Goal: Task Accomplishment & Management: Manage account settings

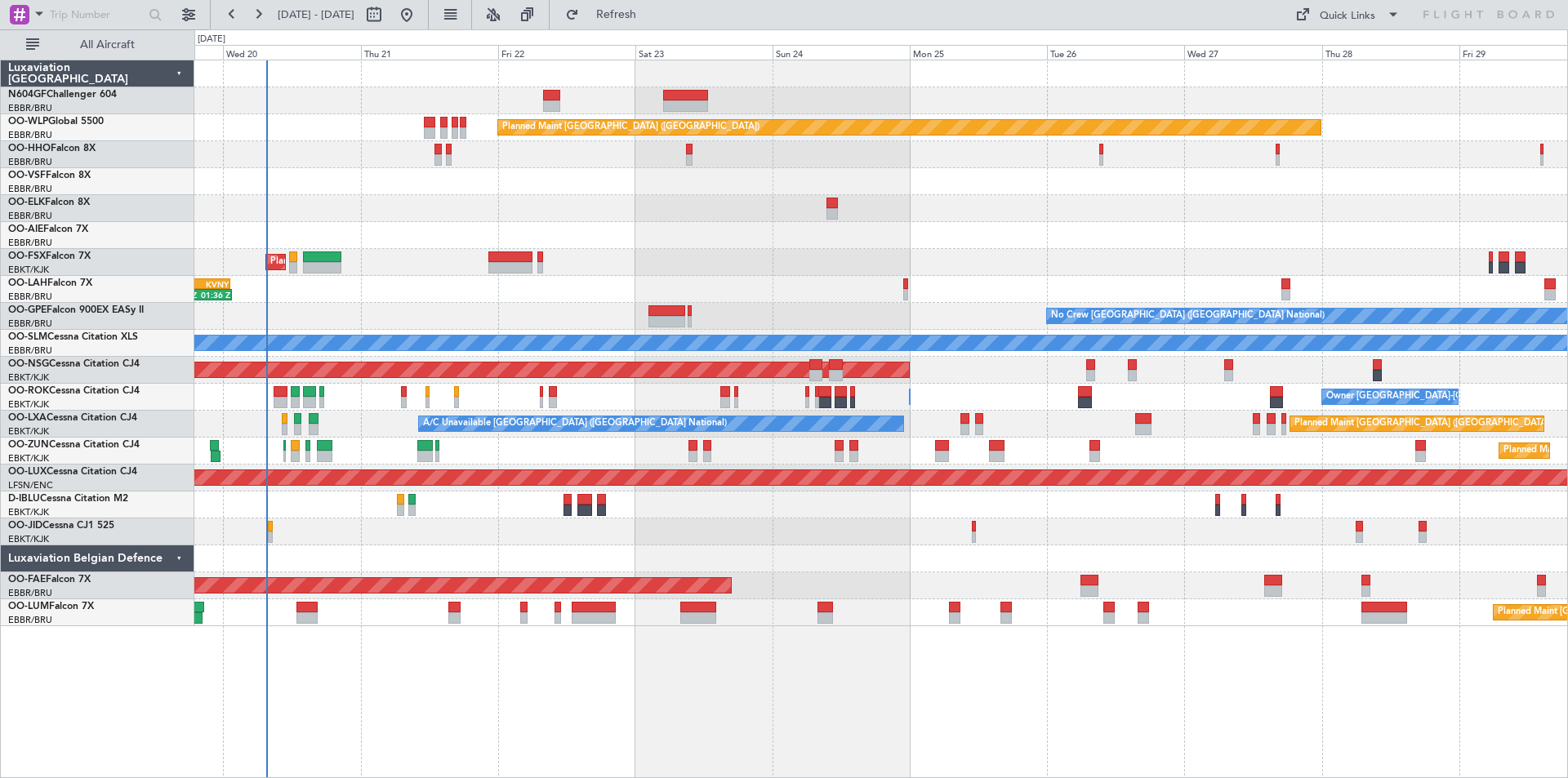
click at [852, 495] on div "Planned Maint [GEOGRAPHIC_DATA] ([GEOGRAPHIC_DATA]) AOG Maint Geneva ([GEOGRAPH…" at bounding box center [880, 342] width 1373 height 565
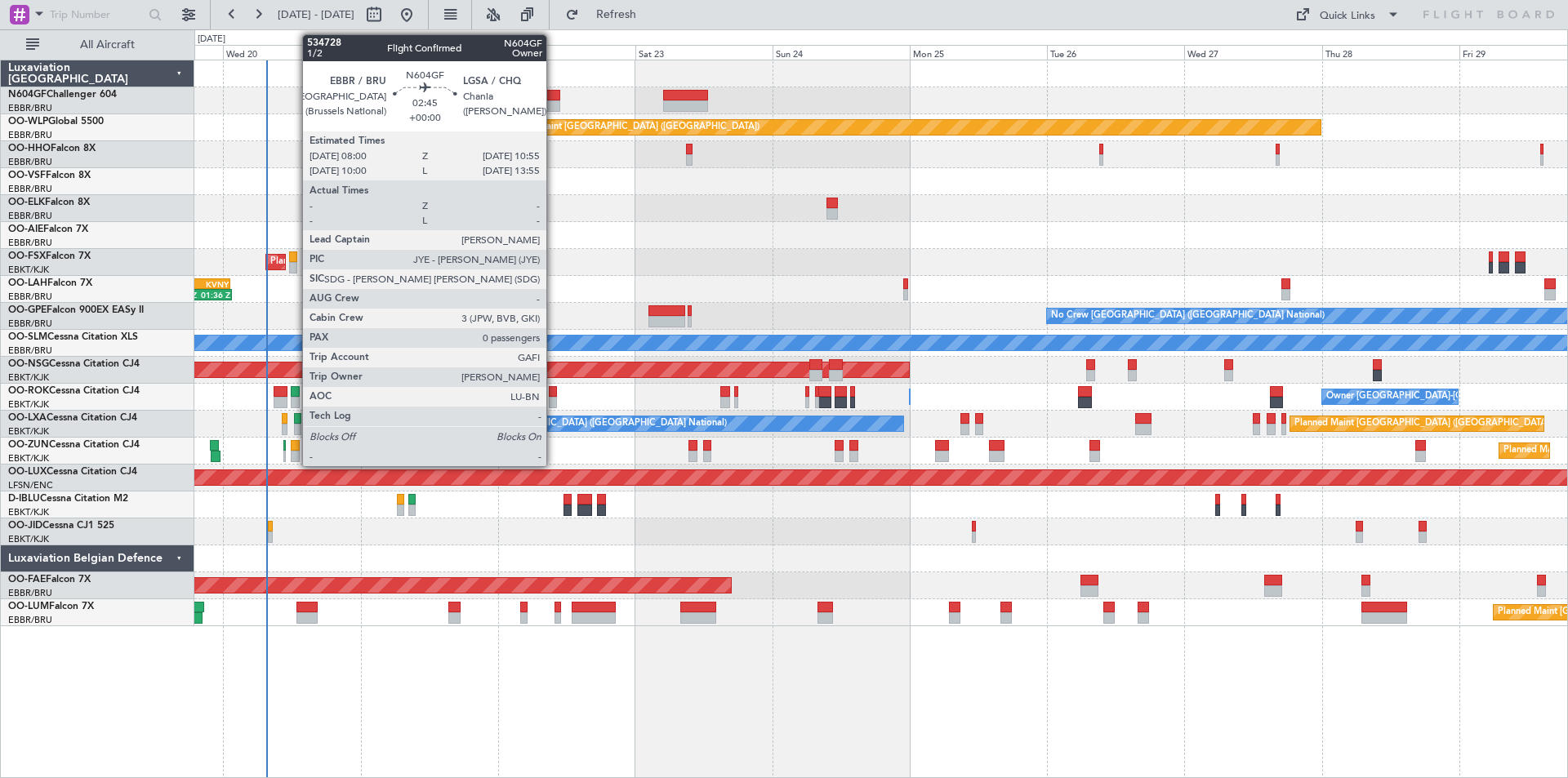
click at [554, 97] on div at bounding box center [551, 95] width 17 height 11
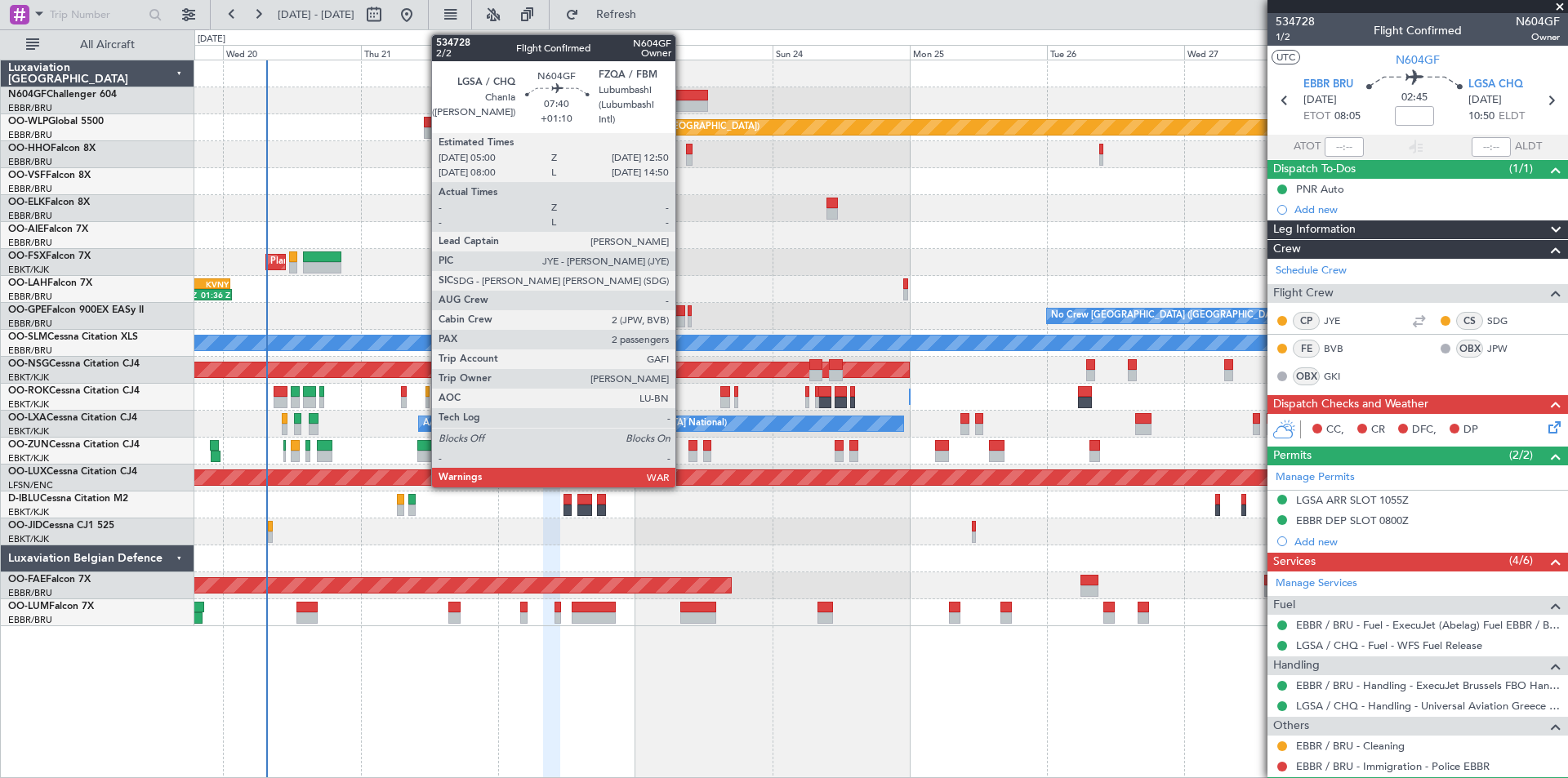
click at [683, 108] on div at bounding box center [685, 105] width 45 height 11
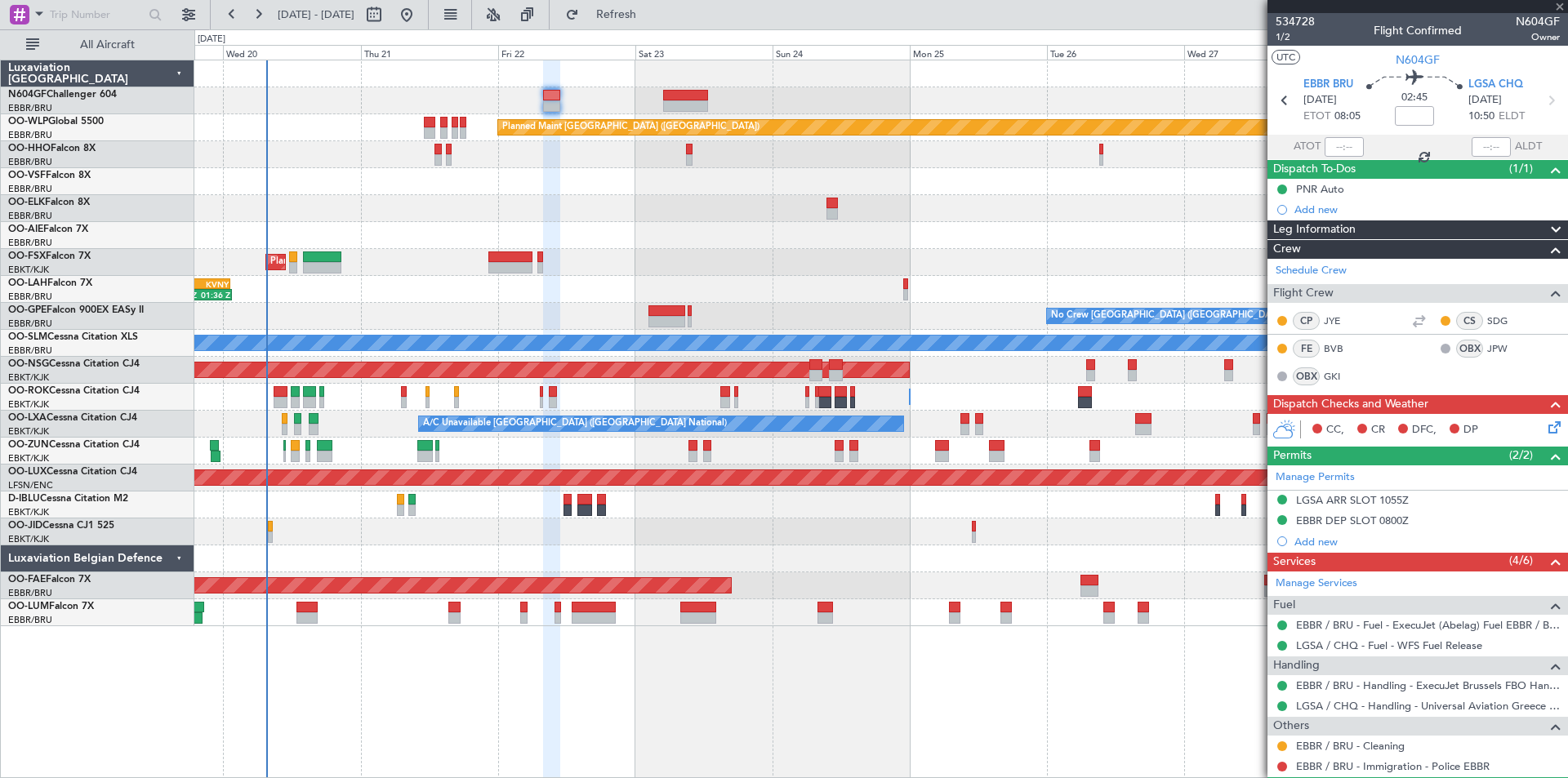
type input "+01:10"
type input "2"
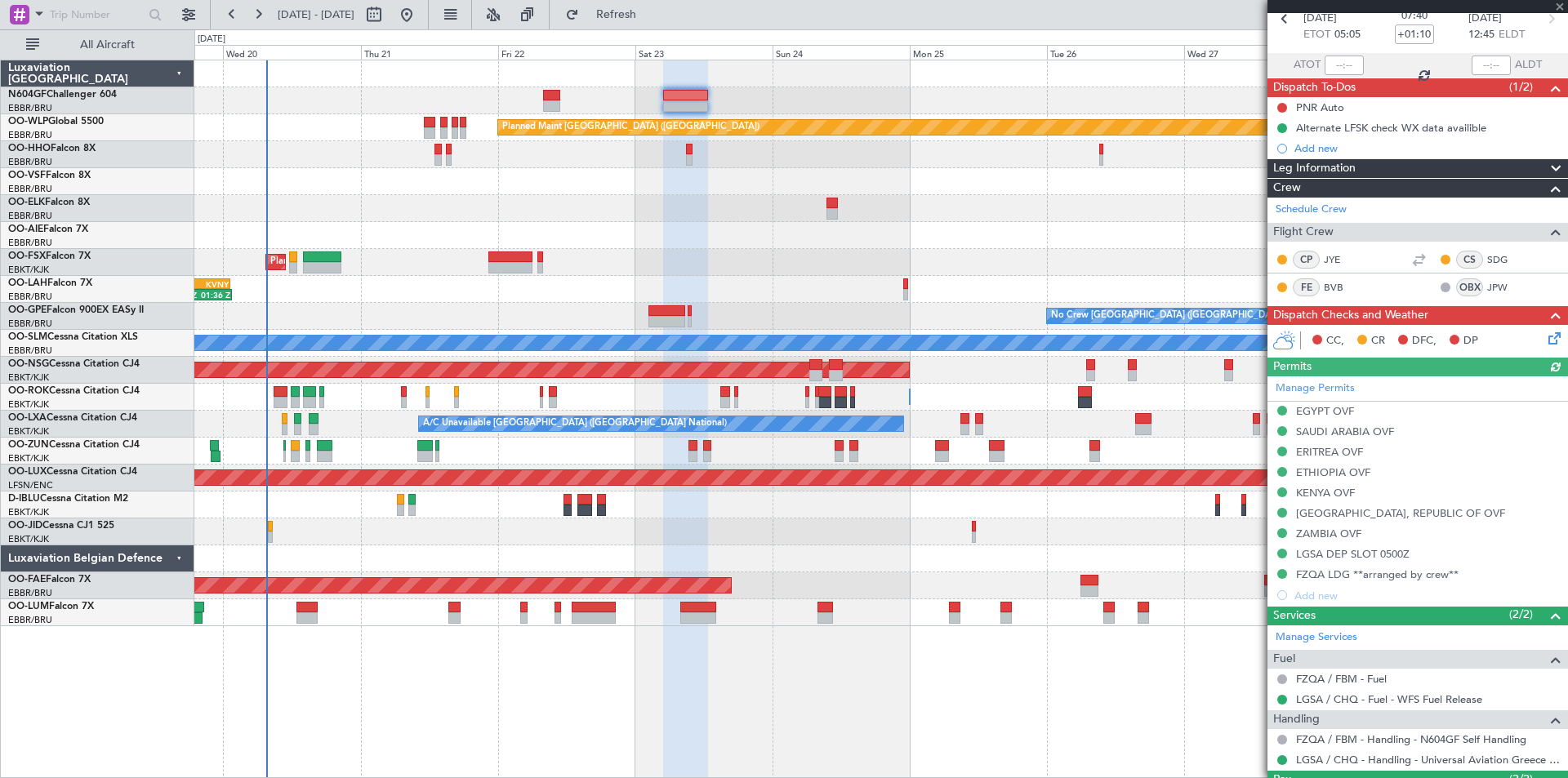
scroll to position [192, 0]
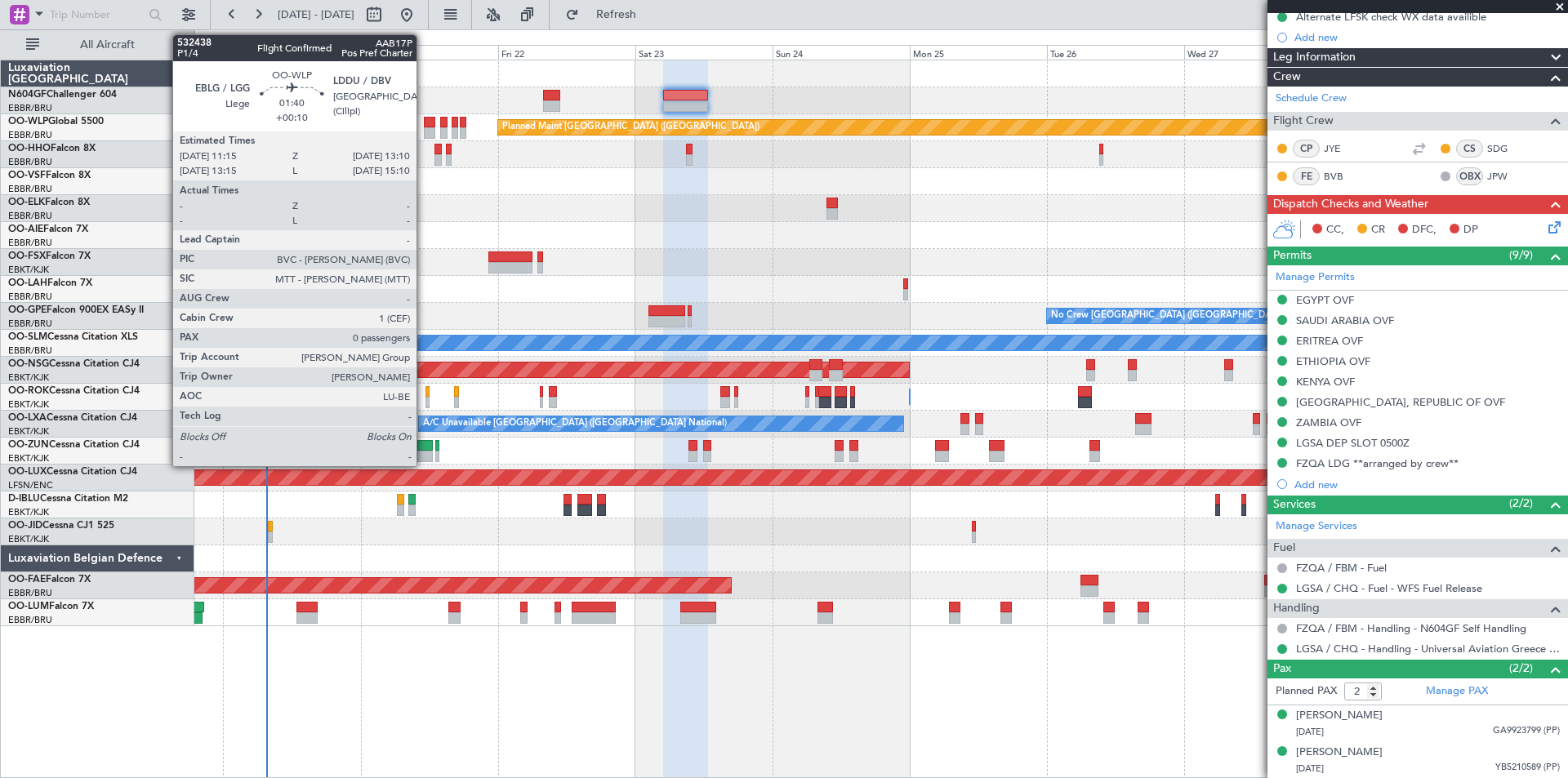
click at [426, 135] on div at bounding box center [429, 132] width 11 height 11
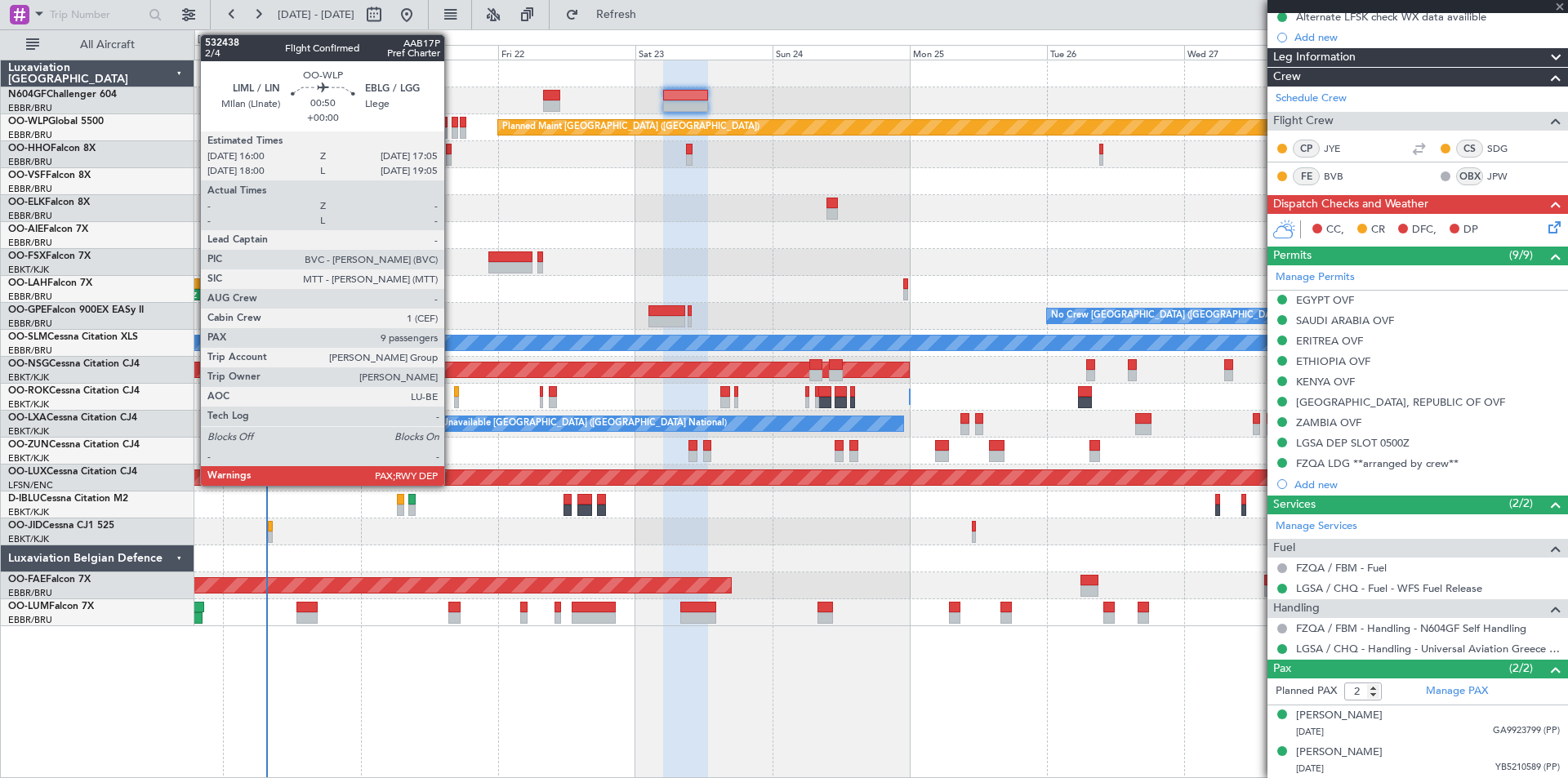
type input "+00:10"
type input "0"
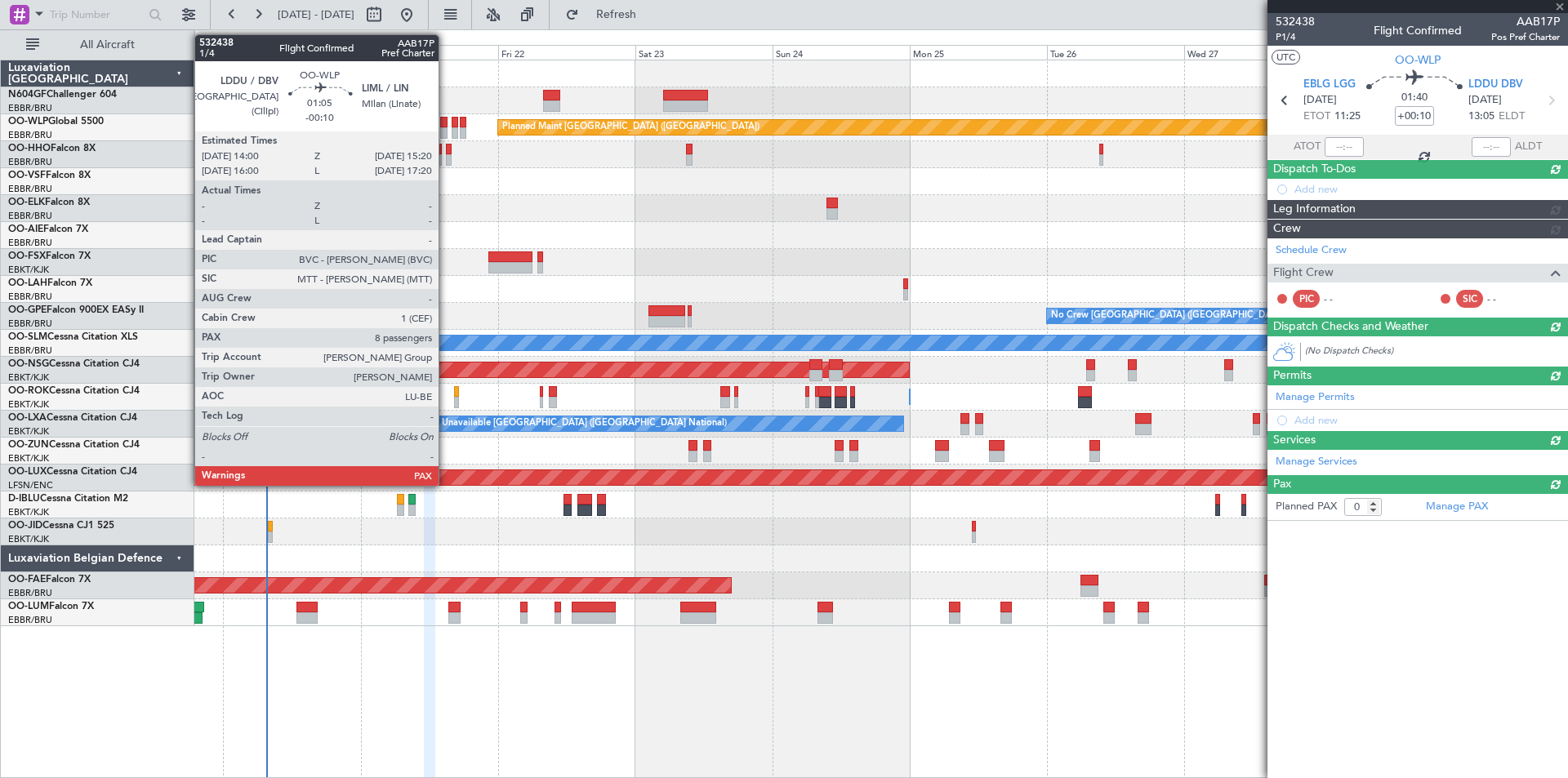
scroll to position [0, 0]
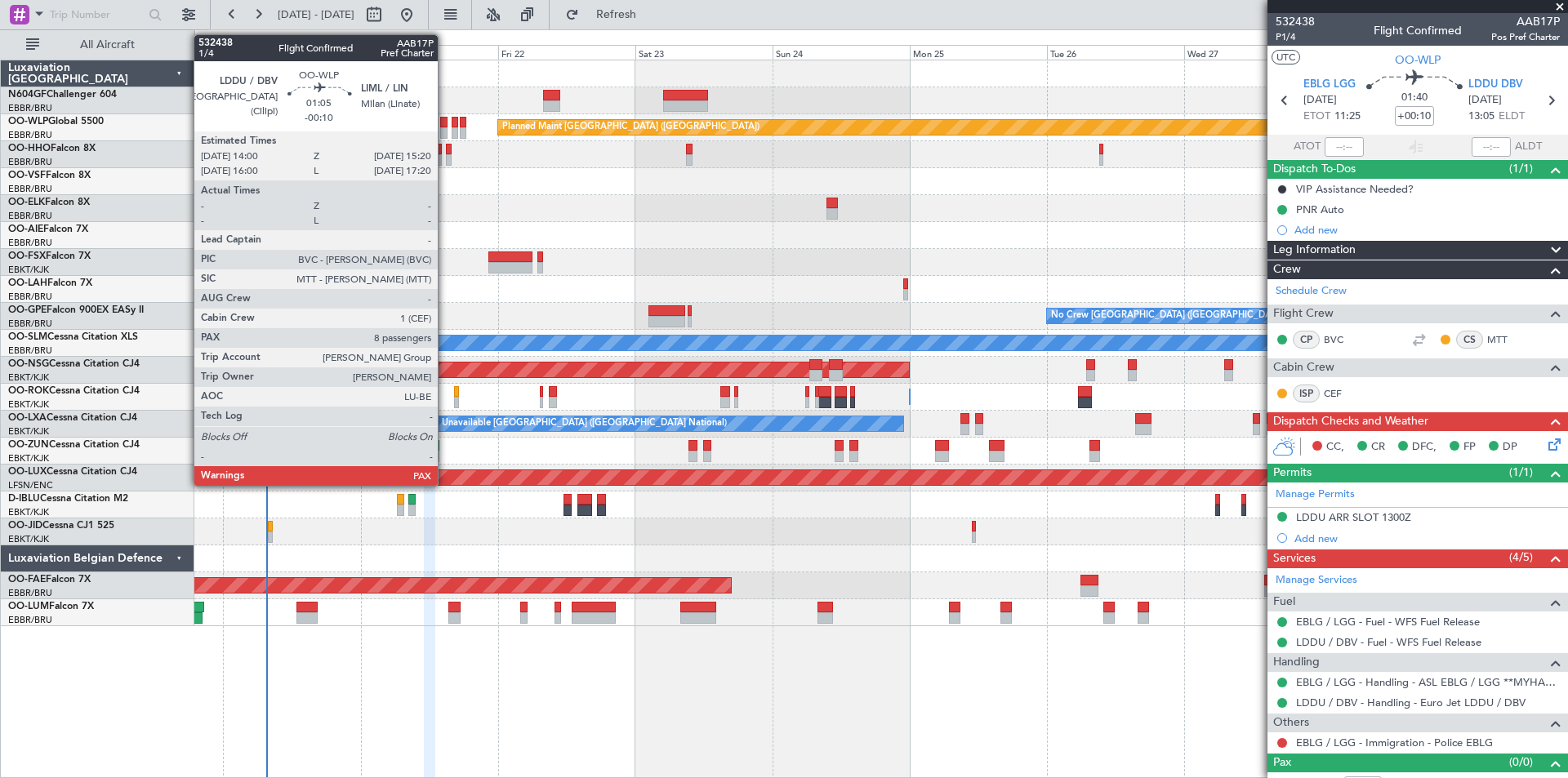
click at [445, 133] on div at bounding box center [444, 132] width 8 height 11
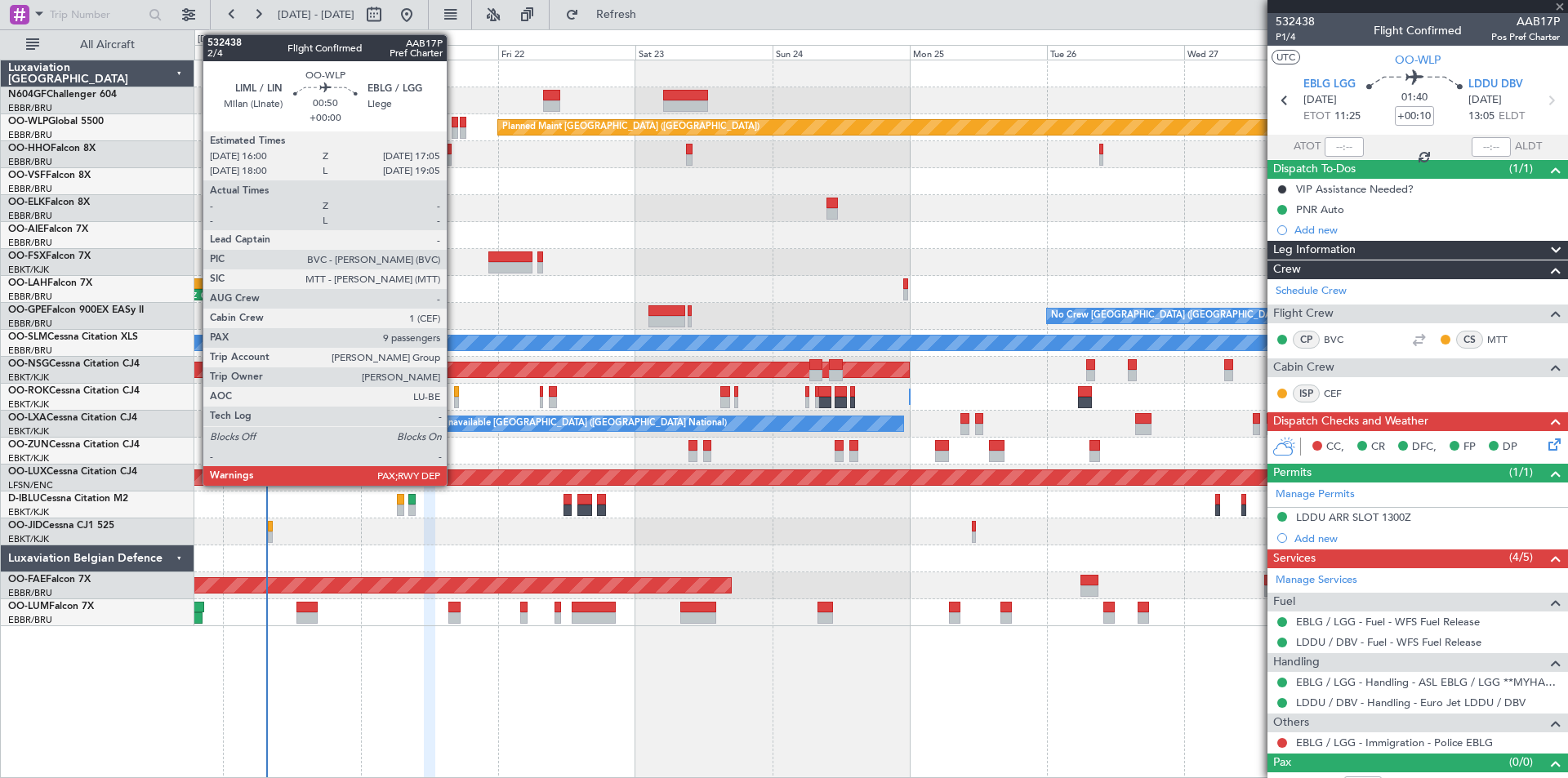
type input "-00:10"
type input "10"
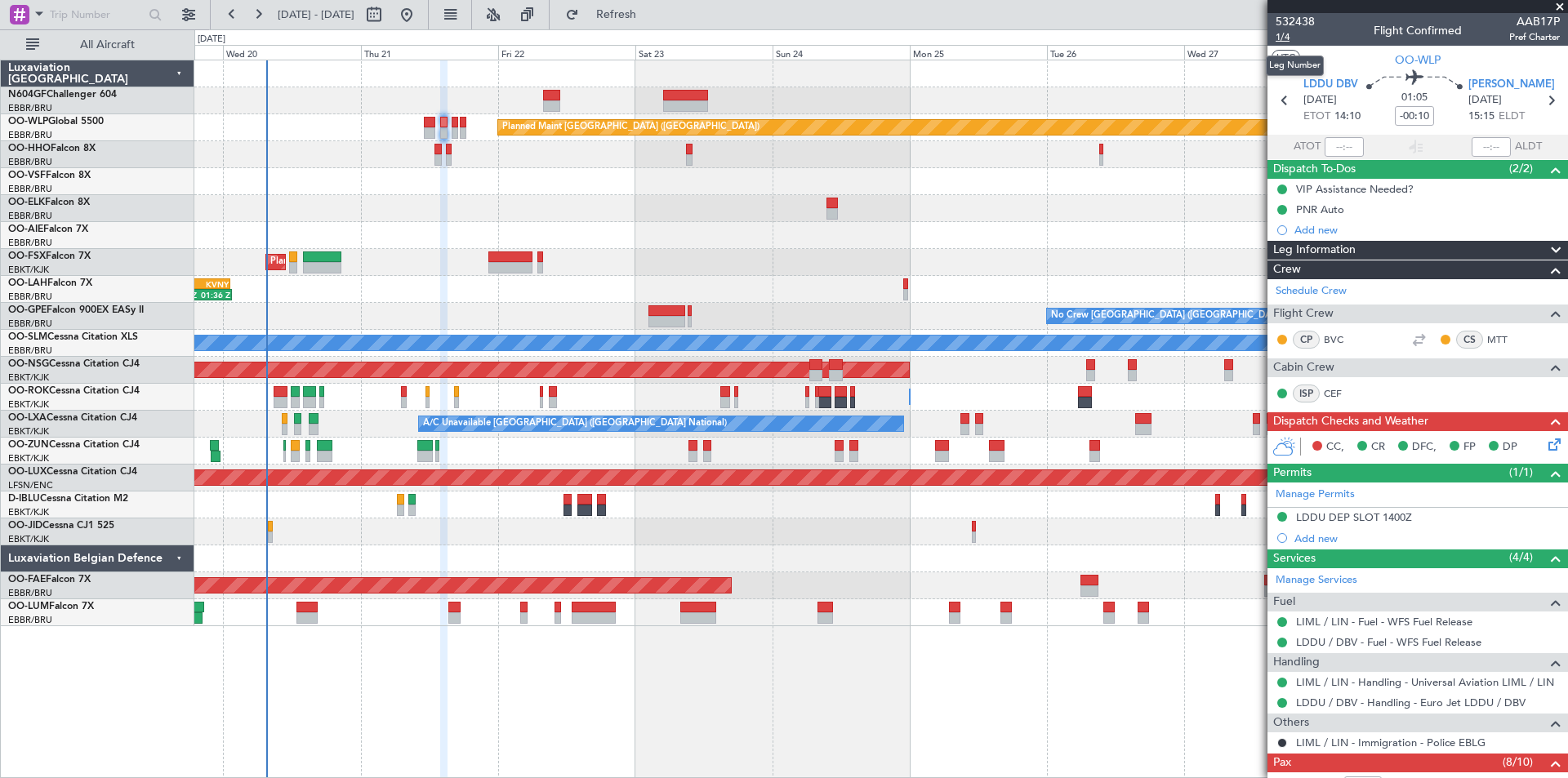
click at [1282, 37] on span "1/4" at bounding box center [1295, 37] width 39 height 14
click at [651, 14] on span "Refresh" at bounding box center [617, 14] width 69 height 11
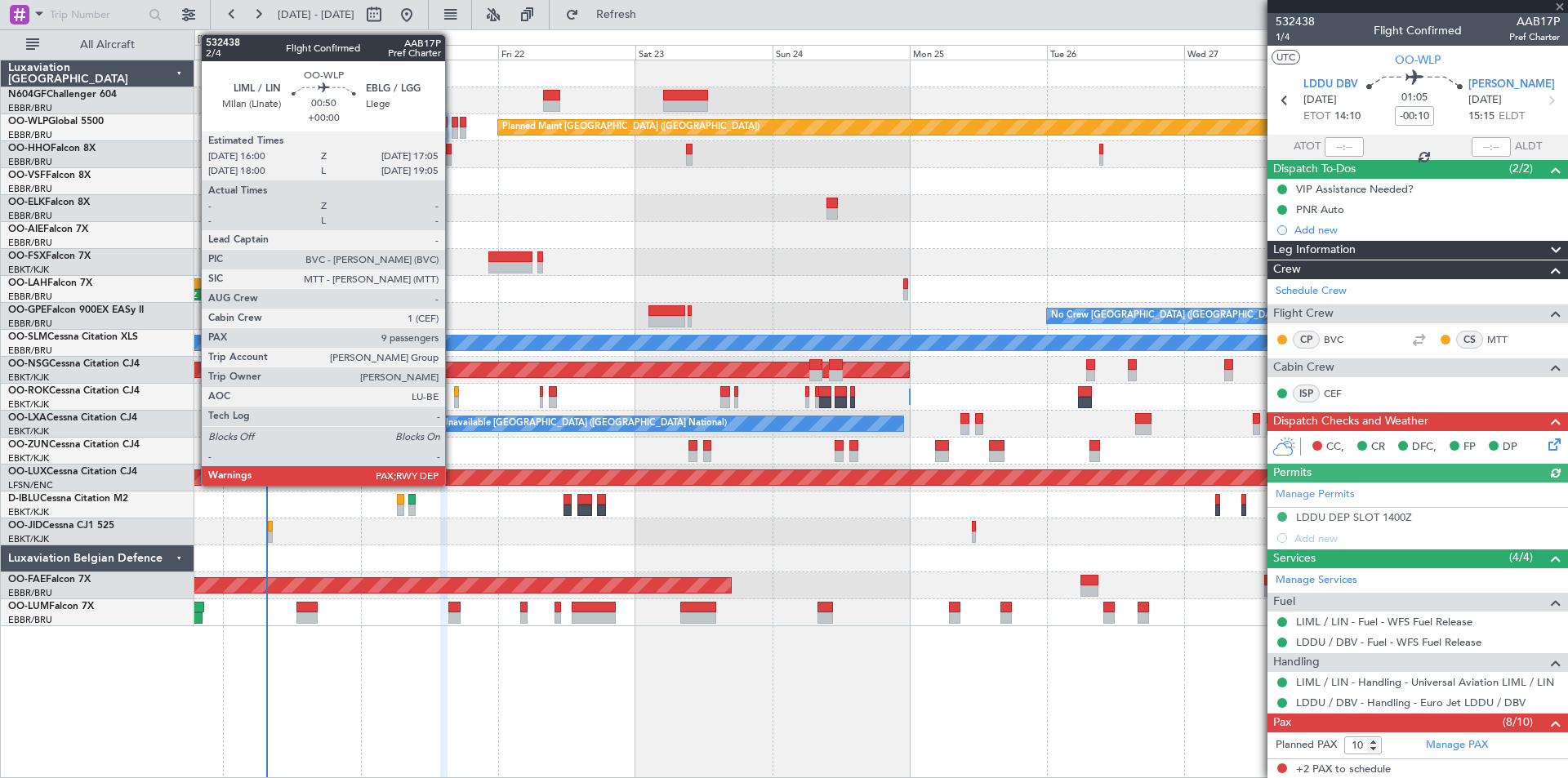
click at [453, 136] on div at bounding box center [455, 132] width 7 height 11
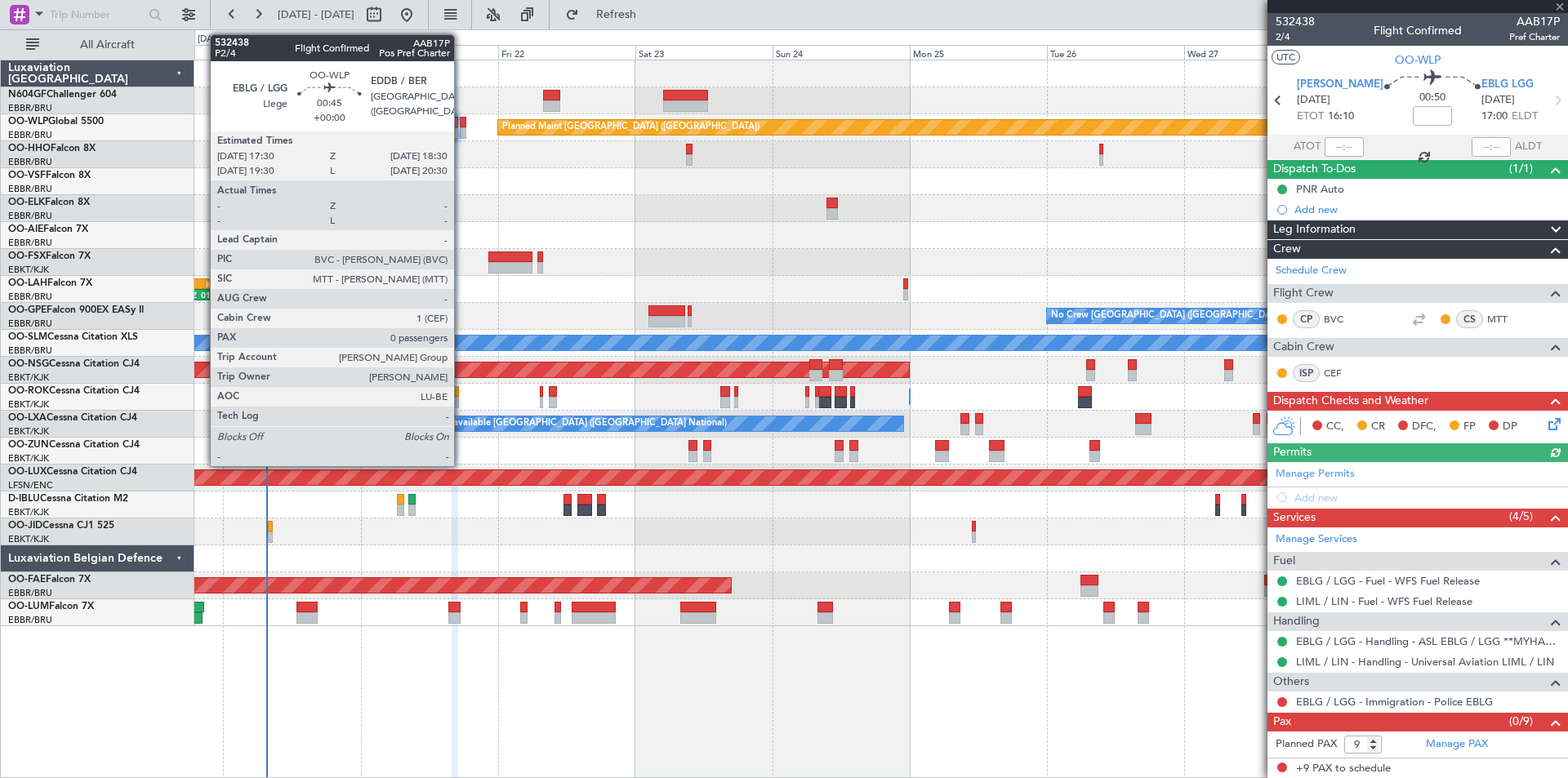
click at [461, 134] on div at bounding box center [463, 132] width 7 height 11
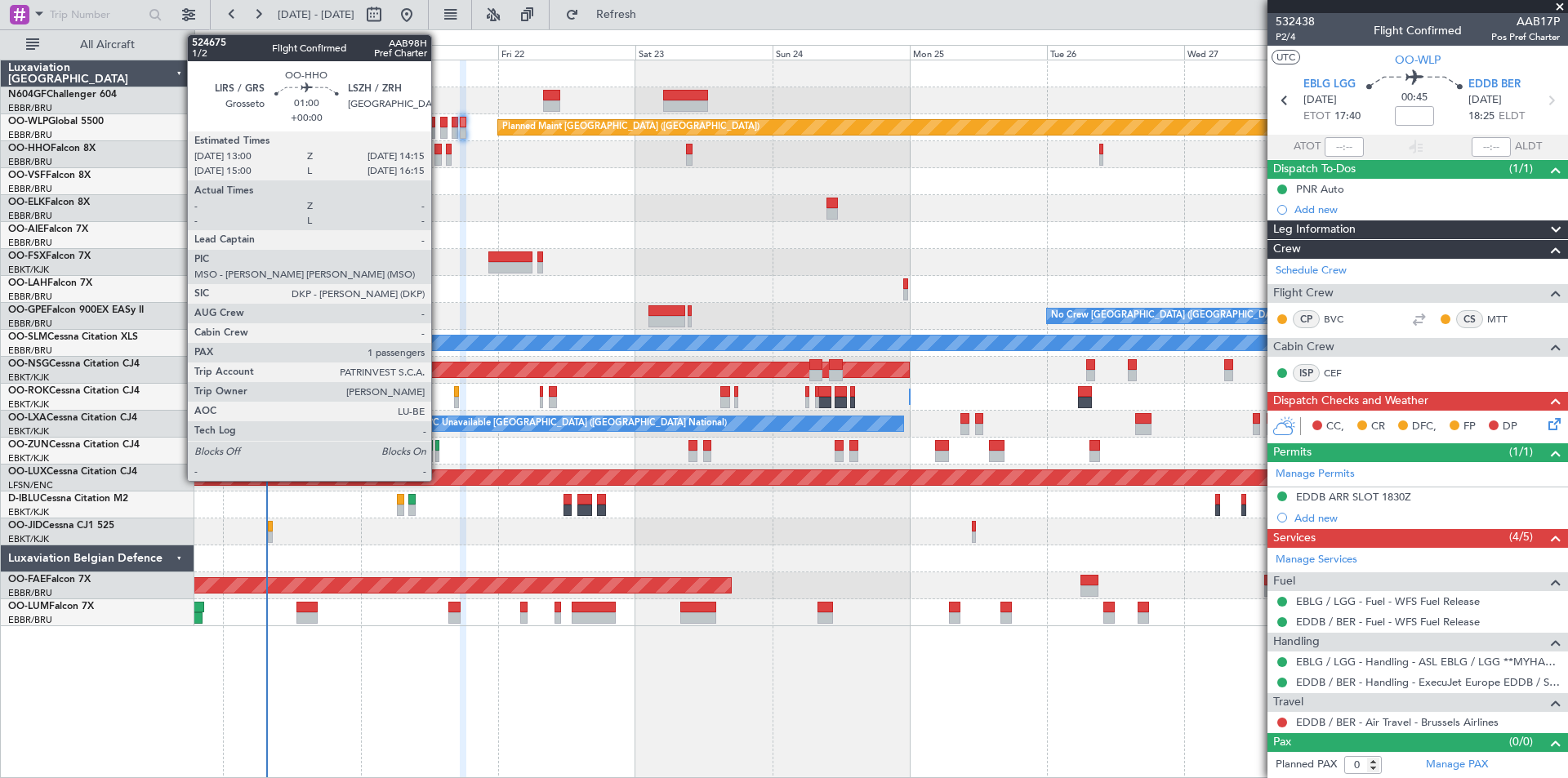
click at [438, 158] on div at bounding box center [438, 159] width 8 height 11
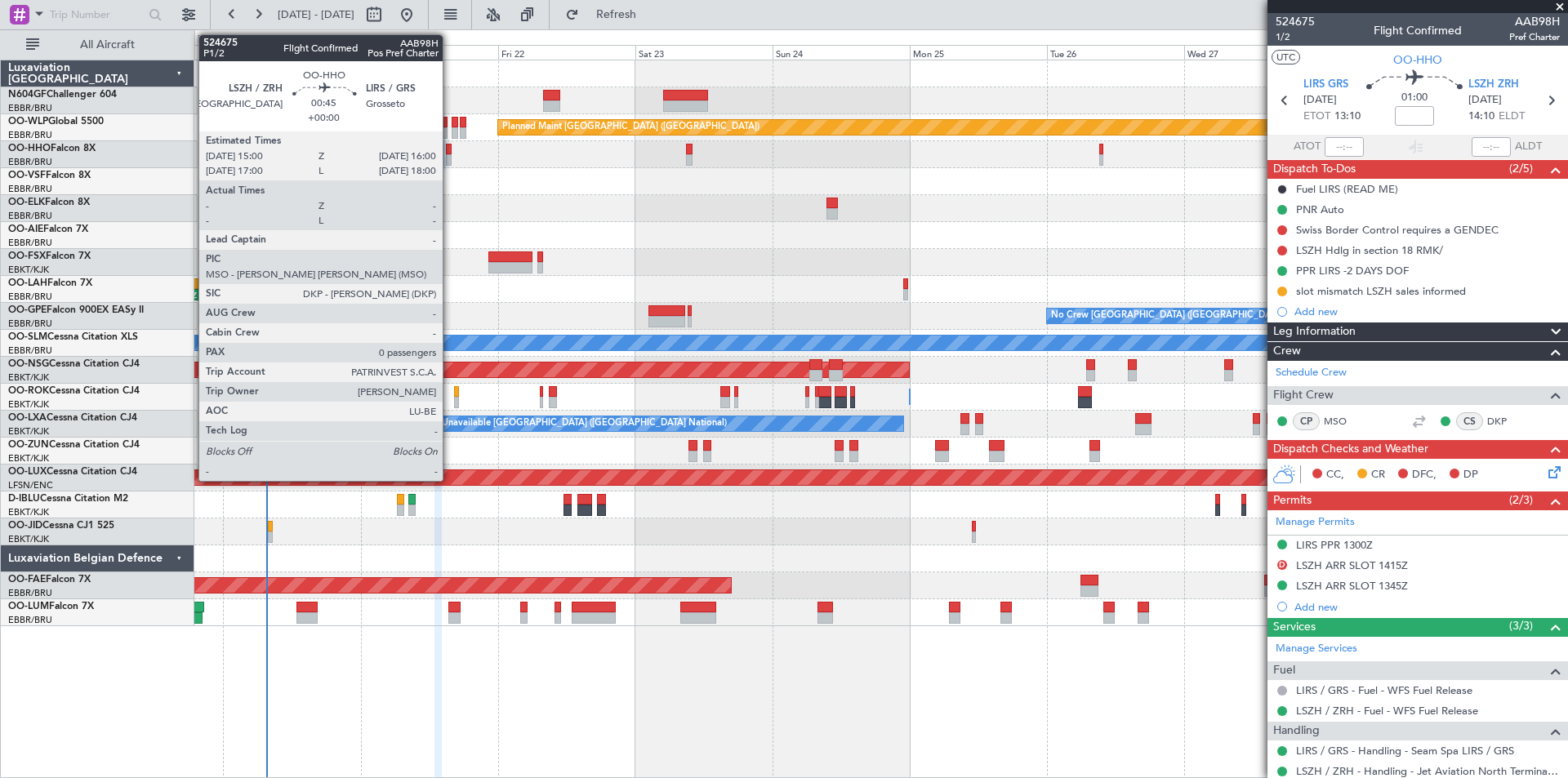
click at [449, 161] on div at bounding box center [449, 159] width 7 height 11
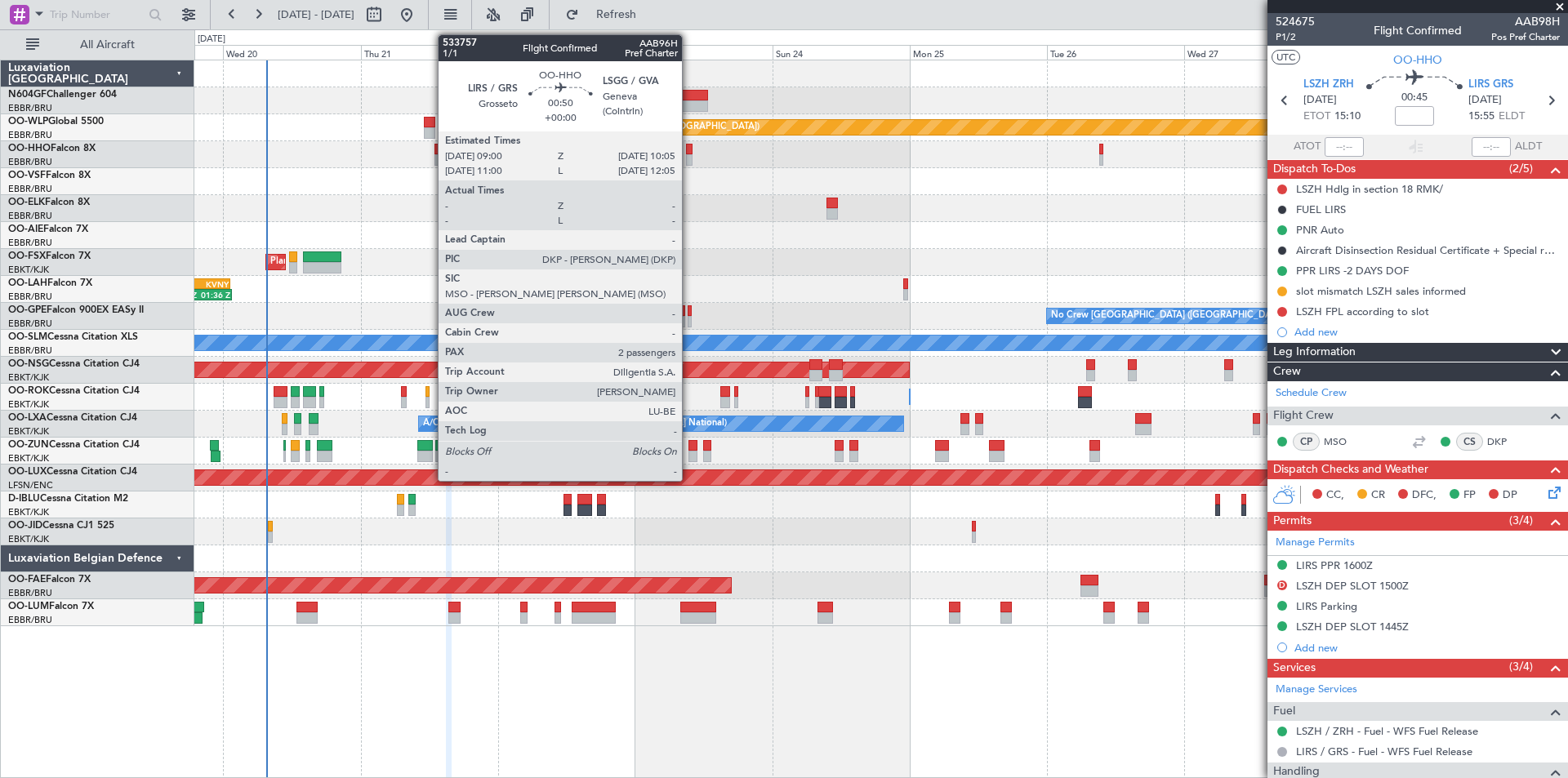
click at [689, 157] on div at bounding box center [689, 159] width 7 height 11
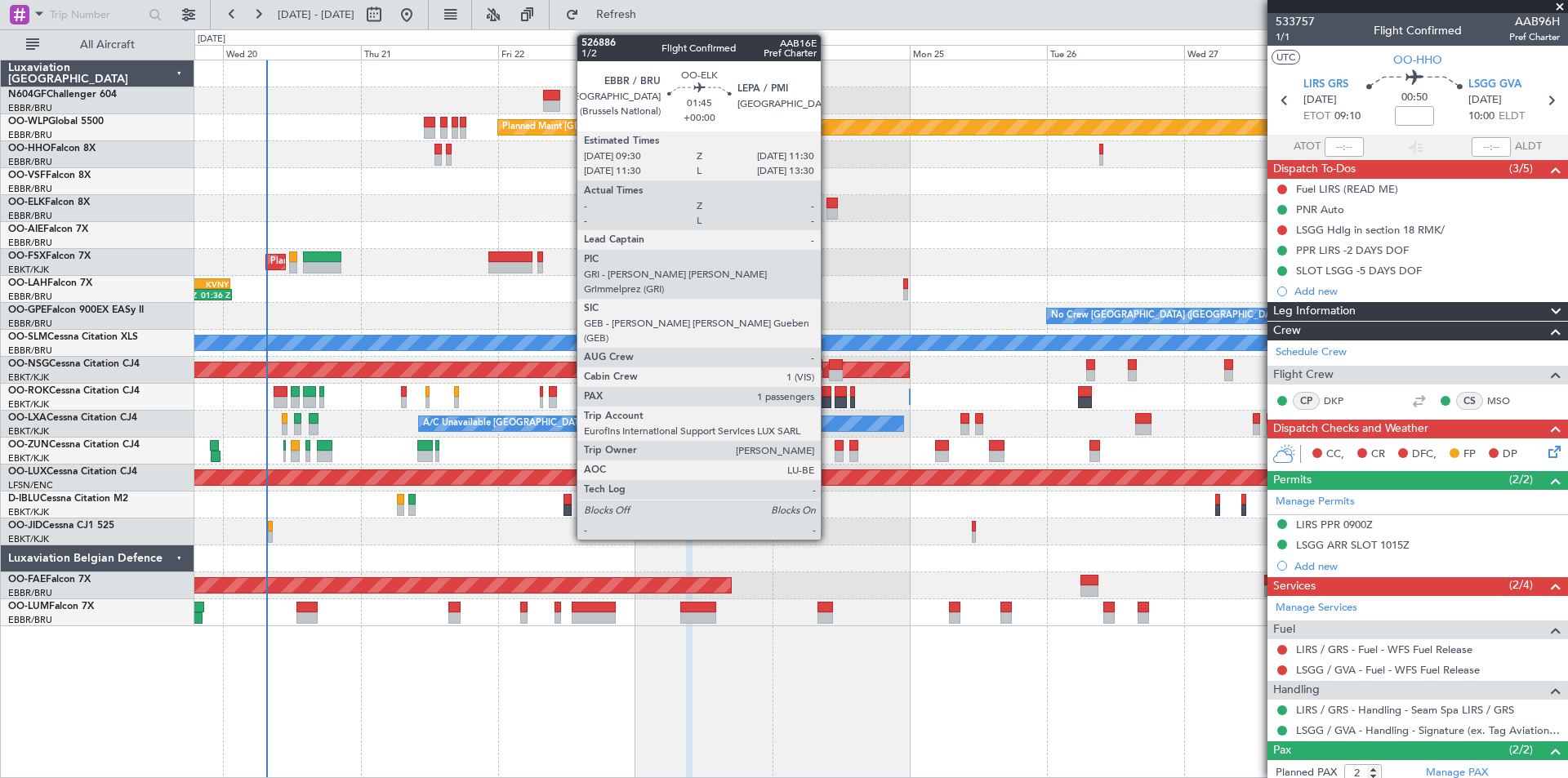
click at [829, 214] on div at bounding box center [833, 214] width 12 height 11
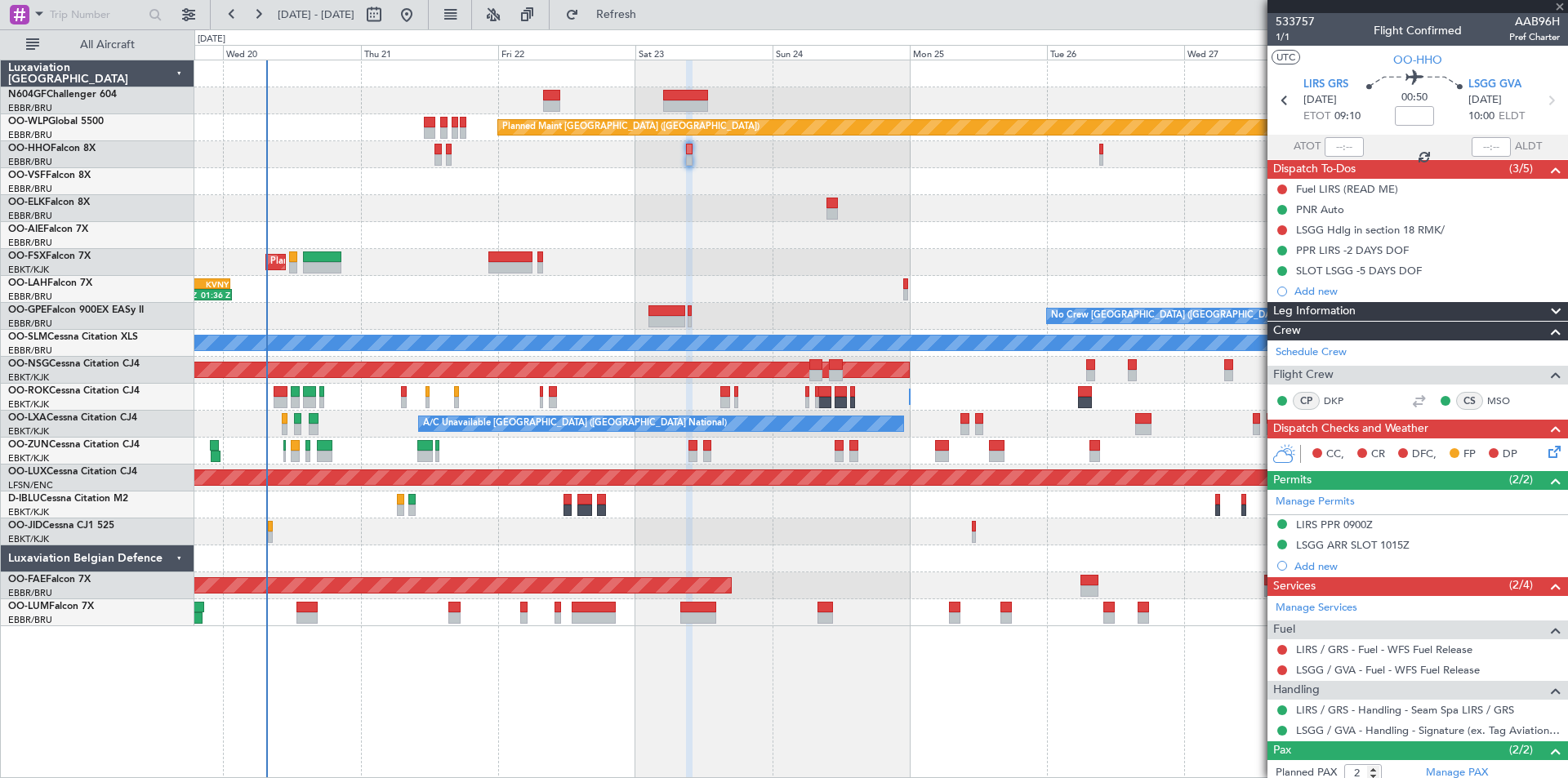
type input "1"
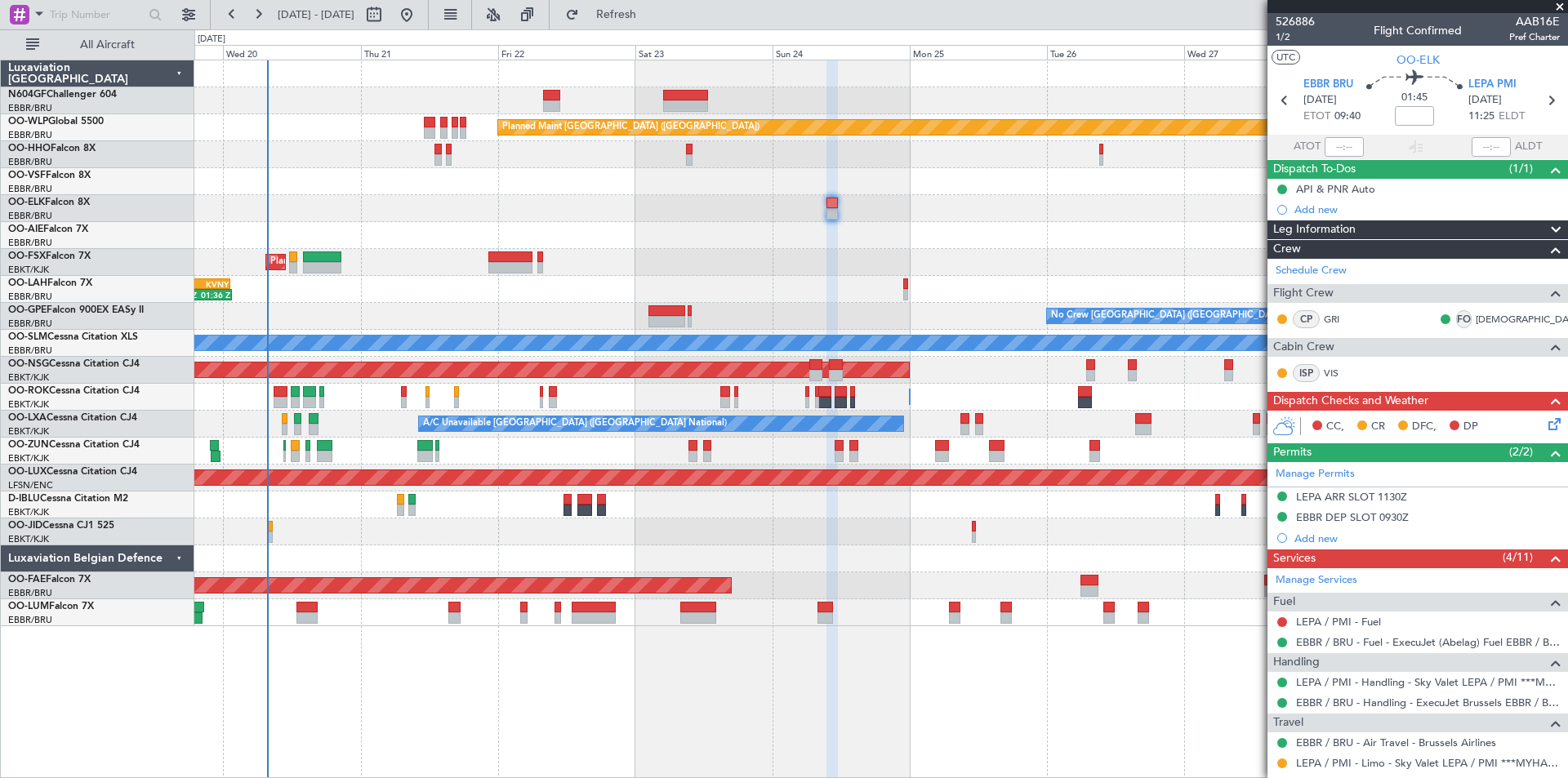
scroll to position [81, 0]
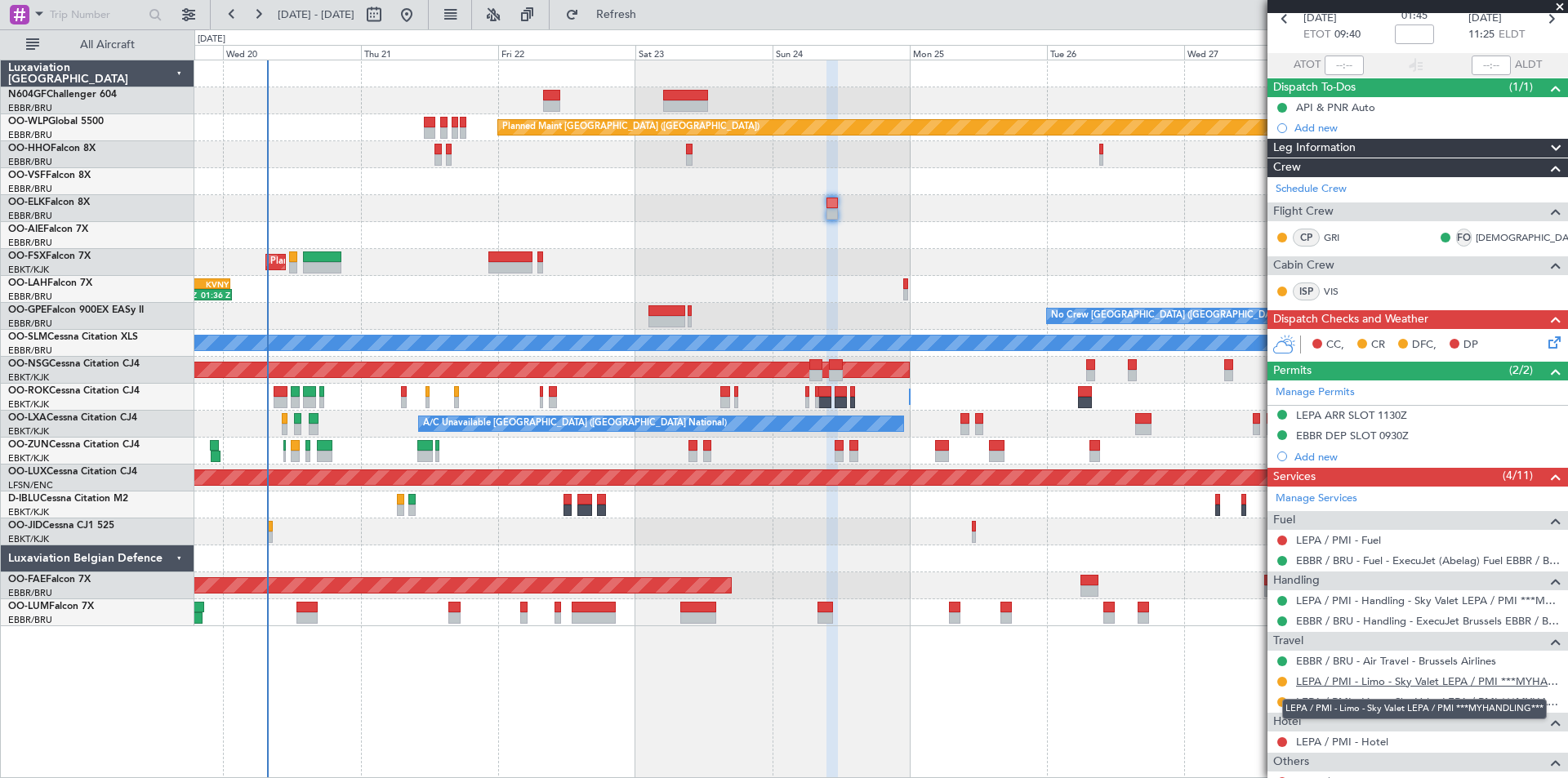
click at [1456, 680] on link "LEPA / PMI - Limo - Sky Valet LEPA / PMI ***MYHANDLING***" at bounding box center [1427, 681] width 264 height 14
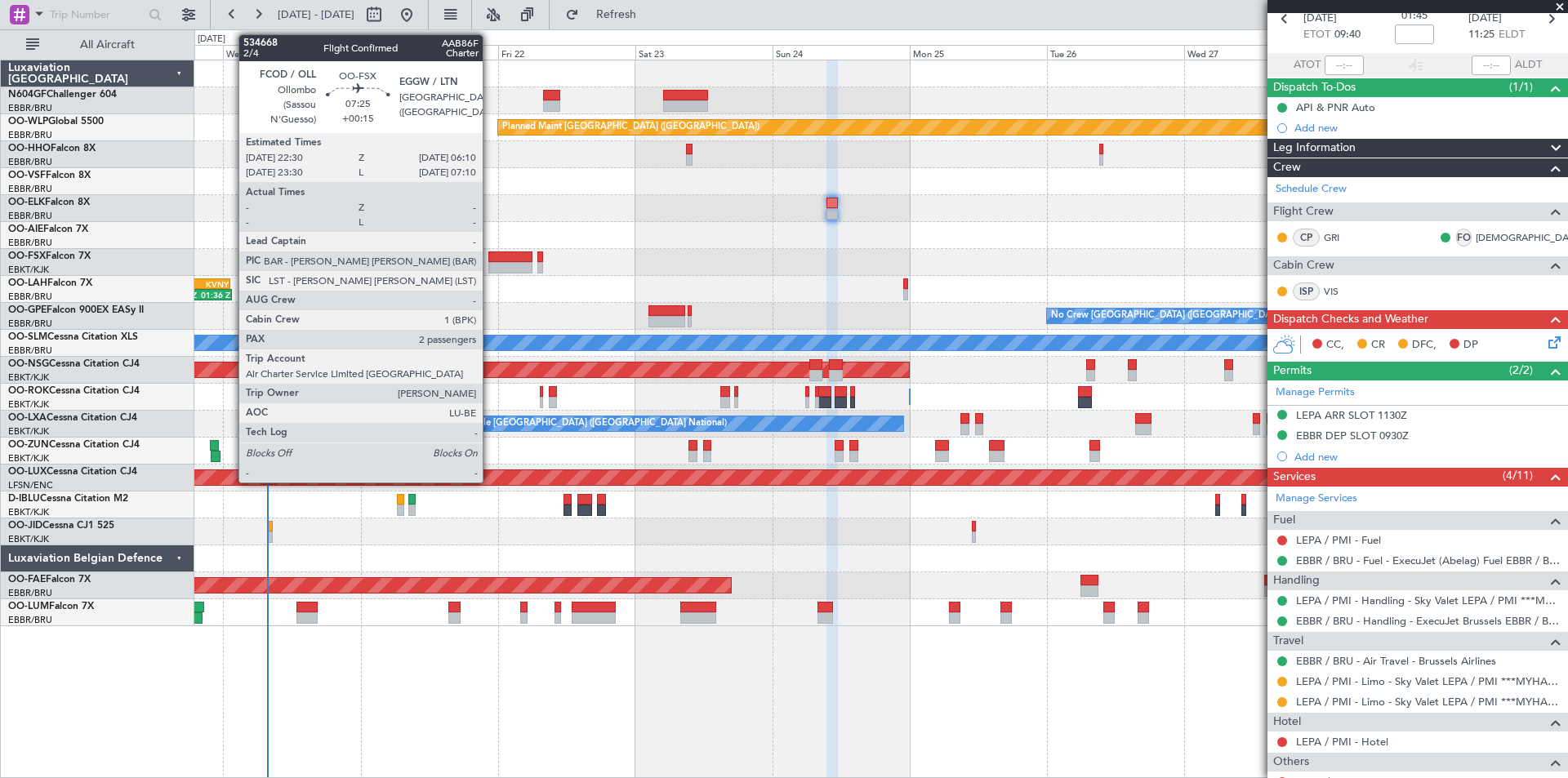
click at [490, 267] on div at bounding box center [511, 267] width 44 height 11
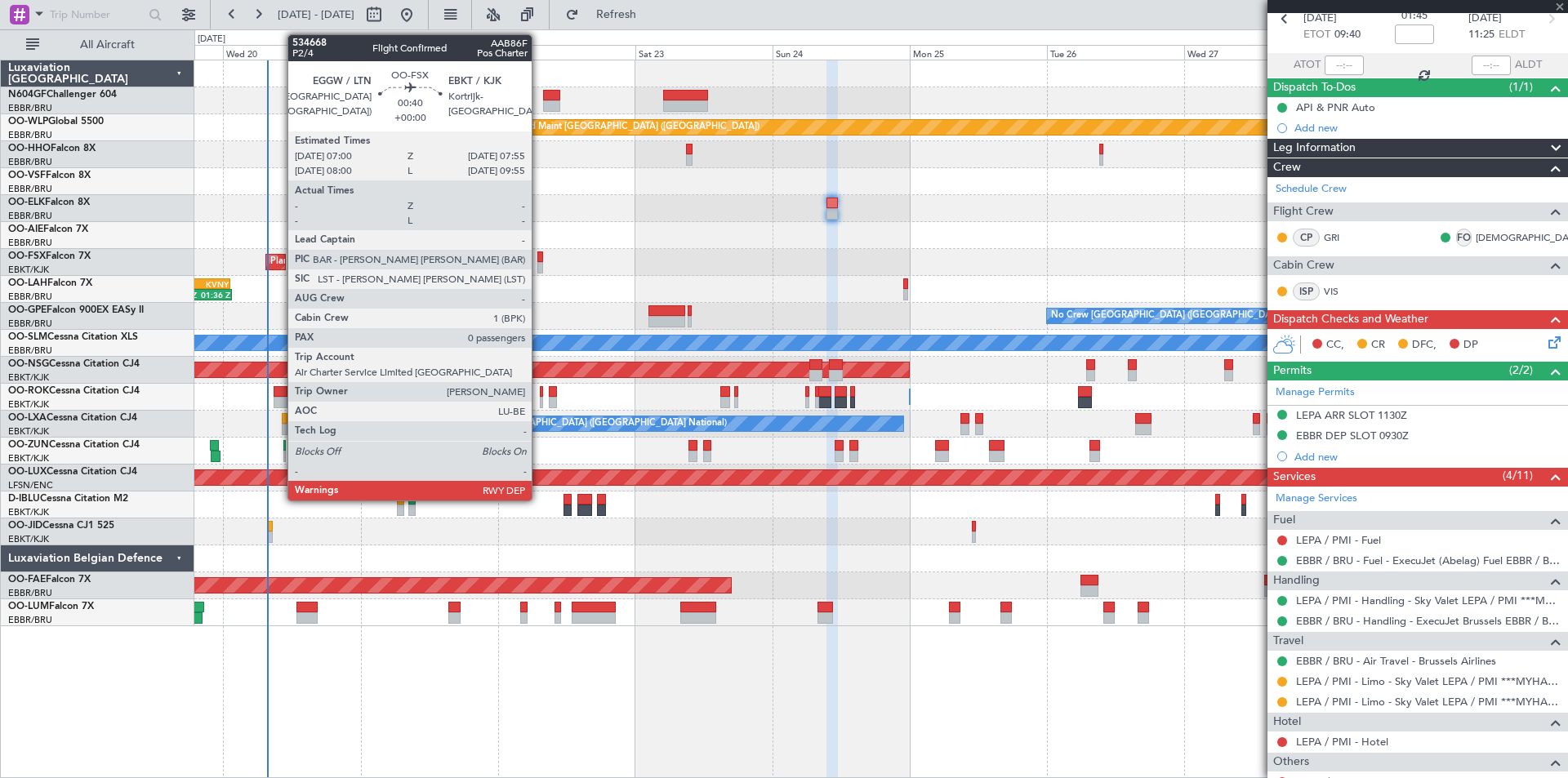
type input "+00:15"
type input "2"
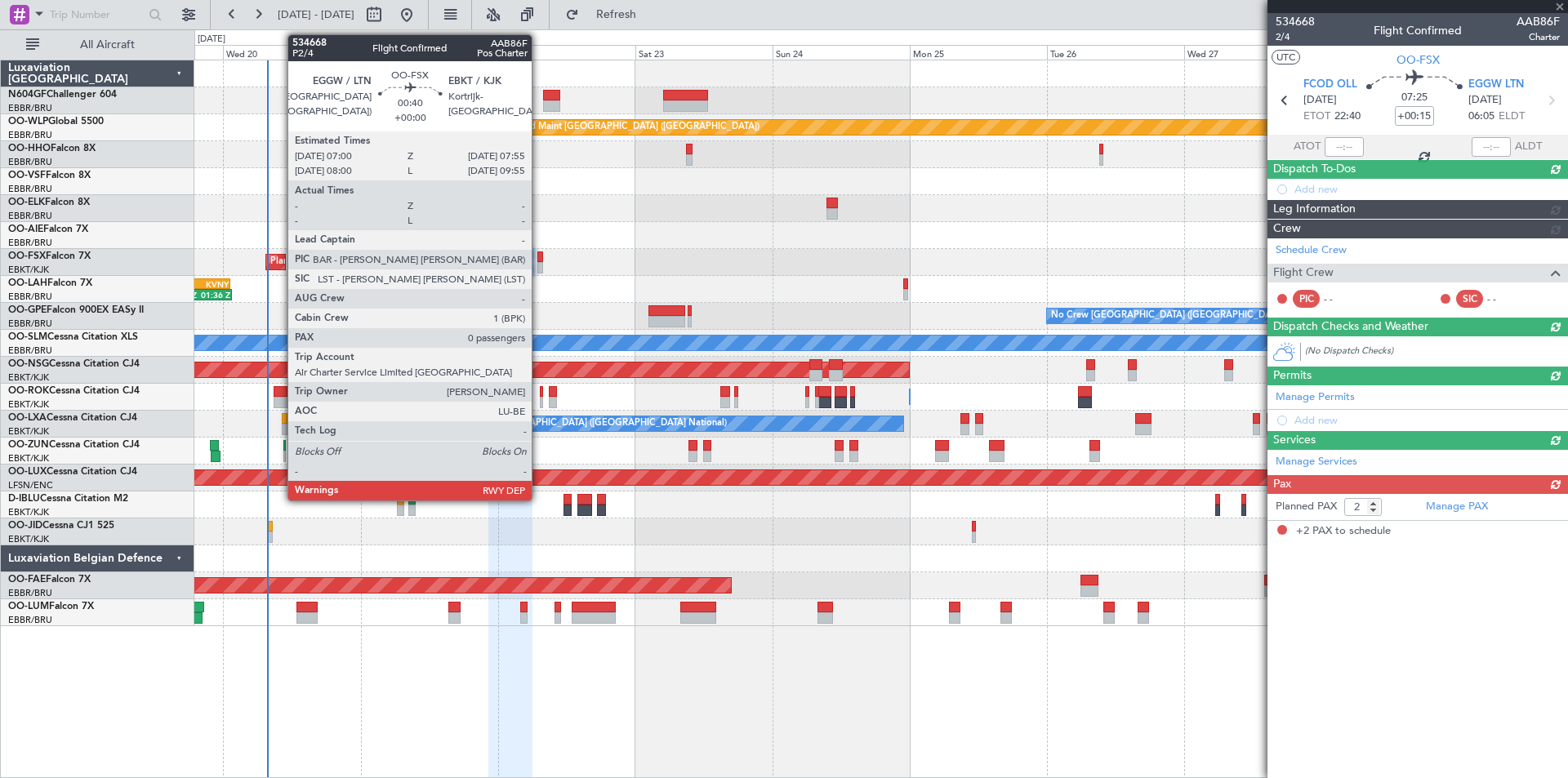
scroll to position [0, 0]
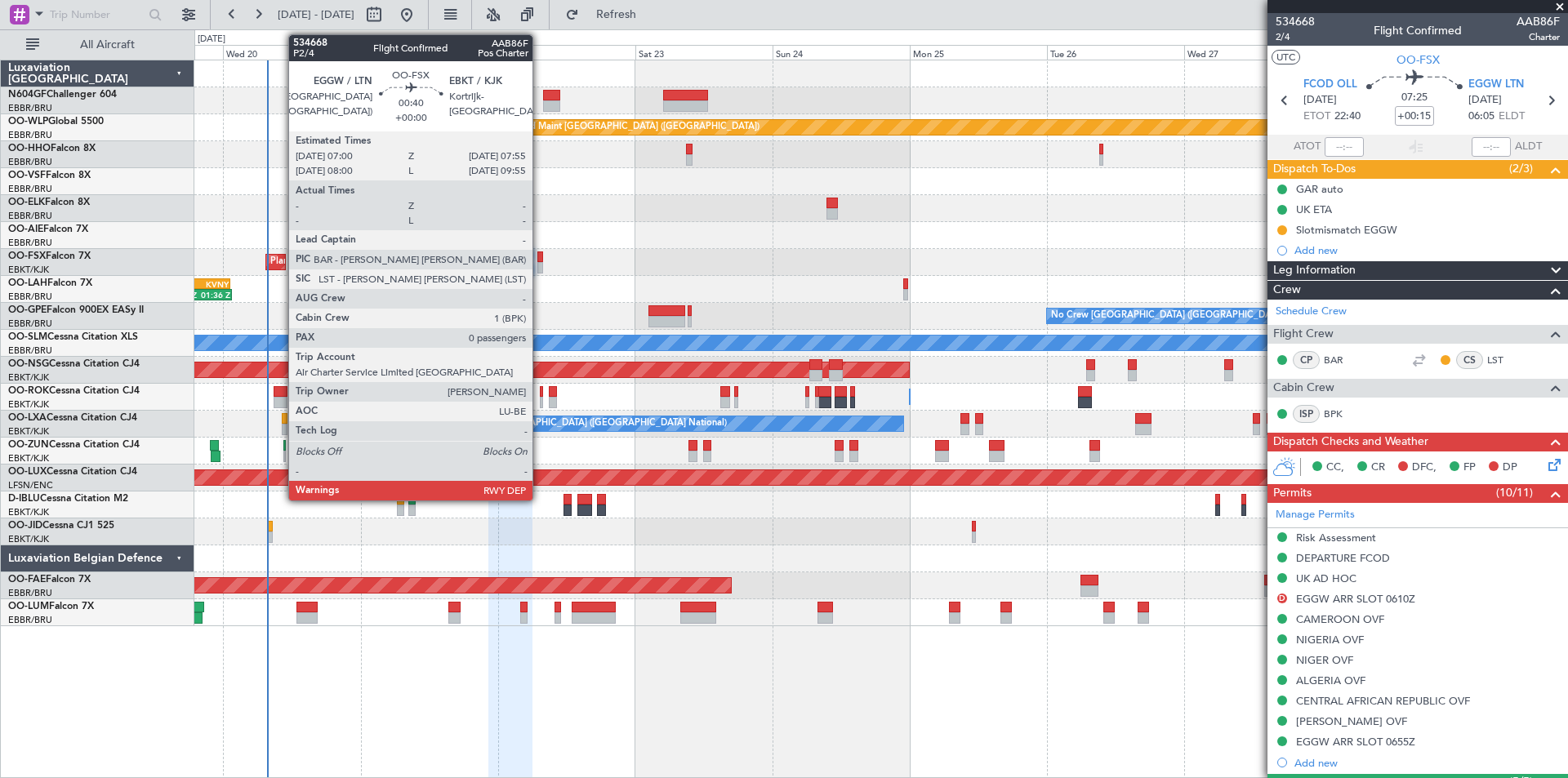
click at [540, 270] on div at bounding box center [540, 267] width 6 height 11
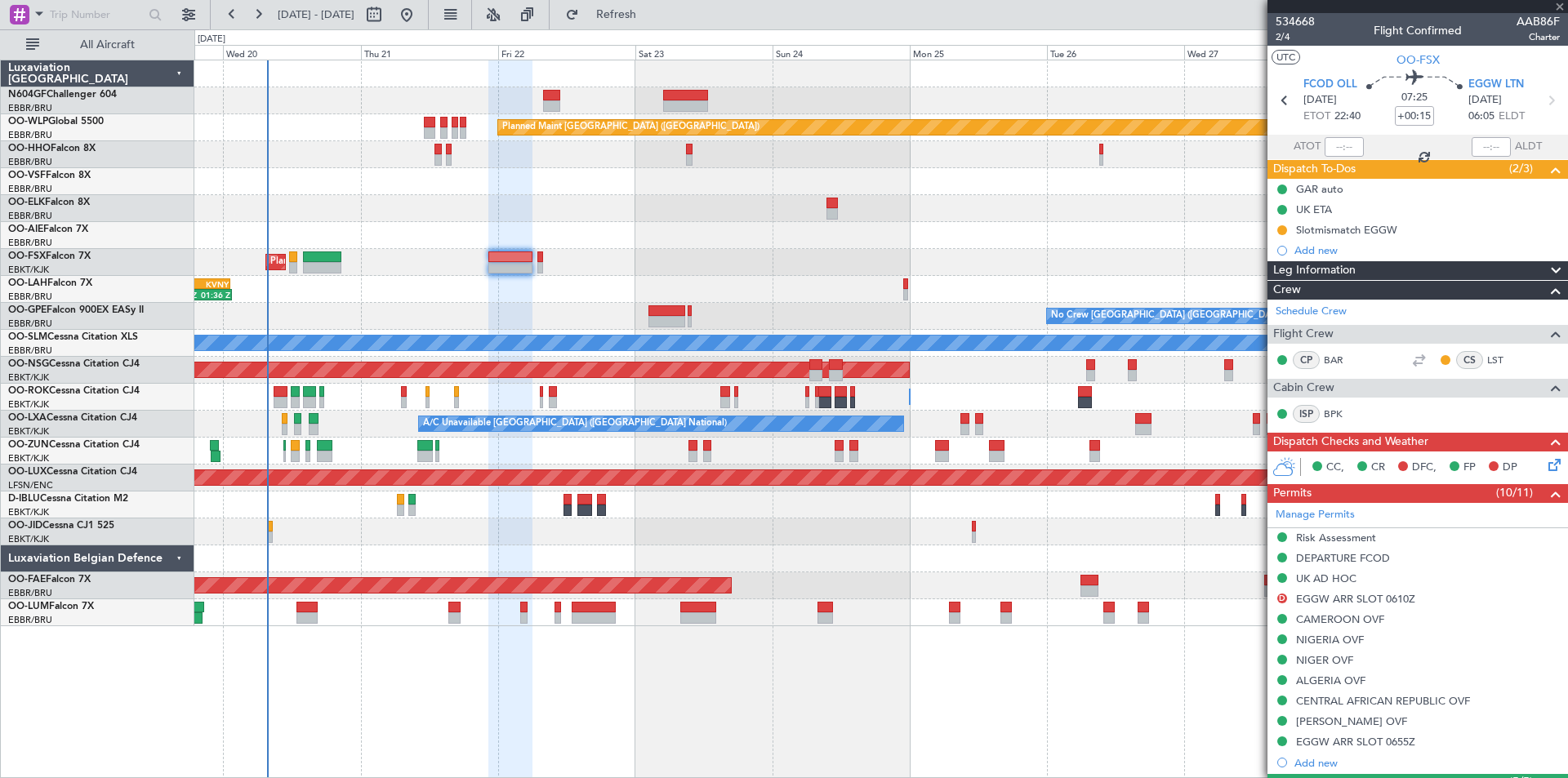
type input "0"
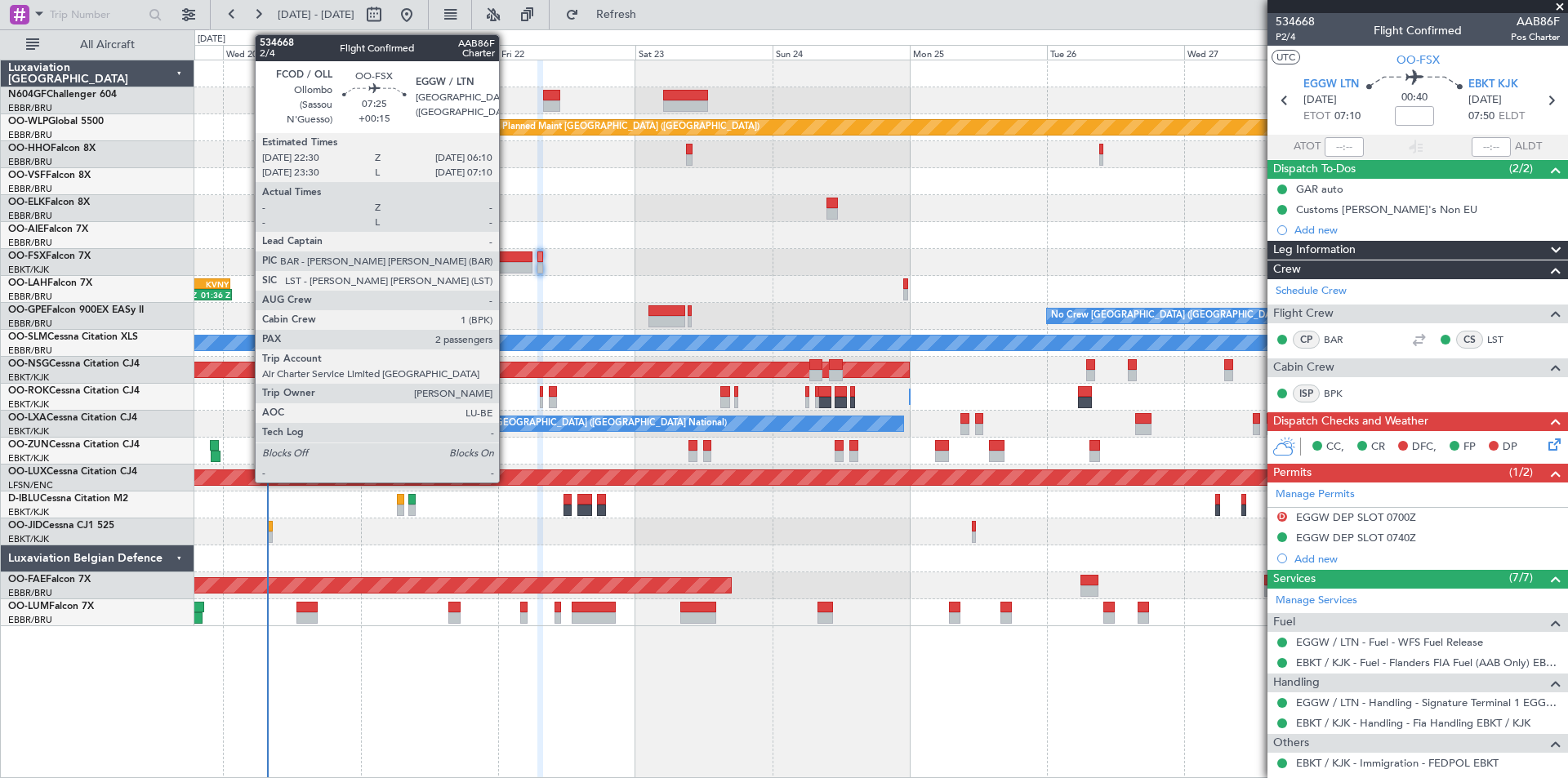
click at [504, 268] on div at bounding box center [511, 267] width 44 height 11
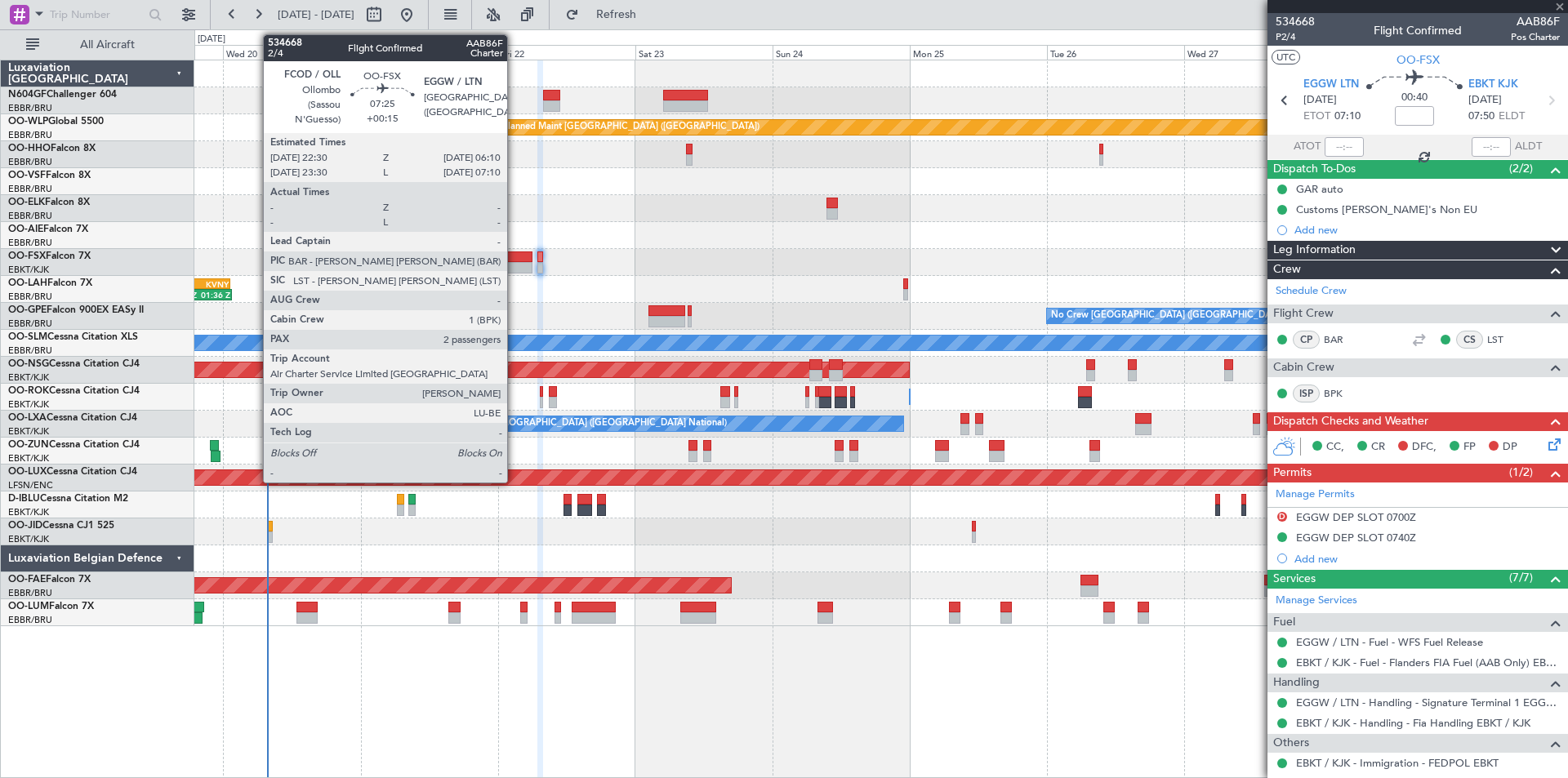
type input "+00:15"
type input "2"
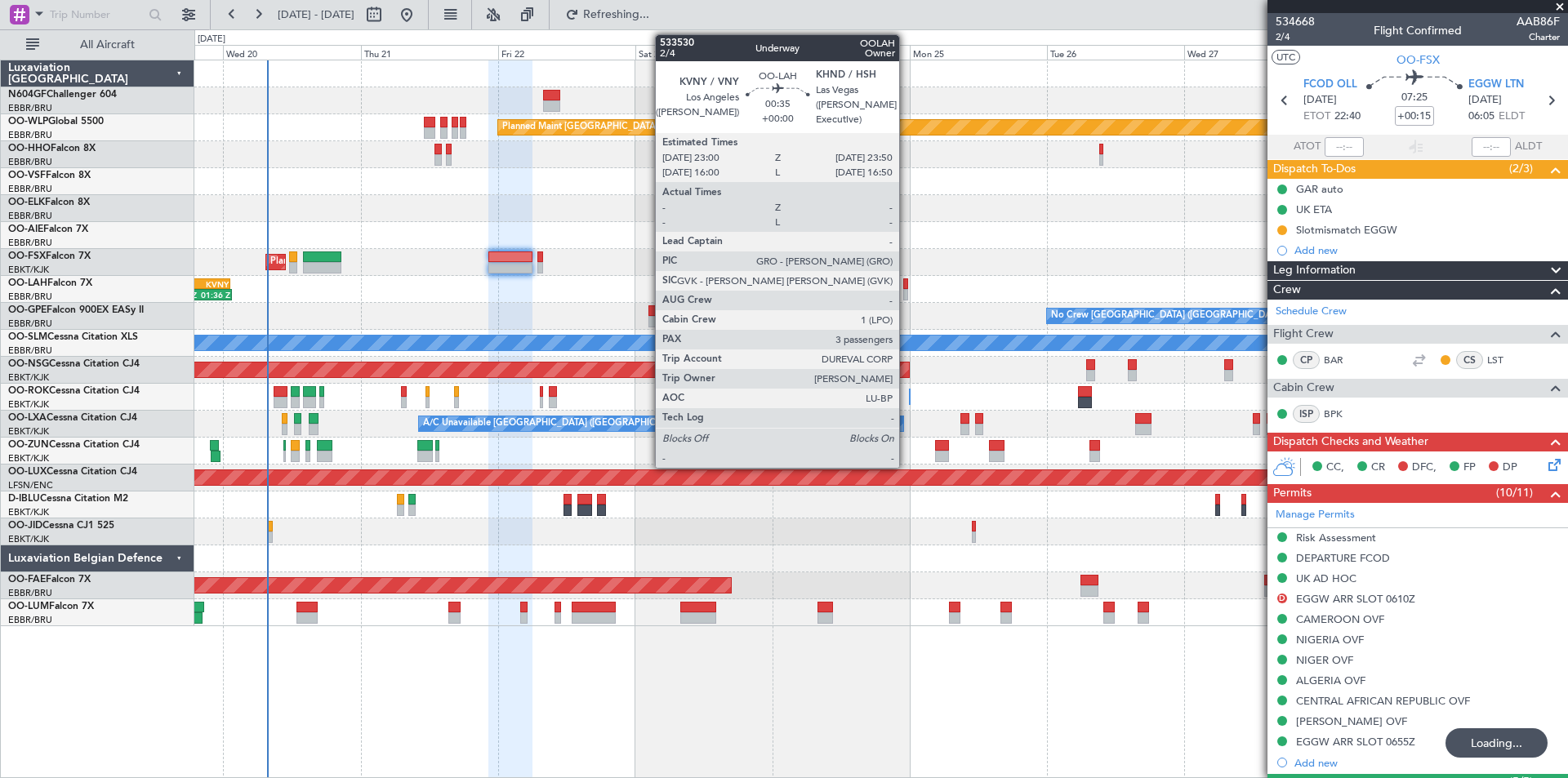
click at [907, 292] on div at bounding box center [906, 294] width 5 height 11
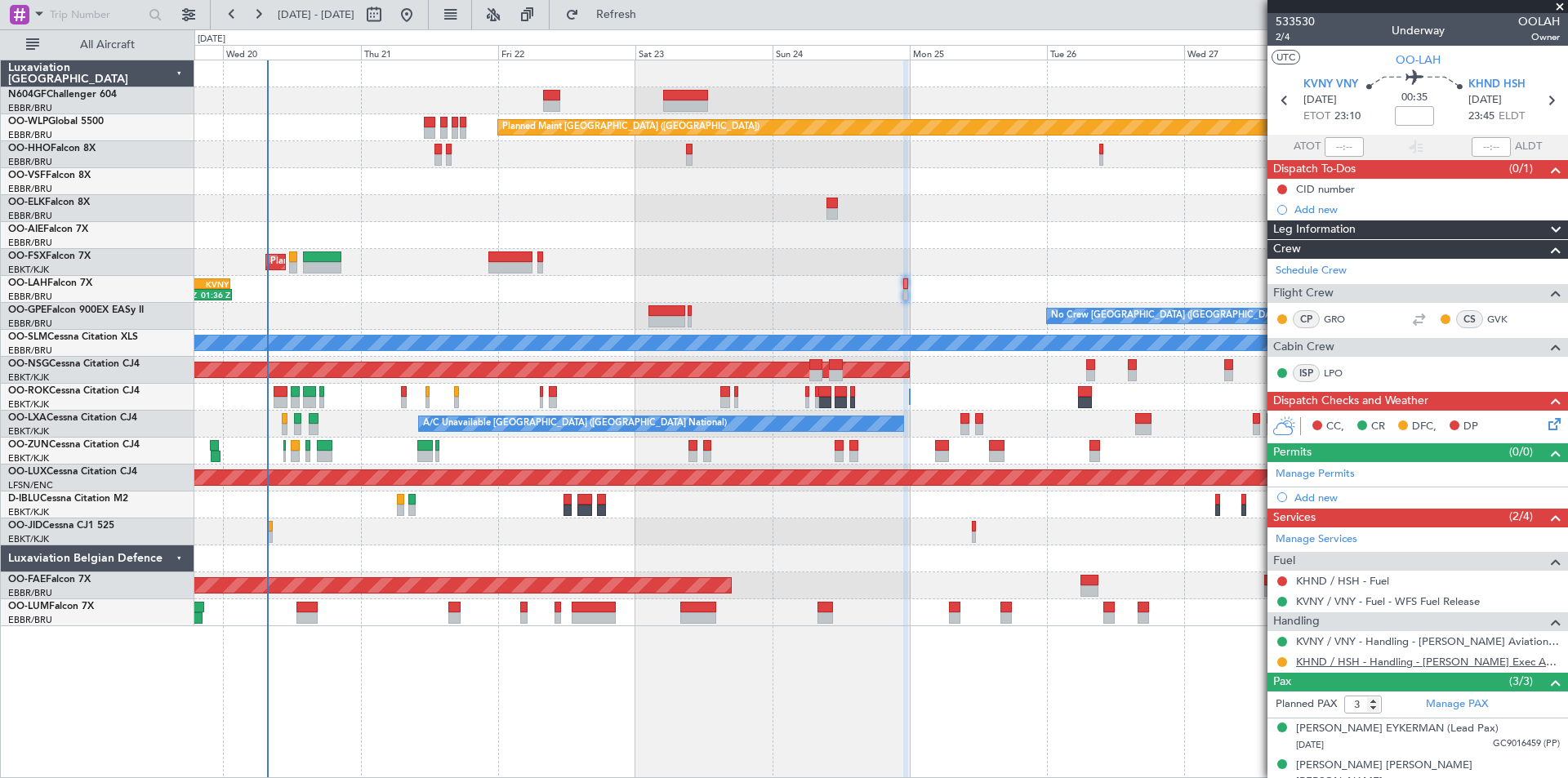
click at [1387, 658] on link "KHND / HSH - Handling - [PERSON_NAME] Exec Arpt KHND / HSH" at bounding box center [1427, 661] width 264 height 14
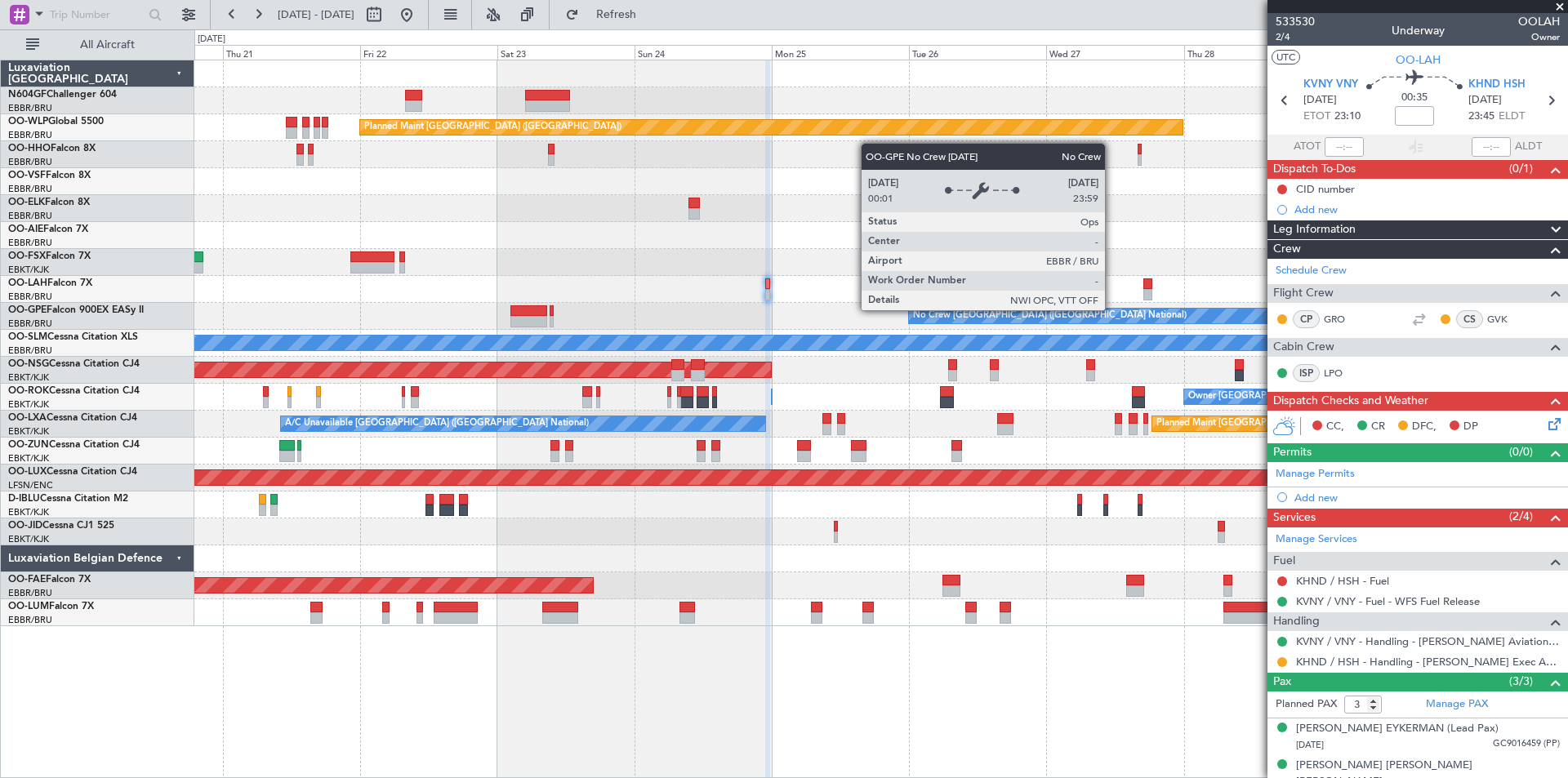
click at [974, 320] on div "No Crew [GEOGRAPHIC_DATA] ([GEOGRAPHIC_DATA] National)" at bounding box center [1050, 315] width 274 height 25
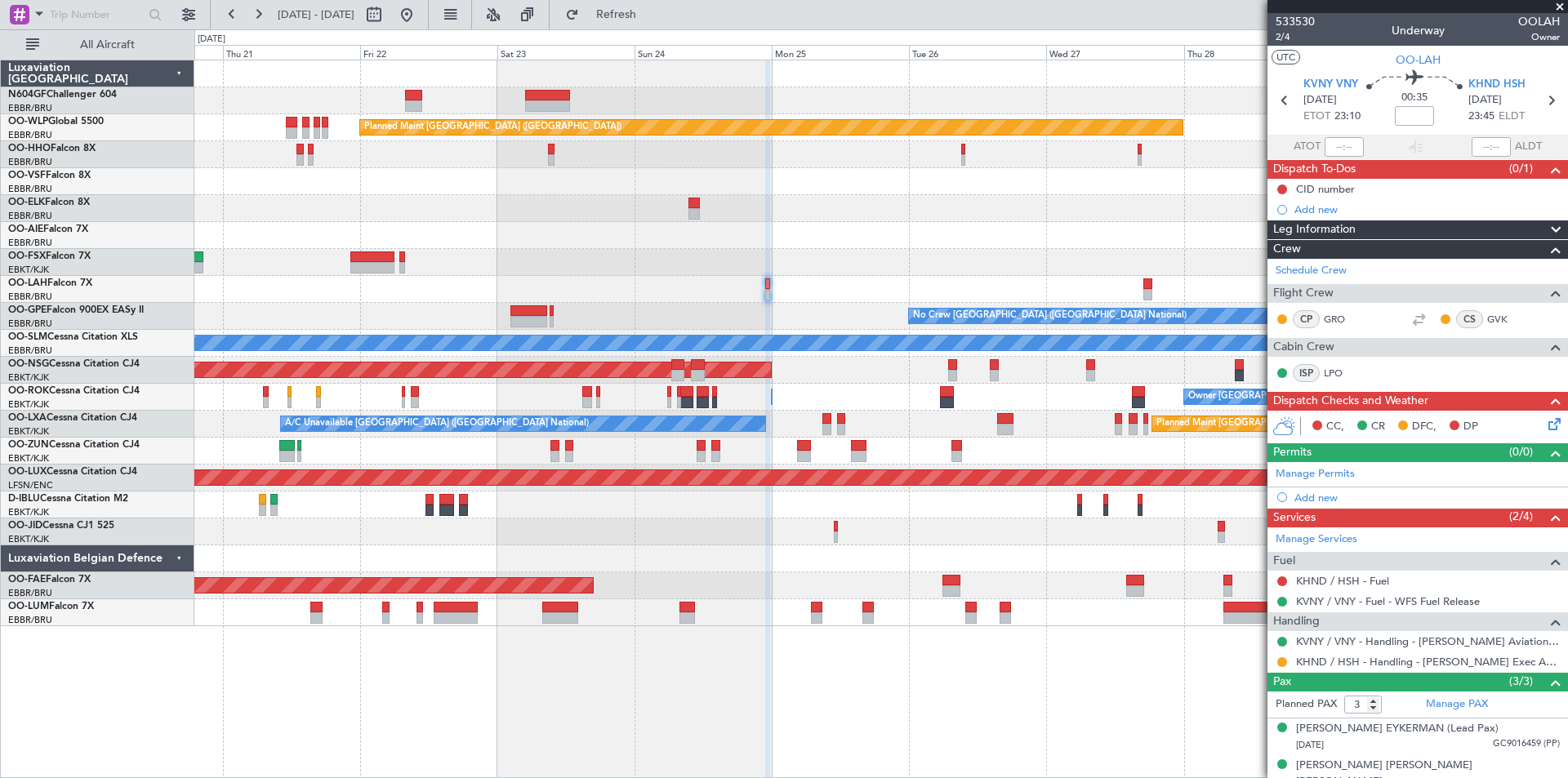
click at [1152, 291] on div "14:03 Z 01:36 Z EBBR 13:30 Z KVNY 01:15 Z Planned [GEOGRAPHIC_DATA][PERSON_NAME…" at bounding box center [880, 290] width 1373 height 27
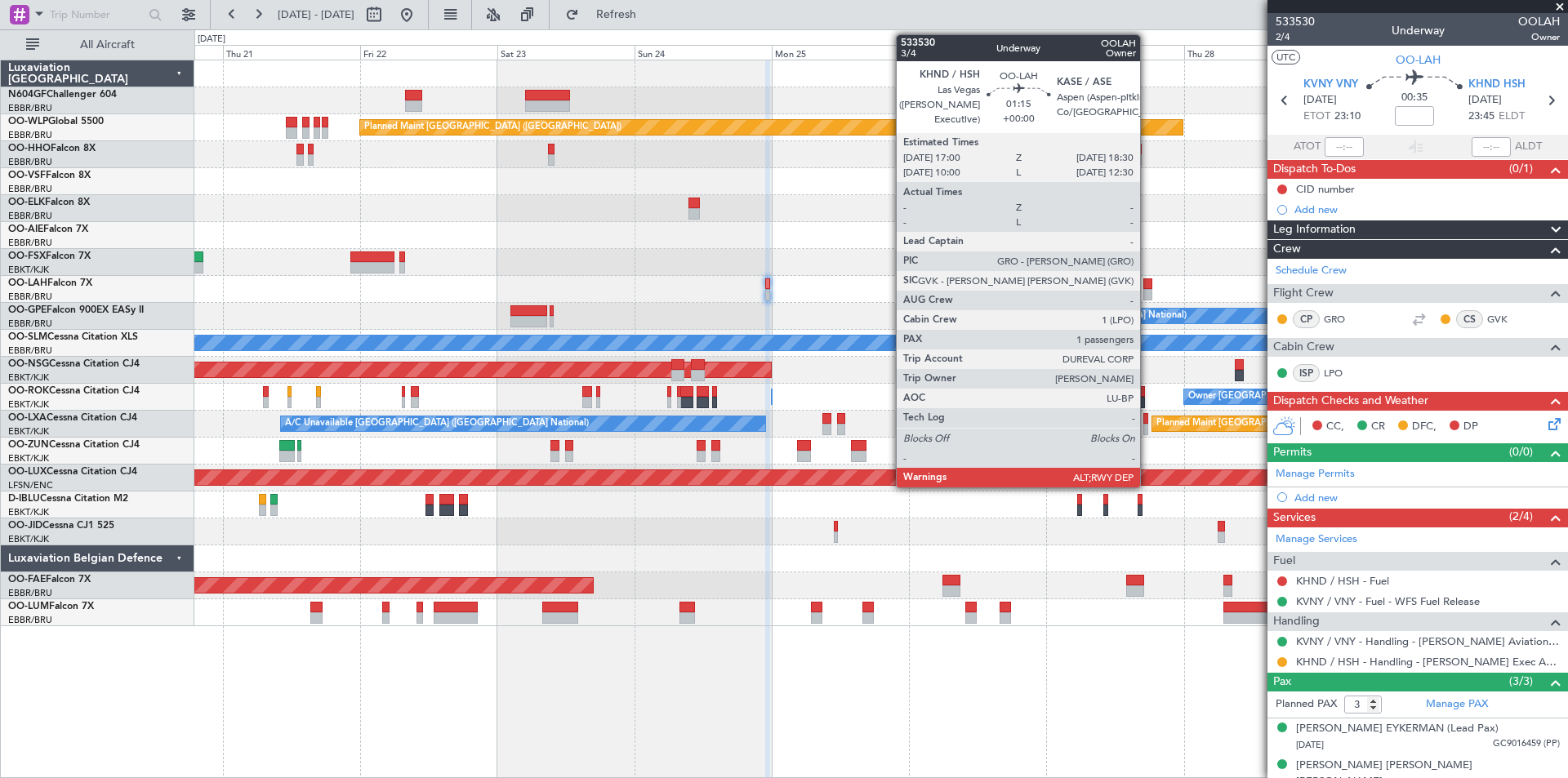
click at [1147, 294] on div at bounding box center [1147, 294] width 9 height 11
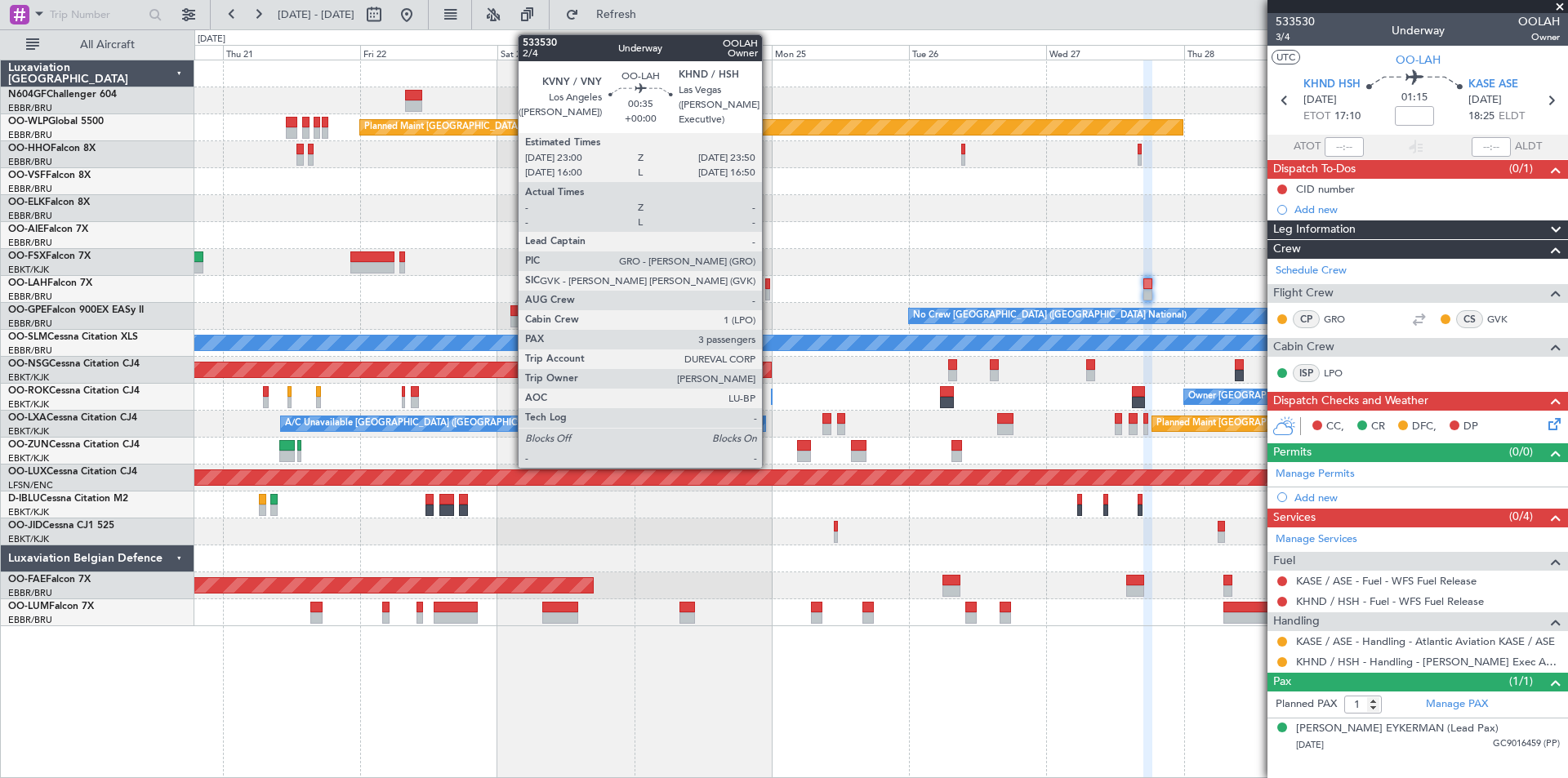
click at [769, 292] on div at bounding box center [767, 294] width 5 height 11
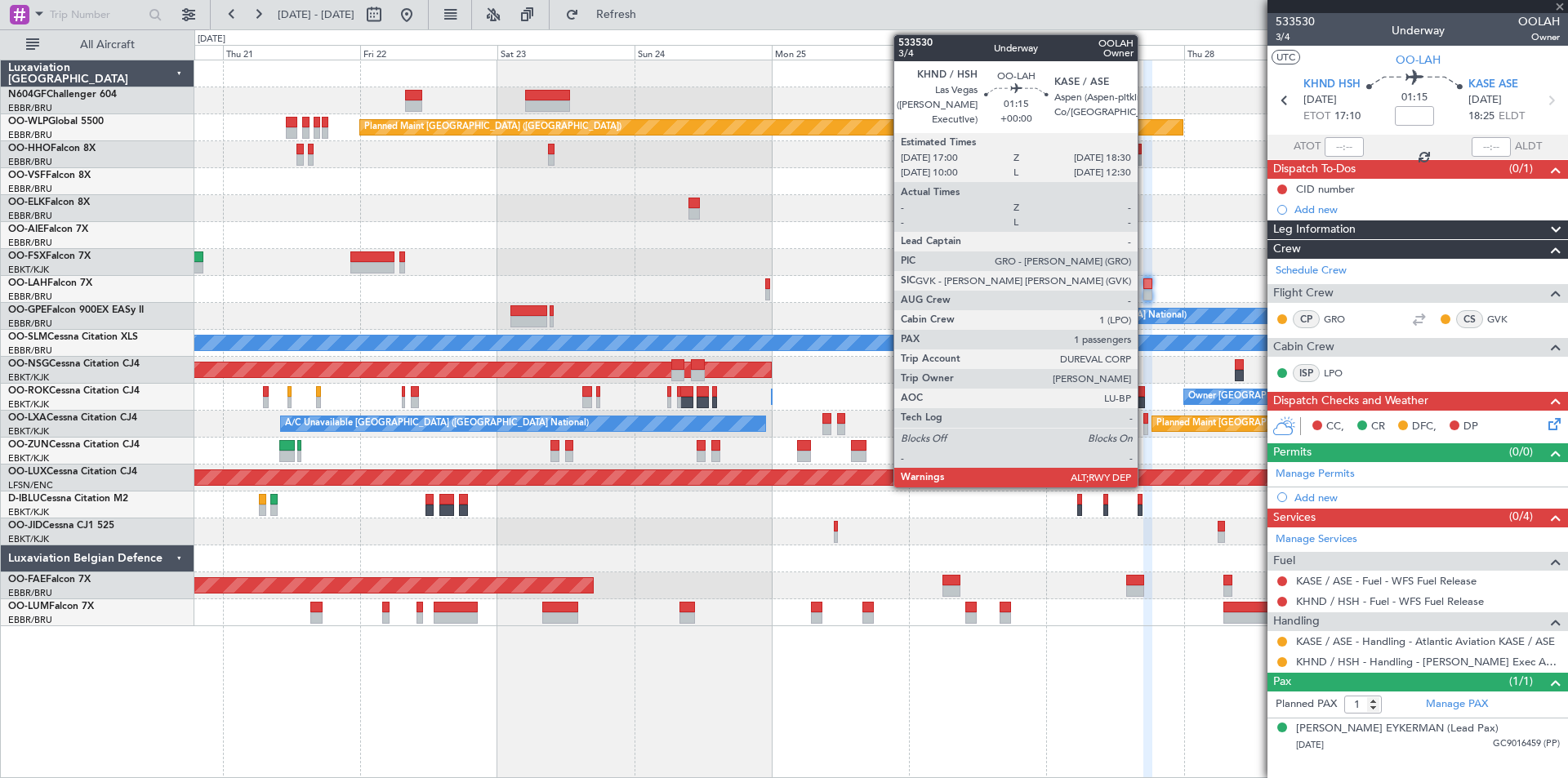
type input "3"
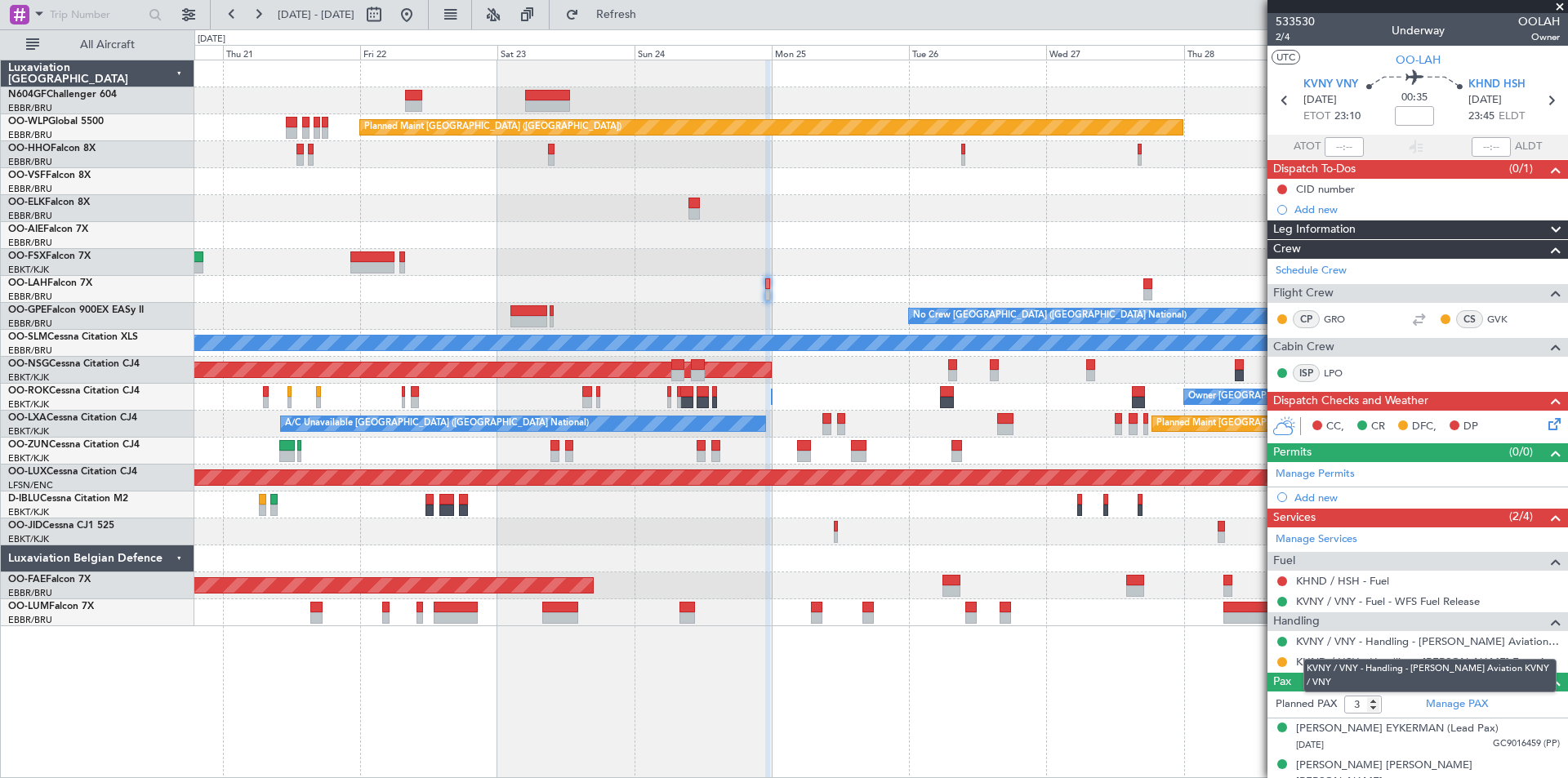
click at [1470, 665] on div "KVNY / VNY - Handling - [PERSON_NAME] Aviation KVNY / VNY" at bounding box center [1430, 675] width 254 height 33
click at [1495, 666] on link "KHND / HSH - Handling - [PERSON_NAME] Exec Arpt KHND / HSH" at bounding box center [1427, 661] width 264 height 14
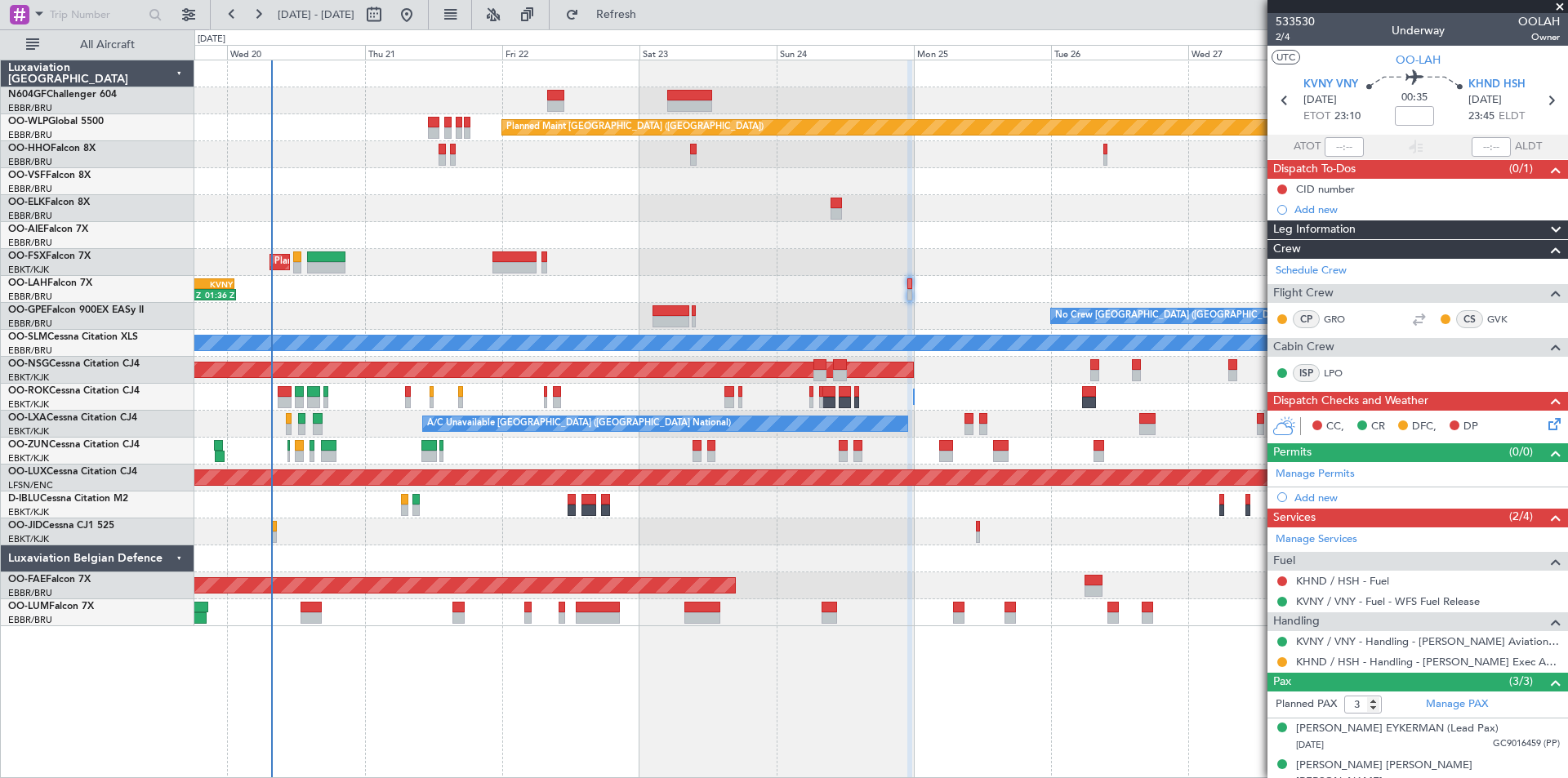
click at [752, 320] on div "Planned Maint [GEOGRAPHIC_DATA] ([GEOGRAPHIC_DATA]) AOG Maint Geneva ([GEOGRAPH…" at bounding box center [880, 342] width 1373 height 565
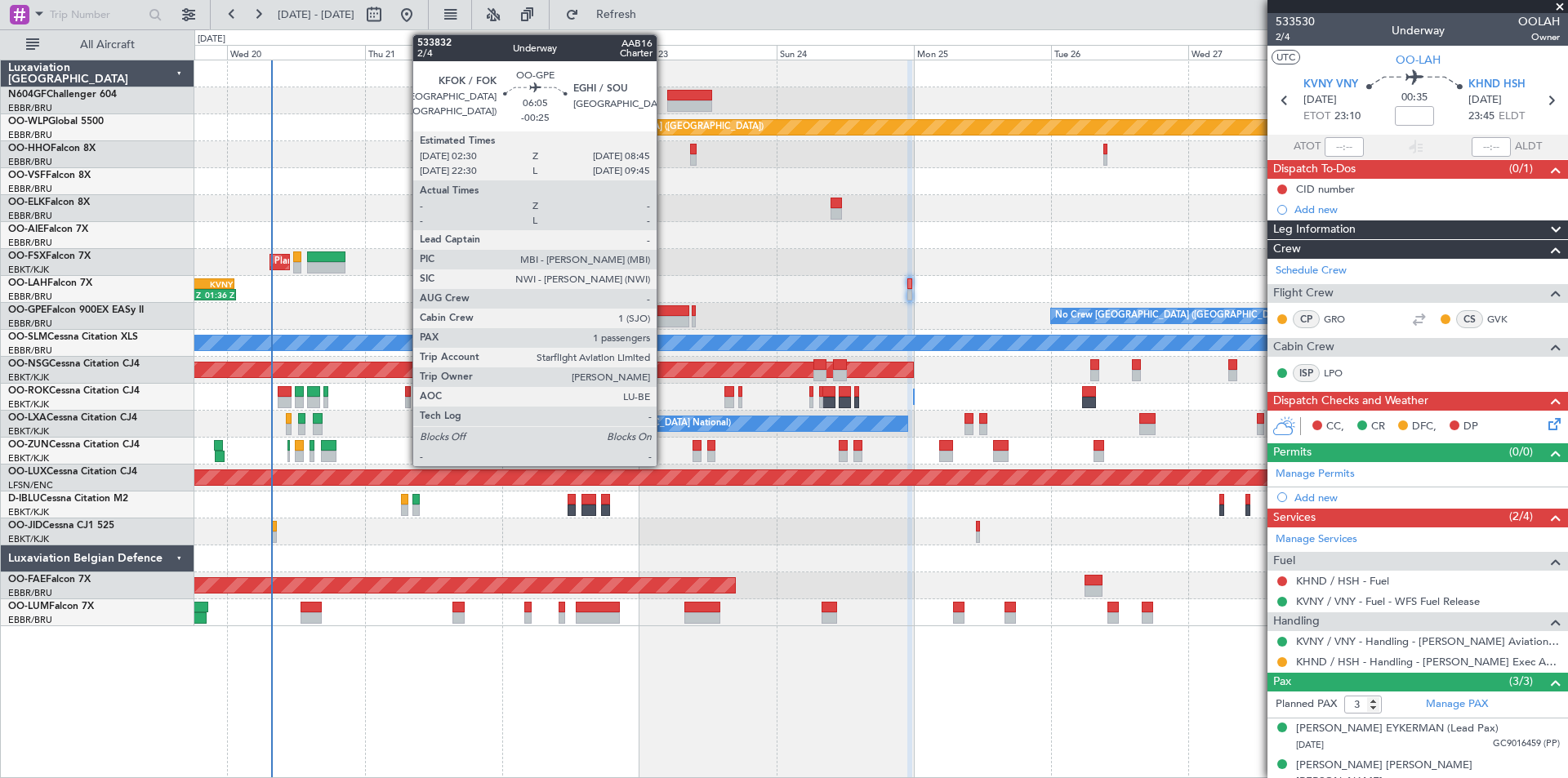
click at [664, 324] on div at bounding box center [670, 321] width 36 height 11
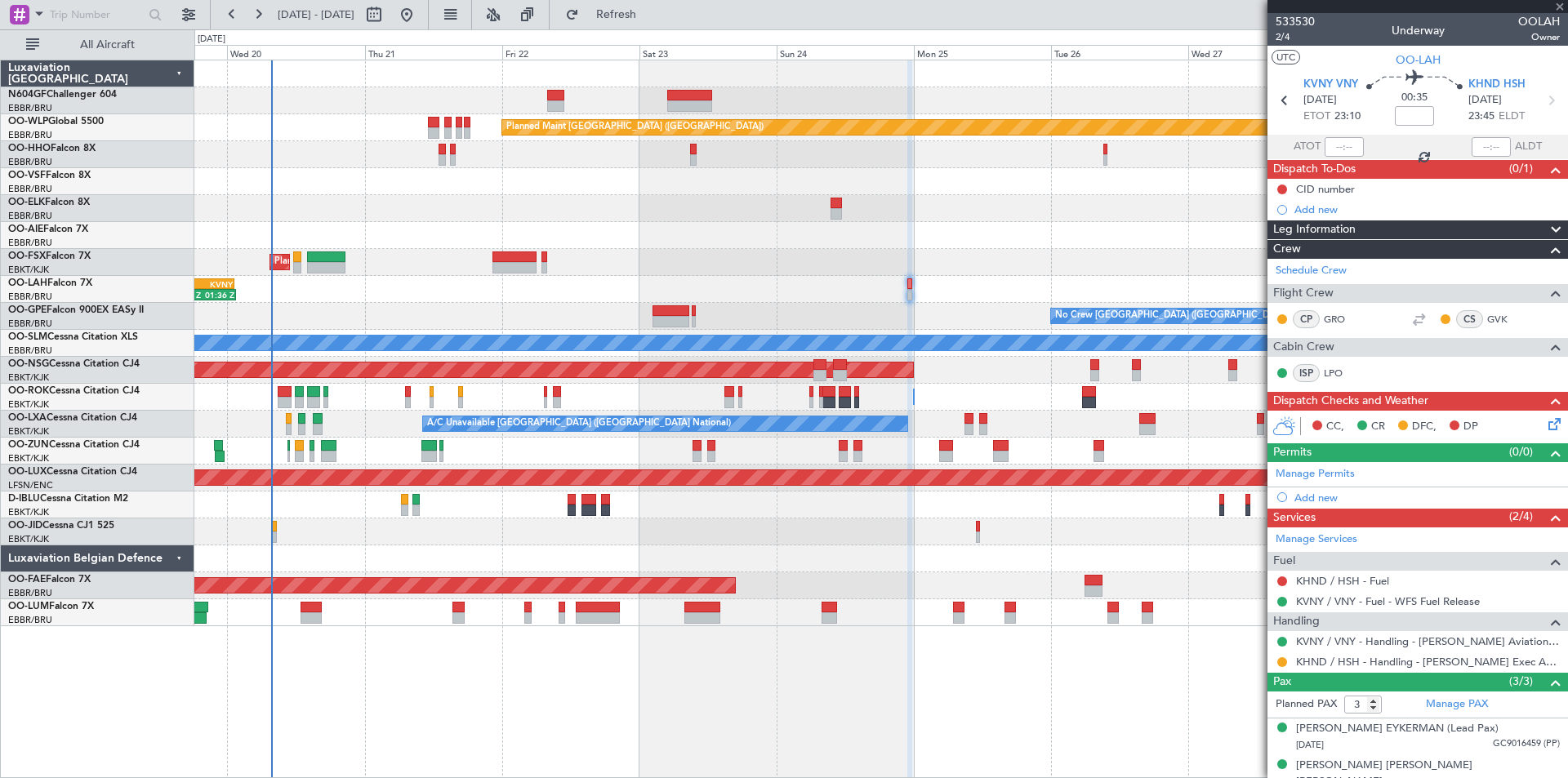
type input "-00:25"
type input "1"
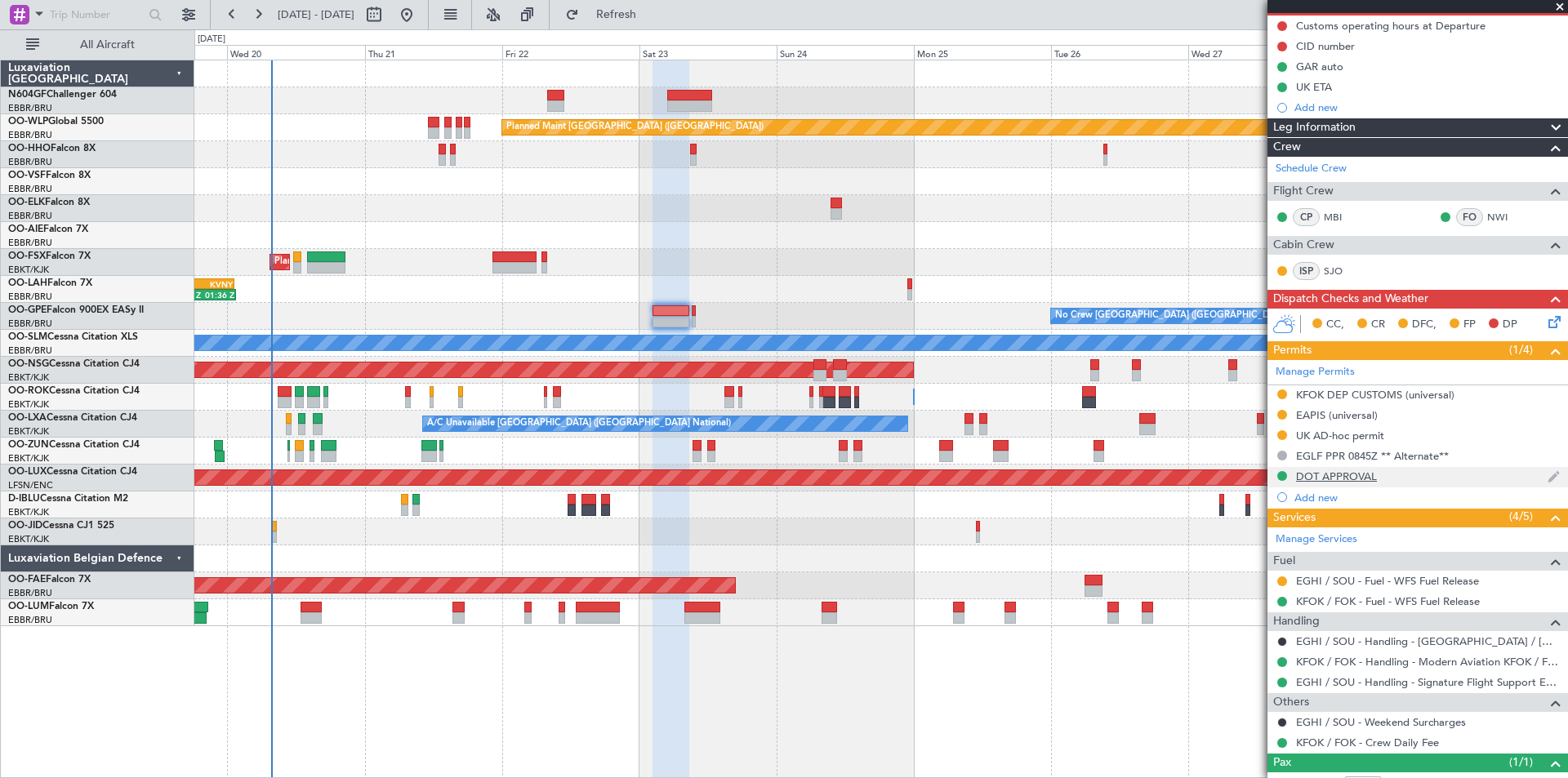
scroll to position [220, 0]
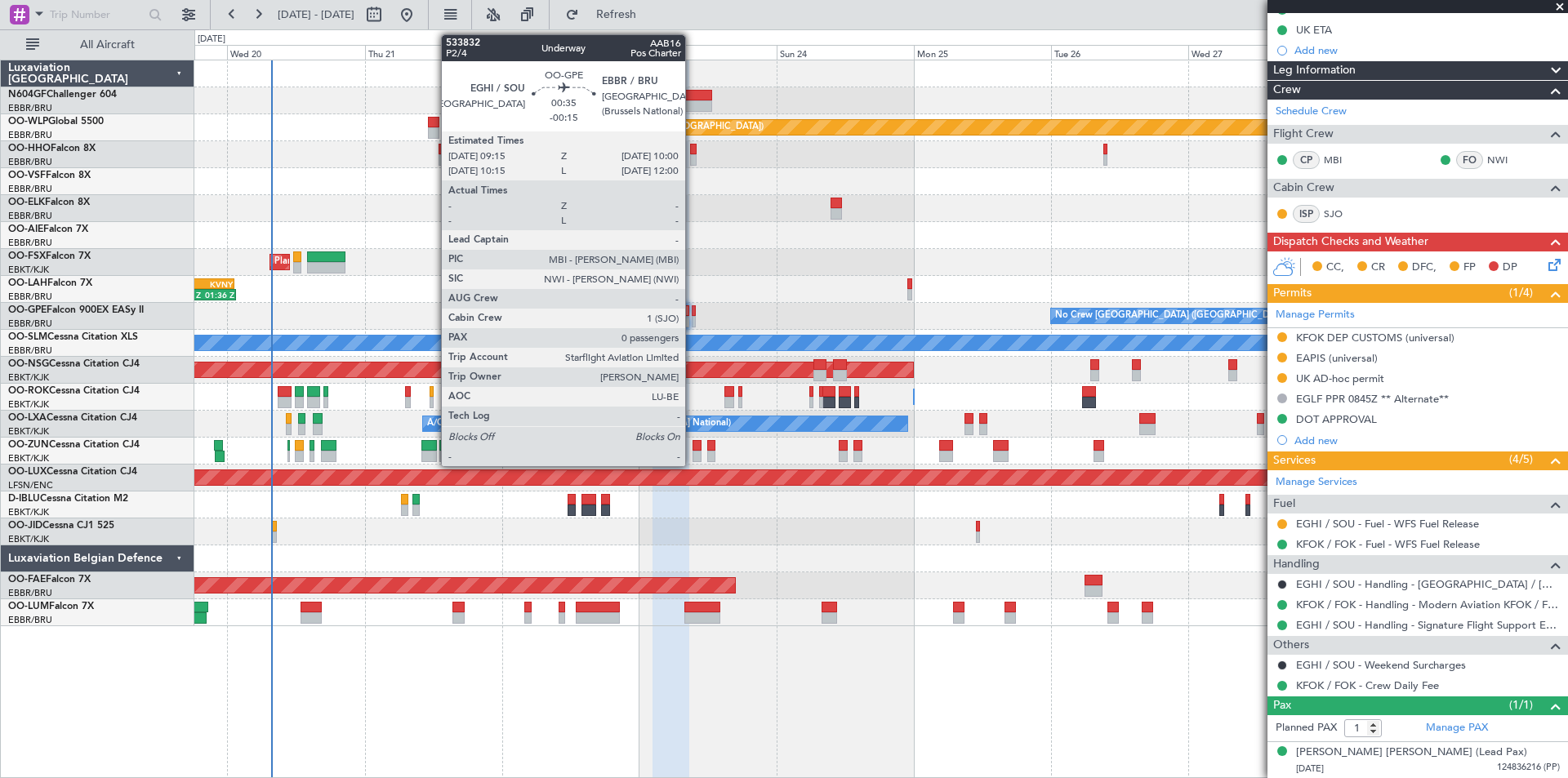
click at [693, 320] on div at bounding box center [695, 321] width 5 height 11
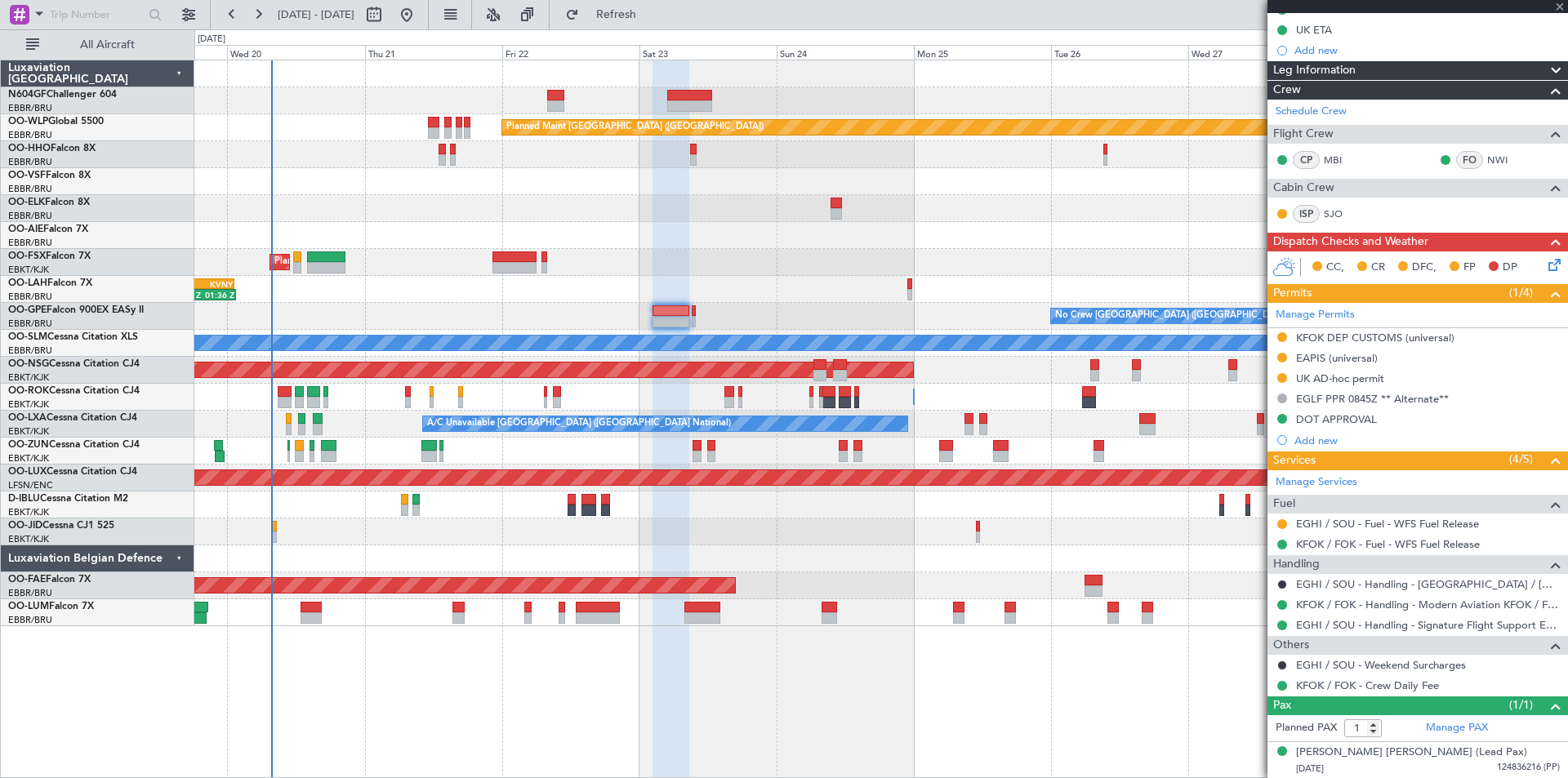
type input "-00:15"
type input "0"
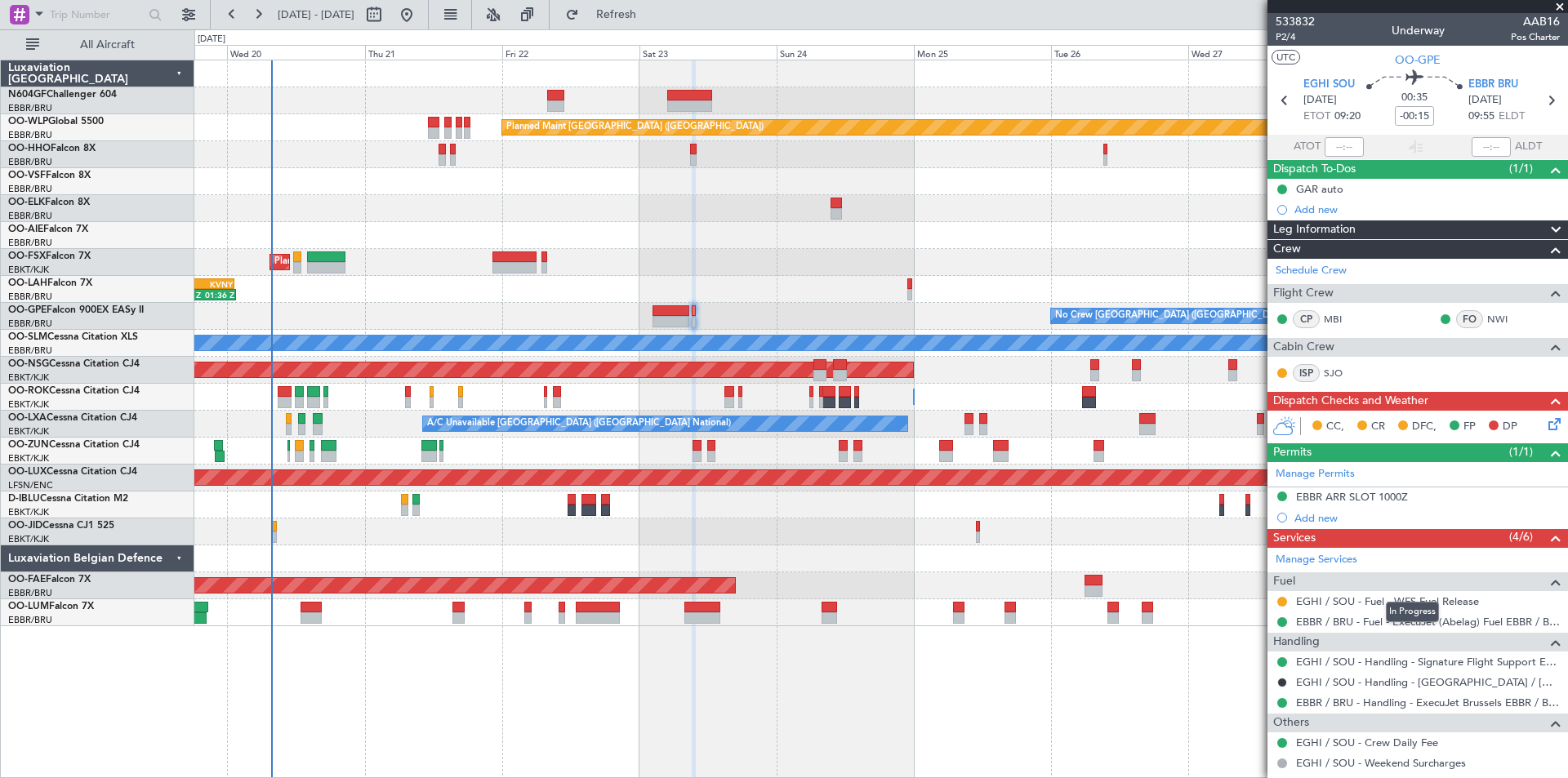
scroll to position [61, 0]
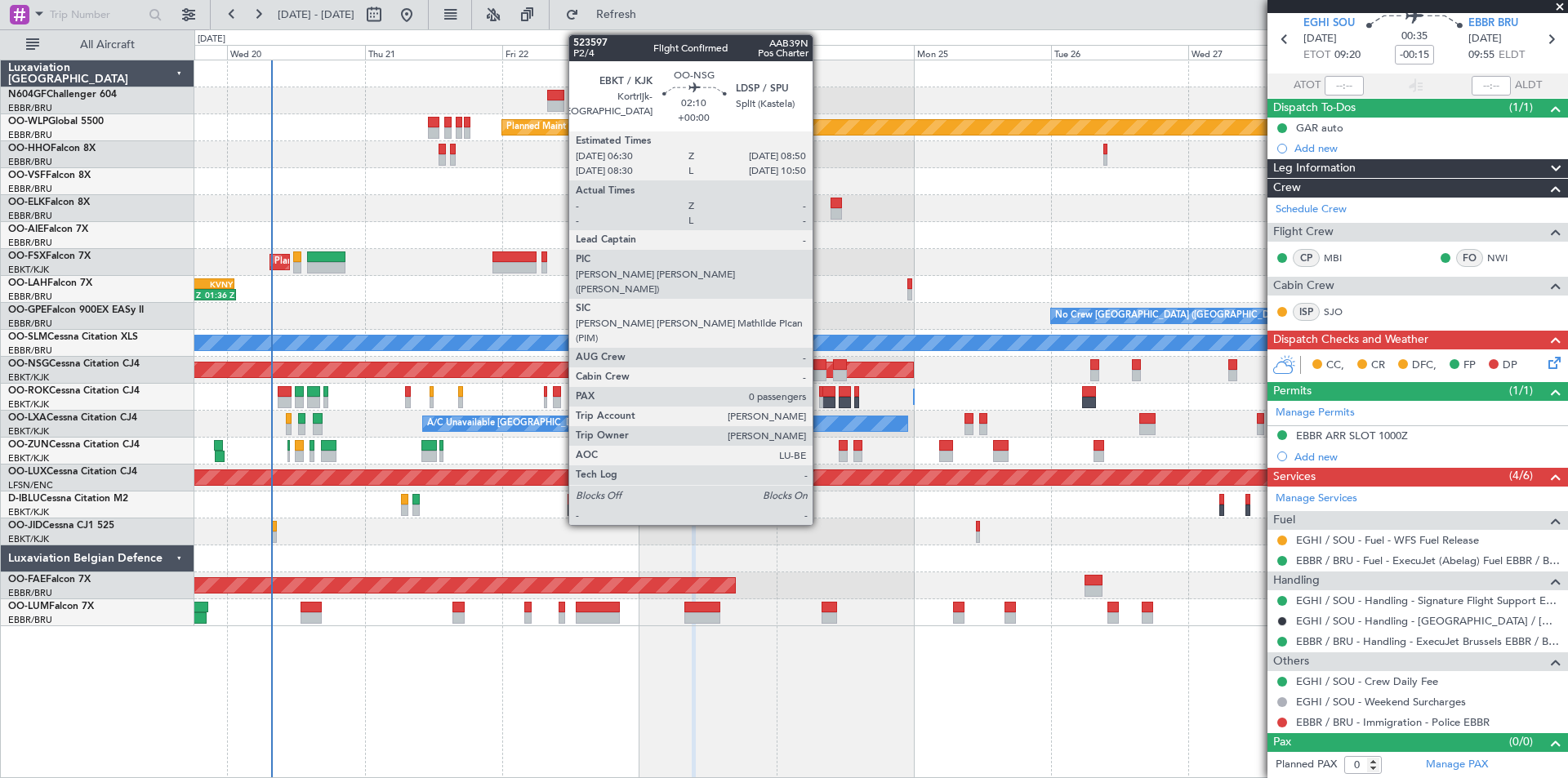
click at [820, 377] on div at bounding box center [820, 375] width 14 height 11
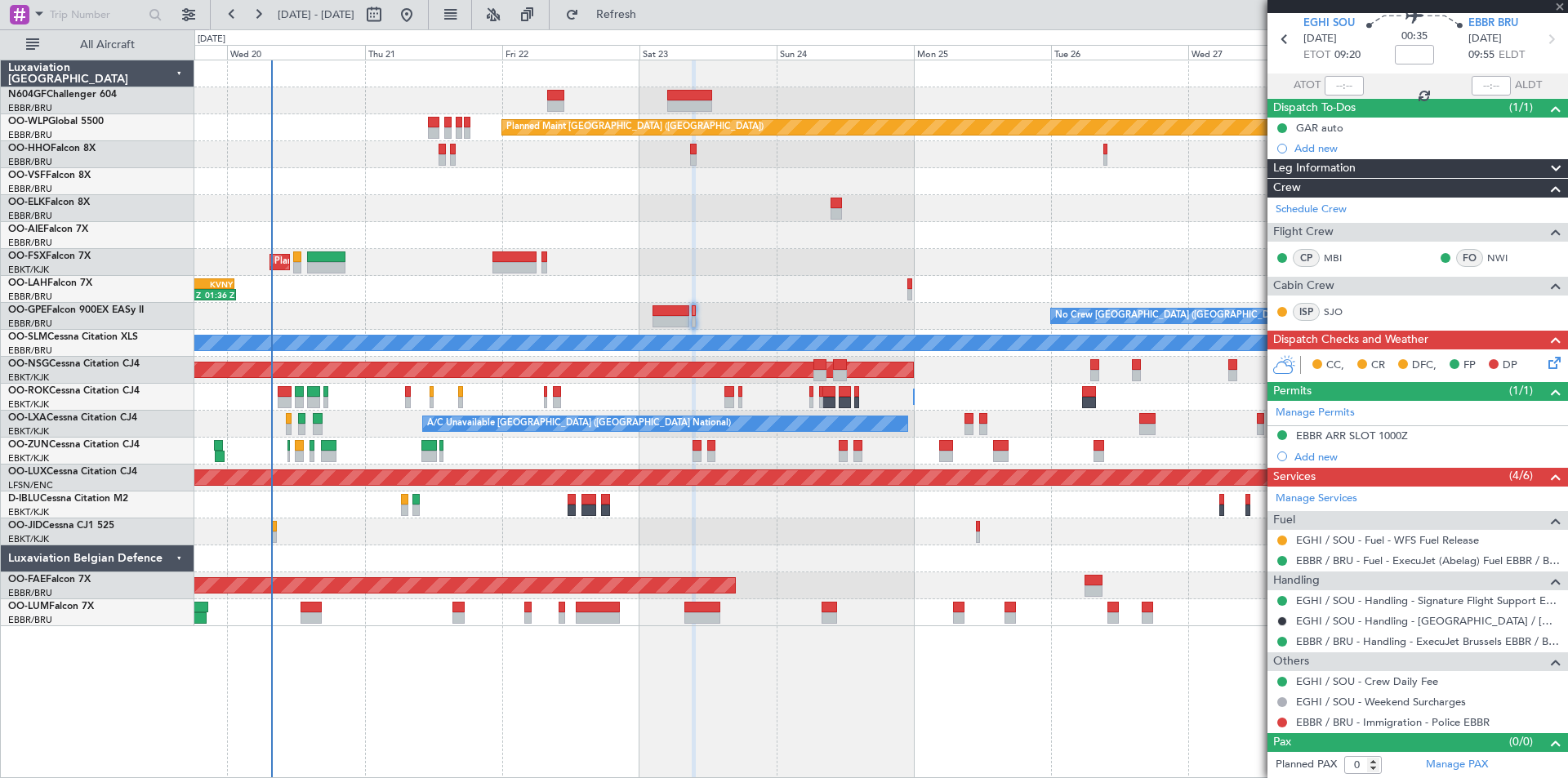
scroll to position [0, 0]
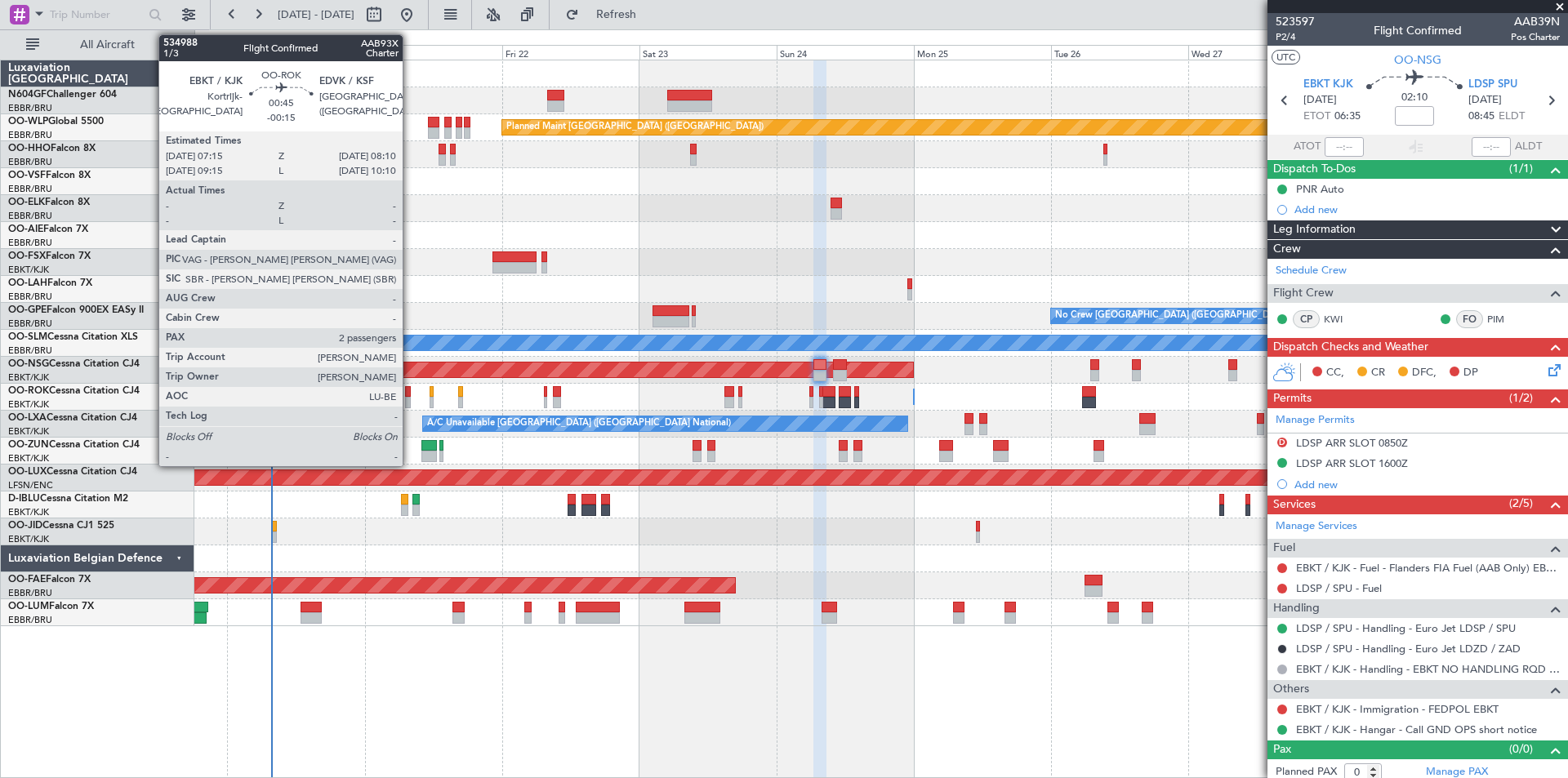
click at [410, 407] on div at bounding box center [408, 402] width 6 height 11
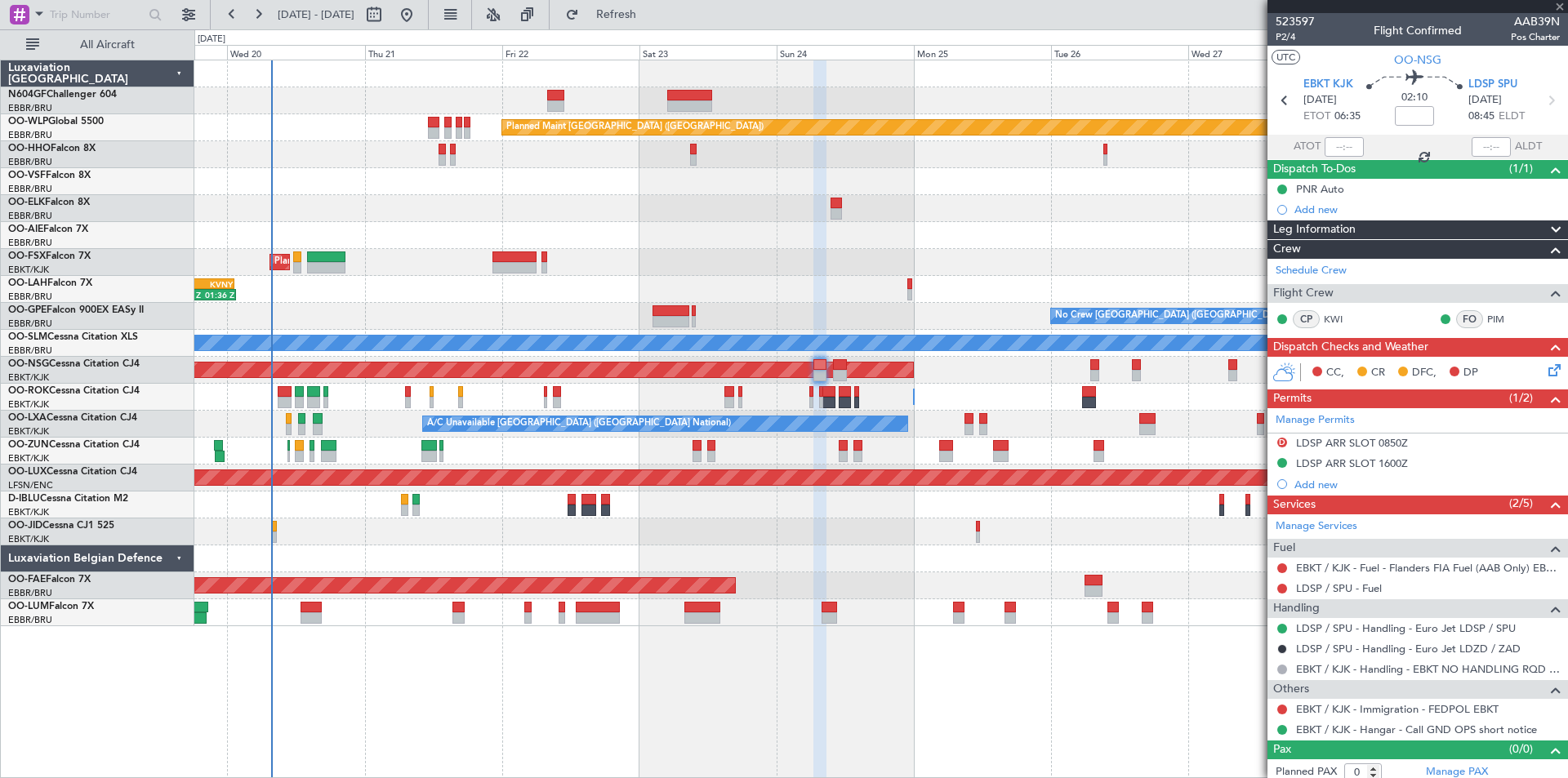
type input "-00:15"
type input "2"
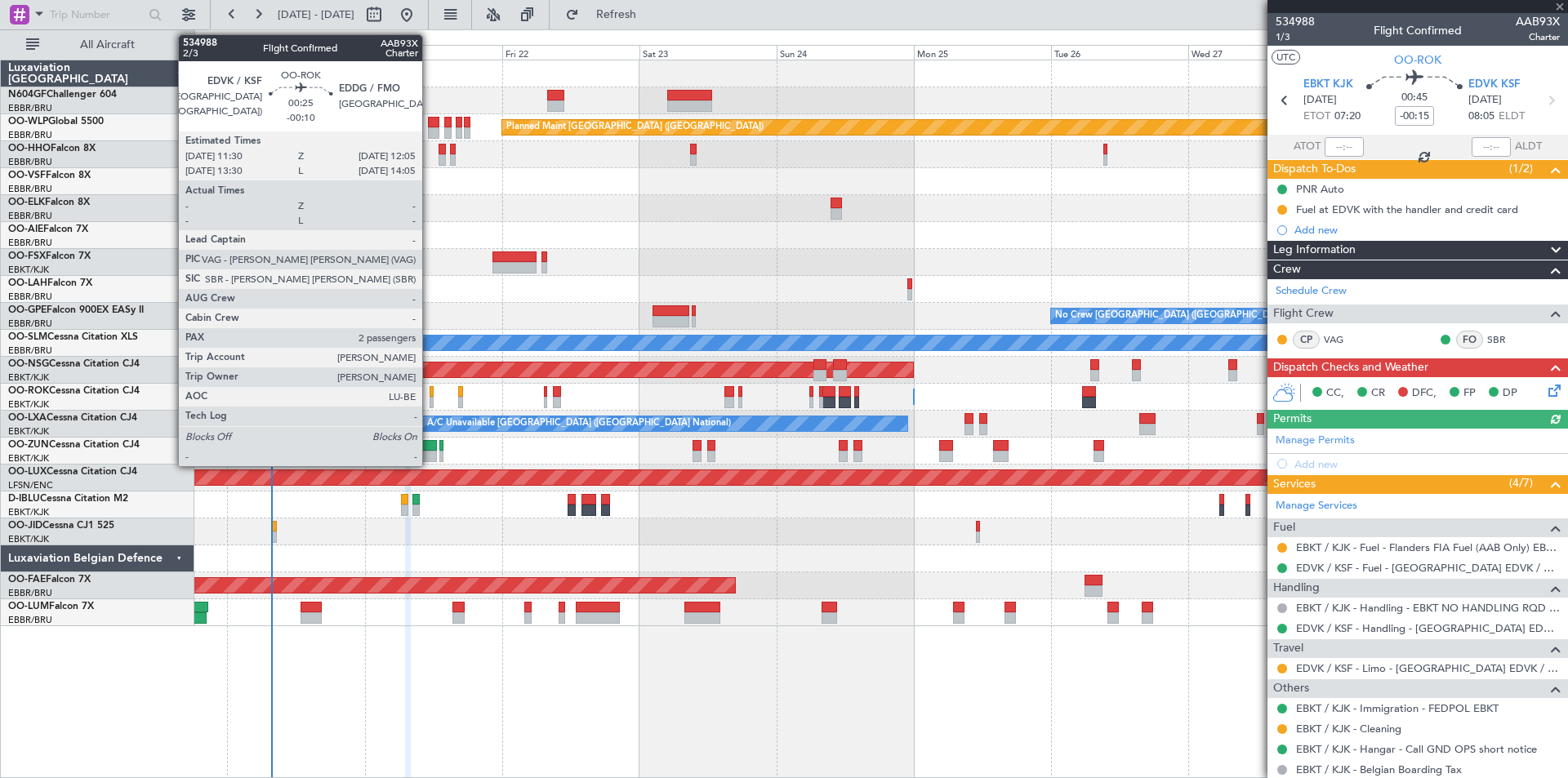
click at [430, 404] on div at bounding box center [432, 402] width 4 height 11
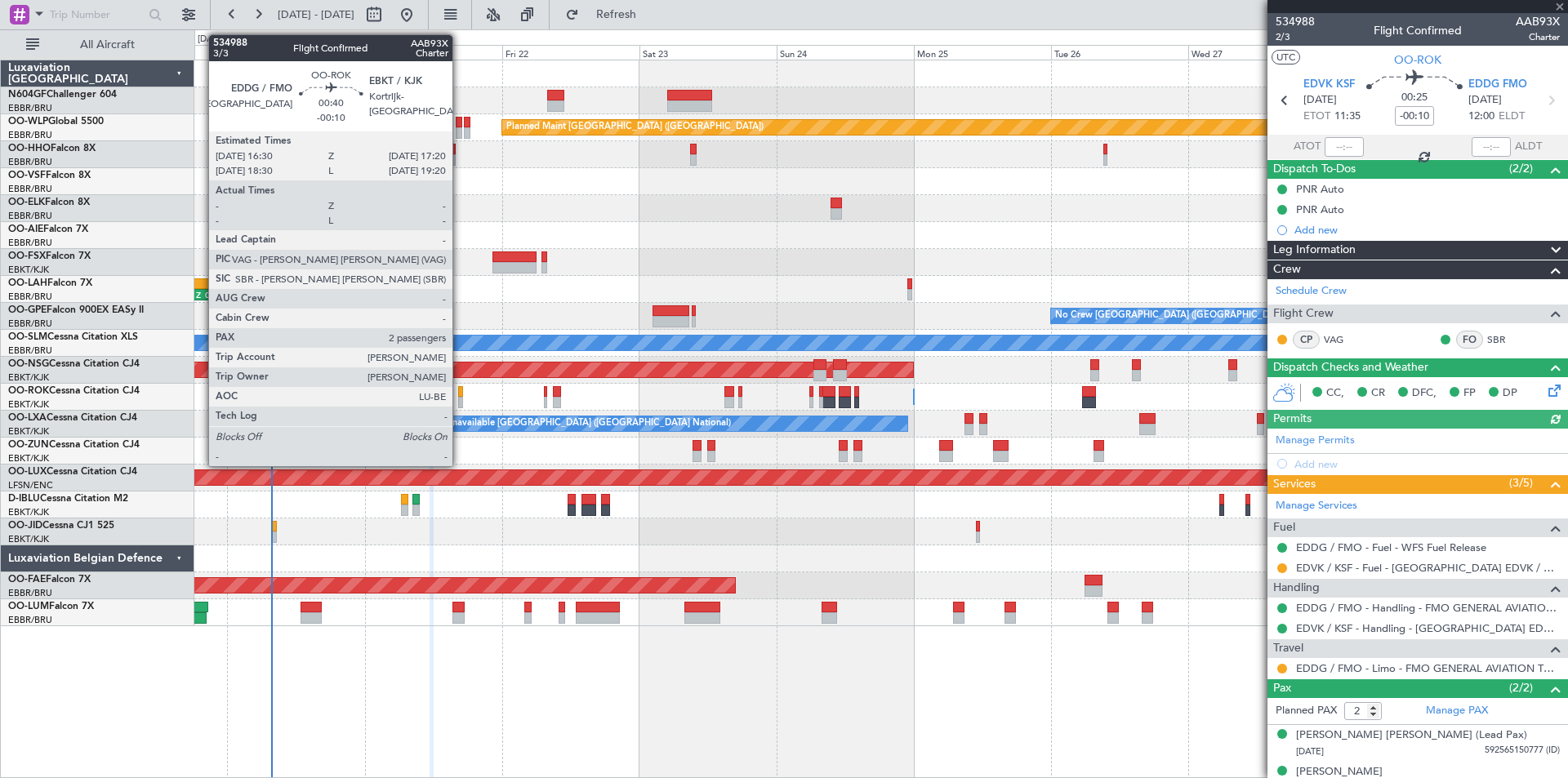
click at [460, 407] on div at bounding box center [460, 402] width 5 height 11
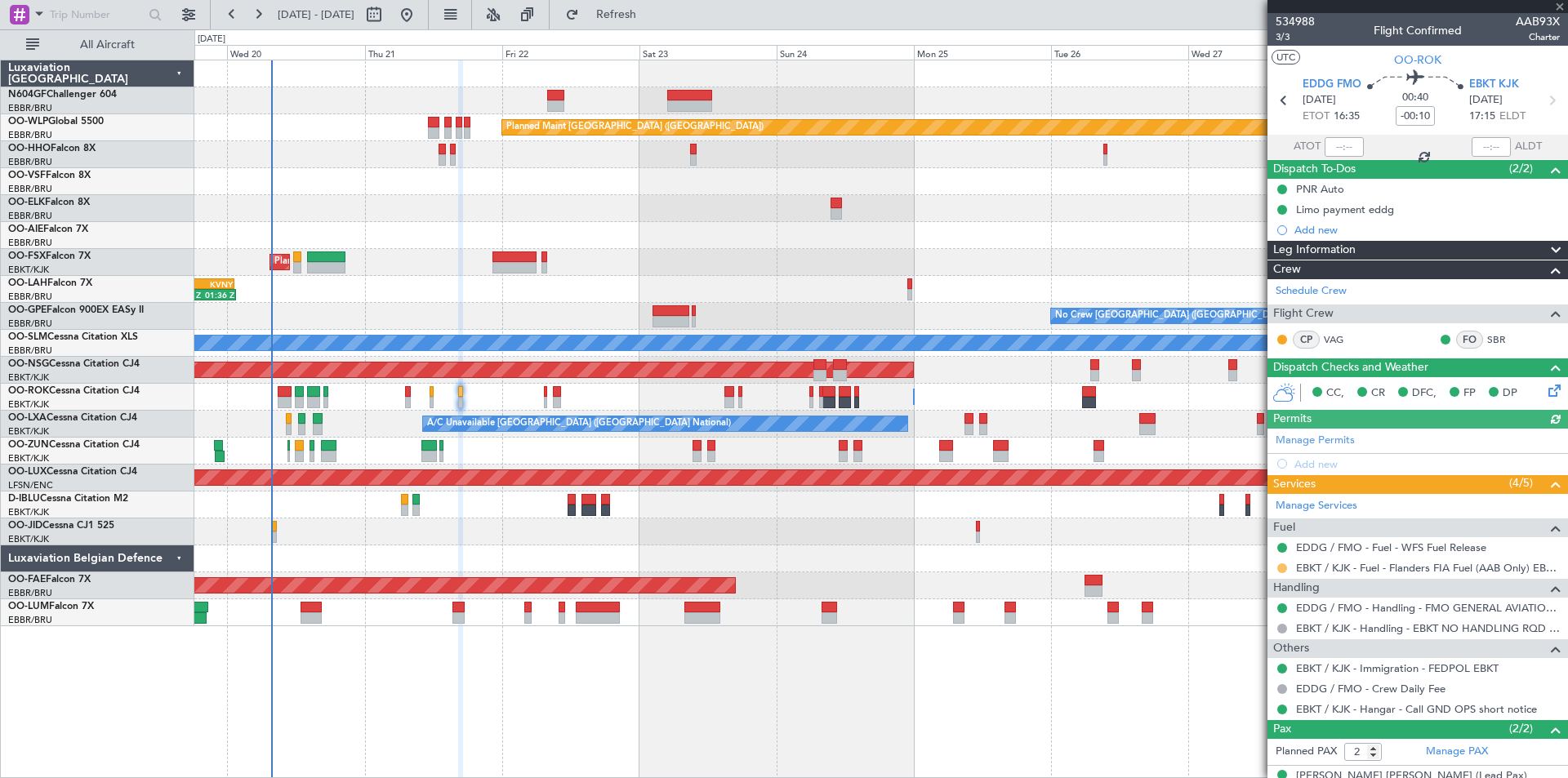
click at [1284, 568] on button at bounding box center [1282, 569] width 10 height 10
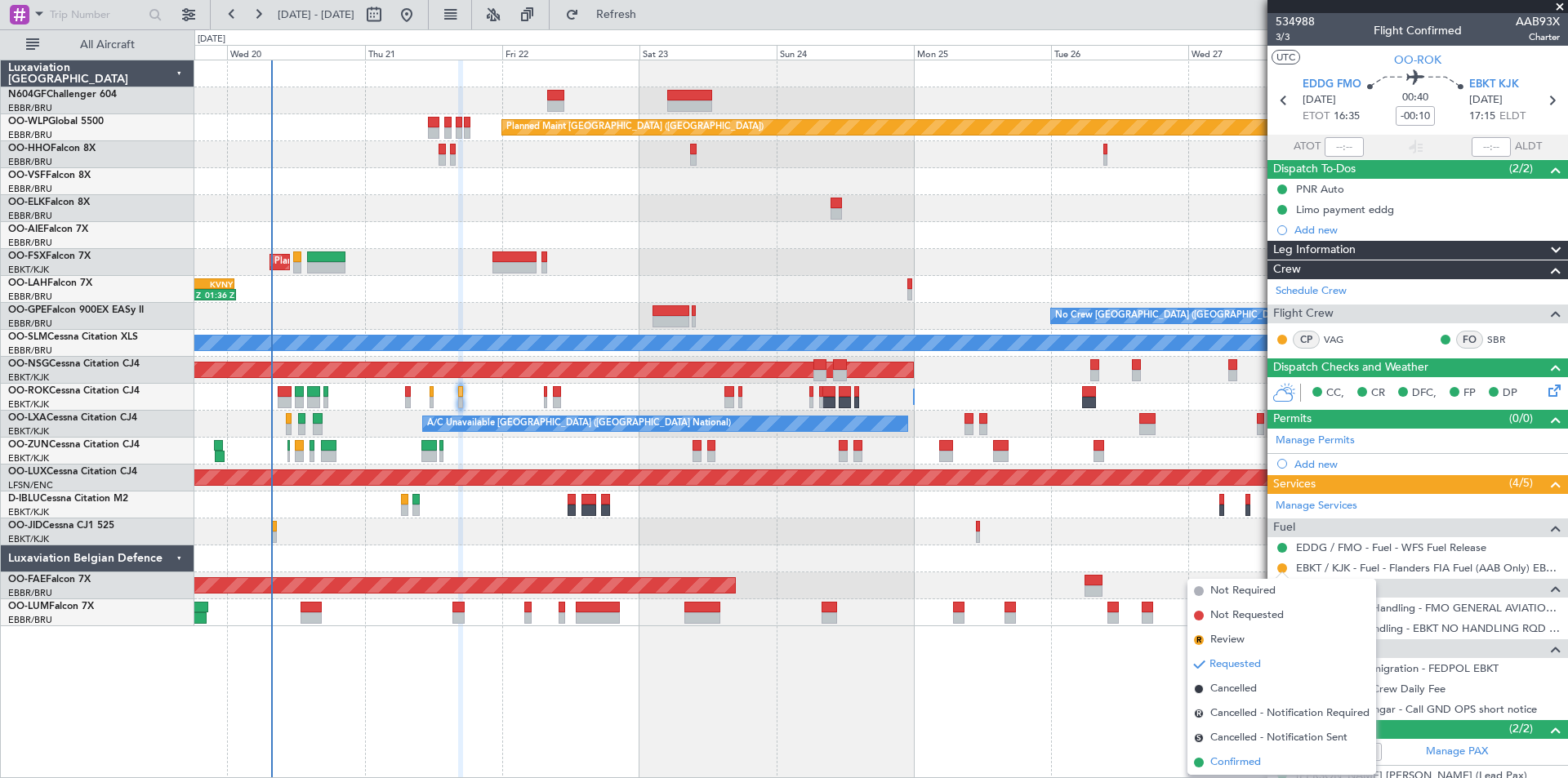
click at [1266, 763] on li "Confirmed" at bounding box center [1281, 762] width 188 height 25
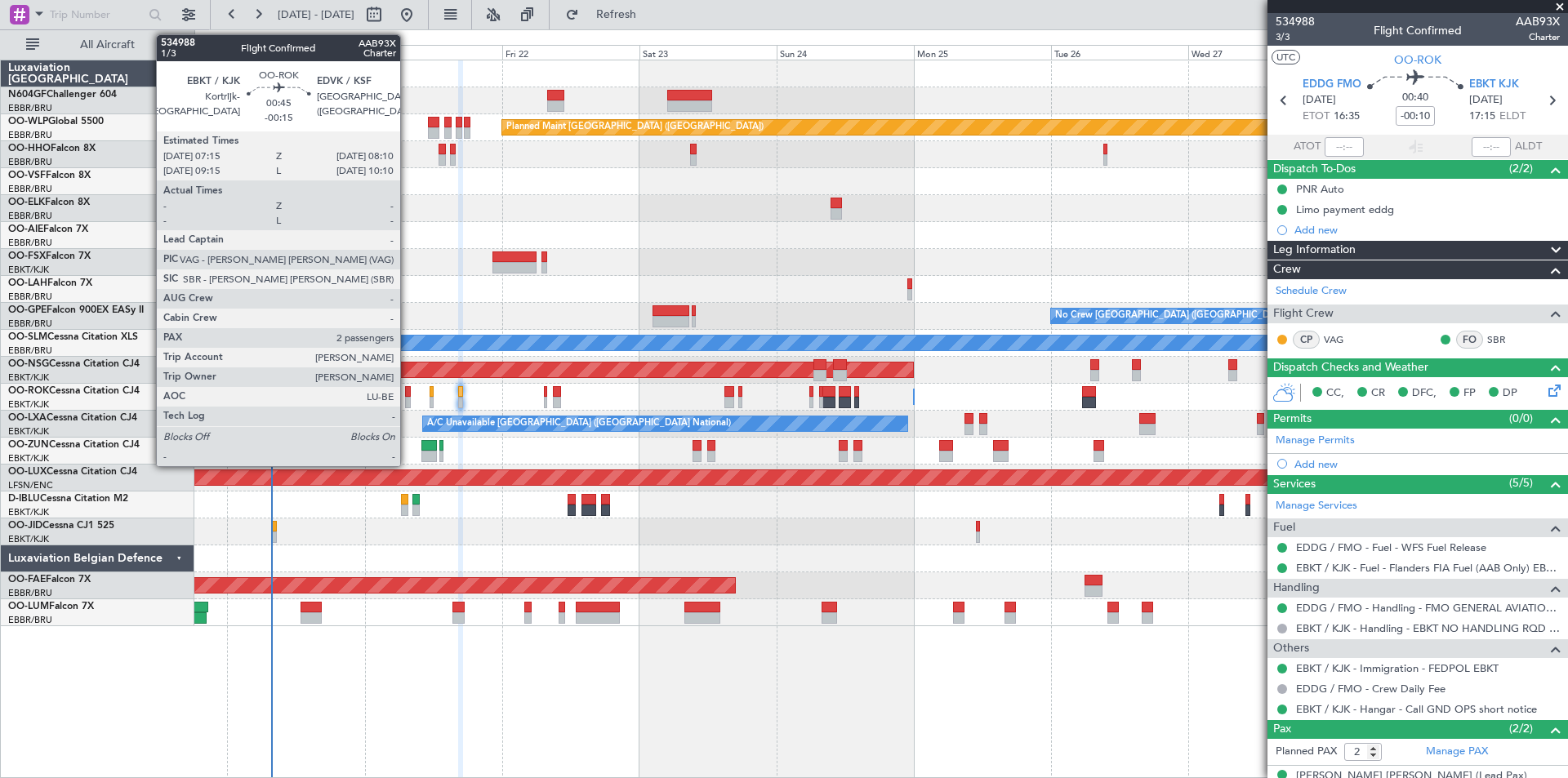
click at [408, 402] on div at bounding box center [408, 402] width 6 height 11
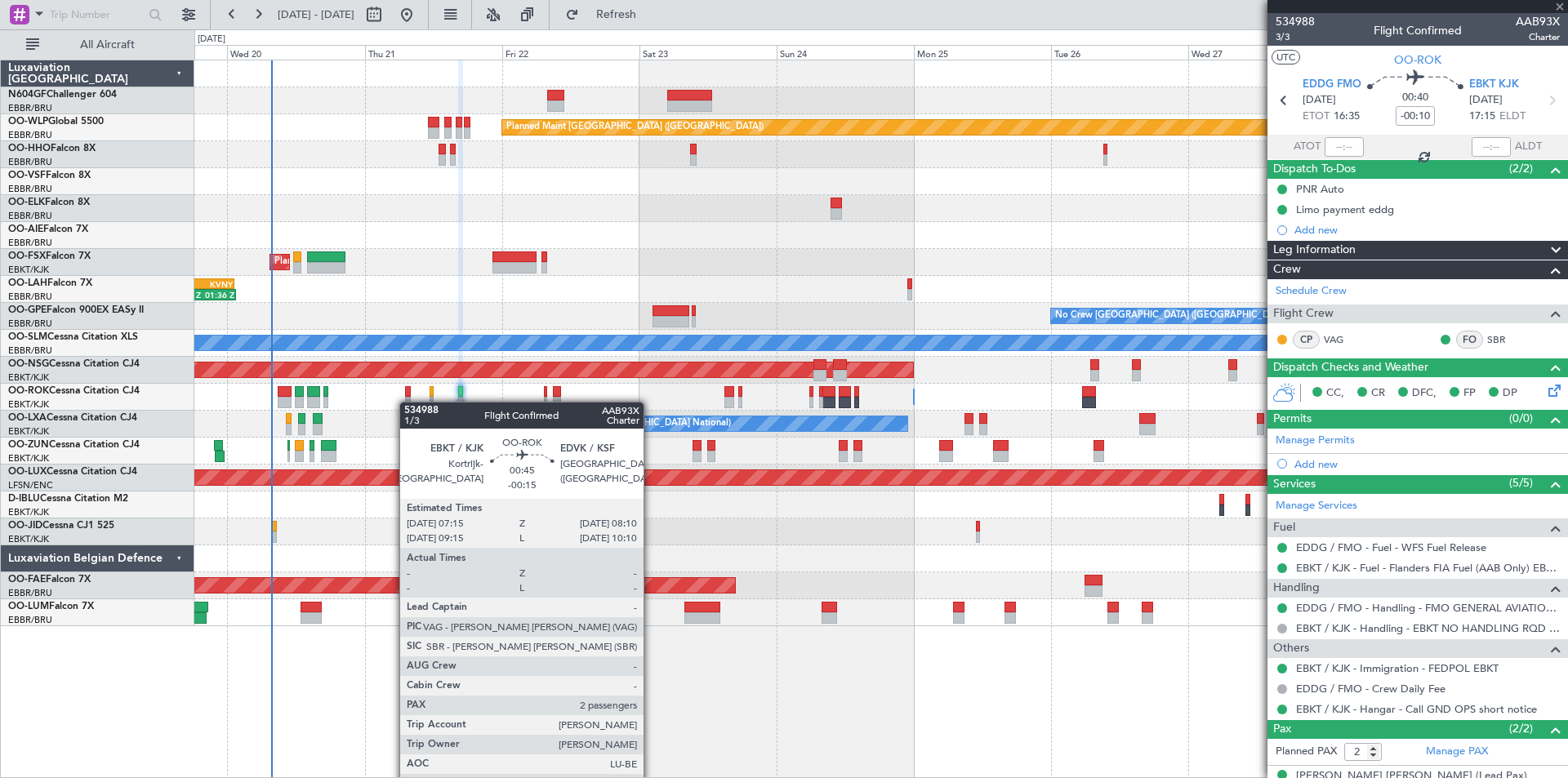
type input "-00:15"
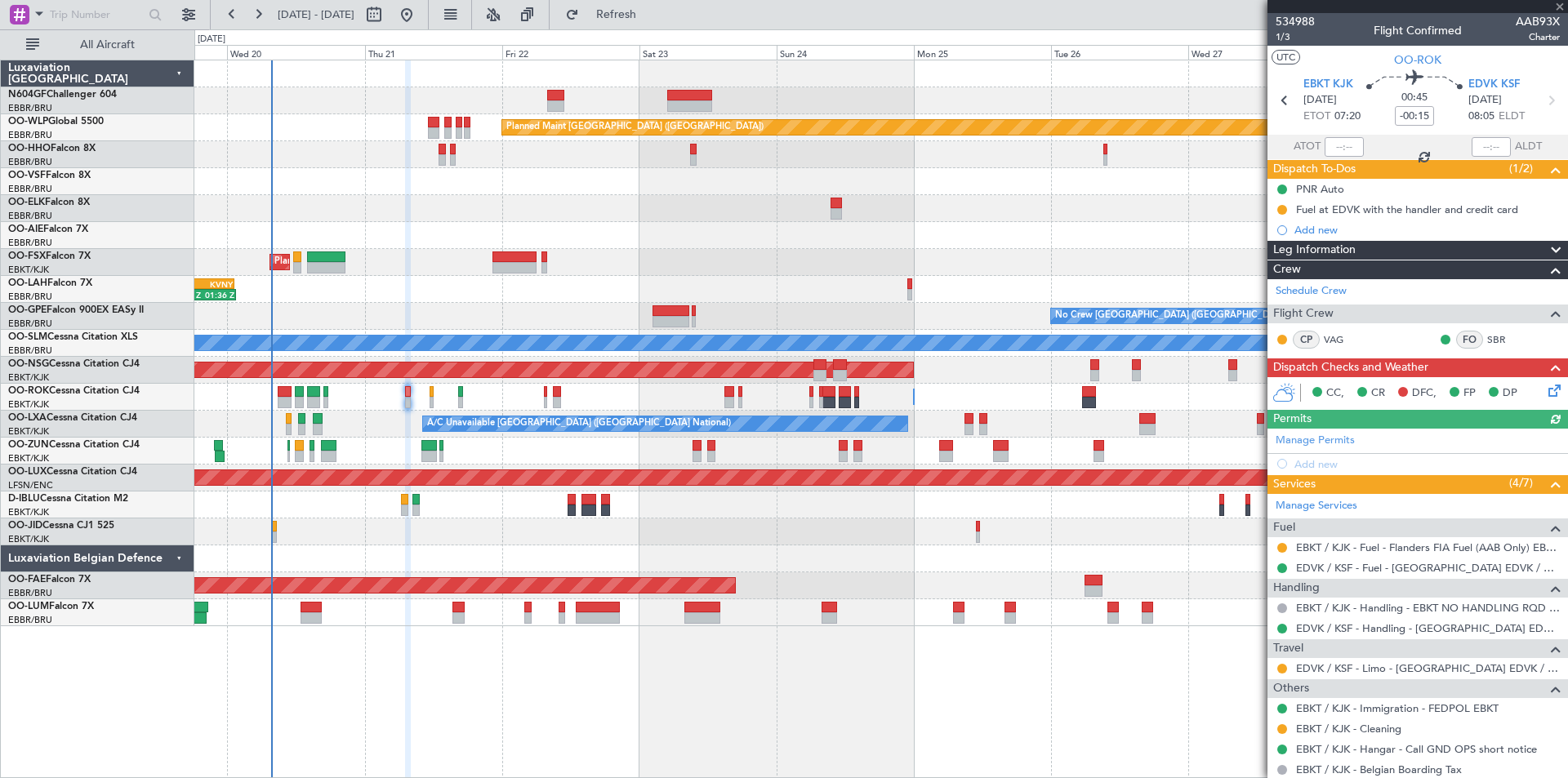
click at [1545, 394] on icon at bounding box center [1551, 387] width 13 height 13
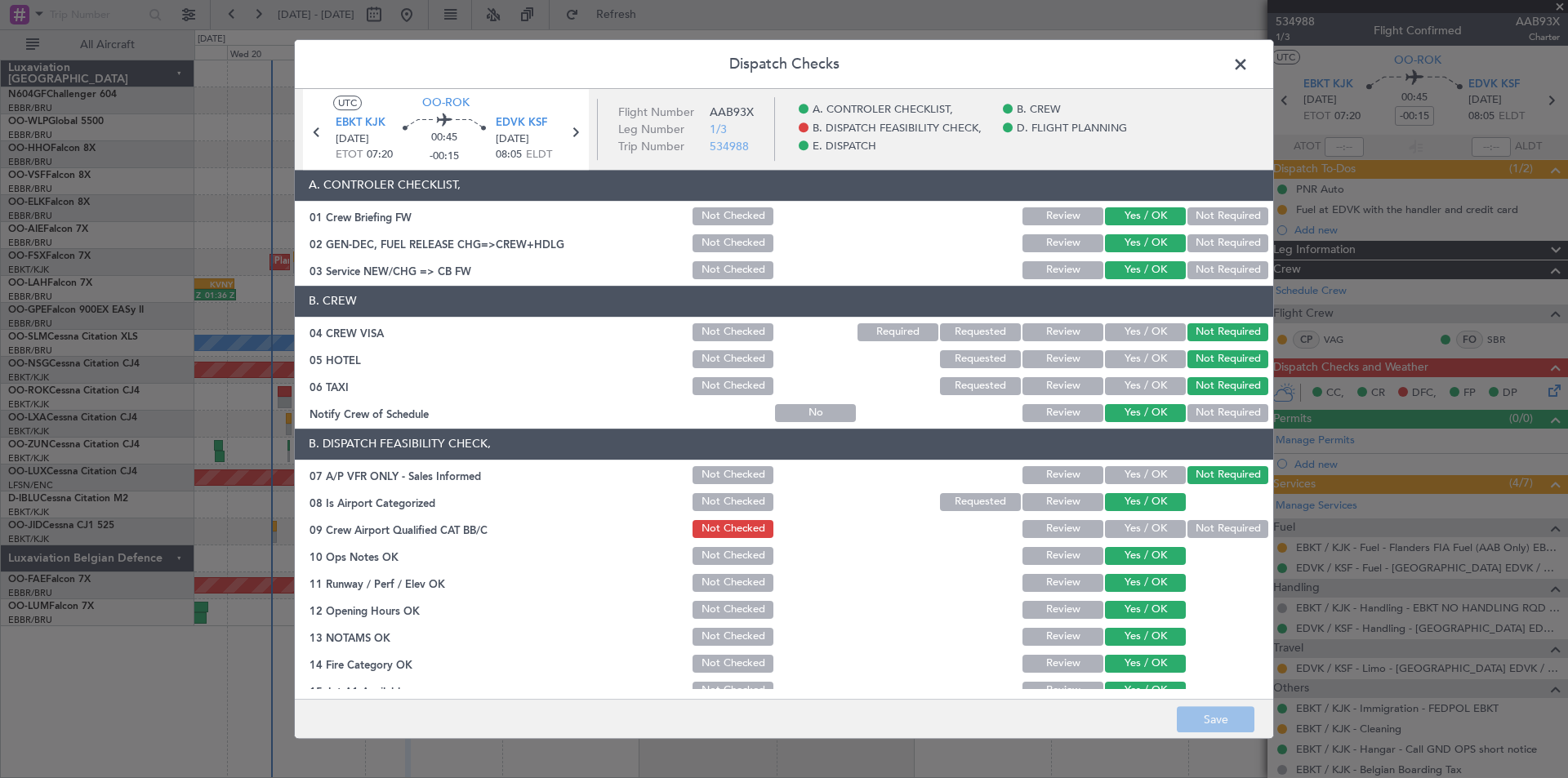
click at [1249, 67] on span at bounding box center [1249, 69] width 0 height 33
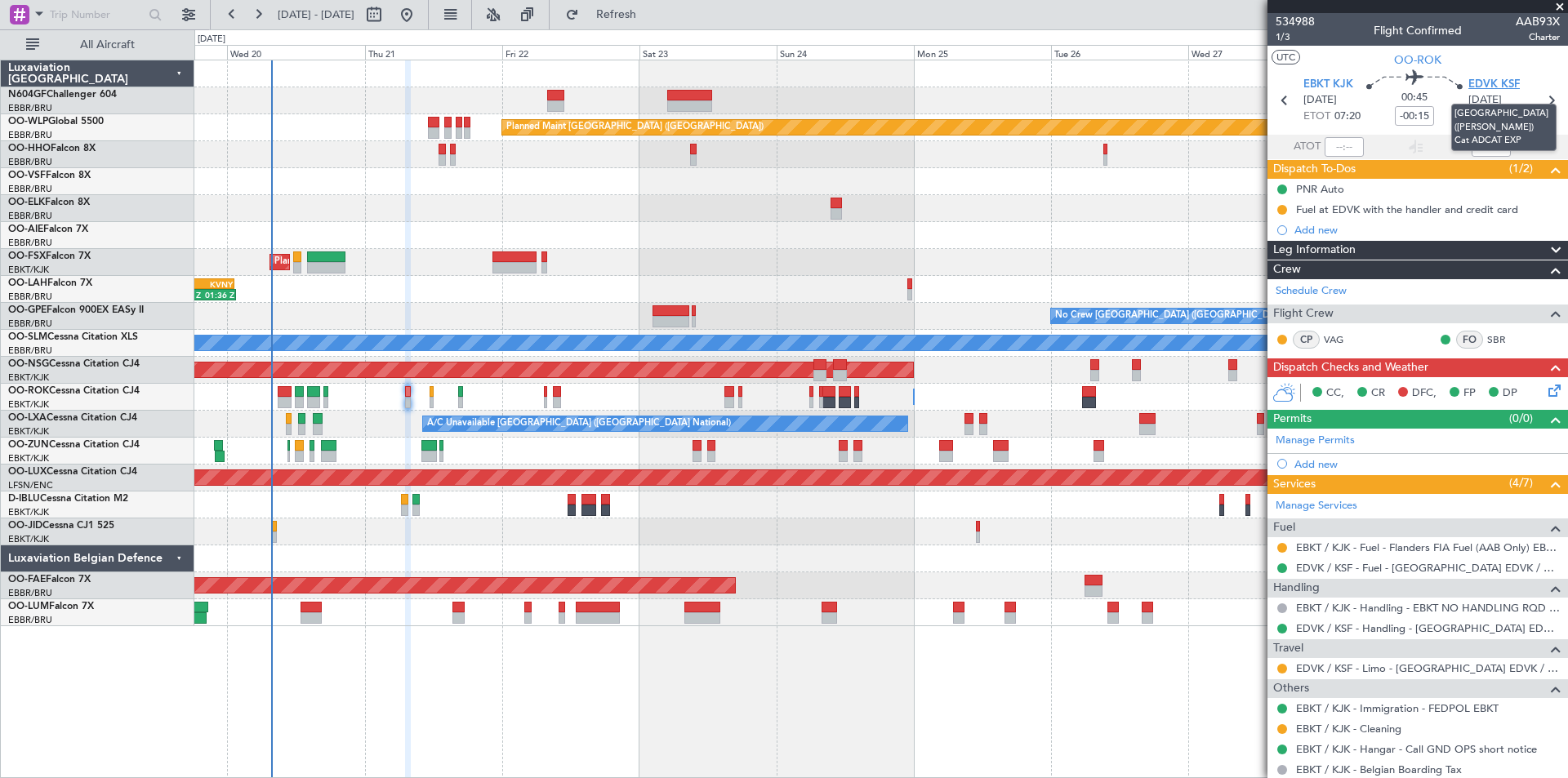
click at [1493, 82] on span "EDVK KSF" at bounding box center [1494, 85] width 52 height 16
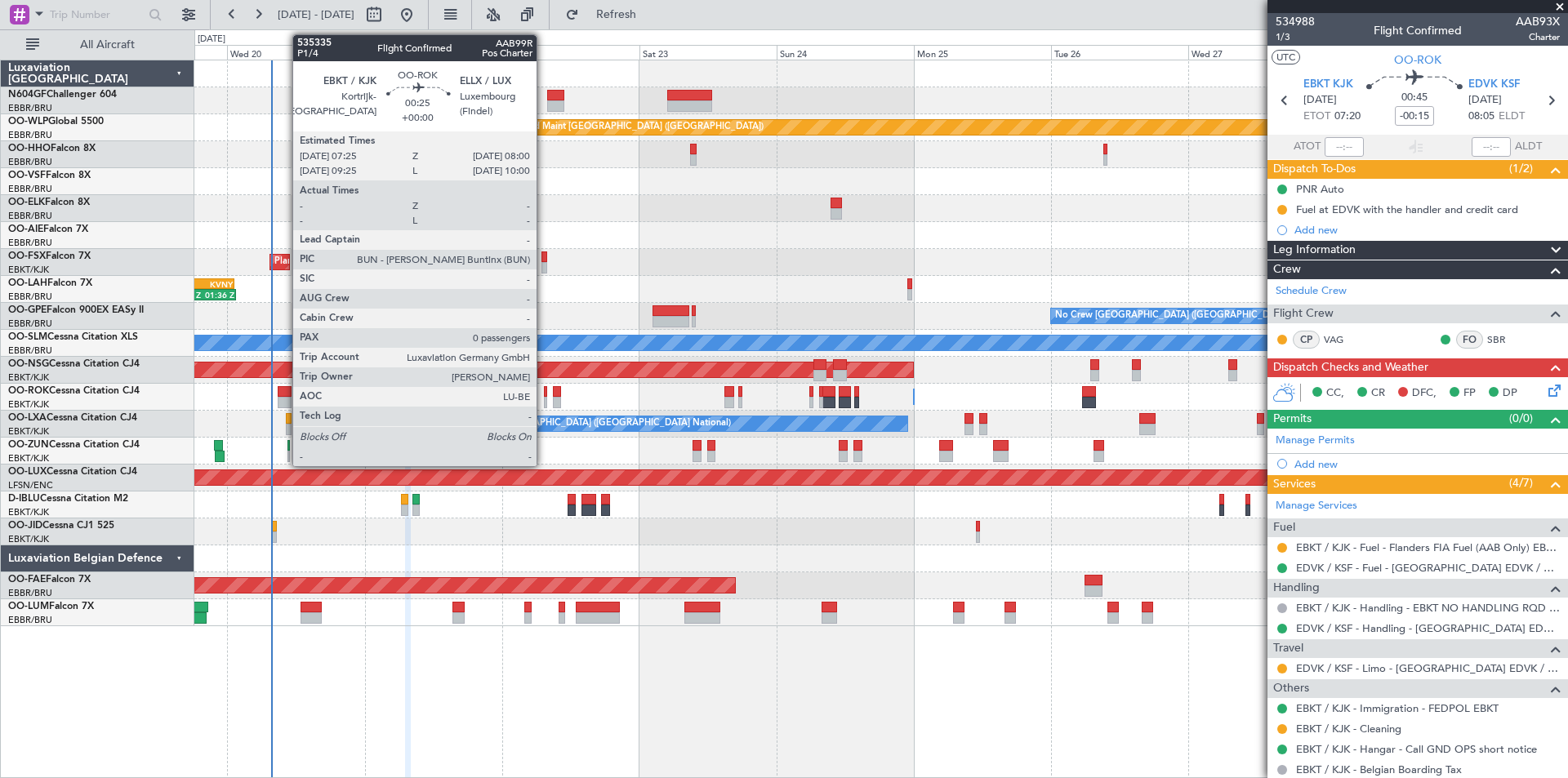
click at [544, 403] on div at bounding box center [545, 402] width 4 height 11
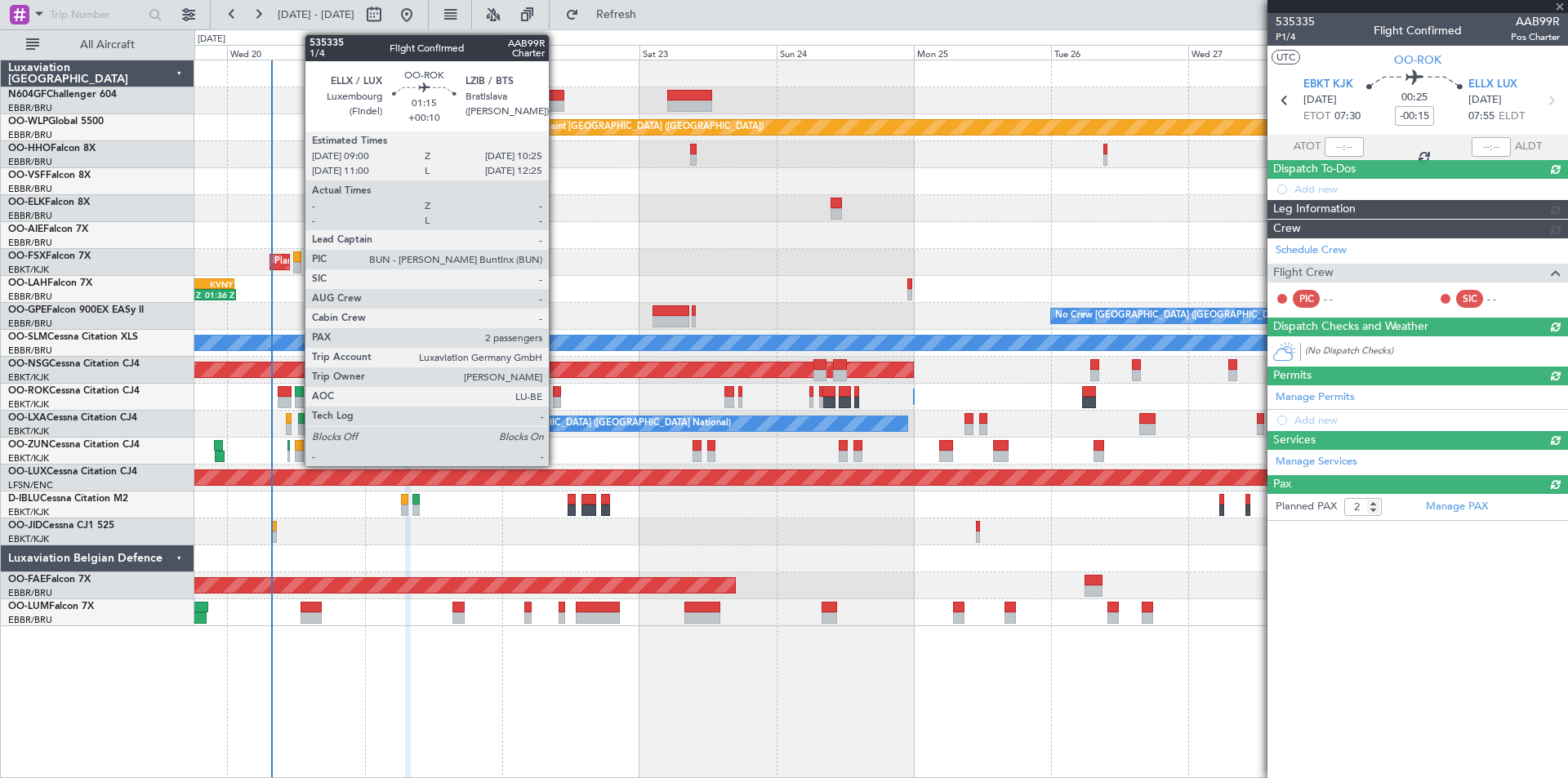
type input "0"
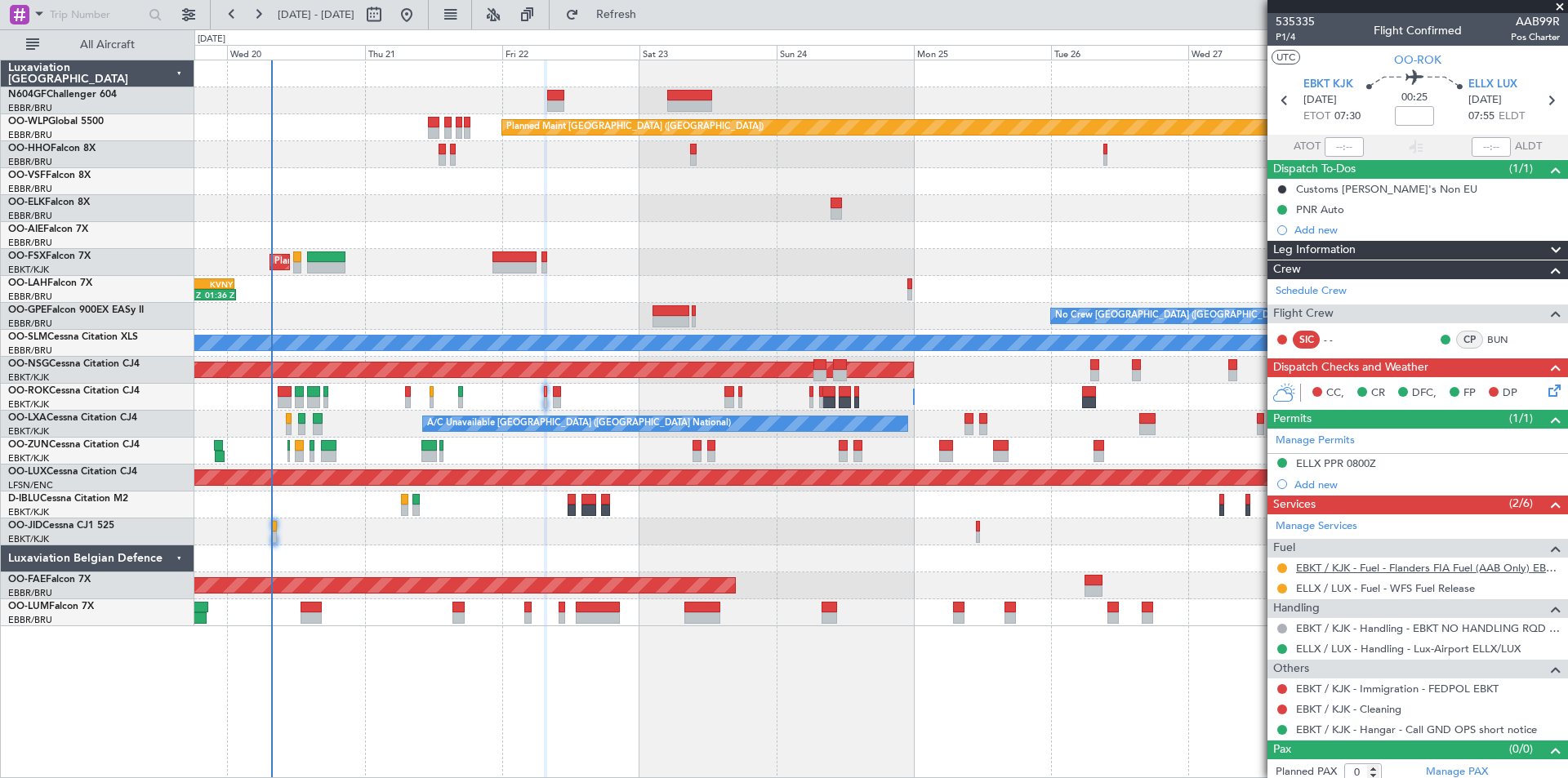
click at [1369, 567] on link "EBKT / KJK - Fuel - Flanders FIA Fuel (AAB Only) EBKT / KJK" at bounding box center [1427, 568] width 264 height 14
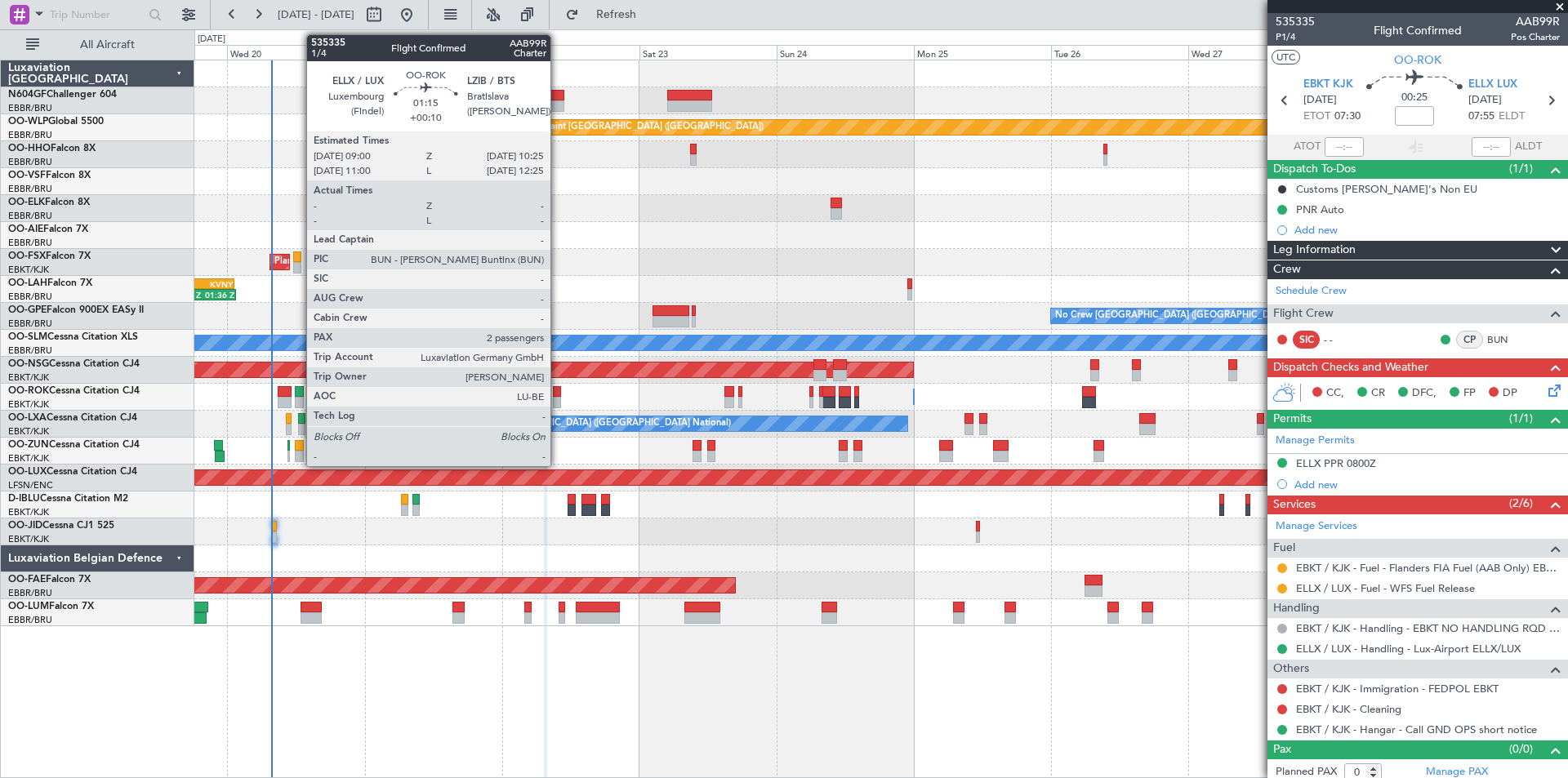
click at [558, 399] on div at bounding box center [557, 402] width 8 height 11
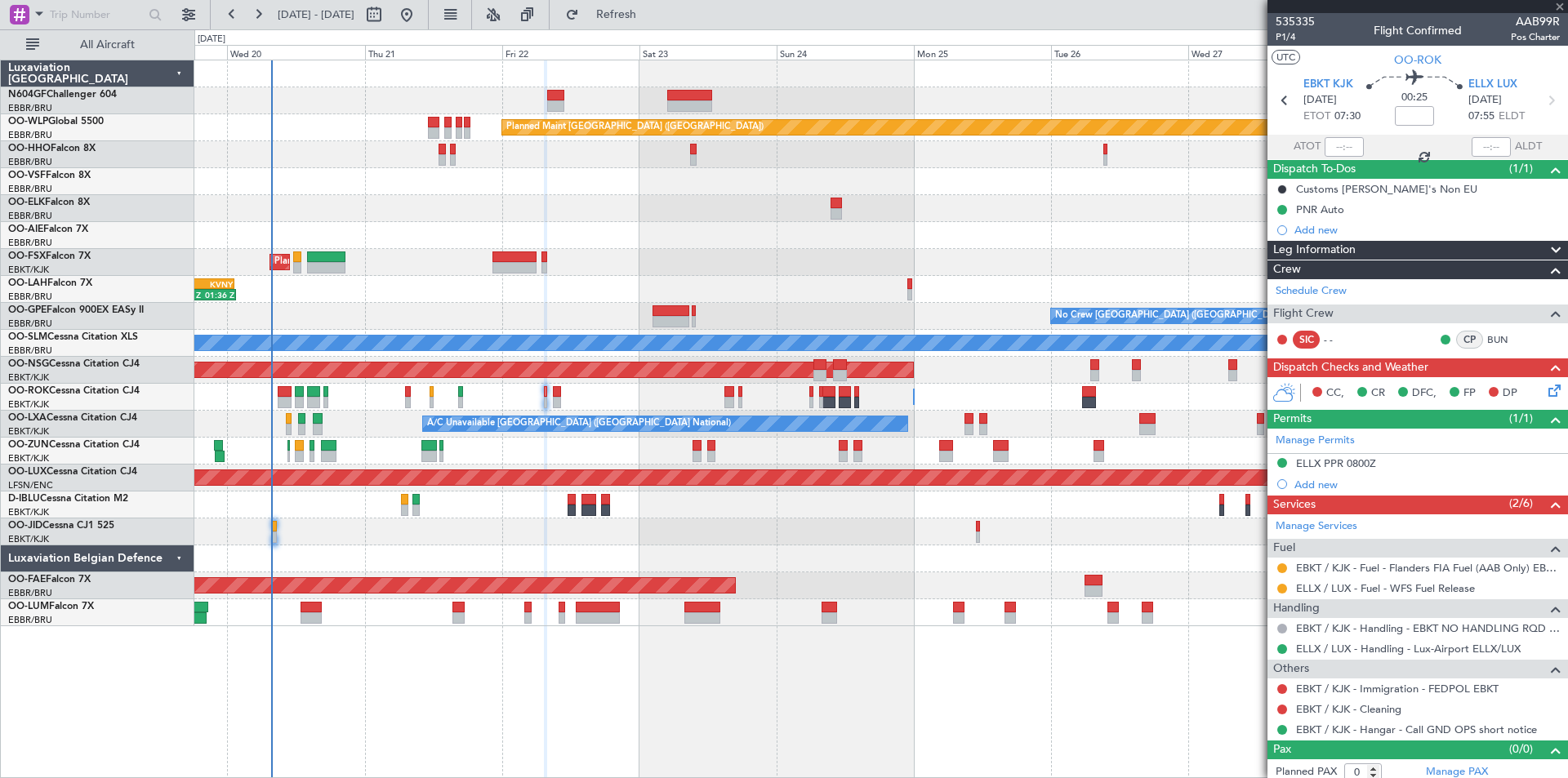
type input "+00:10"
type input "2"
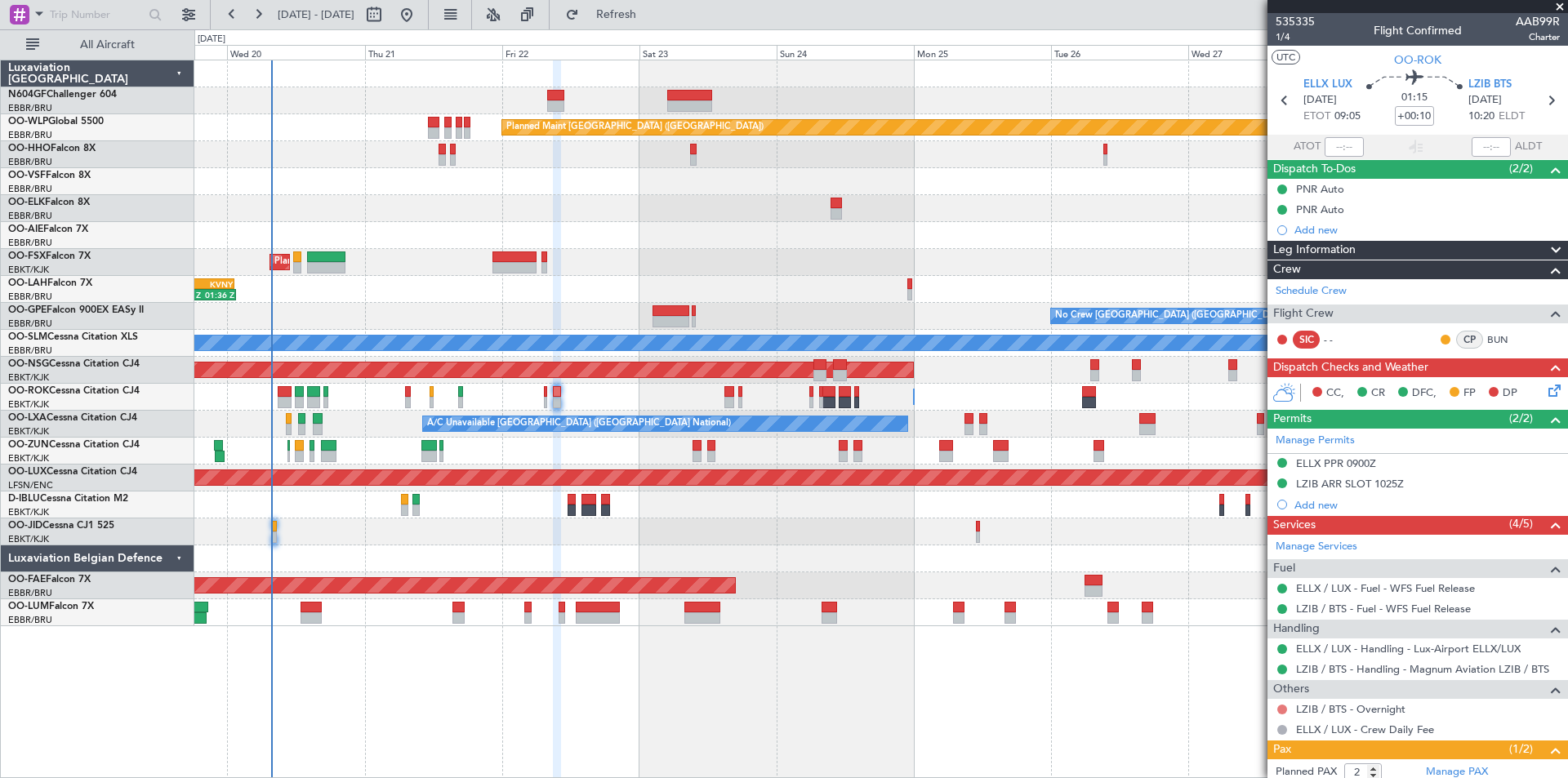
click at [1283, 709] on button at bounding box center [1282, 709] width 10 height 10
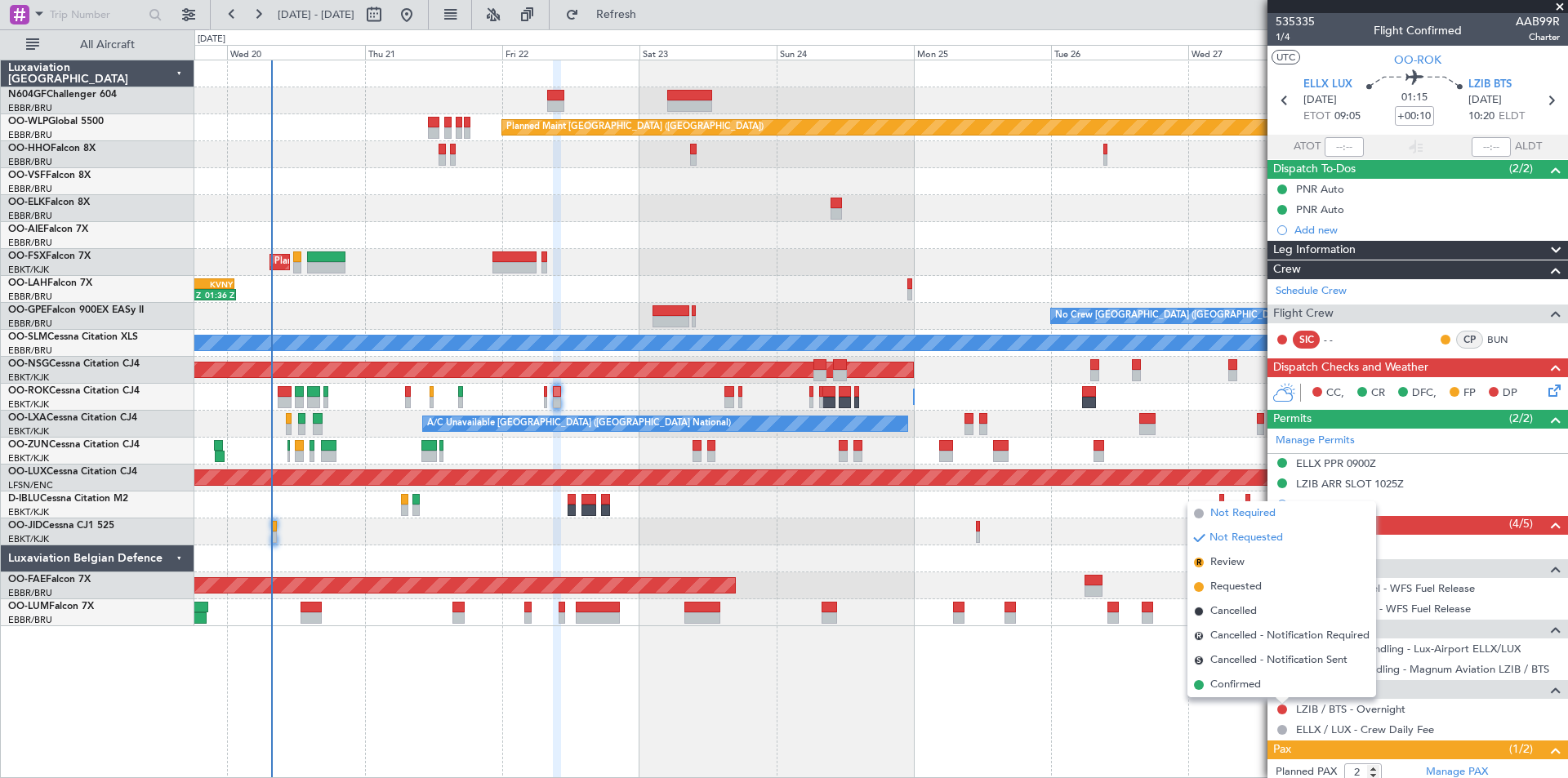
click at [1250, 516] on span "Not Required" at bounding box center [1242, 513] width 65 height 16
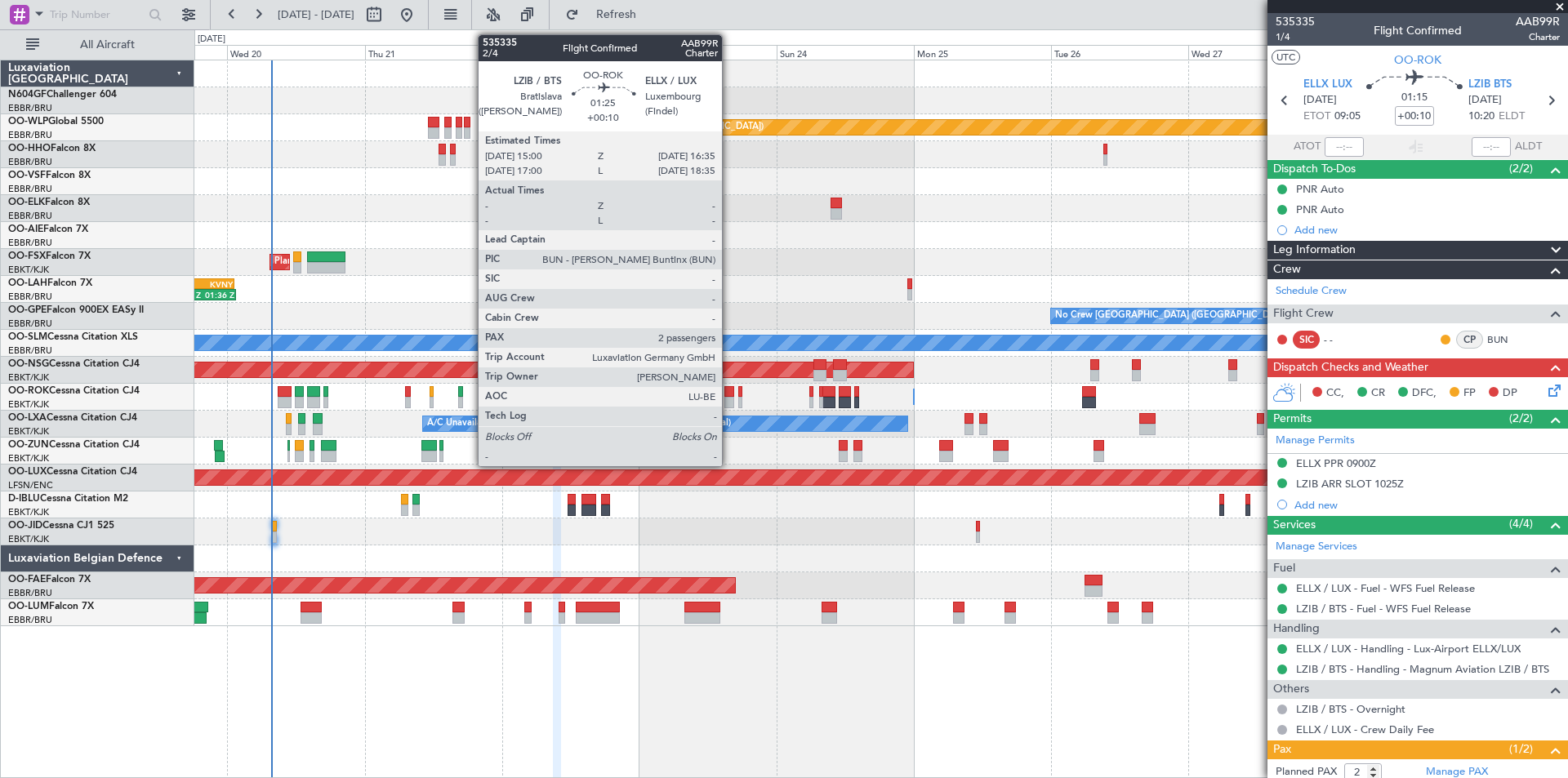
click at [728, 399] on div at bounding box center [729, 402] width 10 height 11
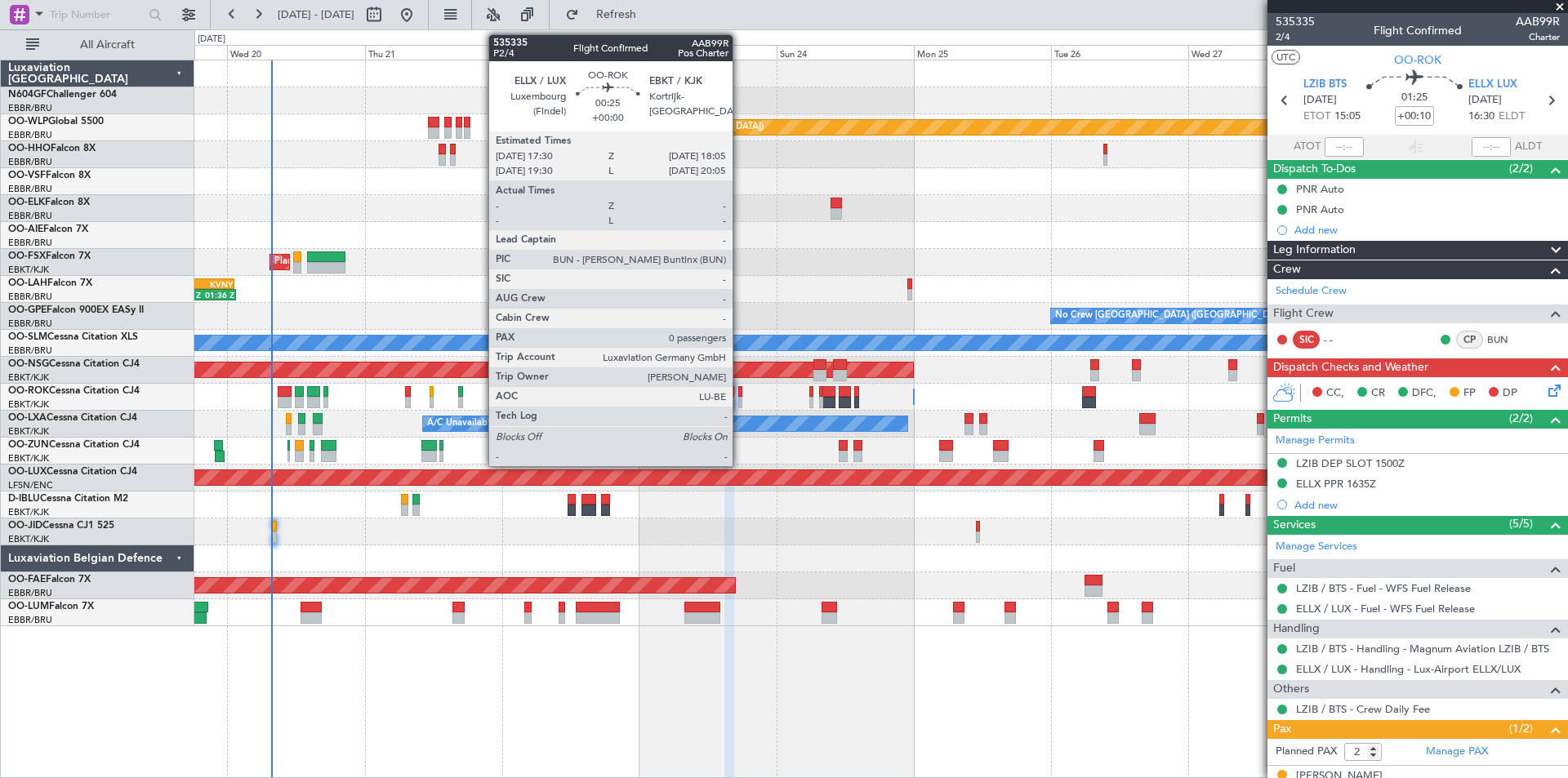
click at [740, 403] on div at bounding box center [740, 402] width 4 height 11
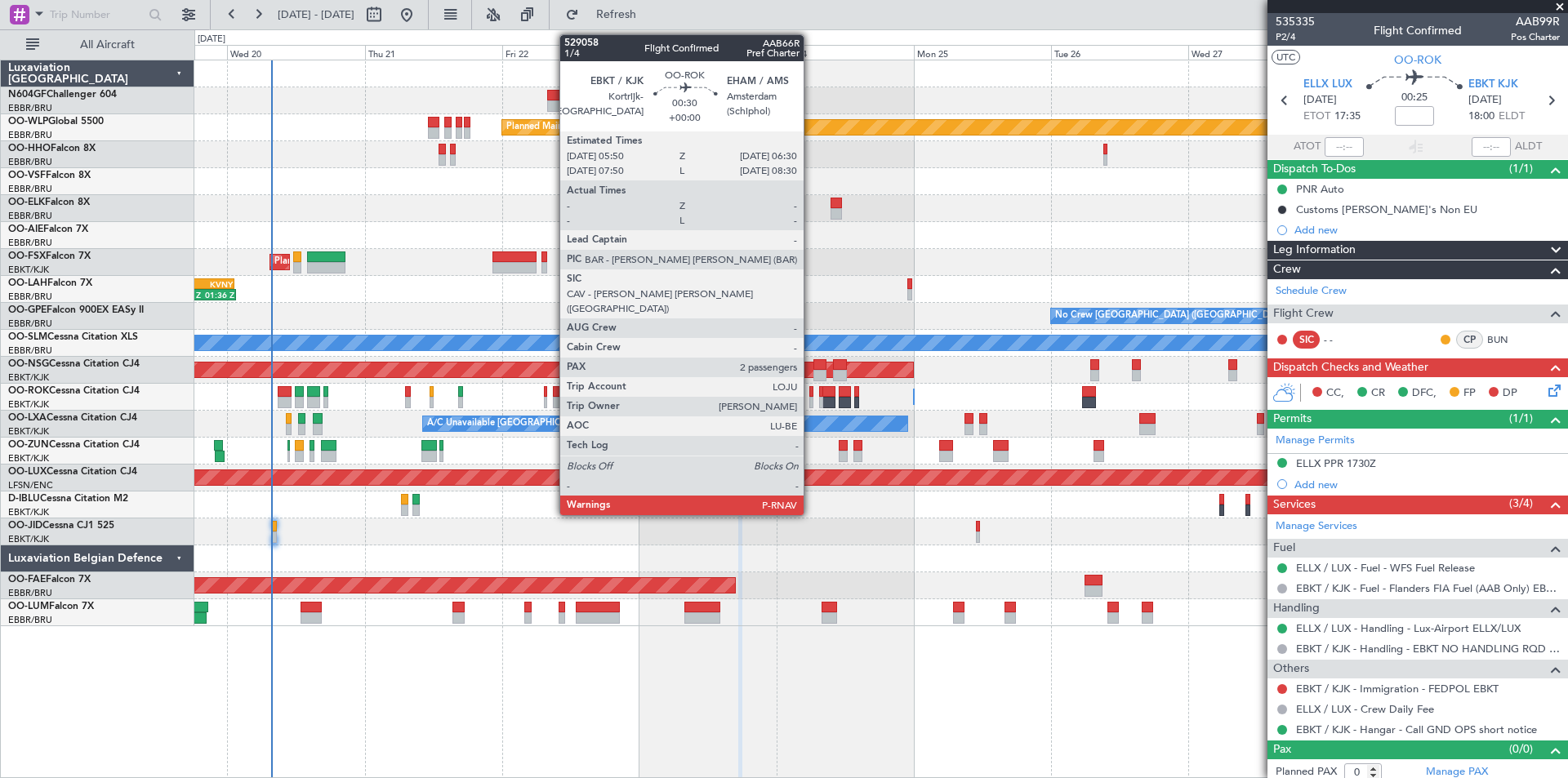
click at [811, 406] on div at bounding box center [811, 402] width 4 height 11
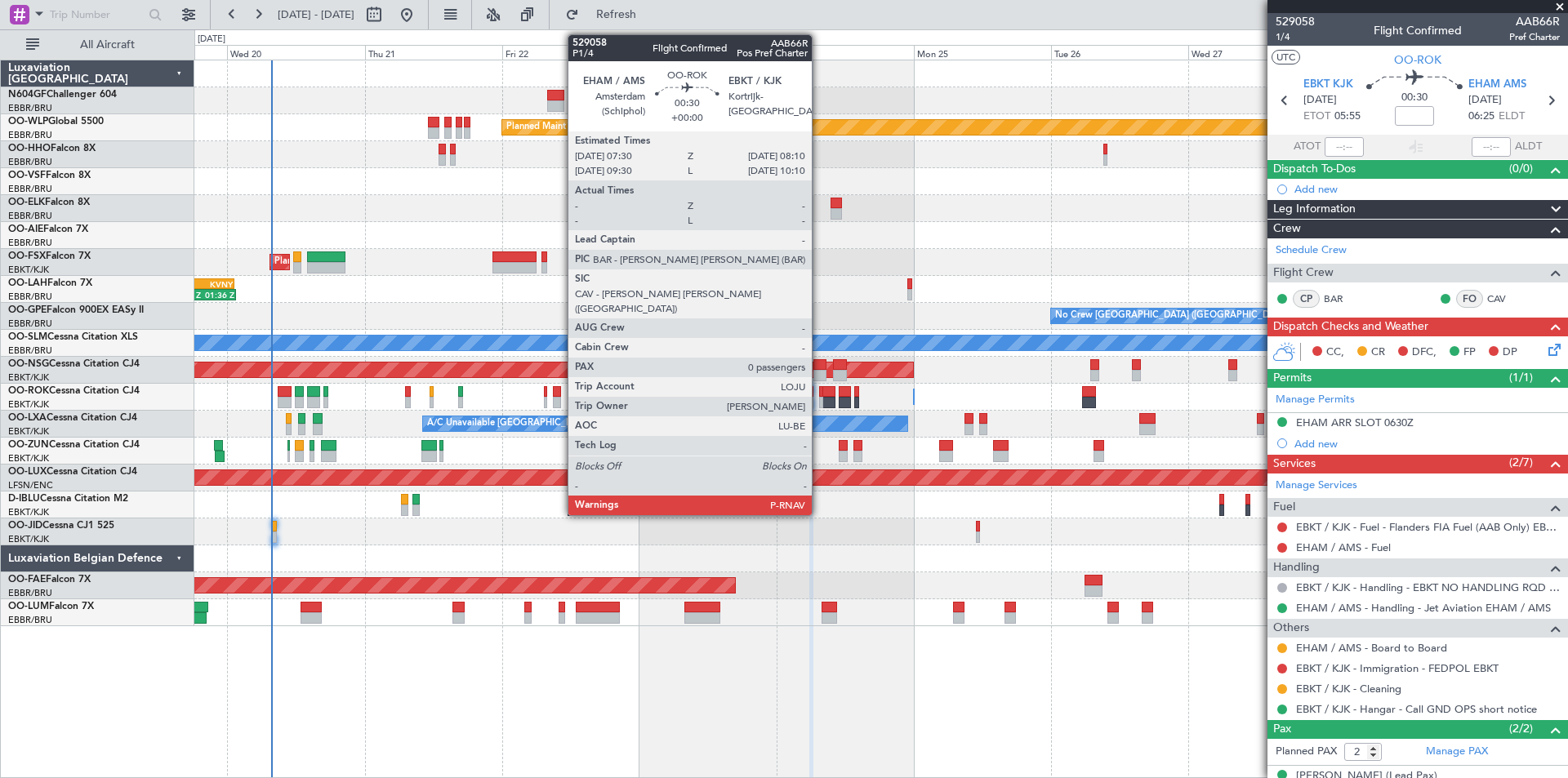
click at [819, 407] on div at bounding box center [821, 402] width 4 height 11
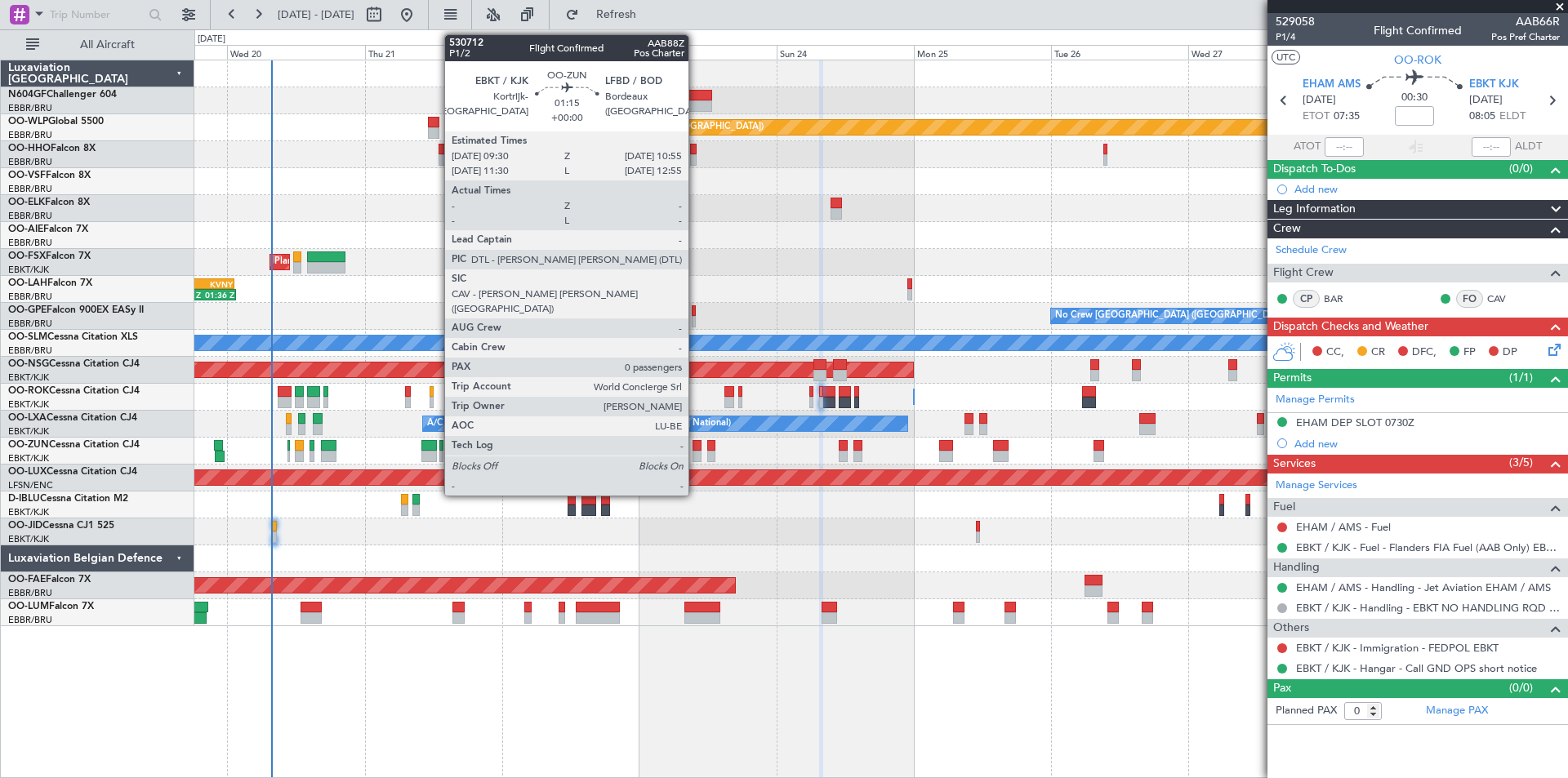
click at [696, 454] on div at bounding box center [697, 456] width 8 height 11
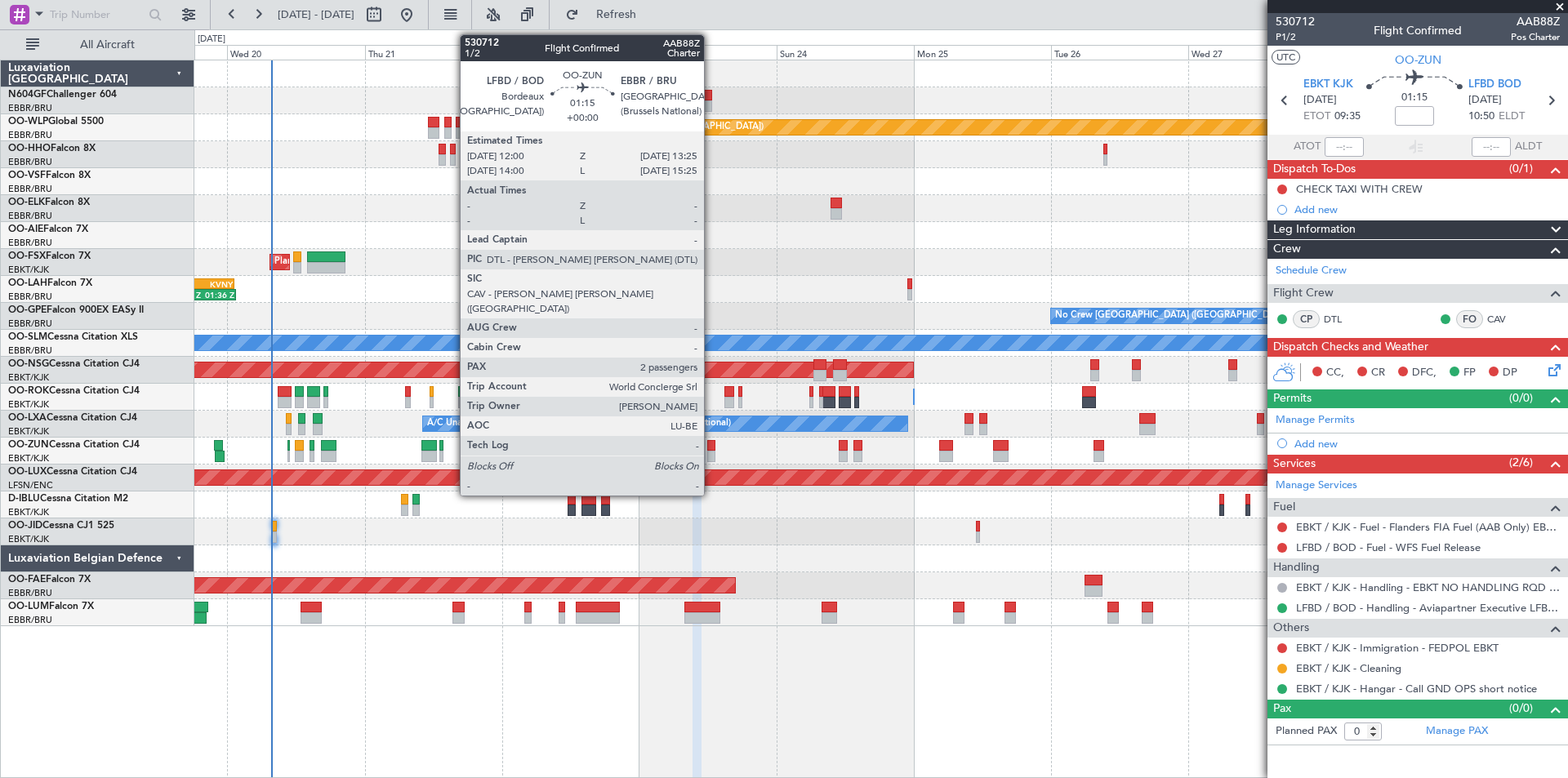
click at [711, 454] on div at bounding box center [711, 456] width 8 height 11
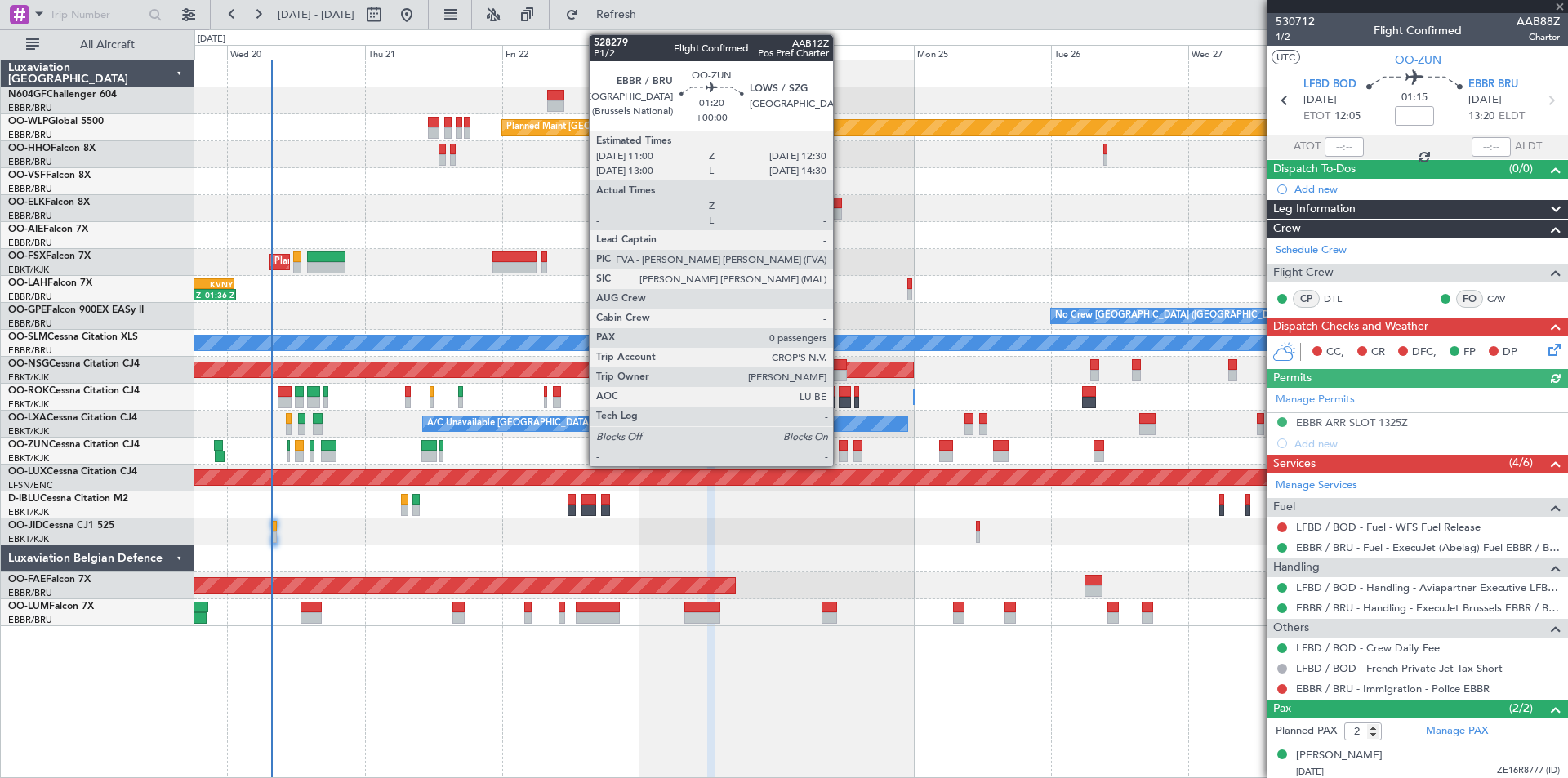
click at [840, 453] on div at bounding box center [843, 456] width 9 height 11
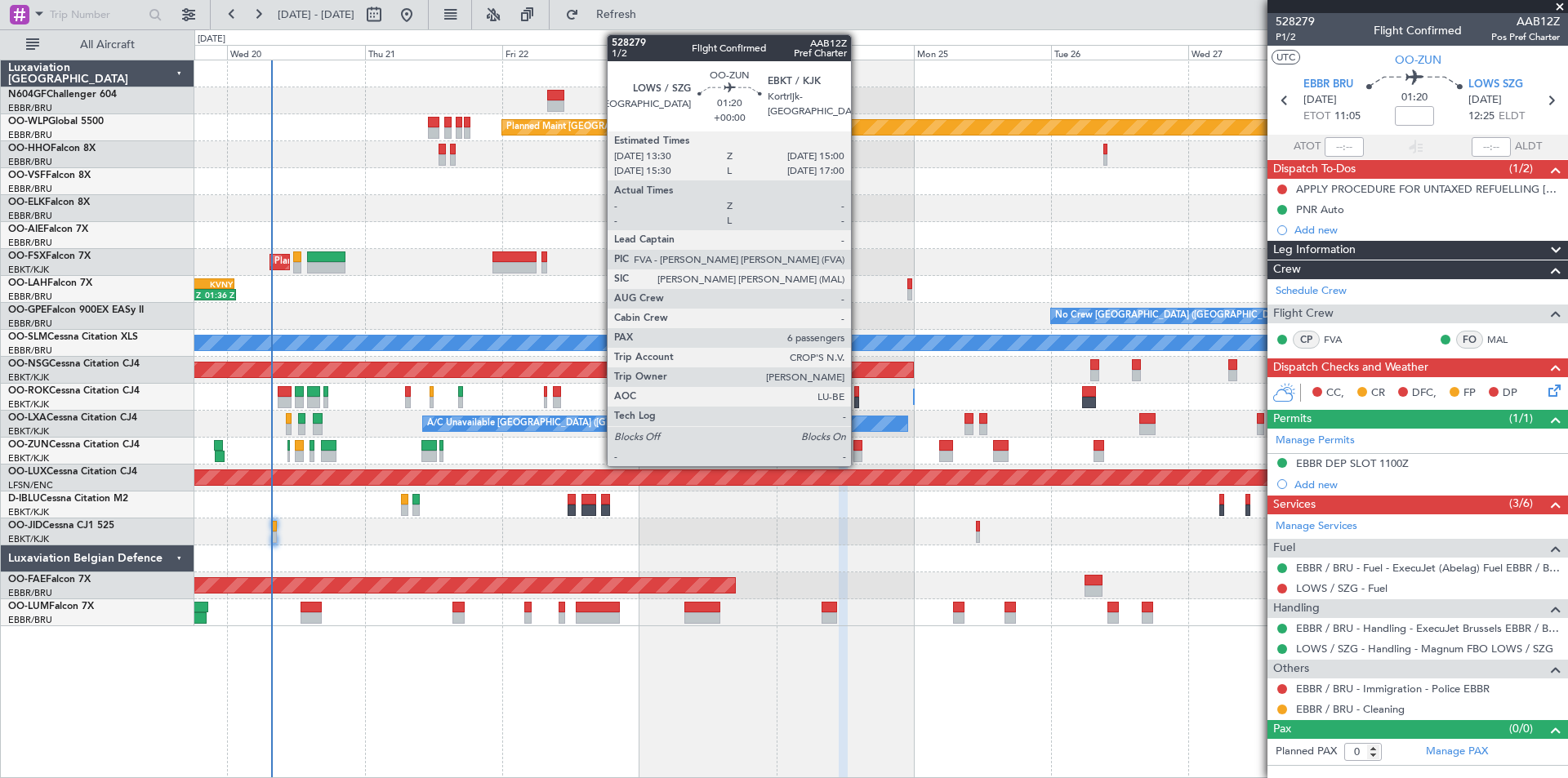
click at [858, 453] on div at bounding box center [857, 456] width 9 height 11
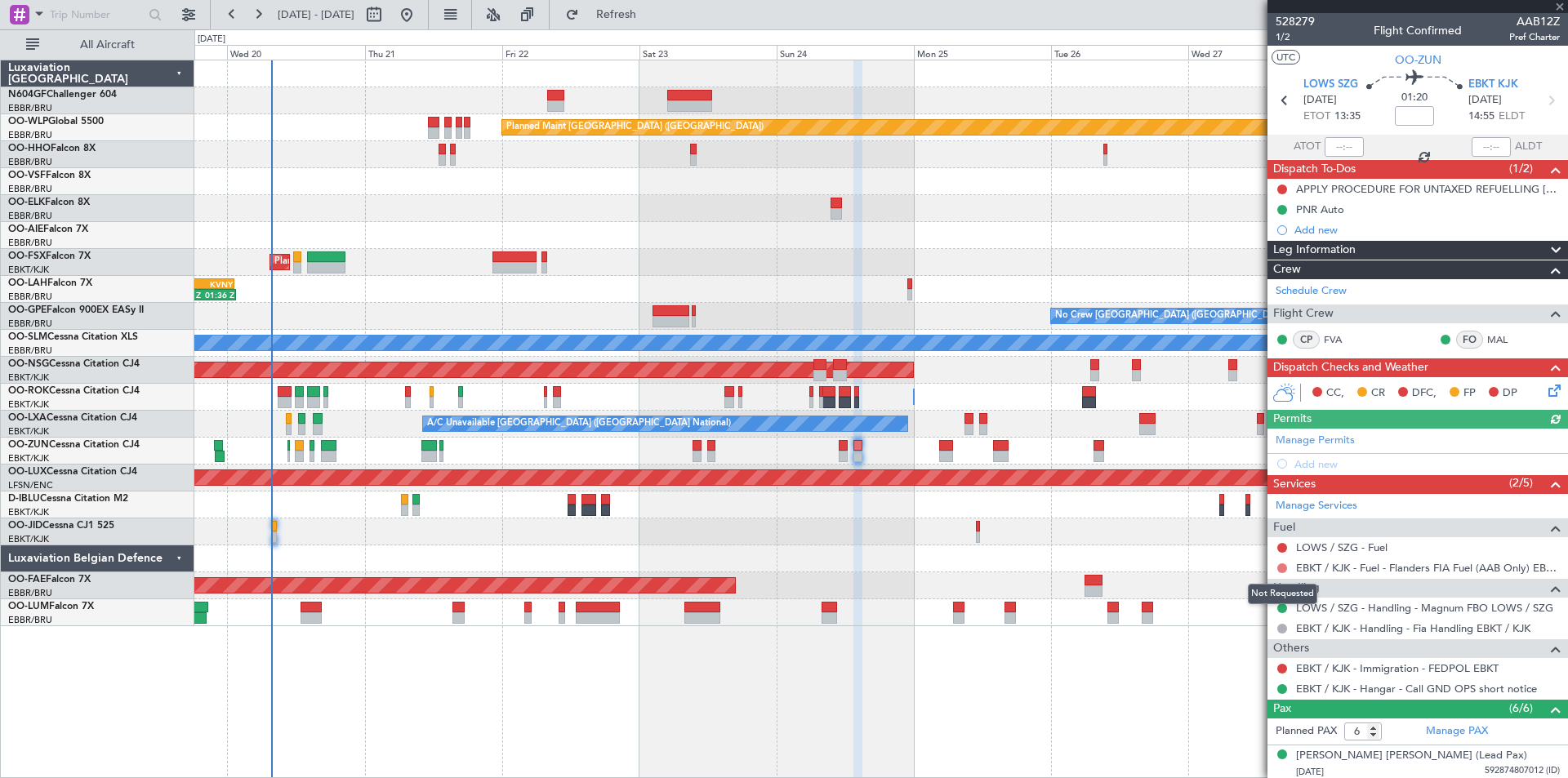
click at [1284, 570] on button at bounding box center [1282, 569] width 10 height 10
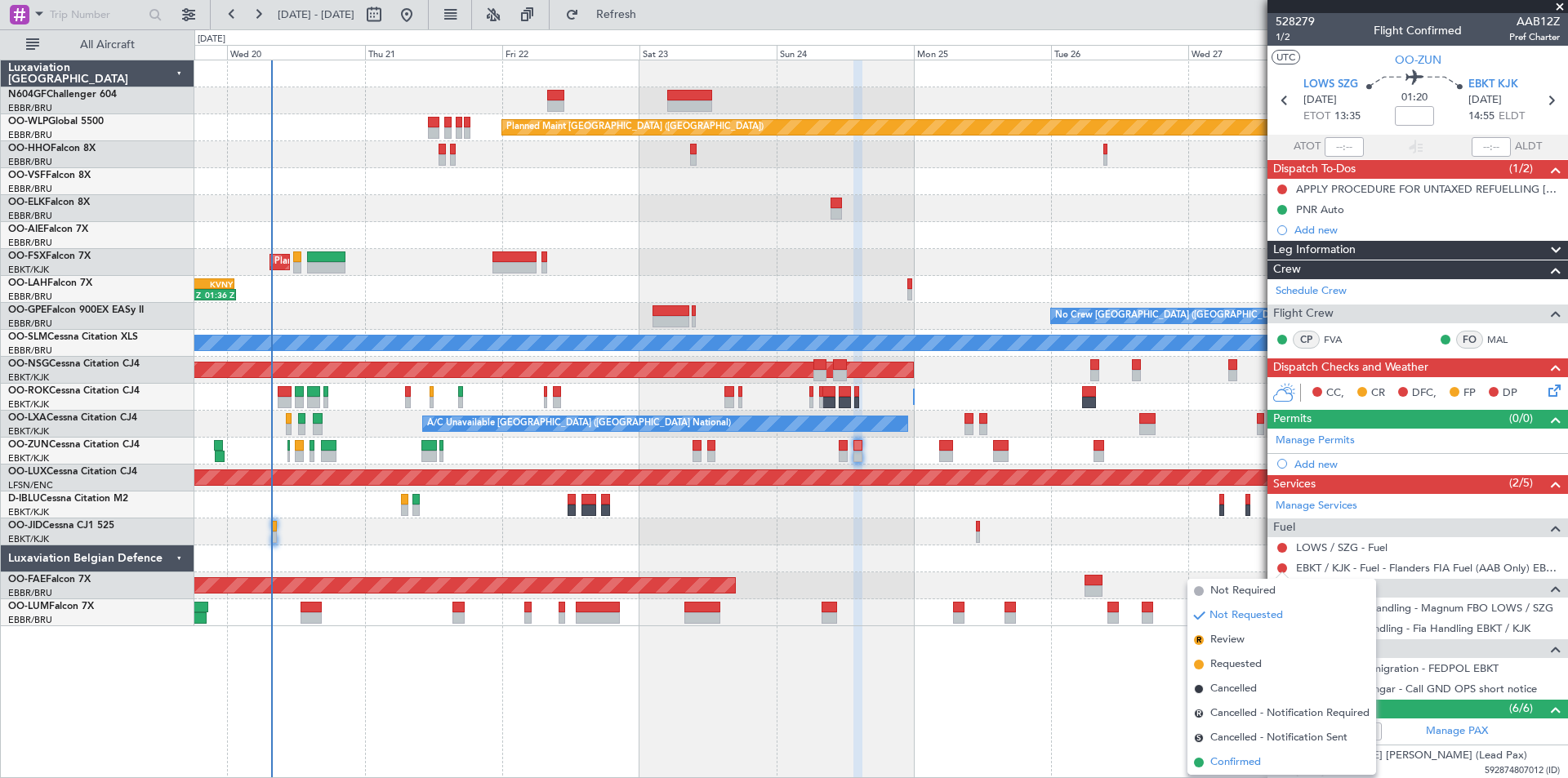
click at [1264, 768] on li "Confirmed" at bounding box center [1281, 762] width 188 height 25
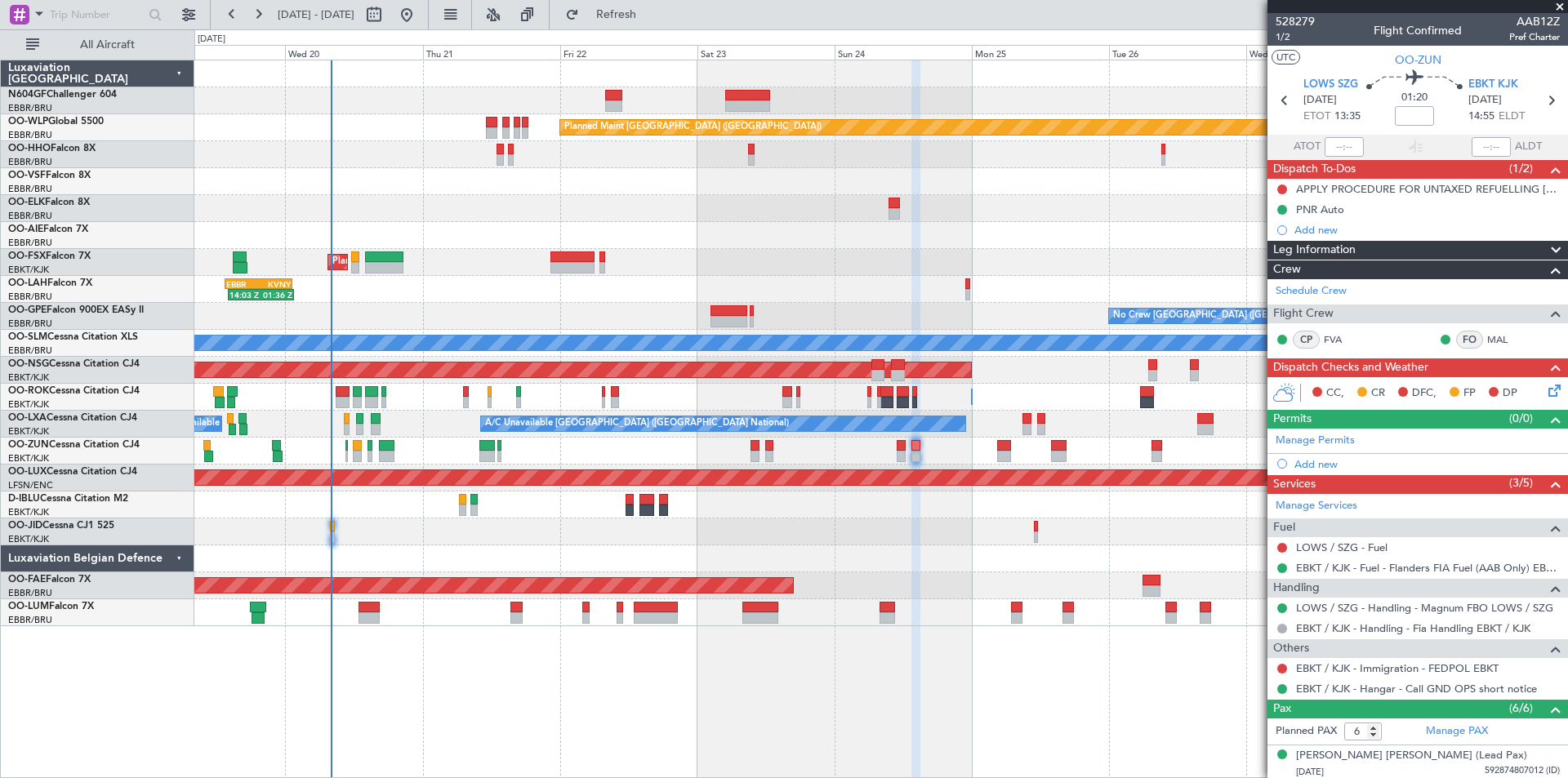
click at [553, 317] on div "Planned Maint [GEOGRAPHIC_DATA] ([GEOGRAPHIC_DATA]) AOG Maint Geneva ([GEOGRAPH…" at bounding box center [880, 342] width 1373 height 565
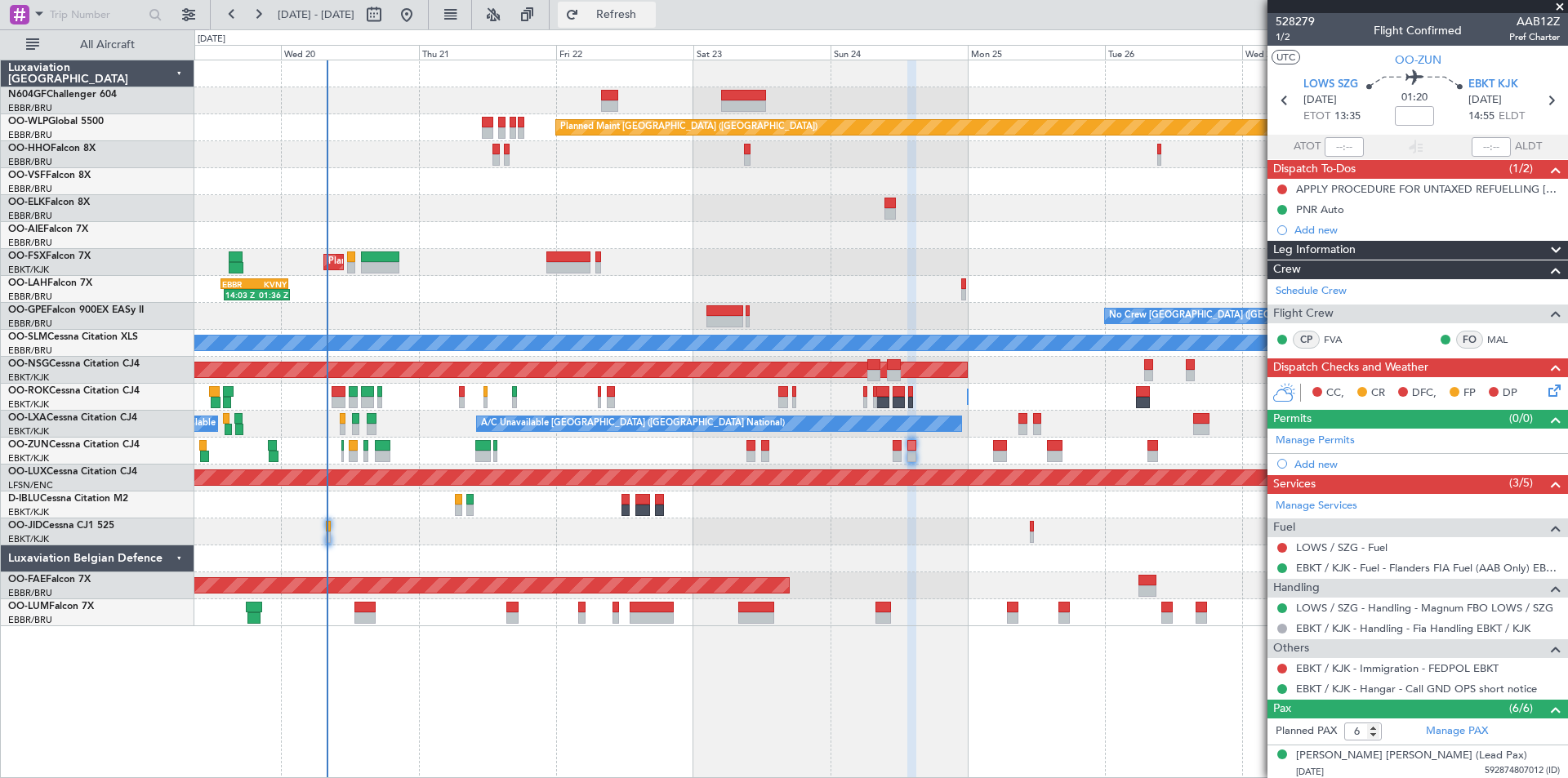
click at [638, 11] on span "Refresh" at bounding box center [617, 14] width 69 height 11
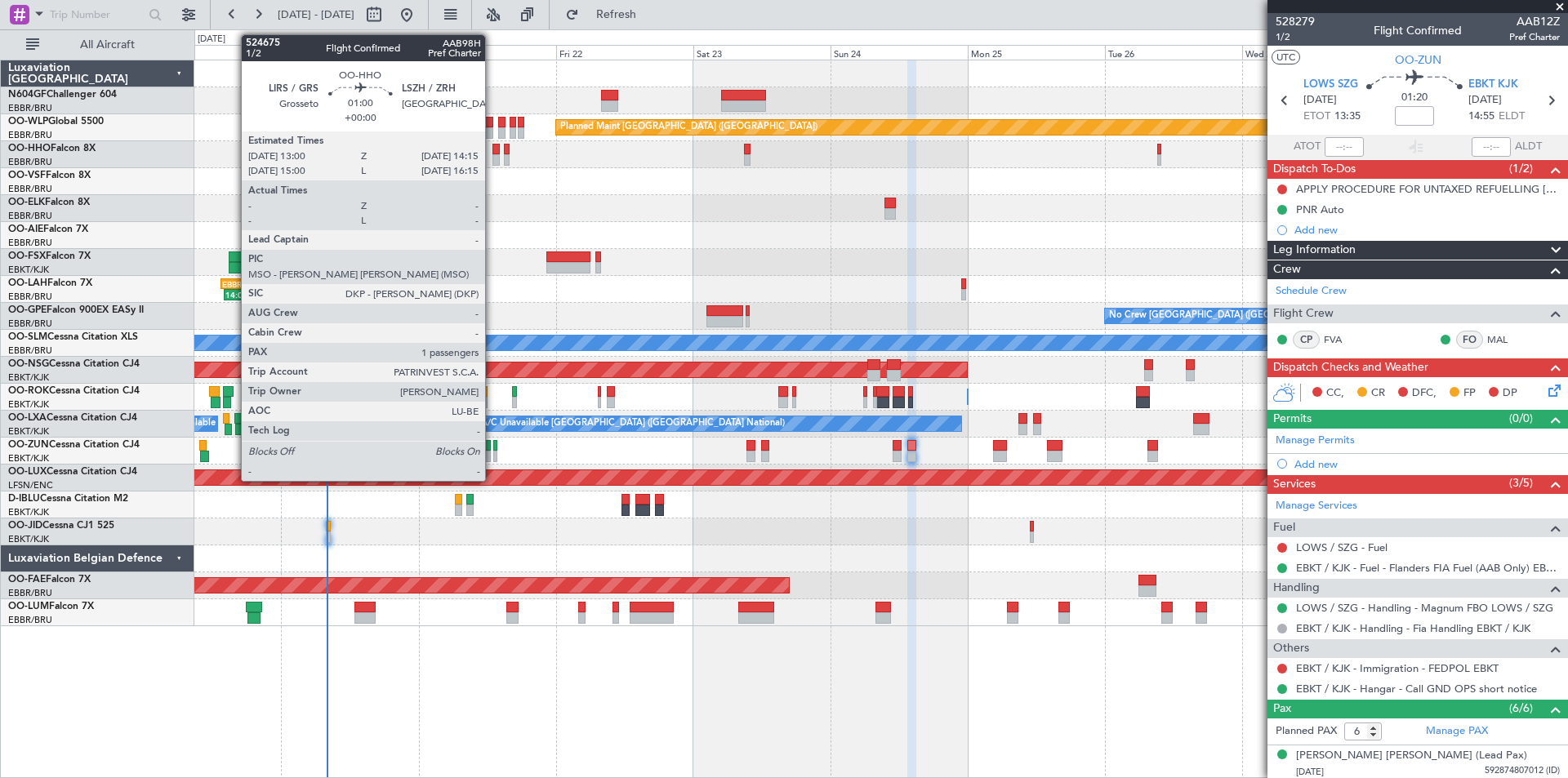
click at [493, 160] on div at bounding box center [496, 159] width 8 height 11
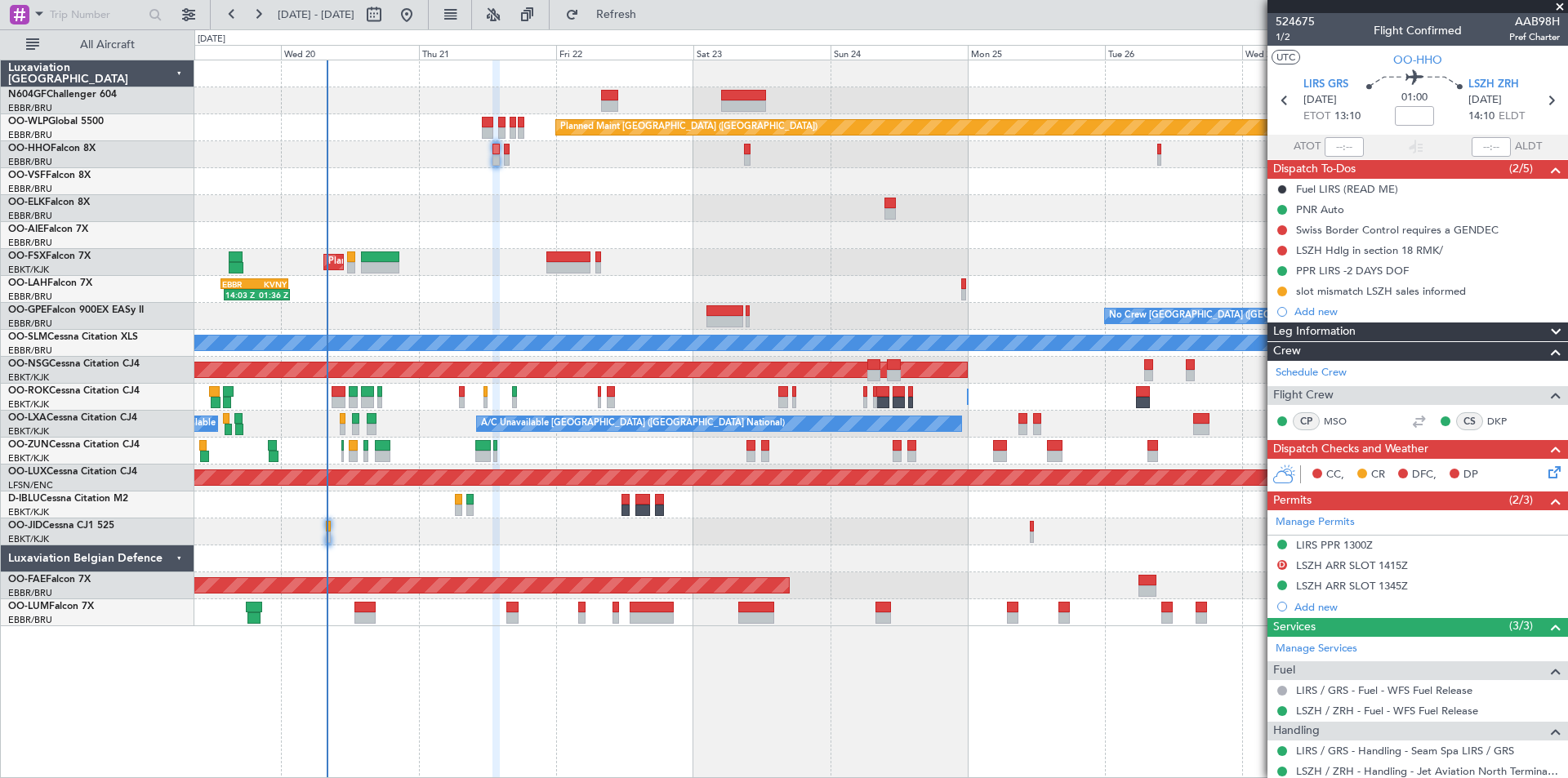
scroll to position [86, 0]
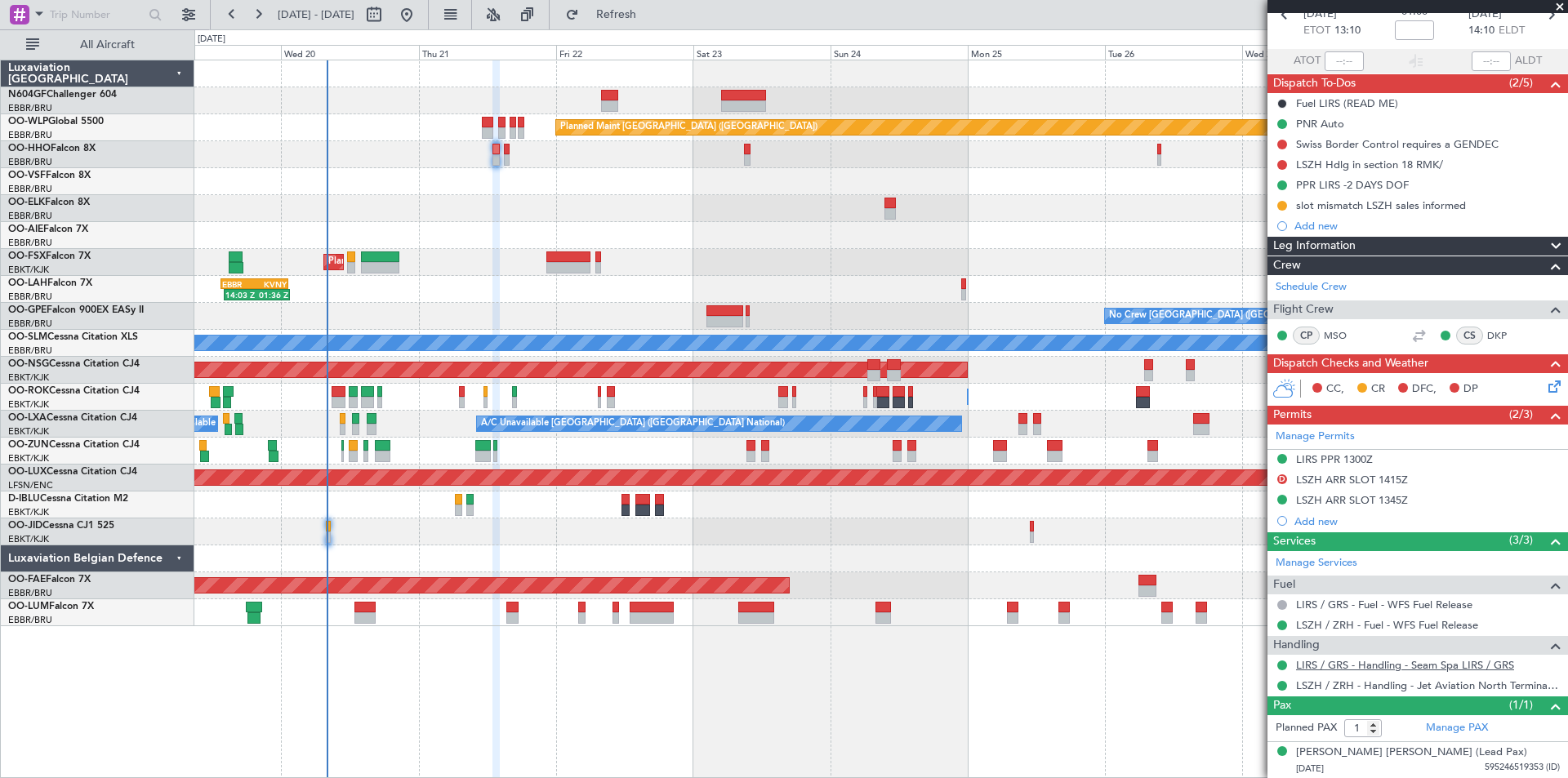
click at [1468, 664] on link "LIRS / GRS - Handling - Seam Spa LIRS / GRS" at bounding box center [1404, 664] width 218 height 14
click at [1356, 670] on link "LIRS / GRS - Handling - Seam Spa LIRS / GRS" at bounding box center [1404, 664] width 218 height 14
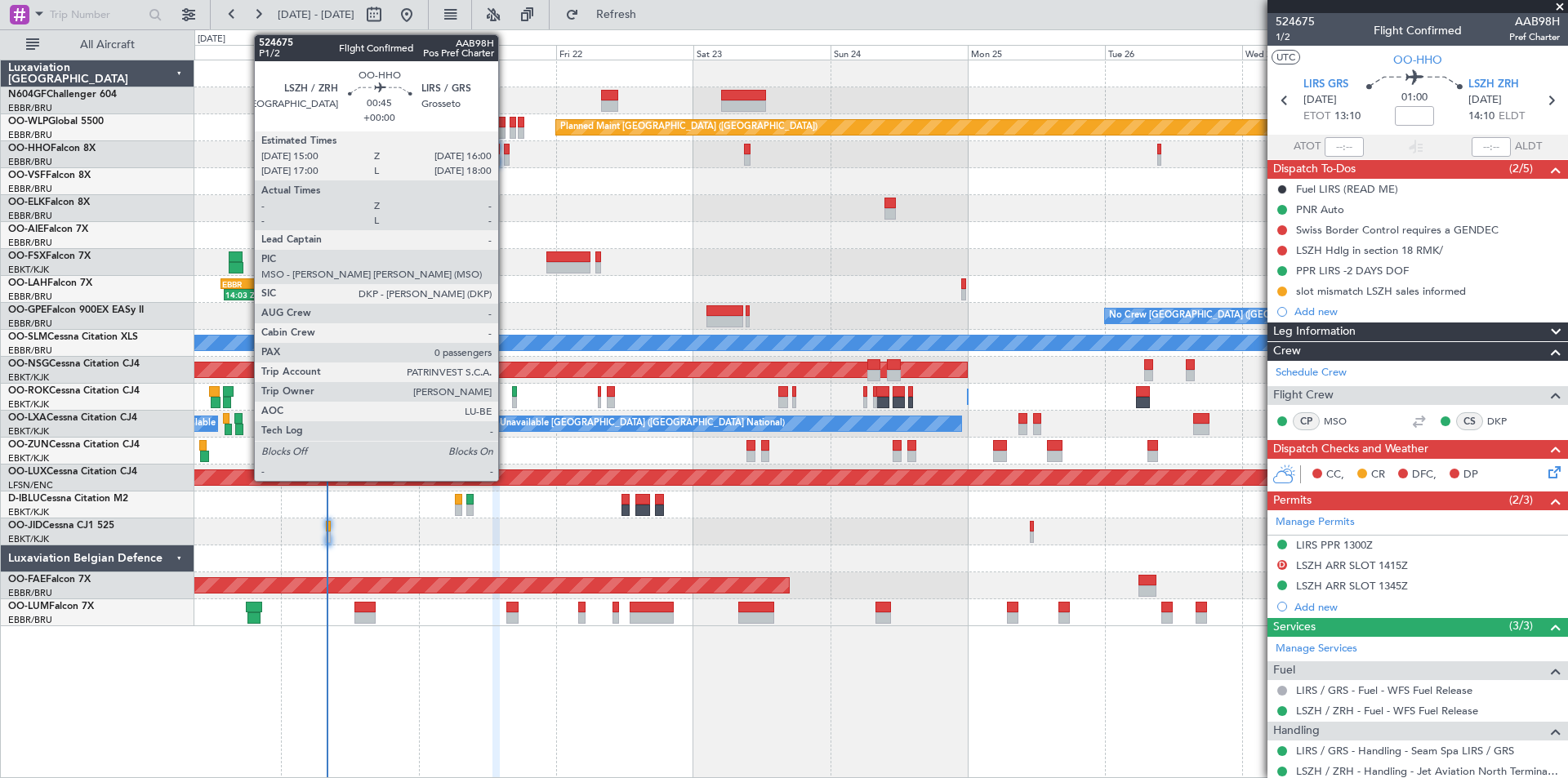
click at [505, 161] on div at bounding box center [507, 159] width 7 height 11
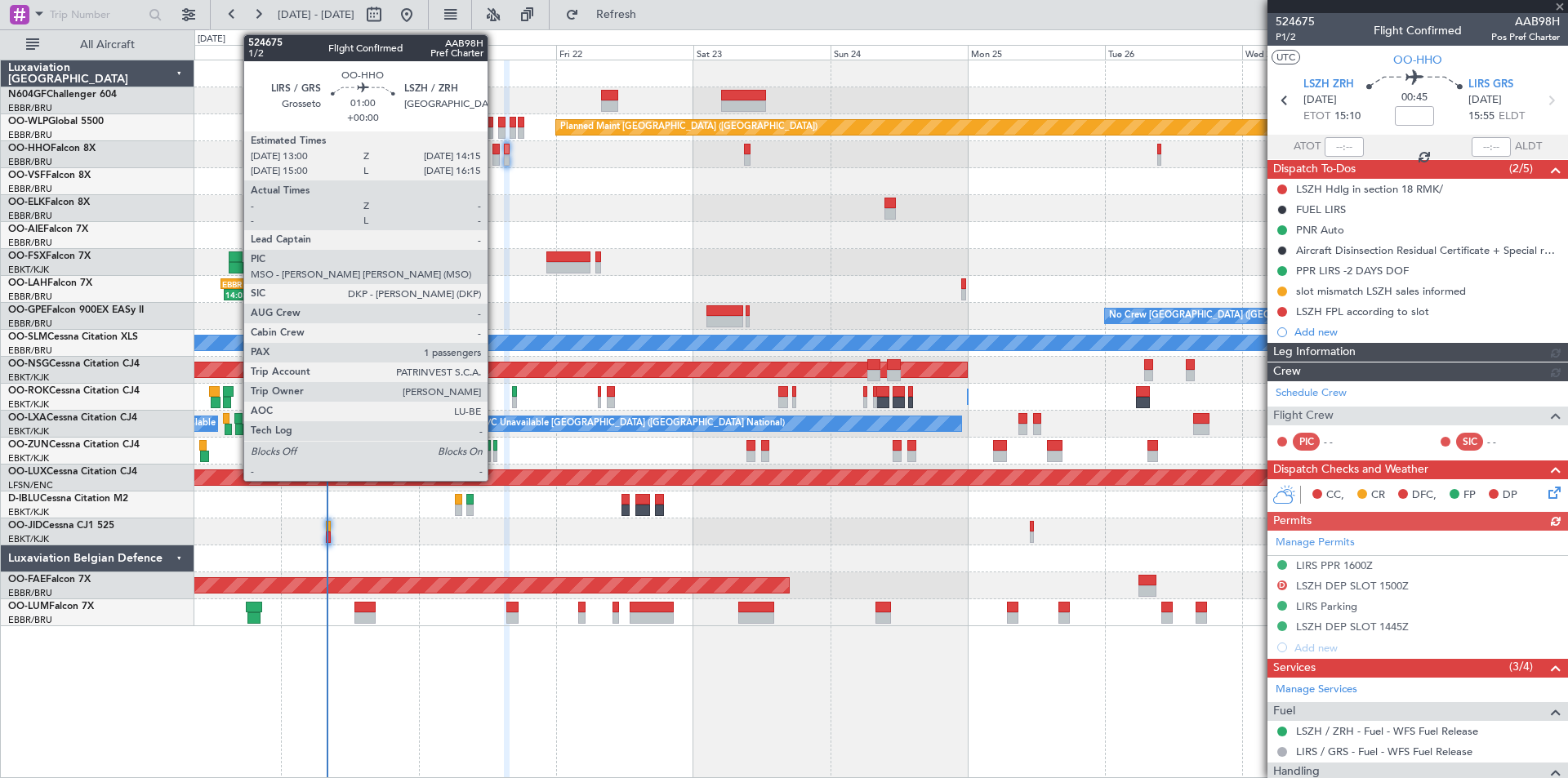
click at [495, 157] on div at bounding box center [496, 159] width 8 height 11
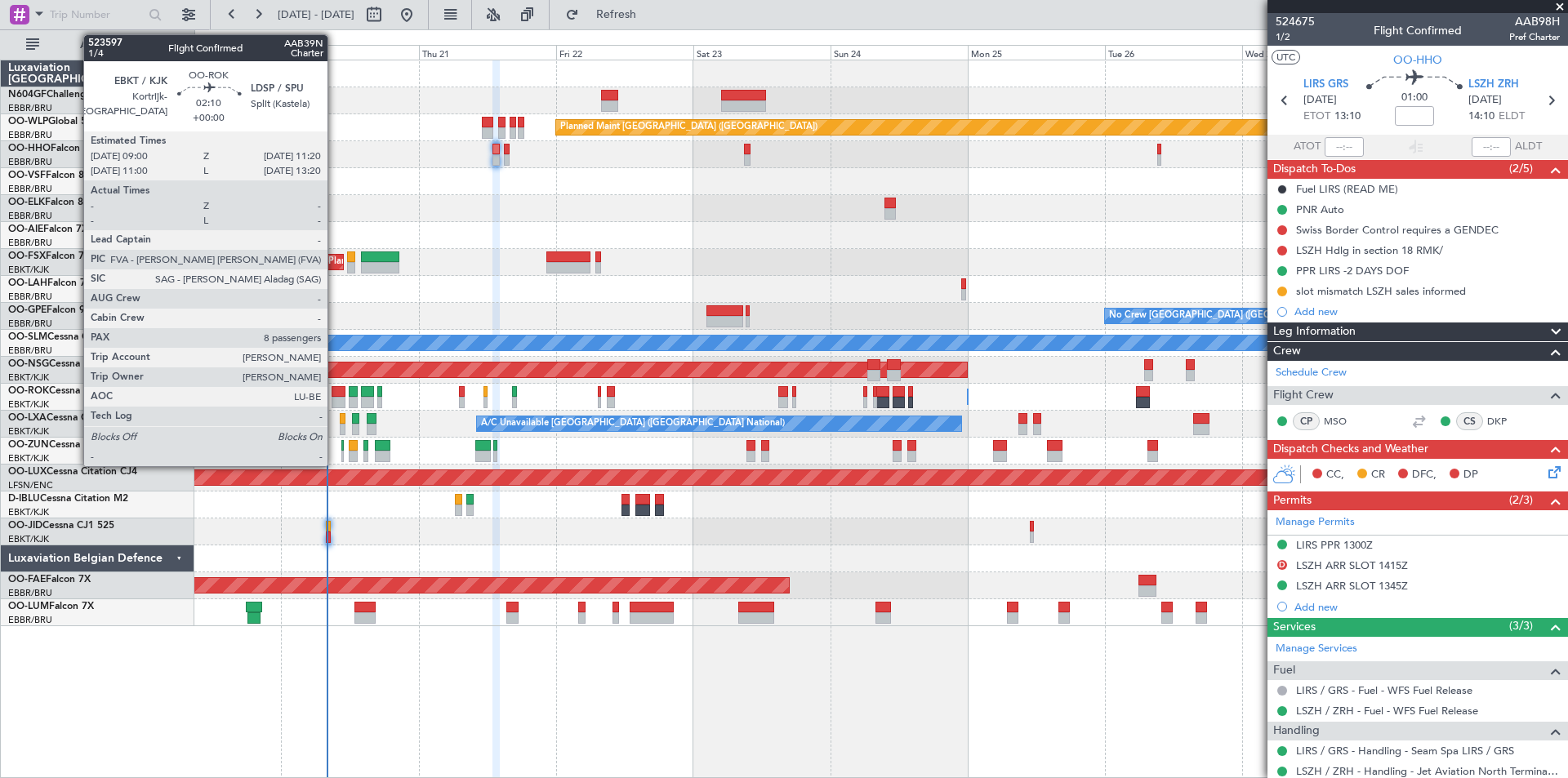
click at [337, 400] on div at bounding box center [338, 402] width 14 height 11
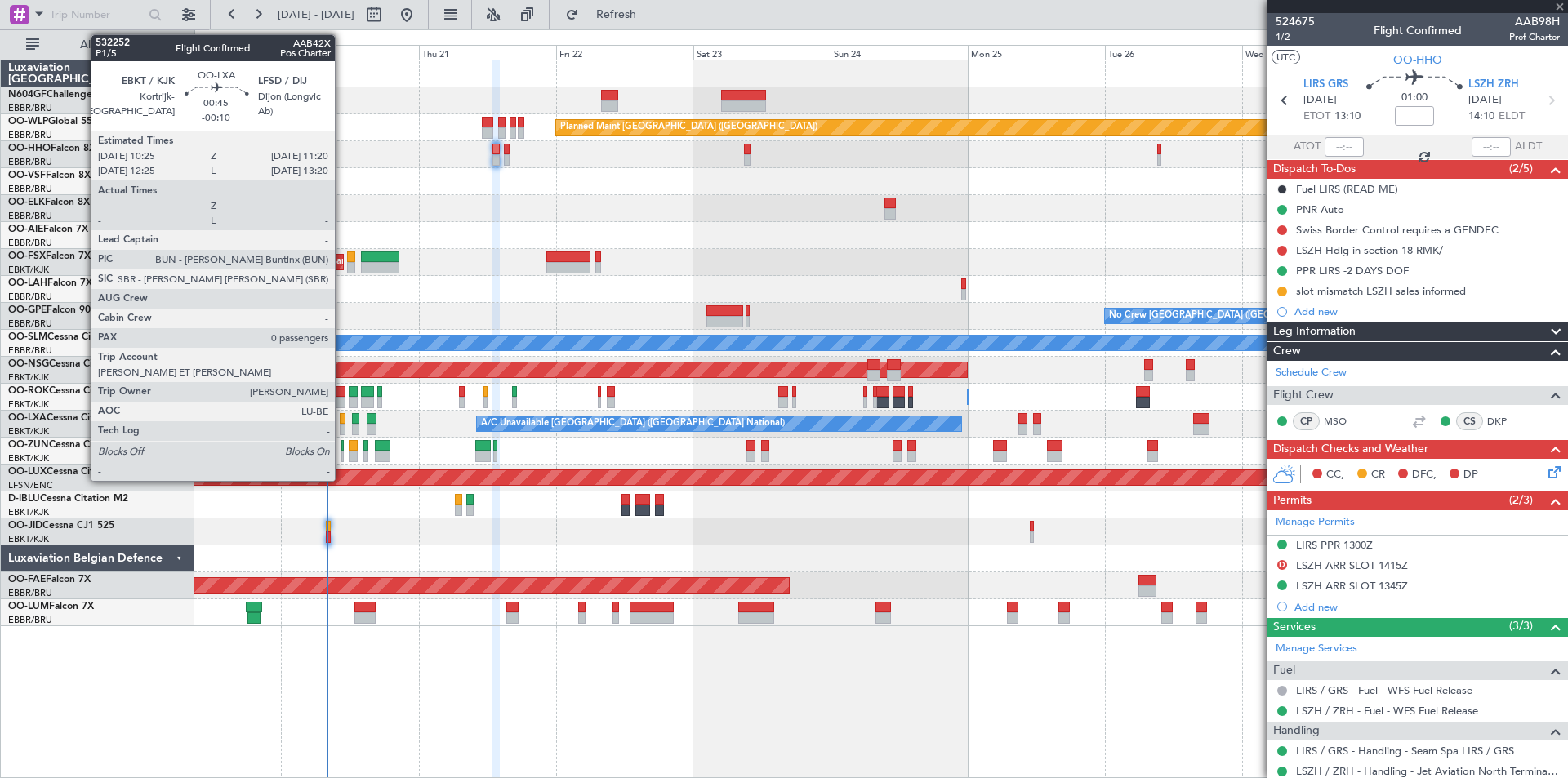
type input "8"
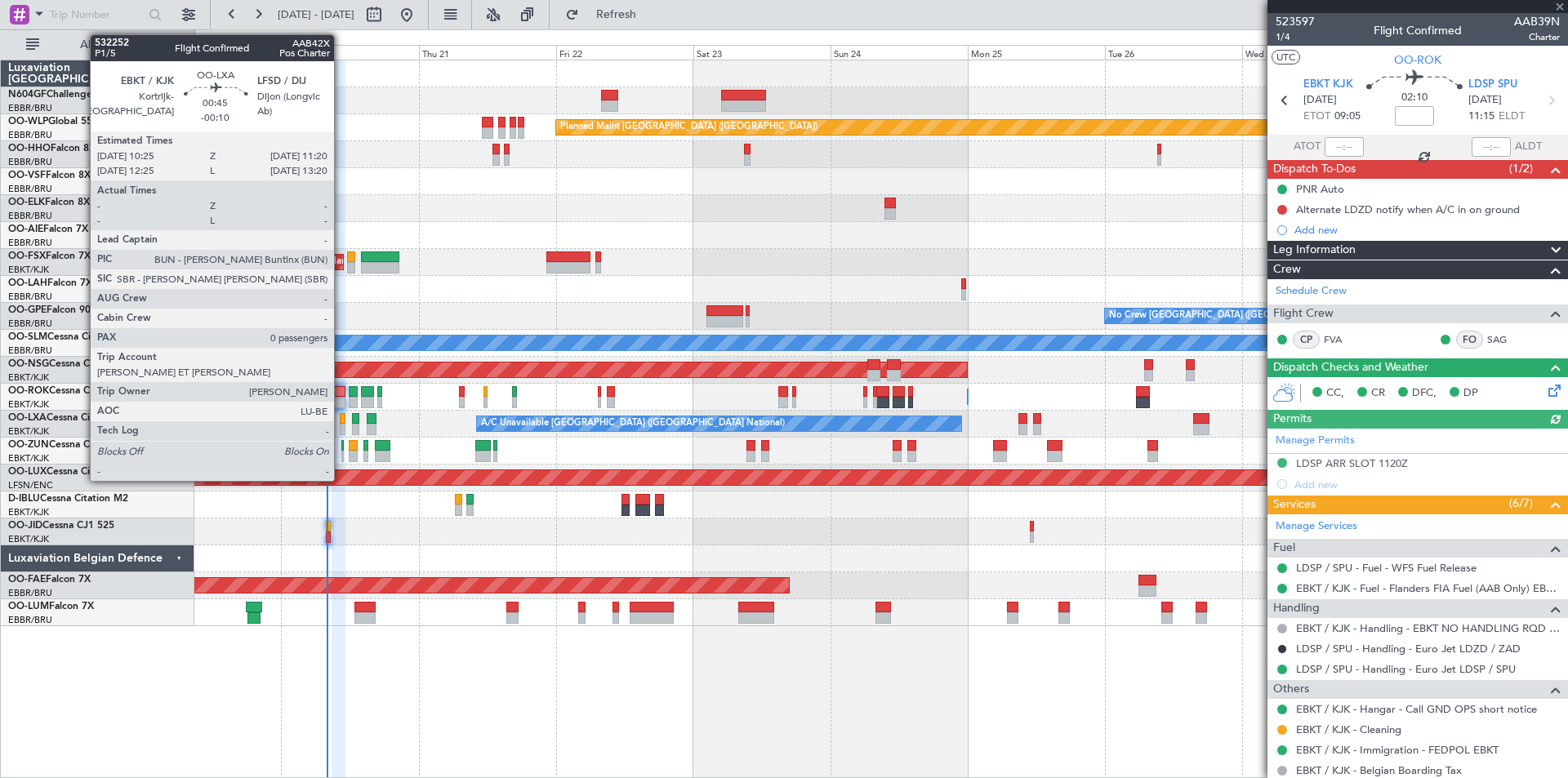
click at [342, 428] on div at bounding box center [343, 429] width 6 height 11
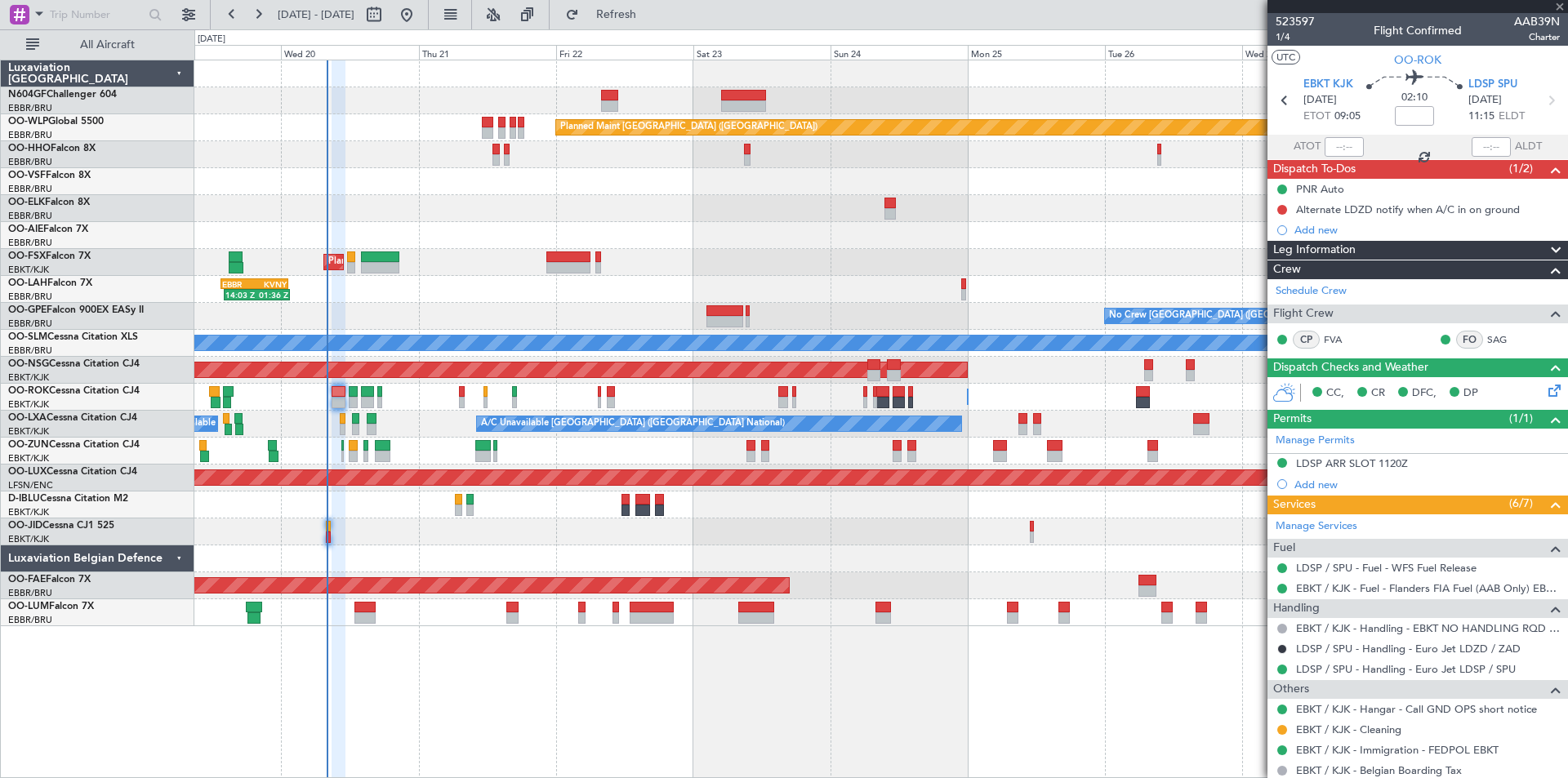
type input "-00:10"
type input "0"
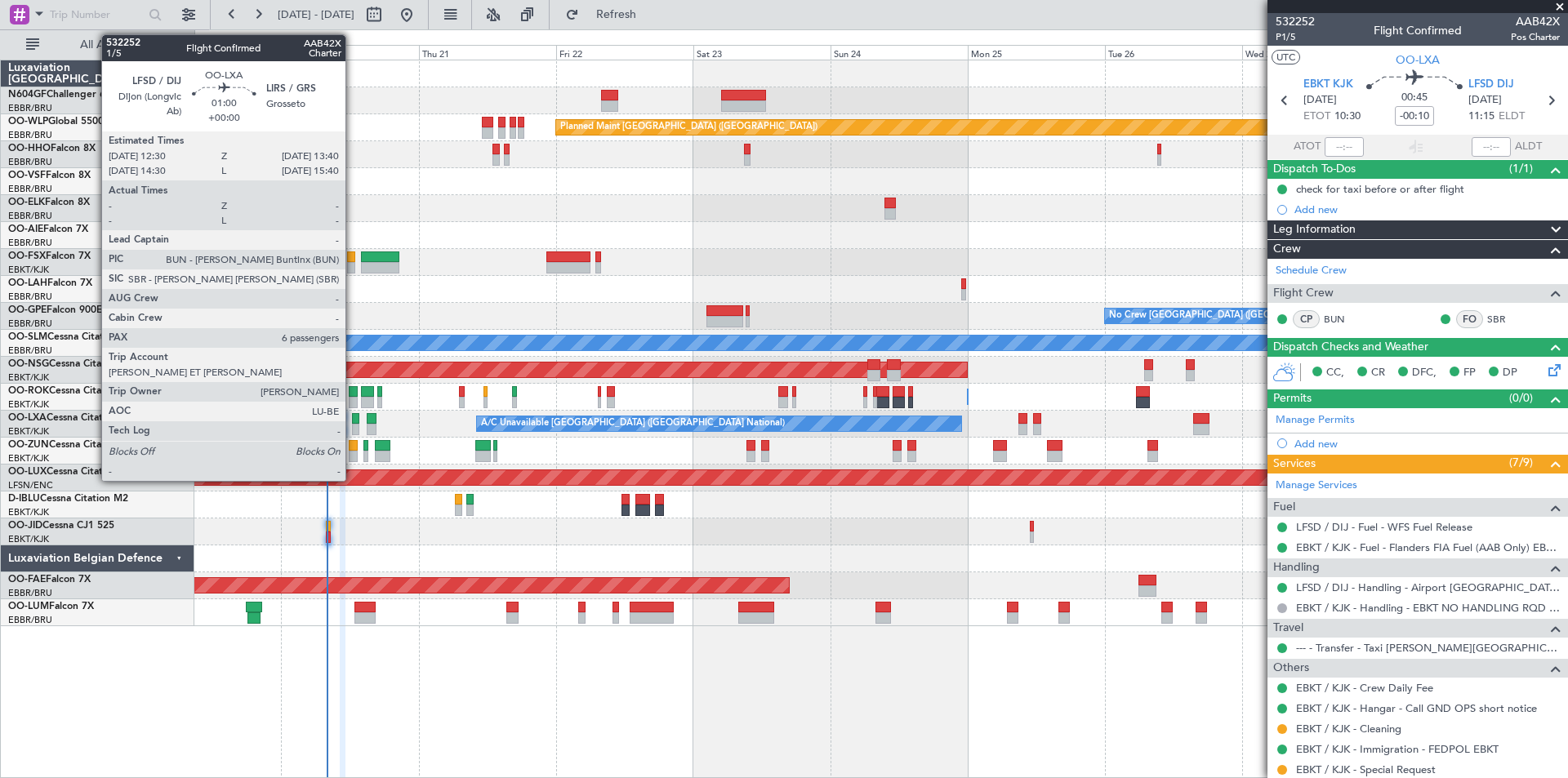
click at [353, 431] on div at bounding box center [355, 429] width 8 height 11
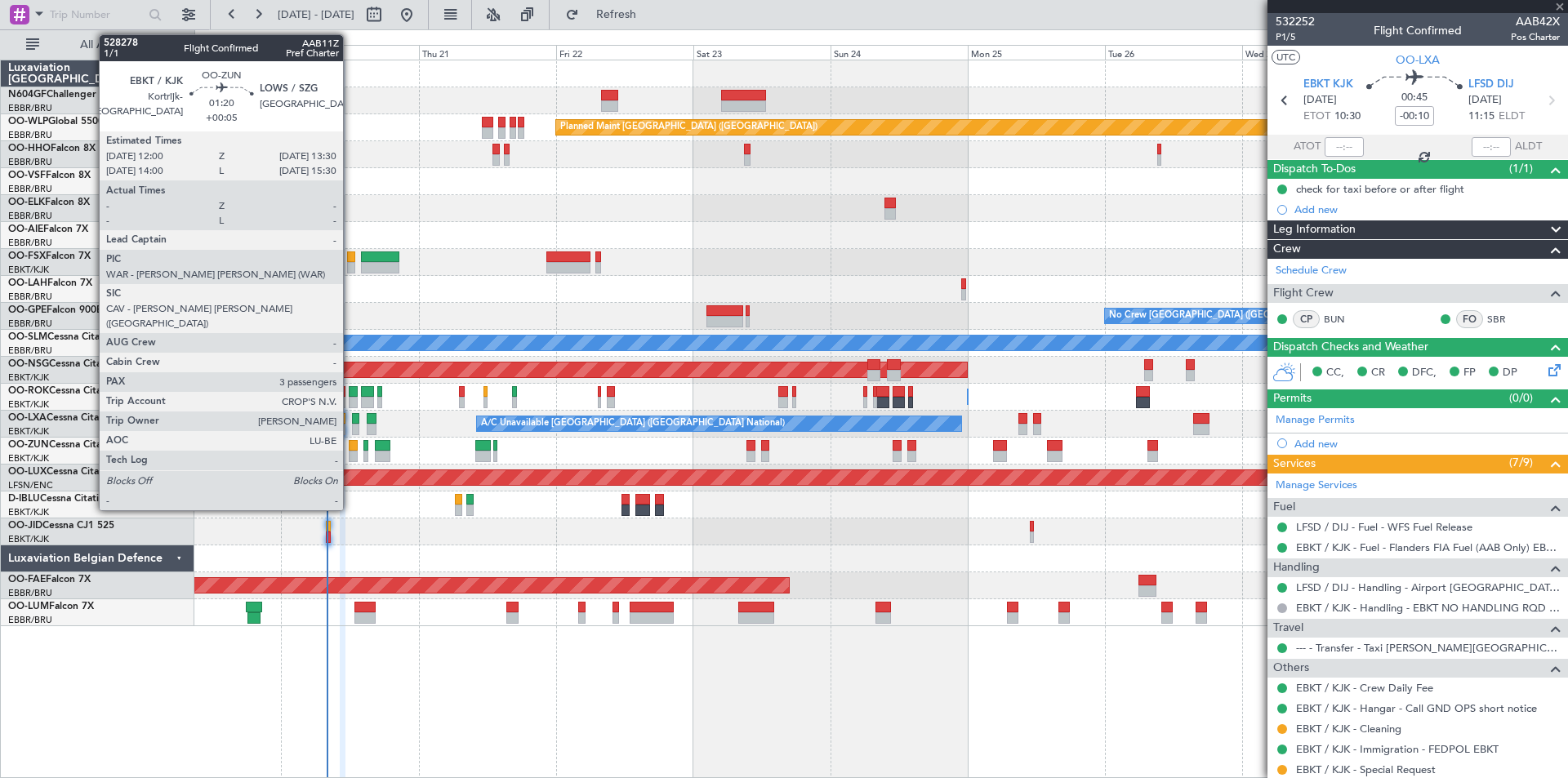
type input "6"
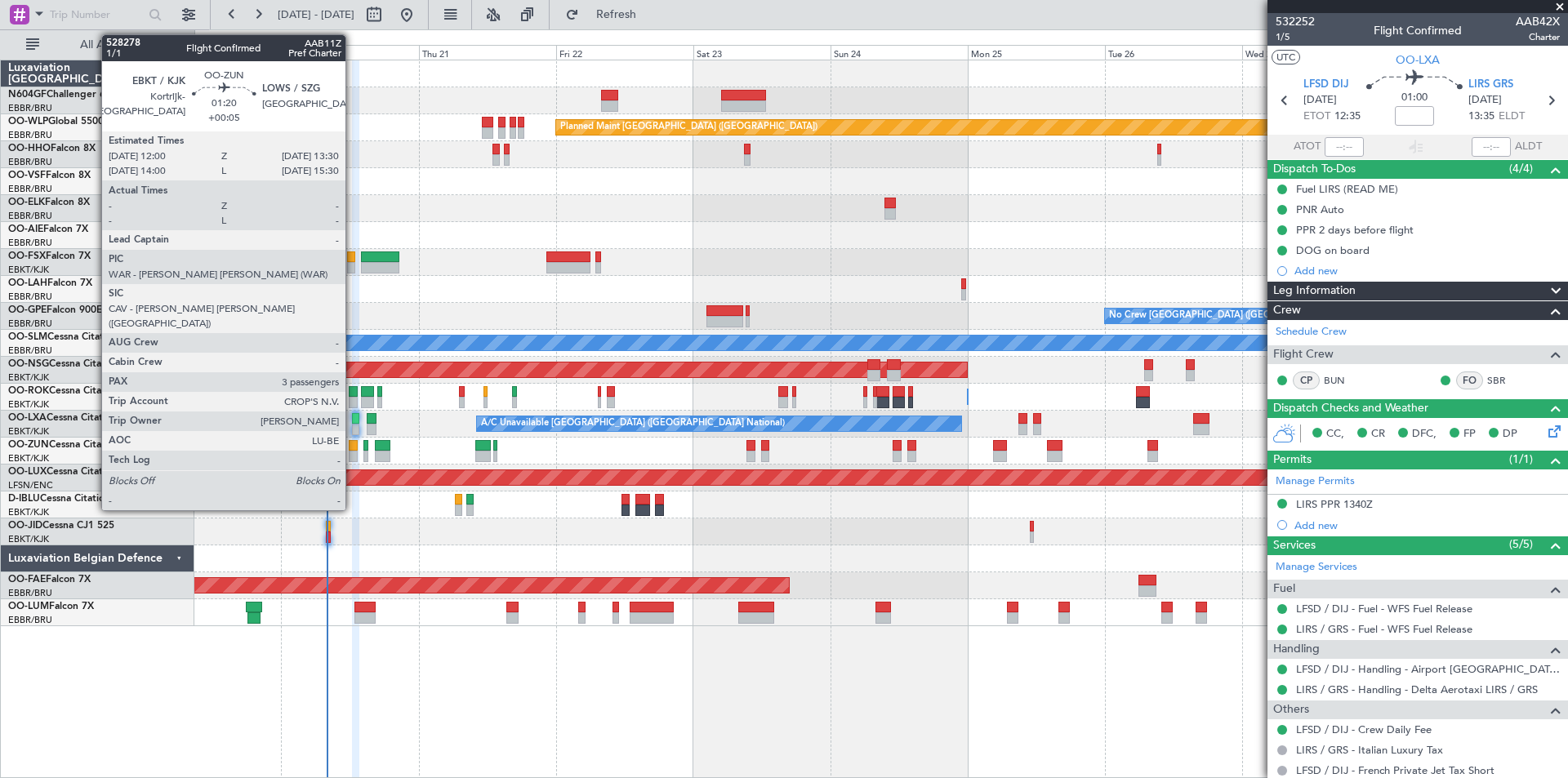
click at [353, 455] on div at bounding box center [353, 456] width 9 height 11
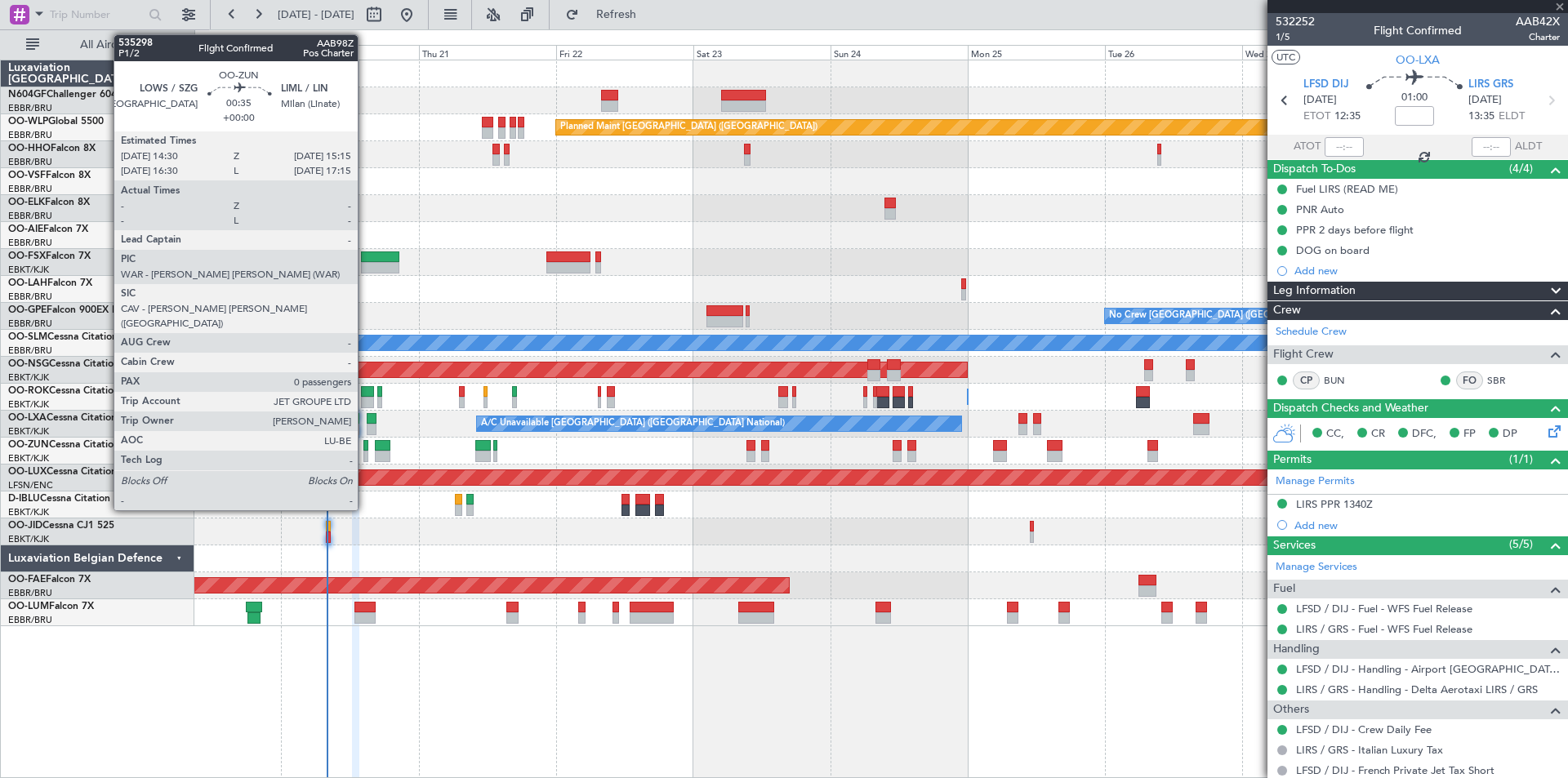
type input "+00:05"
type input "3"
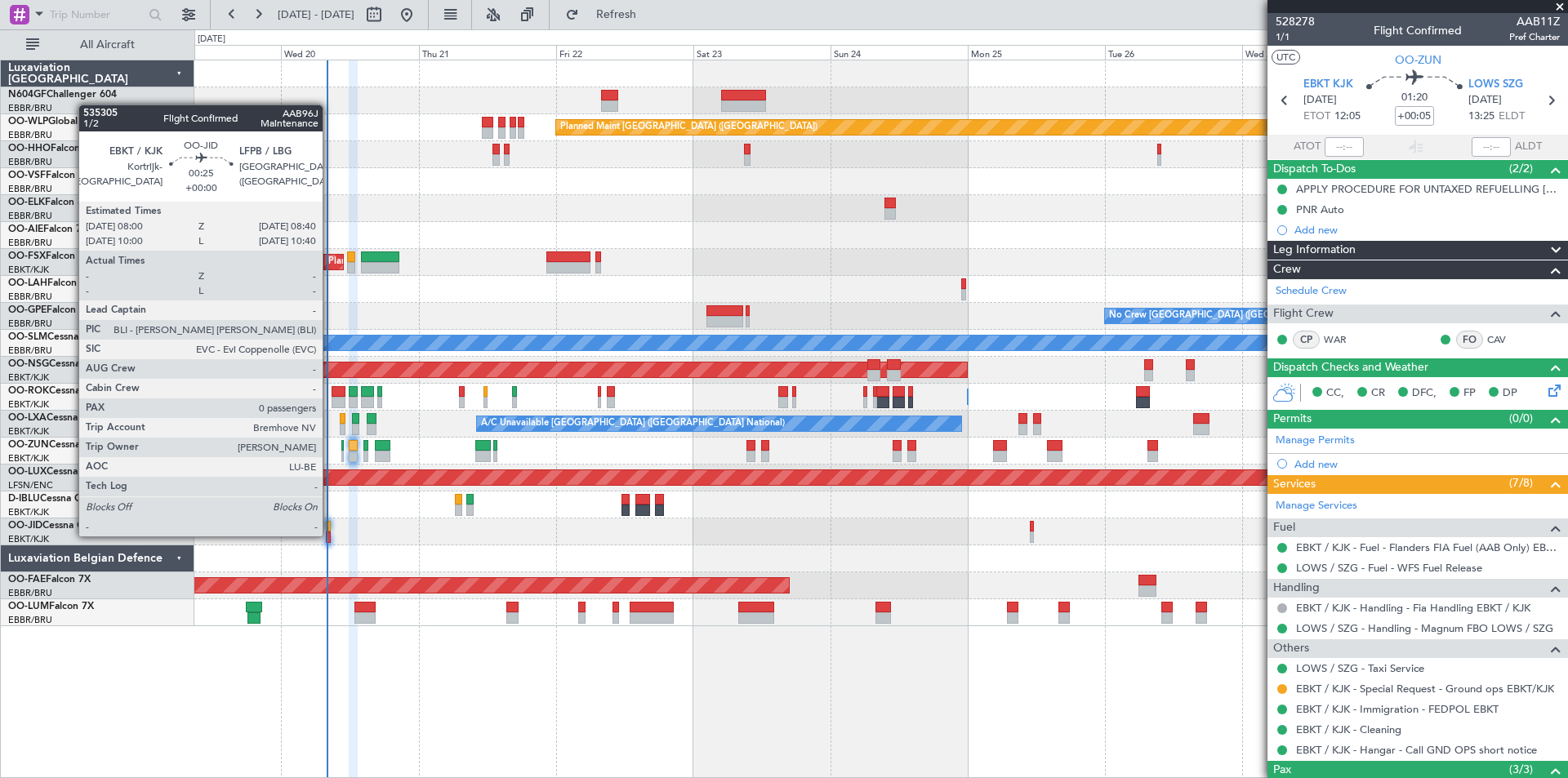
click at [330, 535] on div at bounding box center [327, 536] width 4 height 11
type input "0"
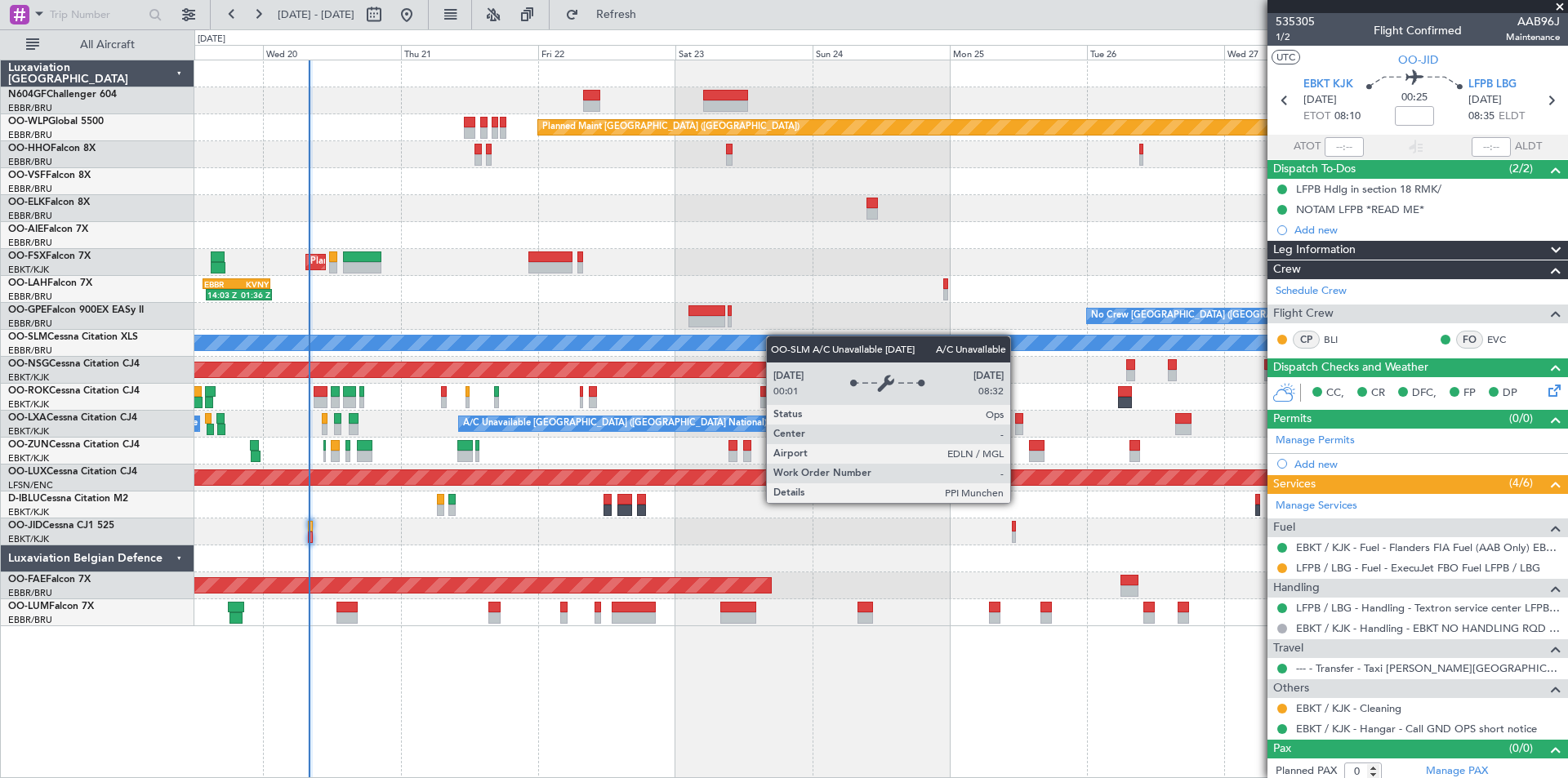
click at [761, 346] on div "A/C Unavailable [GEOGRAPHIC_DATA]" at bounding box center [880, 343] width 1373 height 27
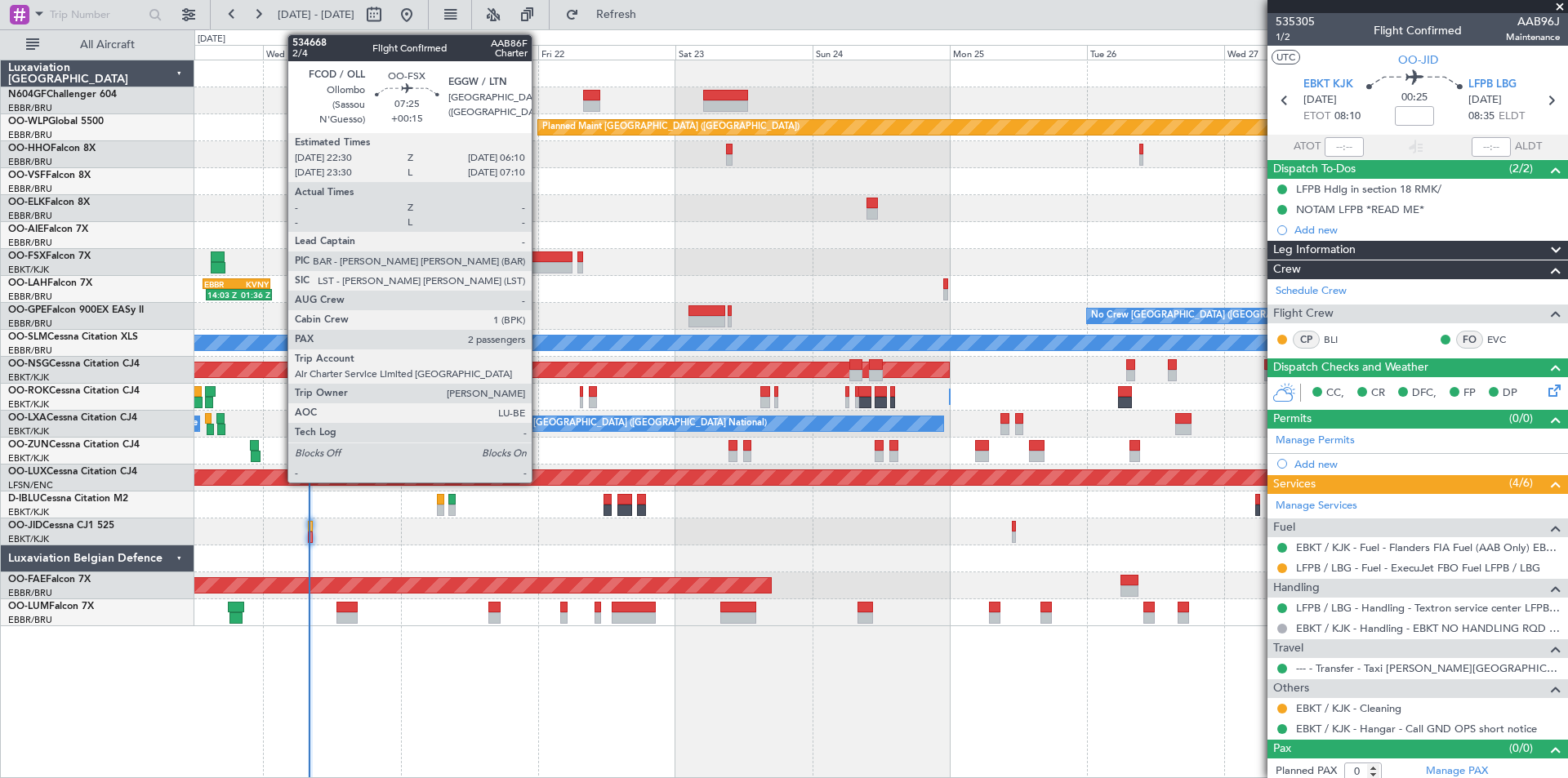
click at [539, 261] on div at bounding box center [550, 257] width 44 height 11
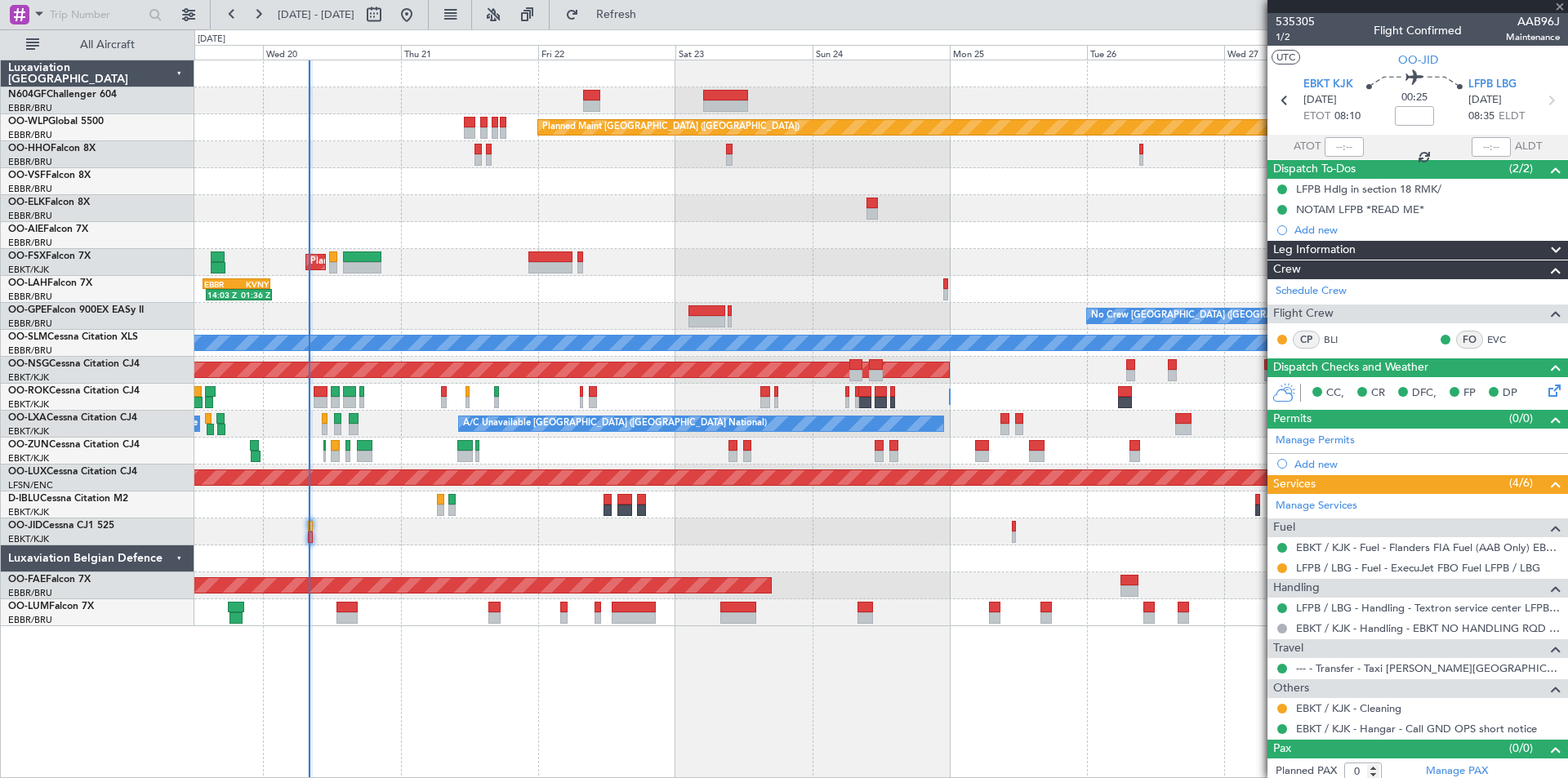
type input "+00:15"
type input "2"
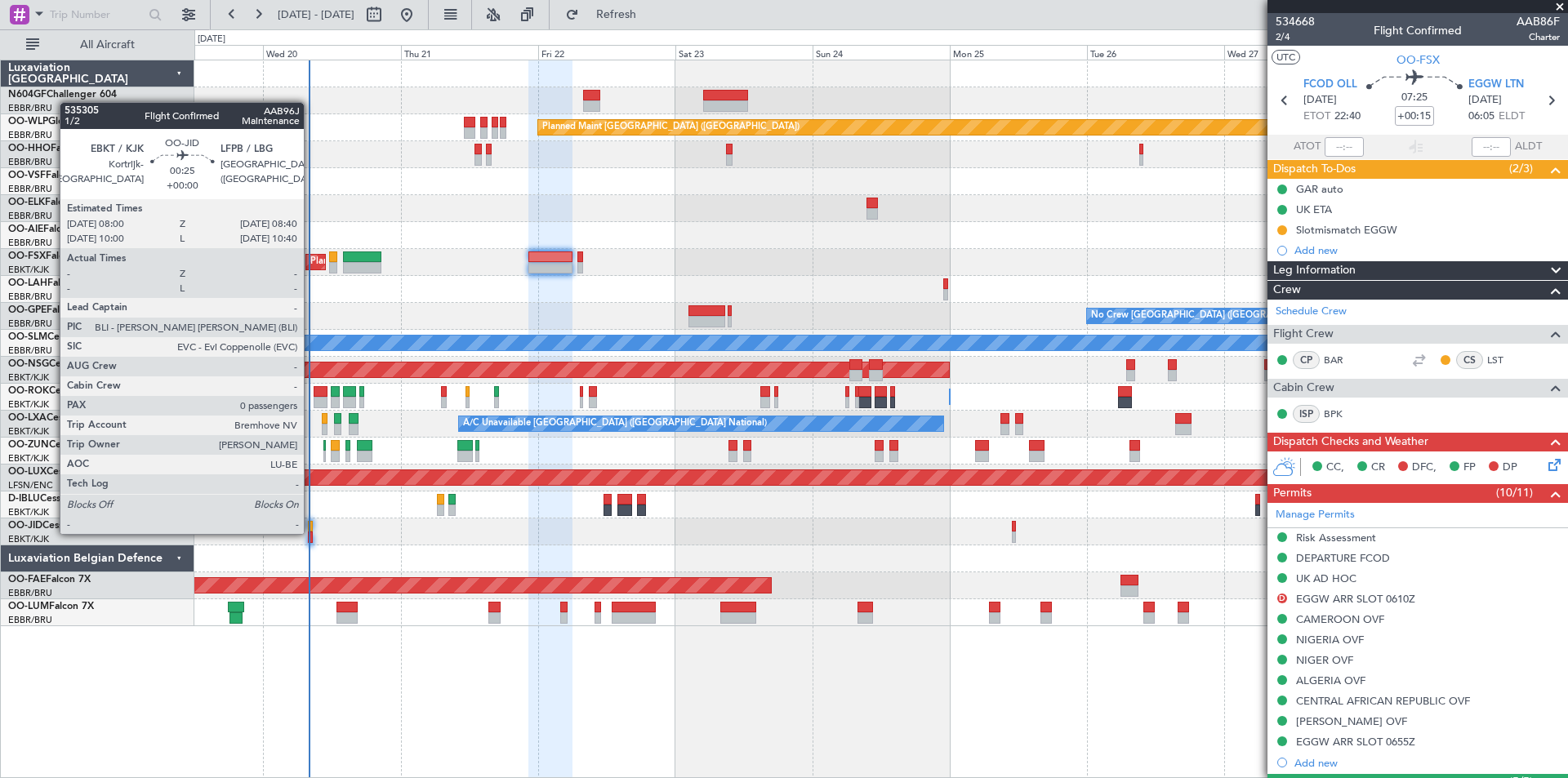
click at [311, 532] on div at bounding box center [310, 536] width 4 height 11
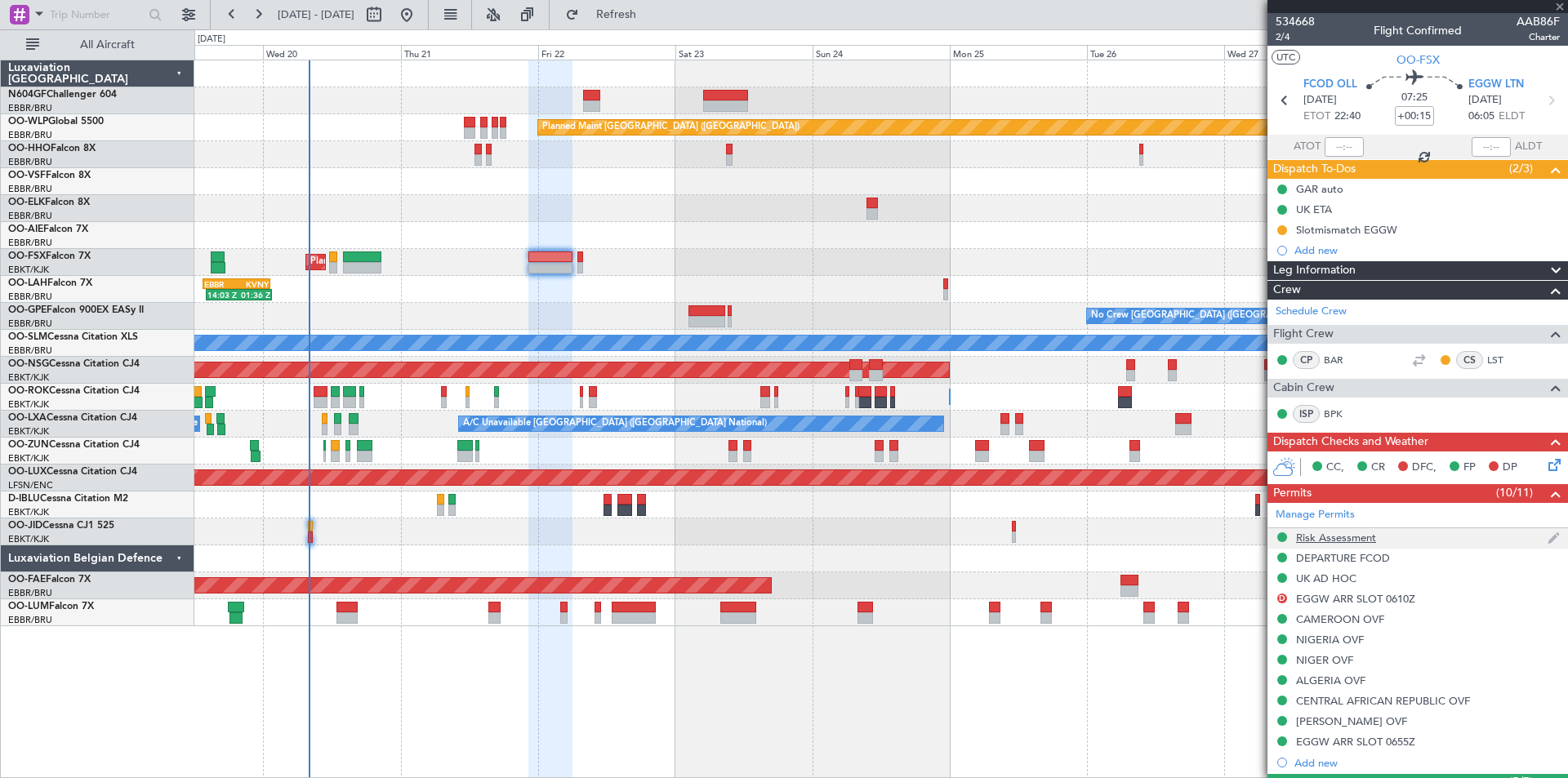
type input "0"
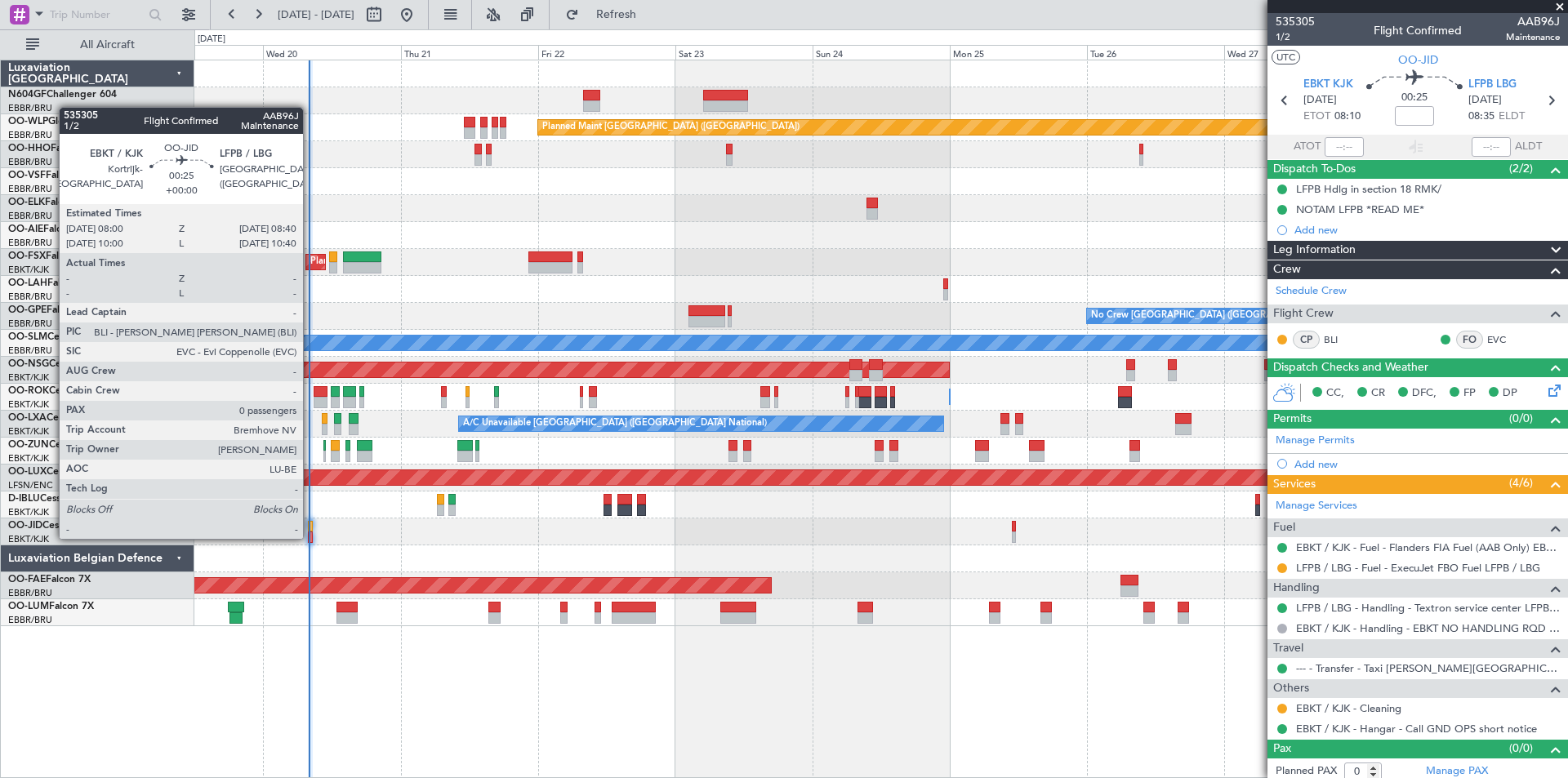
click at [310, 537] on div at bounding box center [310, 536] width 4 height 11
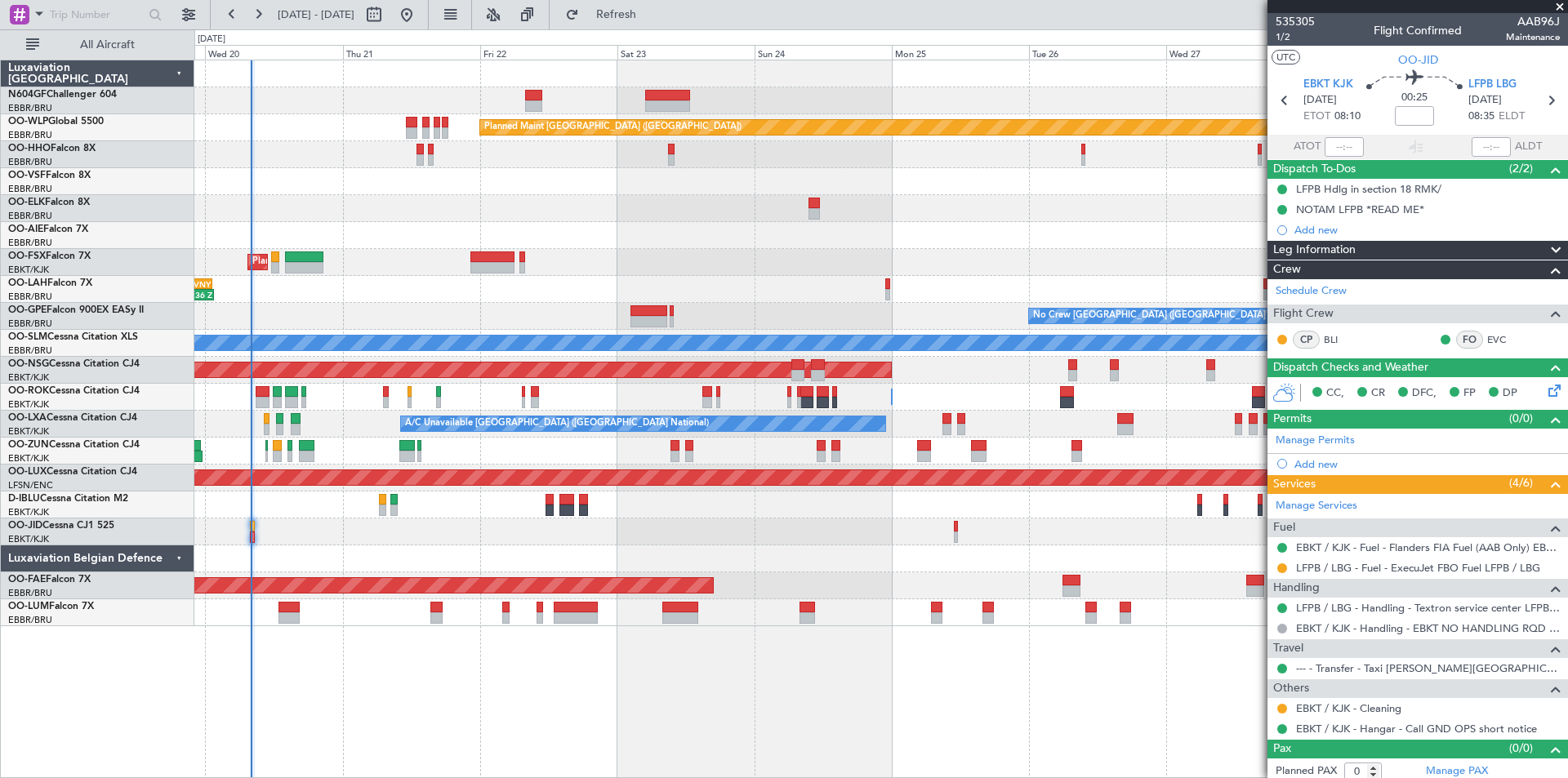
click at [690, 225] on div "Planned Maint [GEOGRAPHIC_DATA] ([GEOGRAPHIC_DATA]) AOG Maint Geneva ([GEOGRAPH…" at bounding box center [880, 342] width 1373 height 565
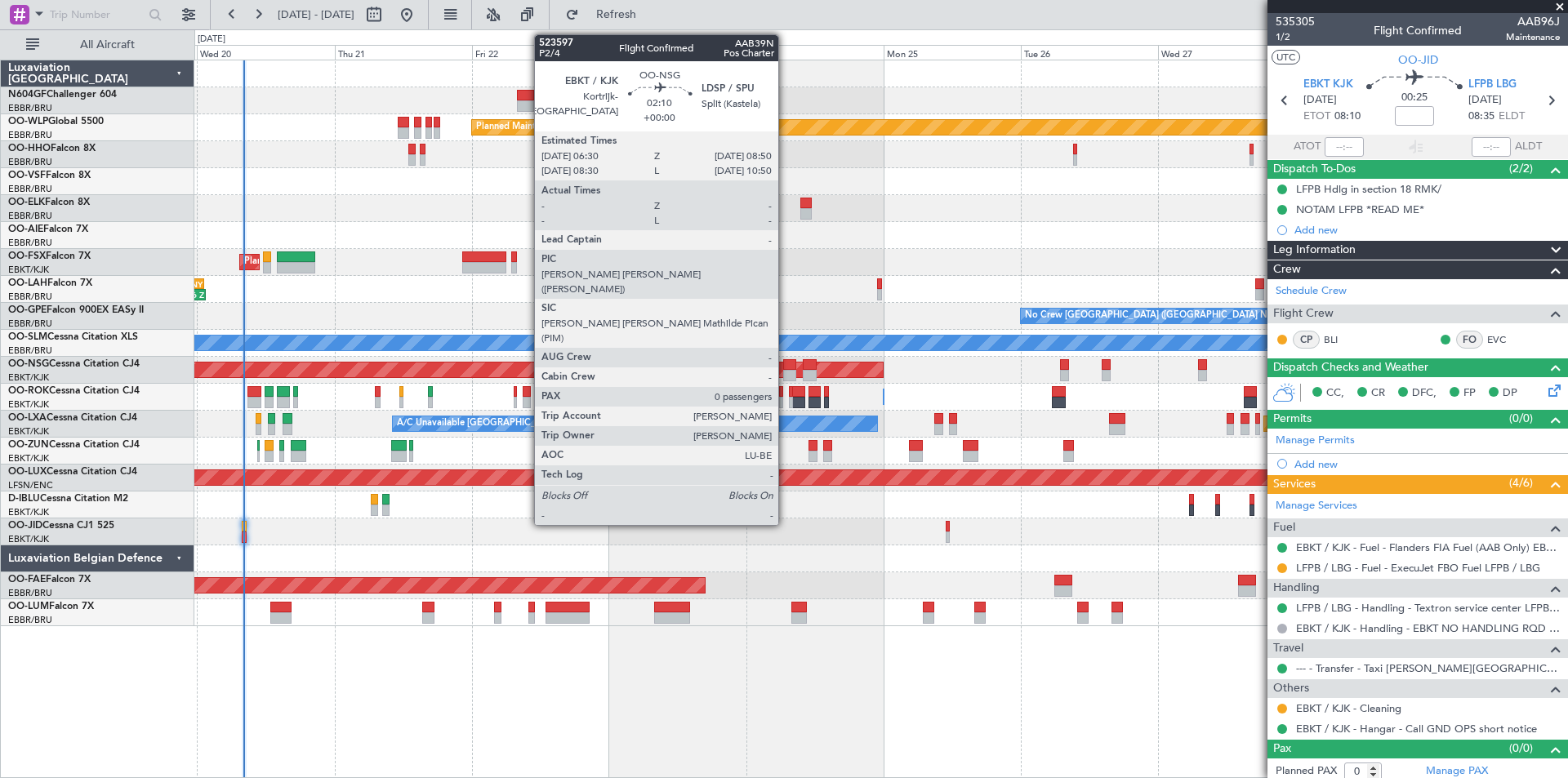
click at [785, 370] on div at bounding box center [790, 375] width 14 height 11
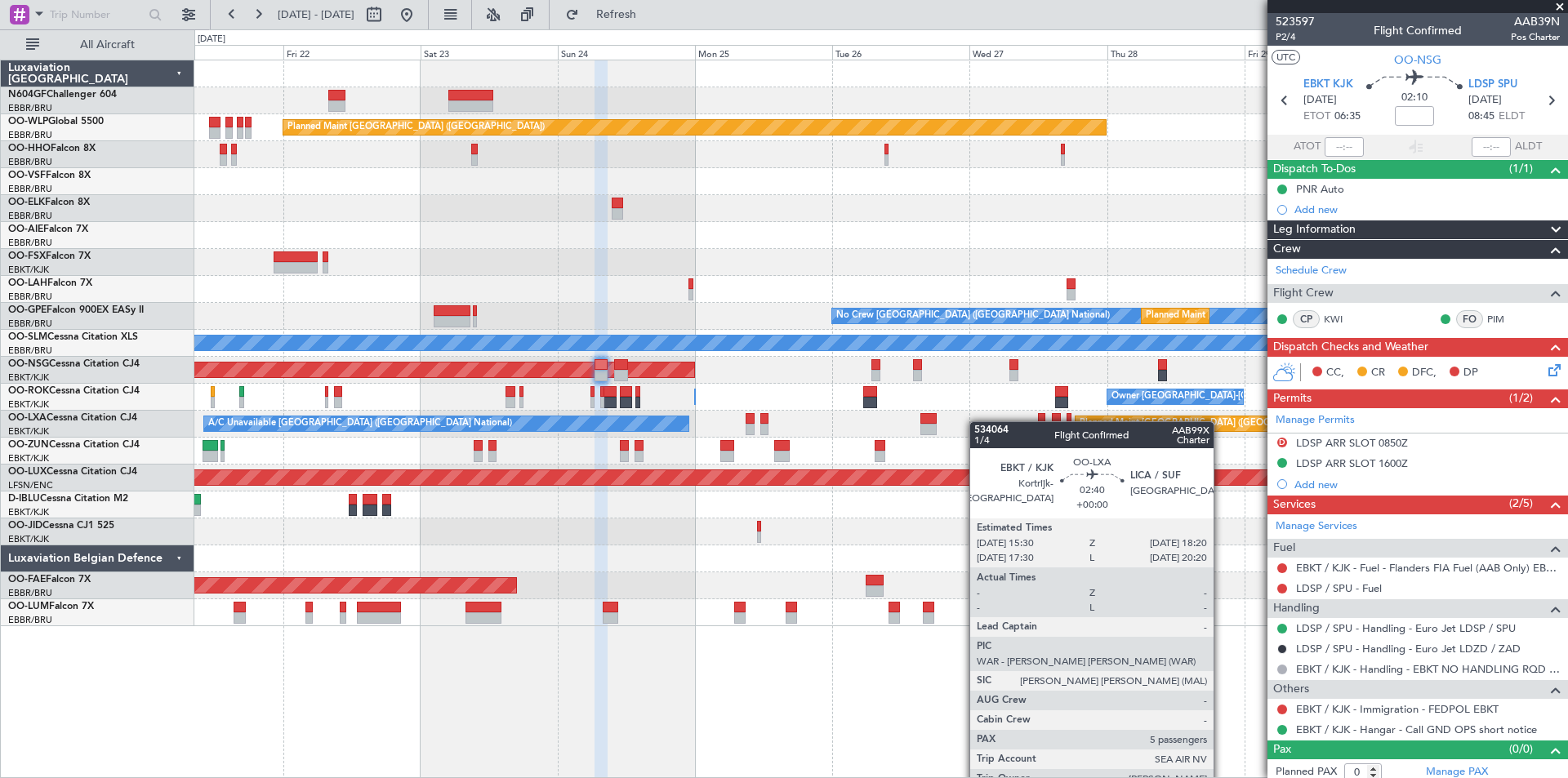
click at [893, 419] on div "Planned Maint [GEOGRAPHIC_DATA] ([GEOGRAPHIC_DATA]) Planned Maint [GEOGRAPHIC_D…" at bounding box center [880, 342] width 1373 height 565
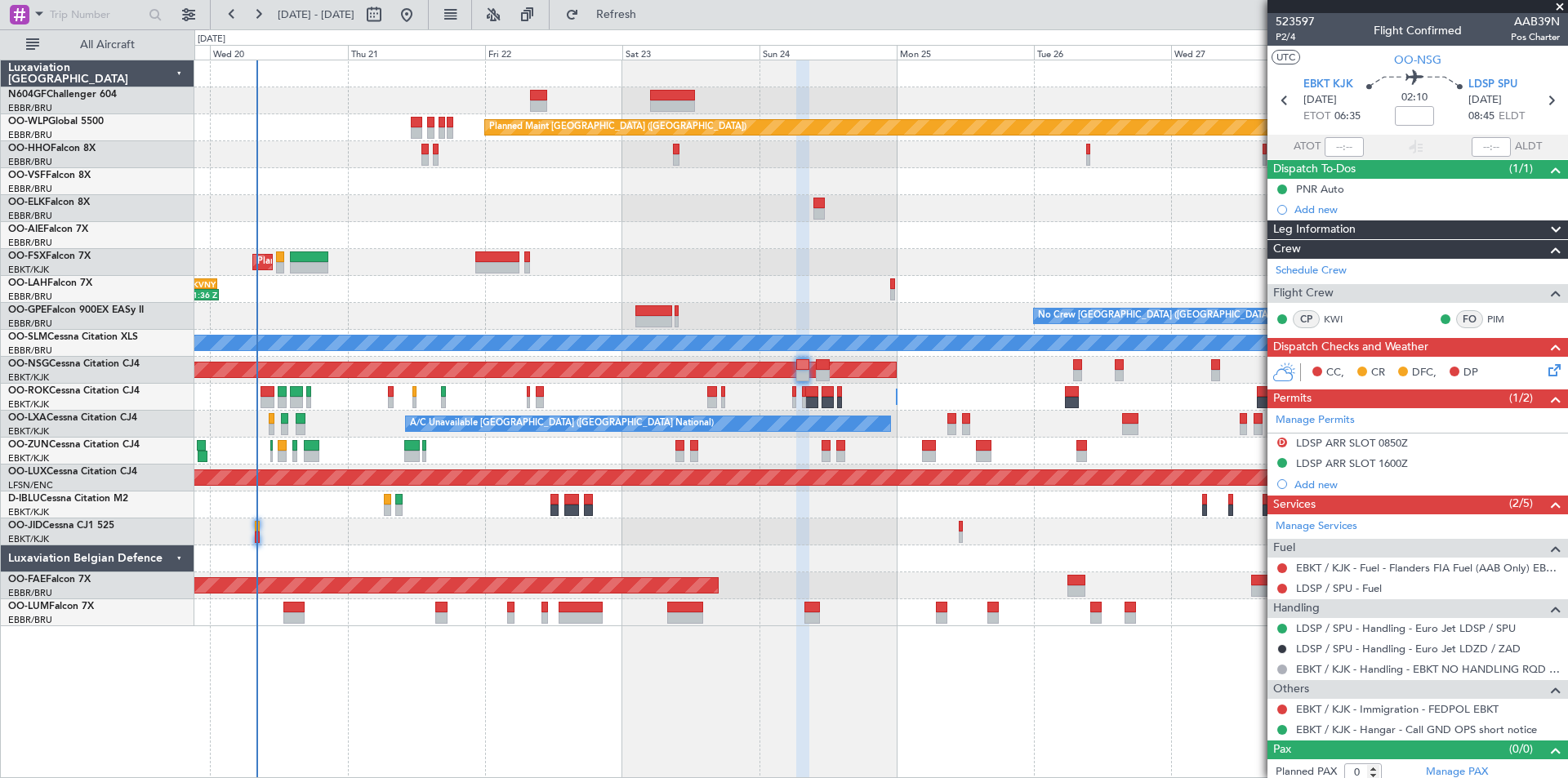
click at [793, 231] on div "Planned Maint Berlin (Brandenburg) AOG Maint Geneva (Cointrin) Planned Maint Ko…" at bounding box center [880, 342] width 1373 height 565
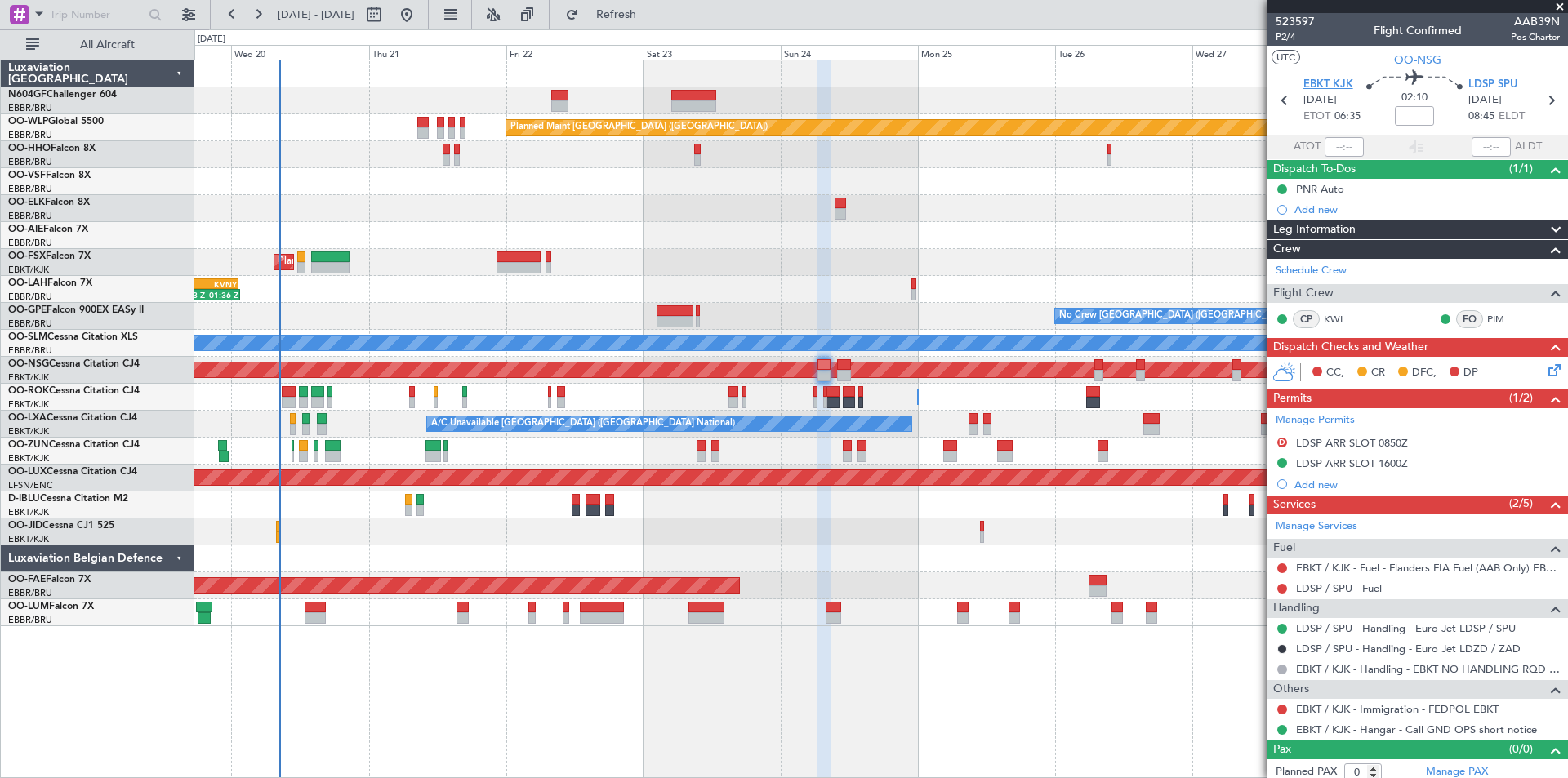
click at [1305, 78] on span "EBKT KJK" at bounding box center [1328, 85] width 50 height 16
click at [387, 14] on button at bounding box center [374, 14] width 26 height 26
select select "8"
select select "2025"
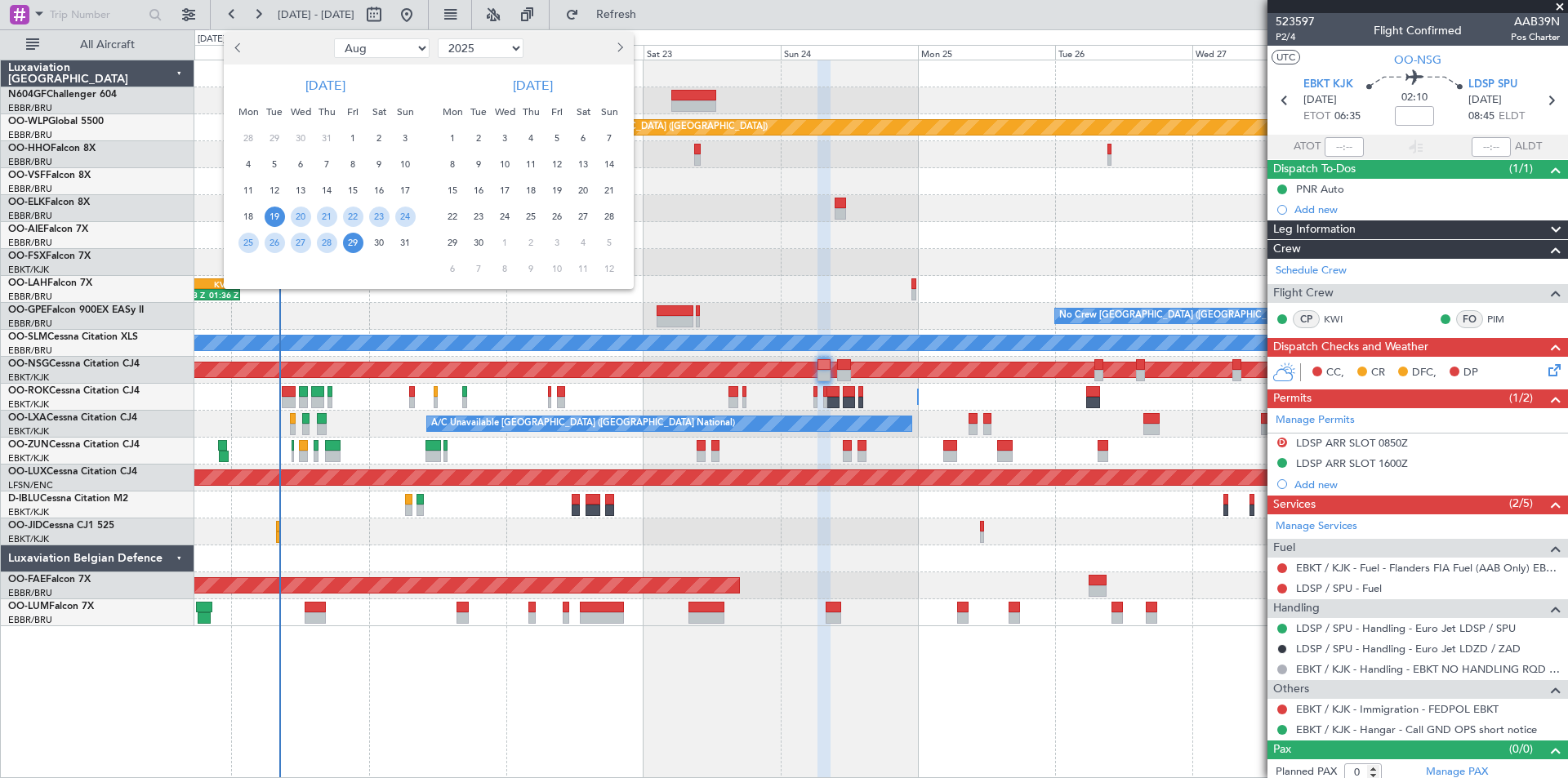
click at [612, 49] on button "Next month" at bounding box center [618, 47] width 18 height 26
select select "12"
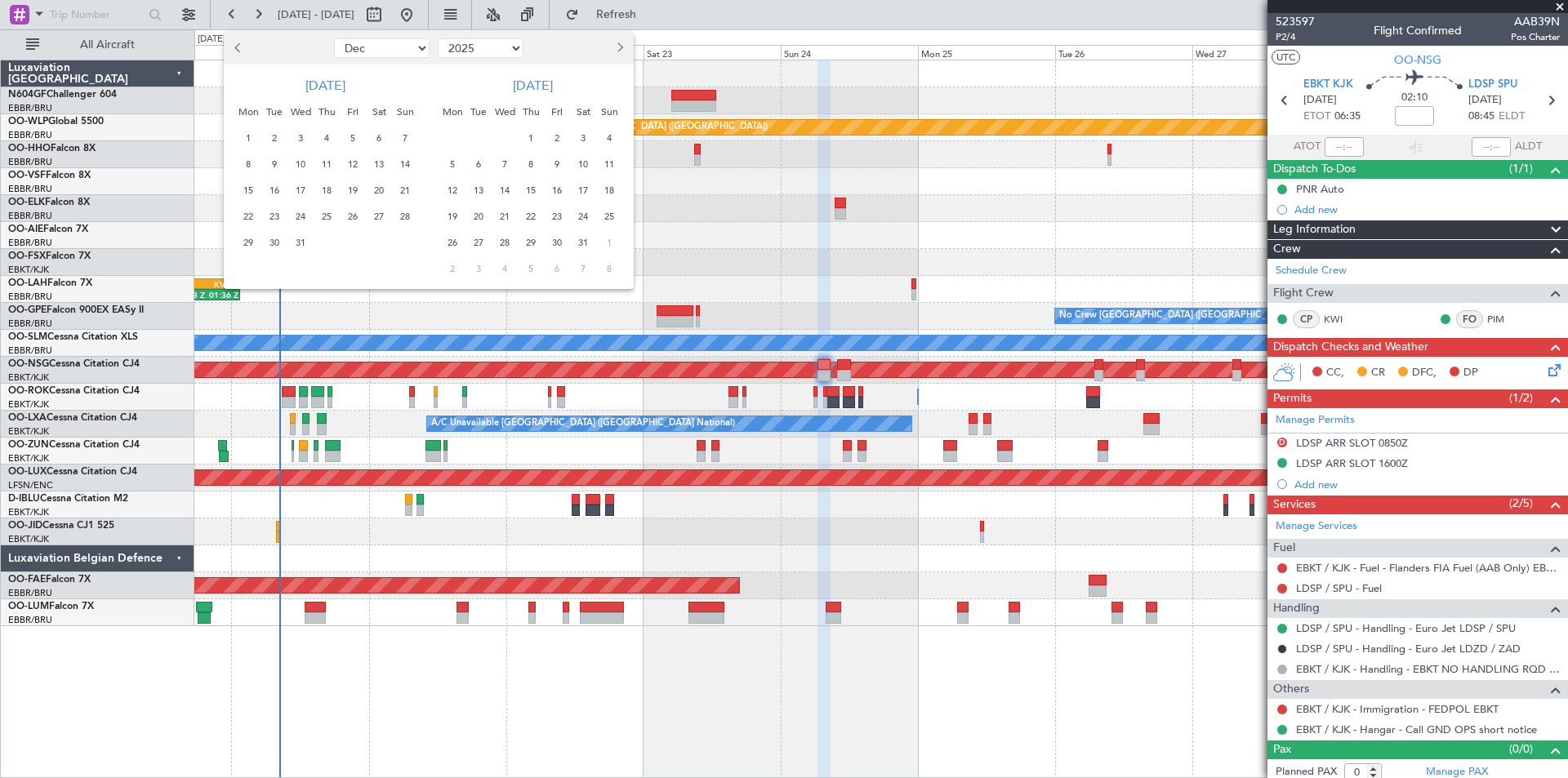
click at [250, 220] on span "22" at bounding box center [248, 217] width 20 height 20
click at [580, 138] on span "3" at bounding box center [583, 138] width 20 height 20
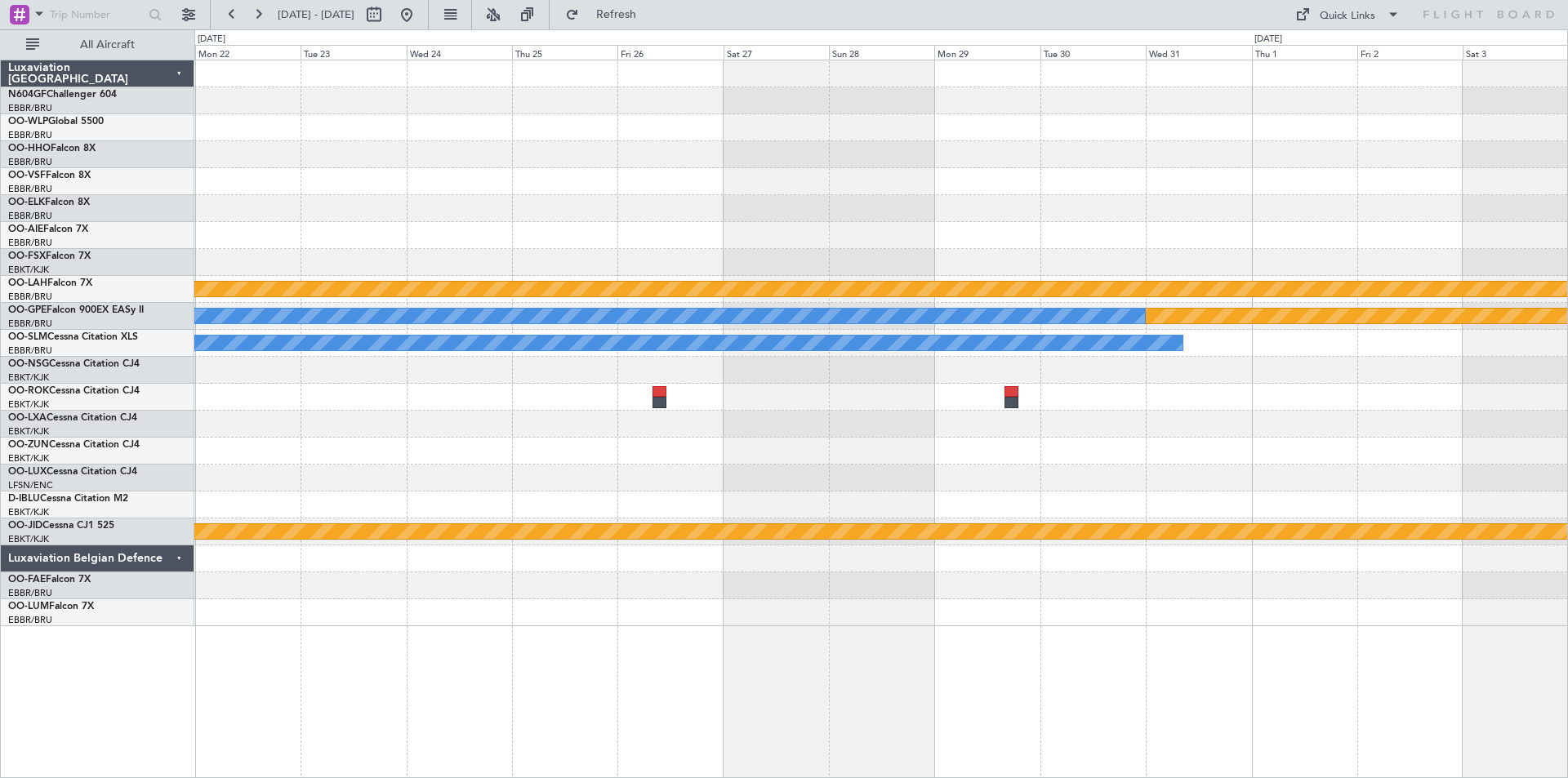
click at [1558, 195] on div at bounding box center [880, 208] width 1373 height 27
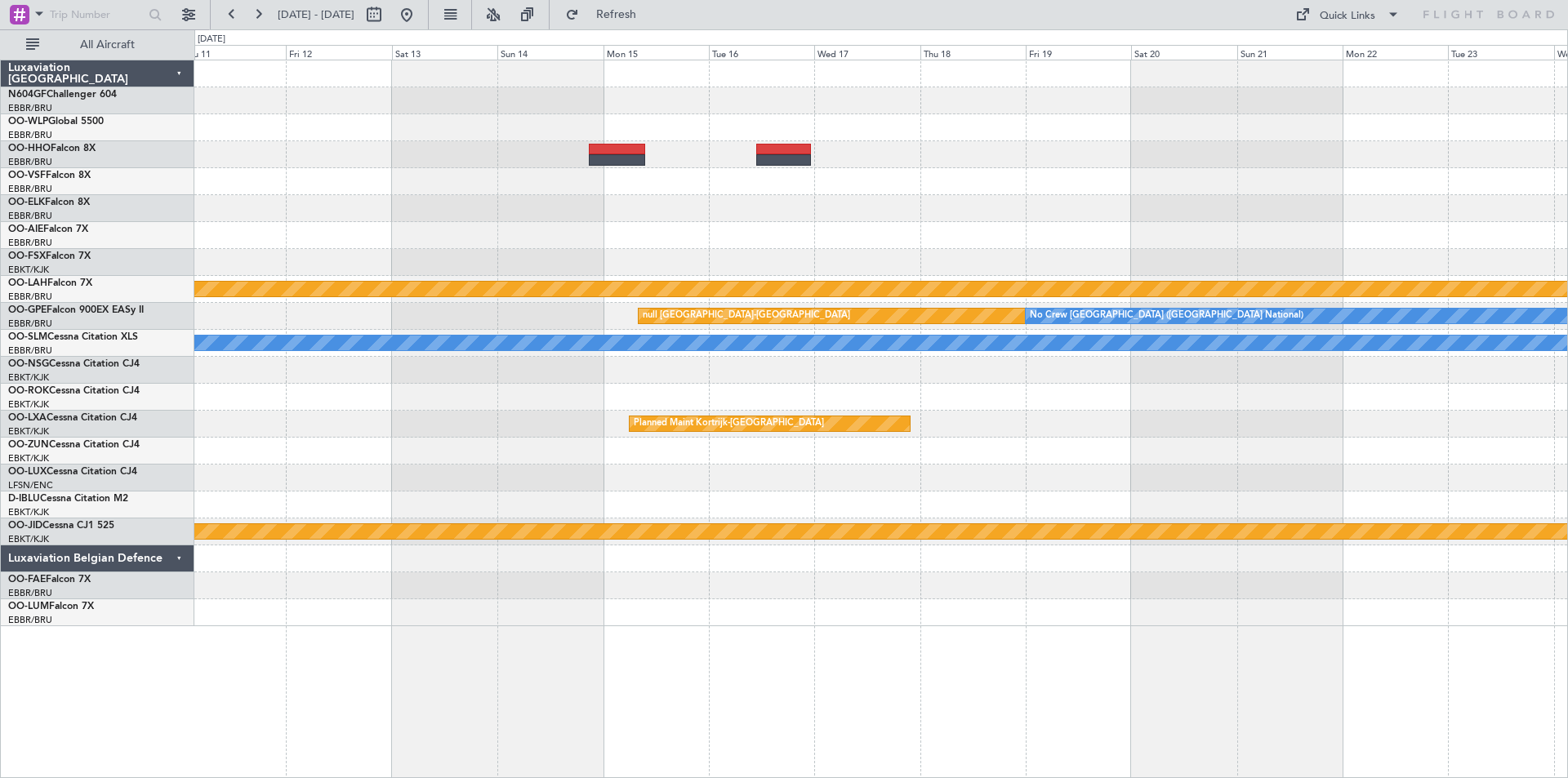
click at [1204, 258] on div at bounding box center [880, 263] width 1373 height 27
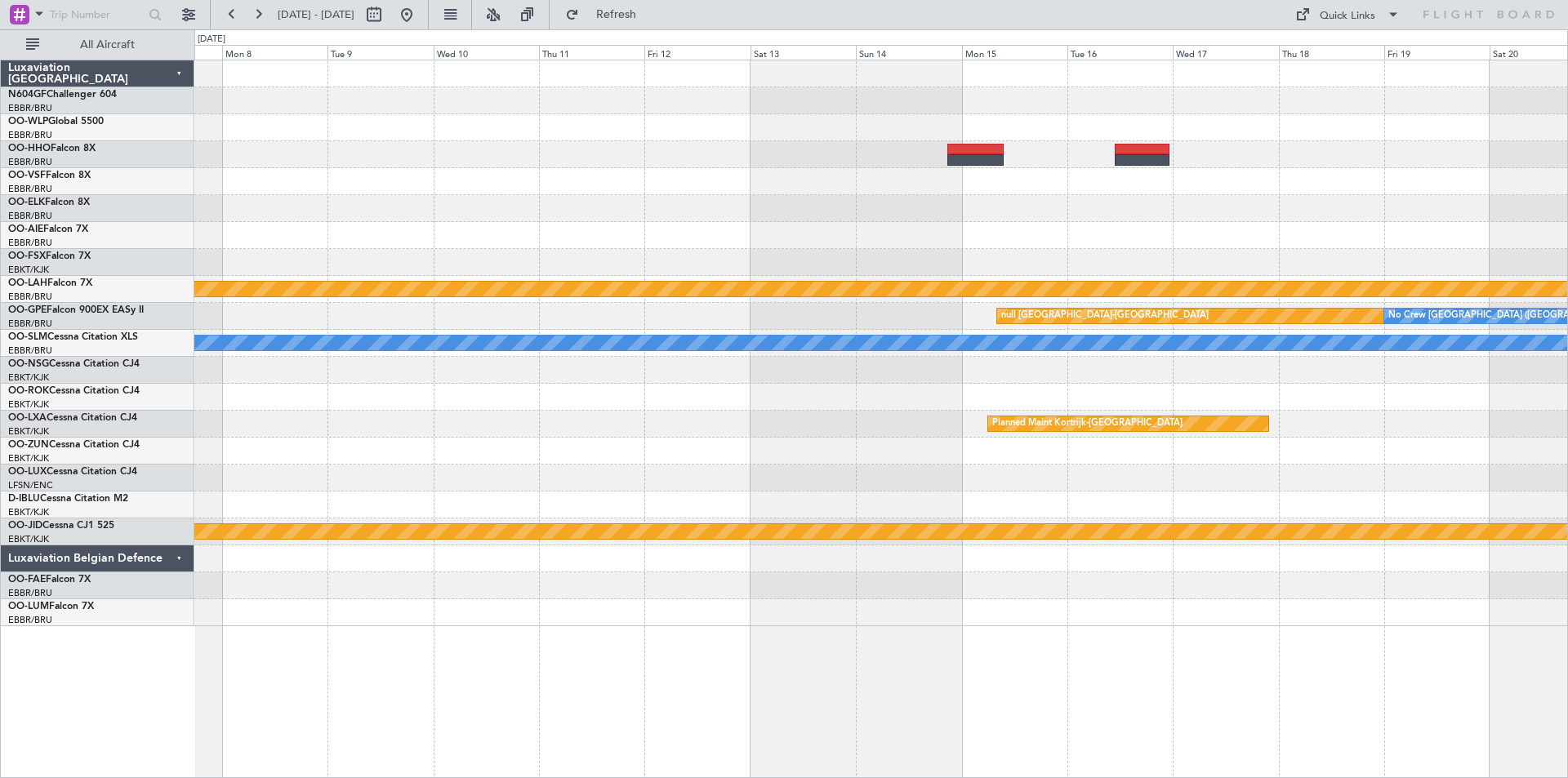
click at [689, 311] on div "Planned Maint Alton-st Louis (St Louis Regl) null Kortrijk-Wevelgem No Crew Bru…" at bounding box center [880, 342] width 1373 height 565
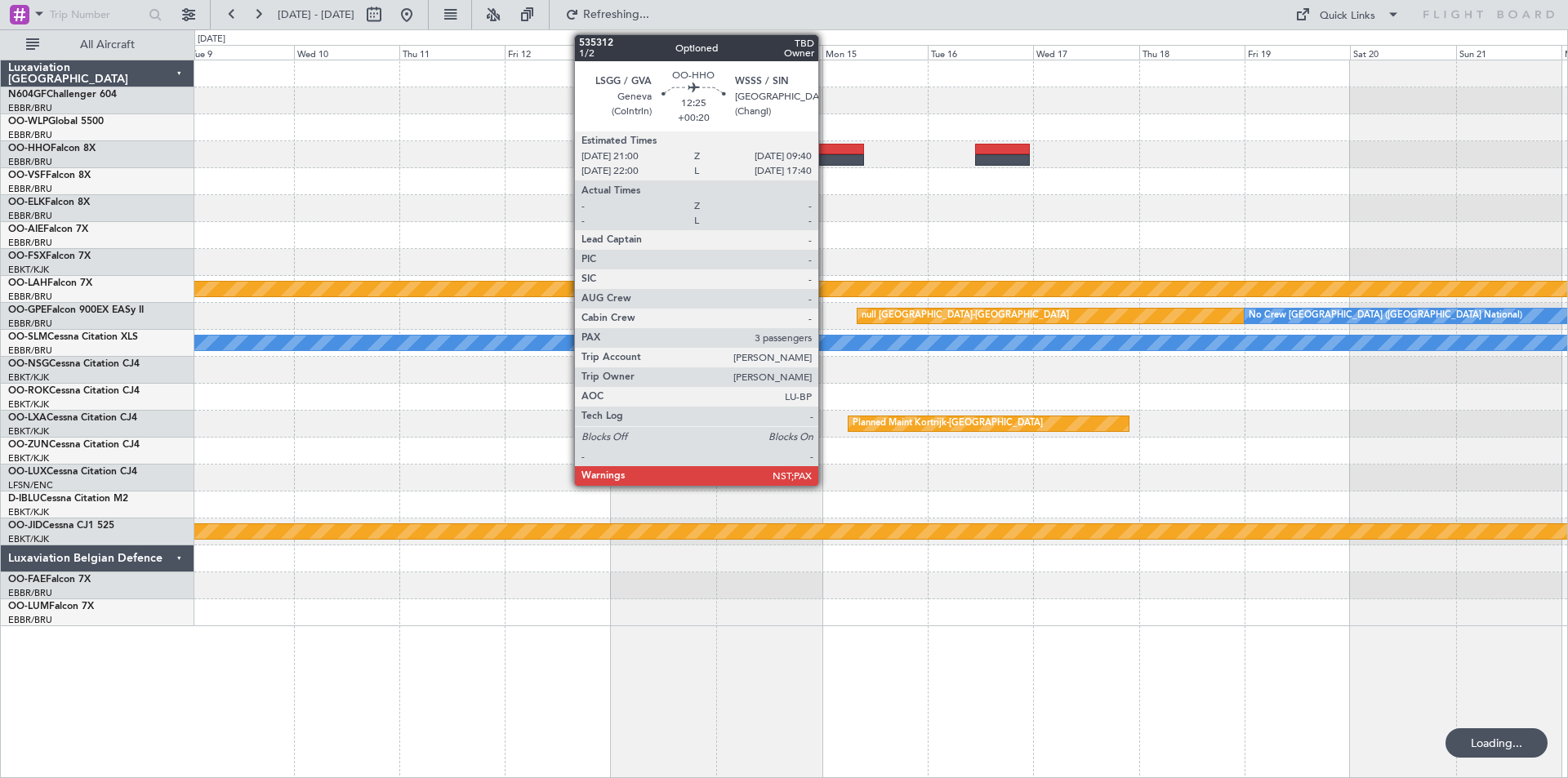
click at [827, 155] on div at bounding box center [835, 159] width 56 height 11
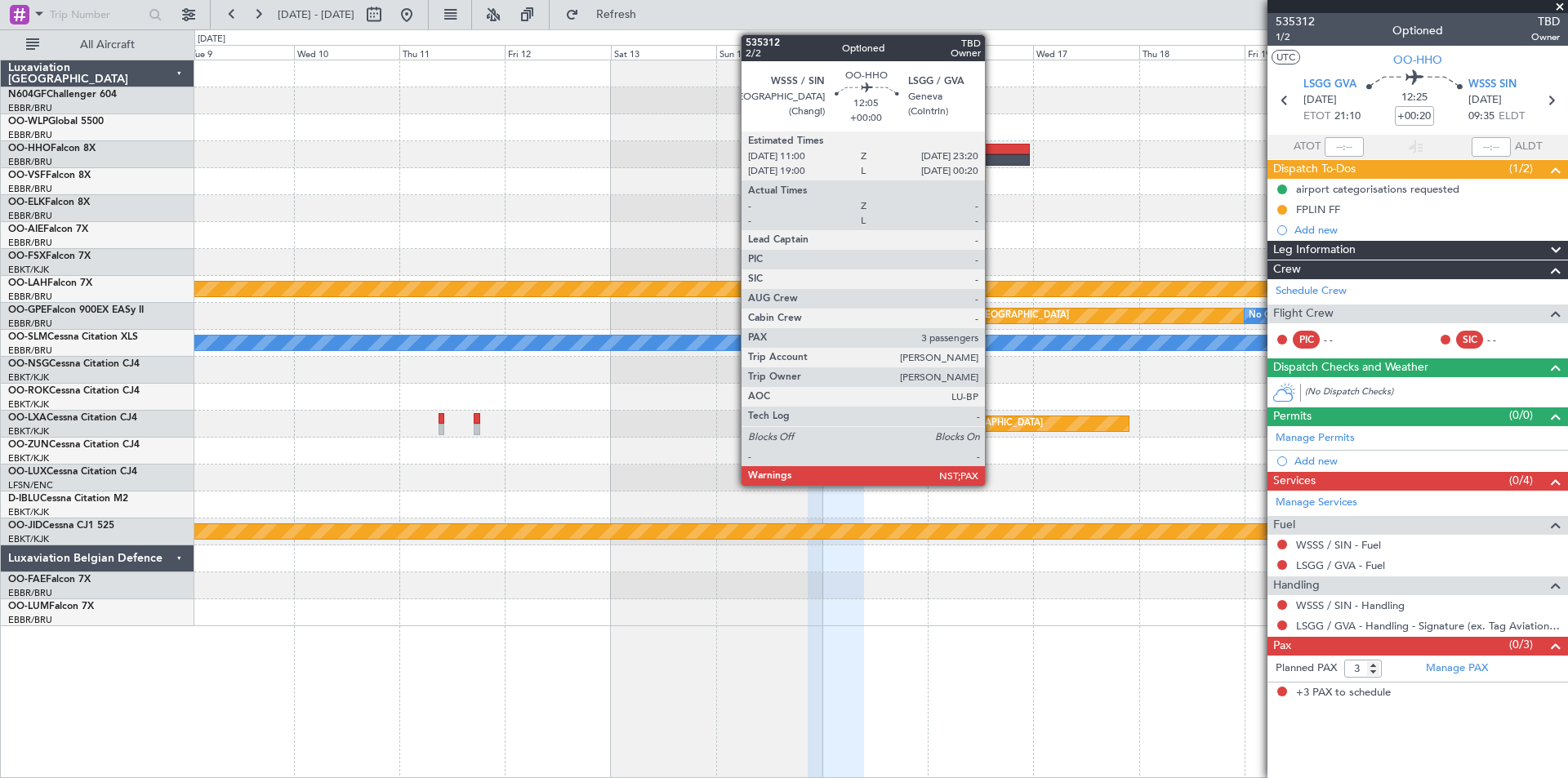
click at [992, 150] on div at bounding box center [1002, 148] width 55 height 11
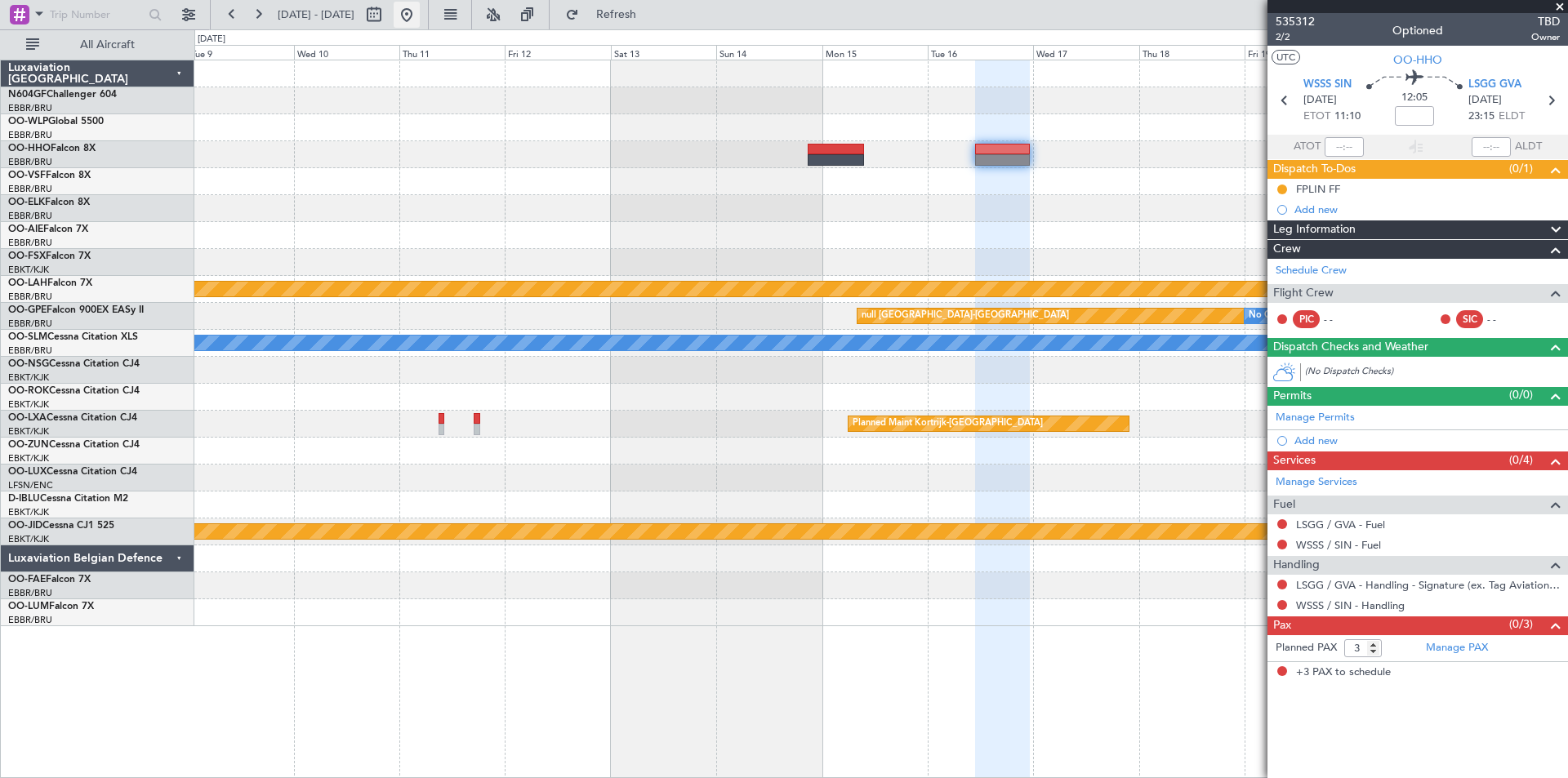
click at [420, 12] on button at bounding box center [406, 14] width 26 height 26
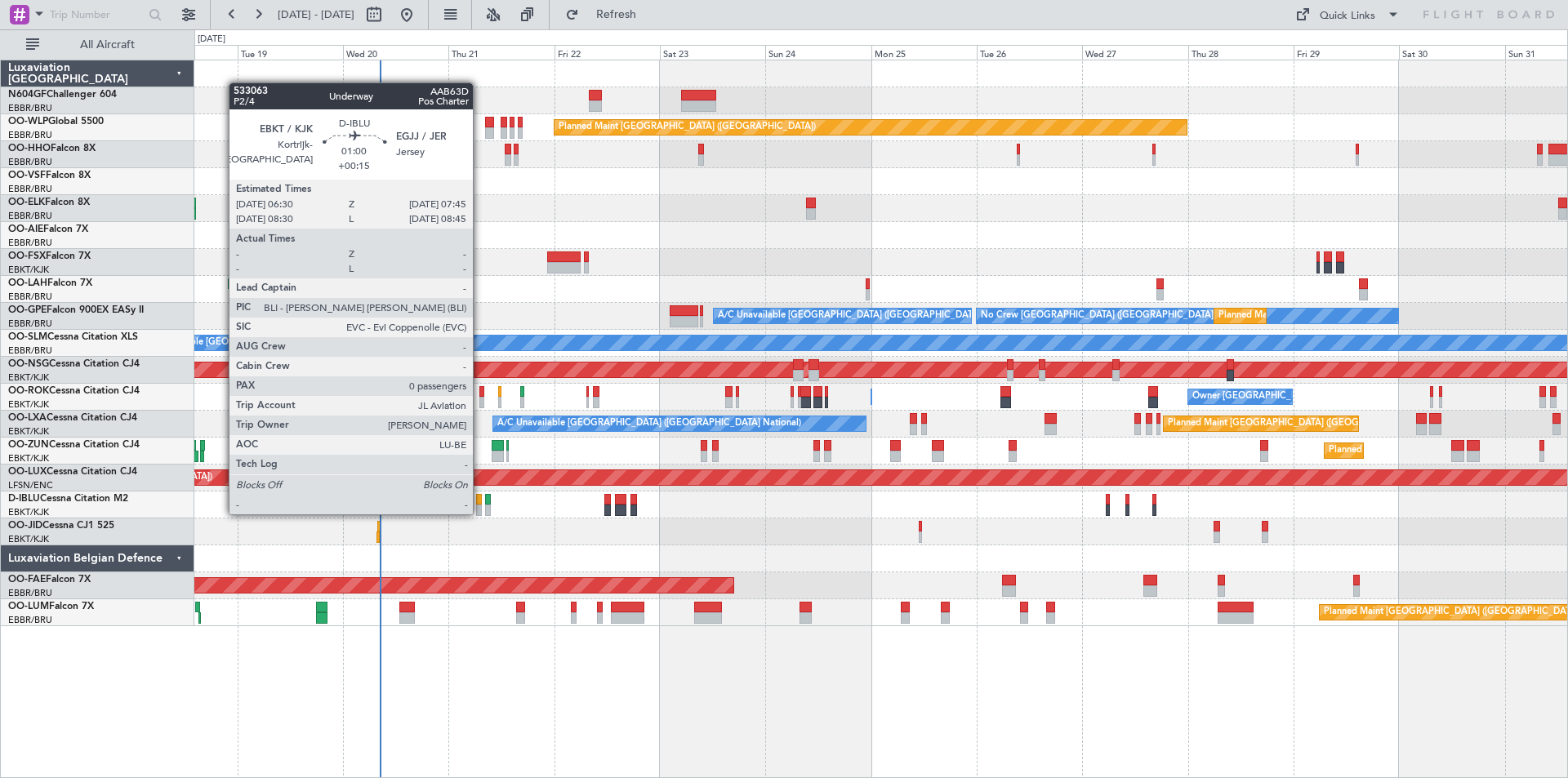
click at [480, 513] on div at bounding box center [478, 509] width 6 height 11
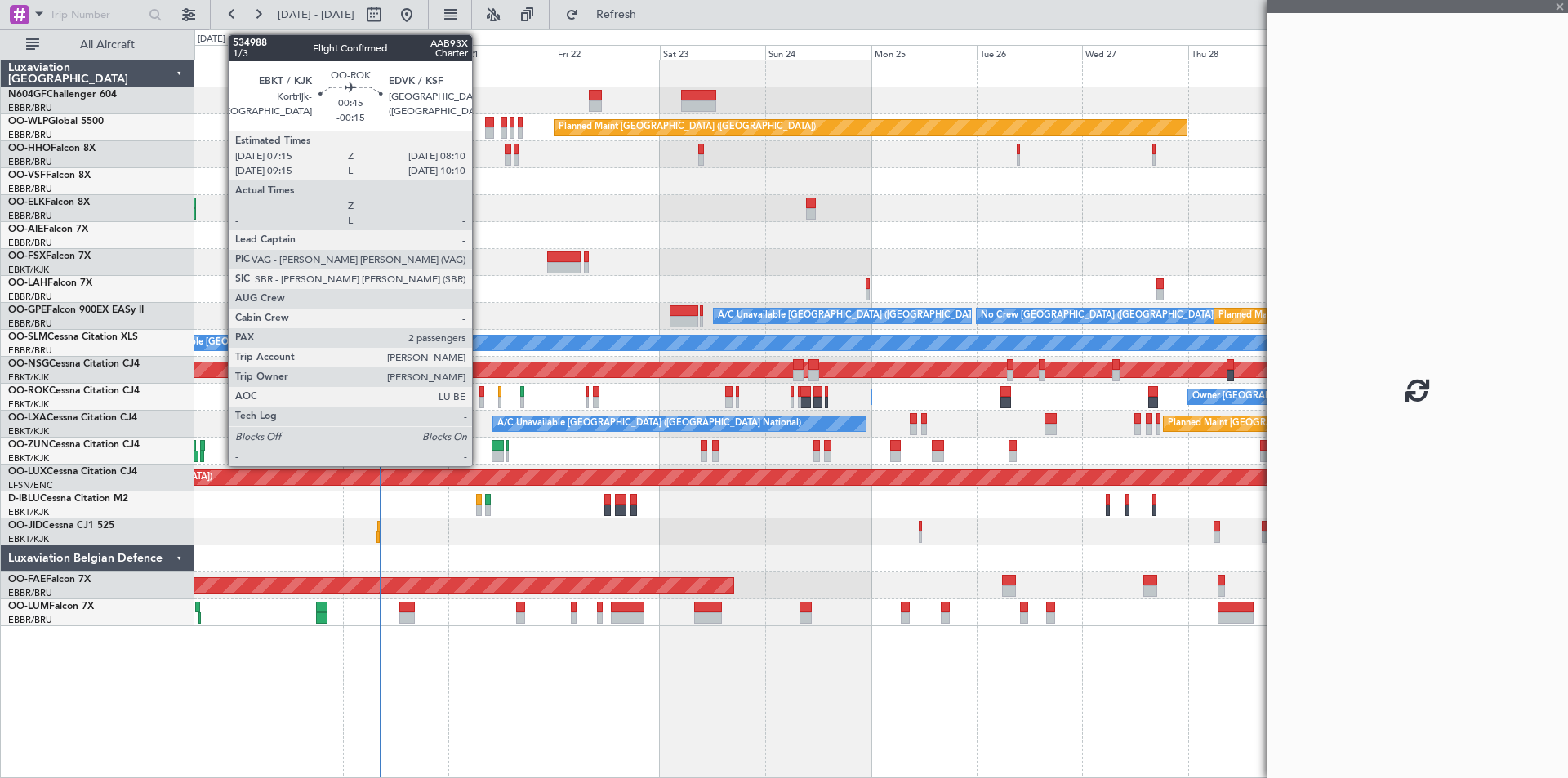
click at [479, 400] on div at bounding box center [481, 402] width 4 height 11
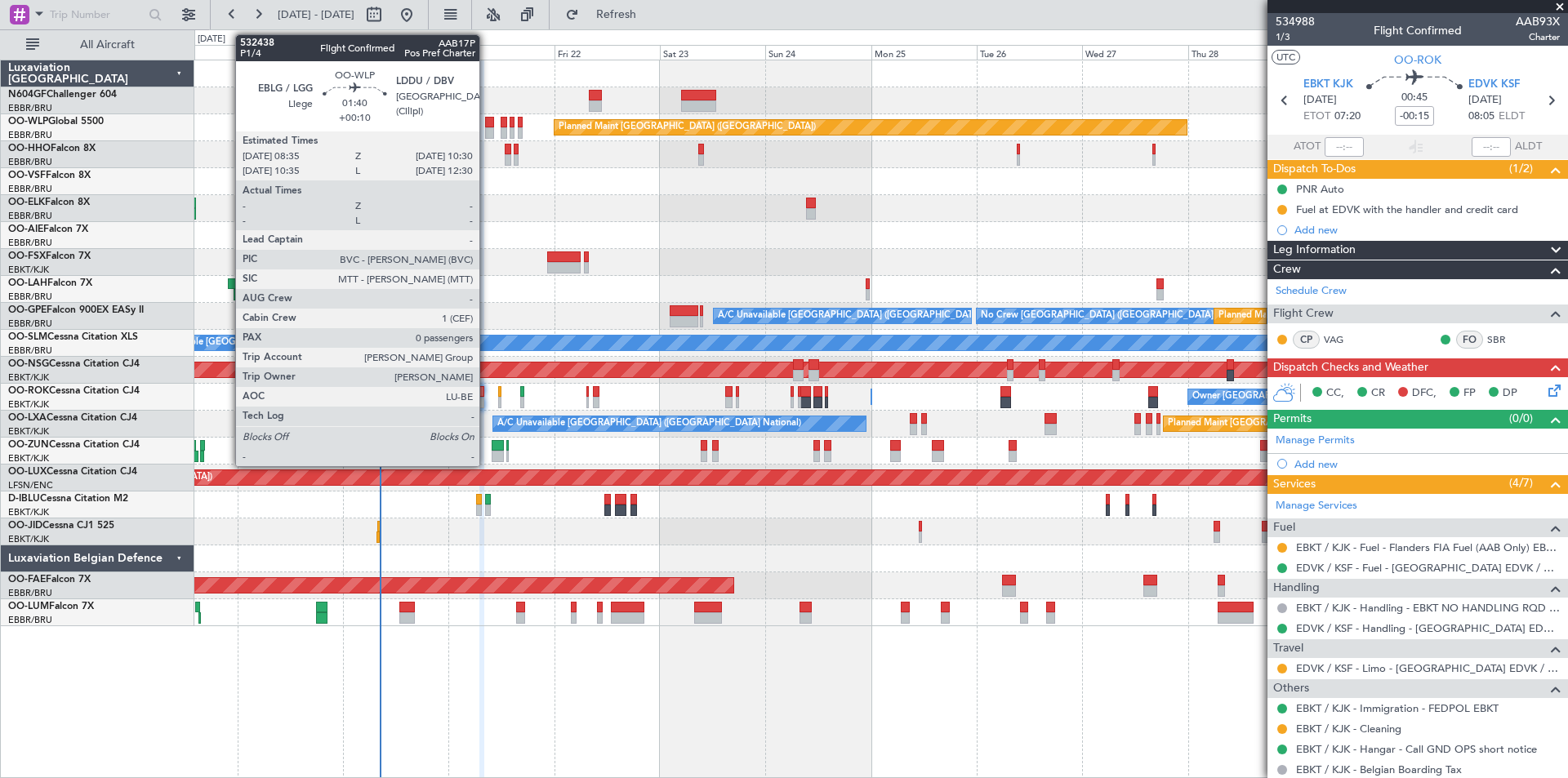
click at [487, 134] on div at bounding box center [489, 132] width 9 height 11
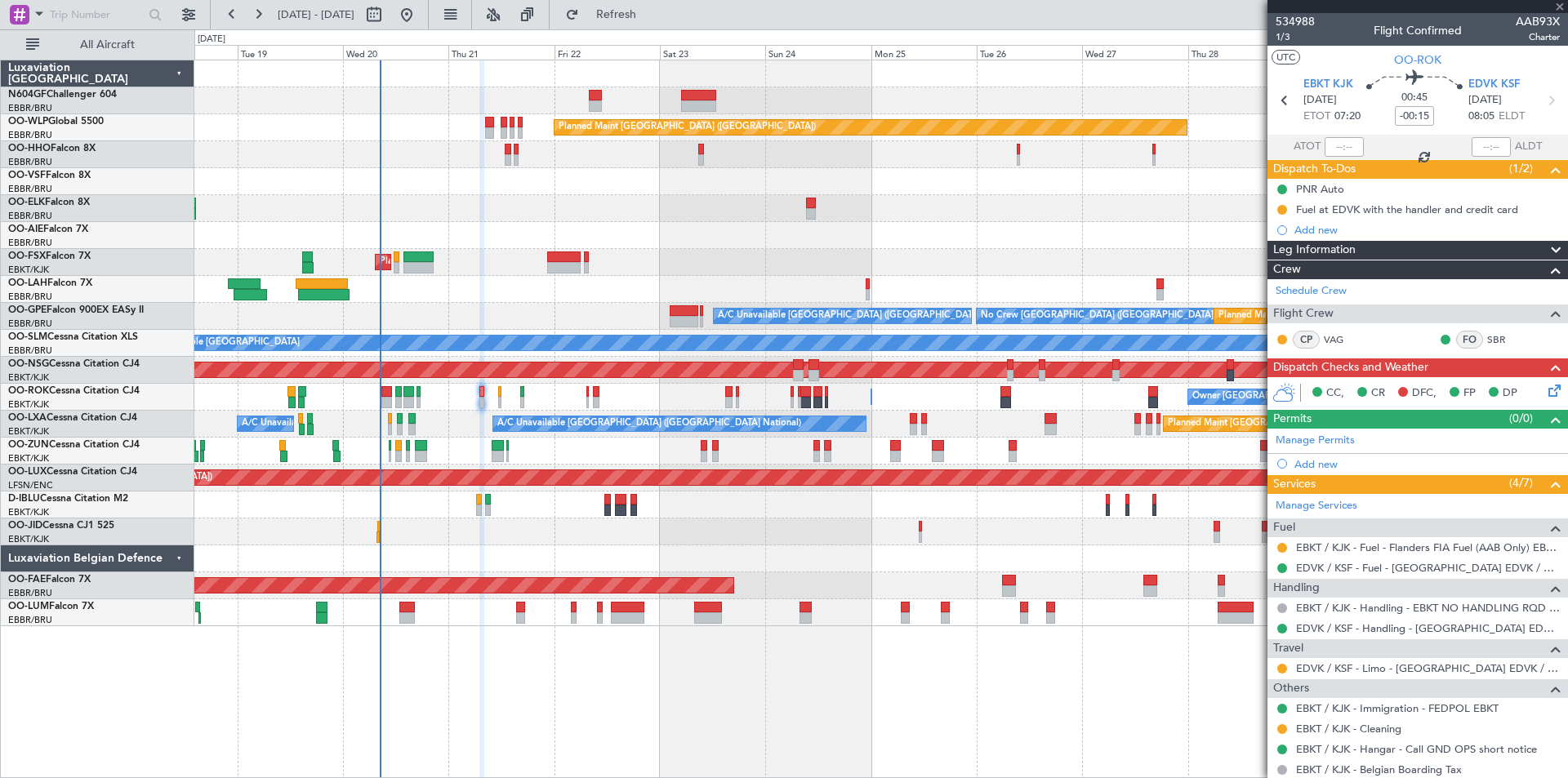
type input "+00:10"
type input "0"
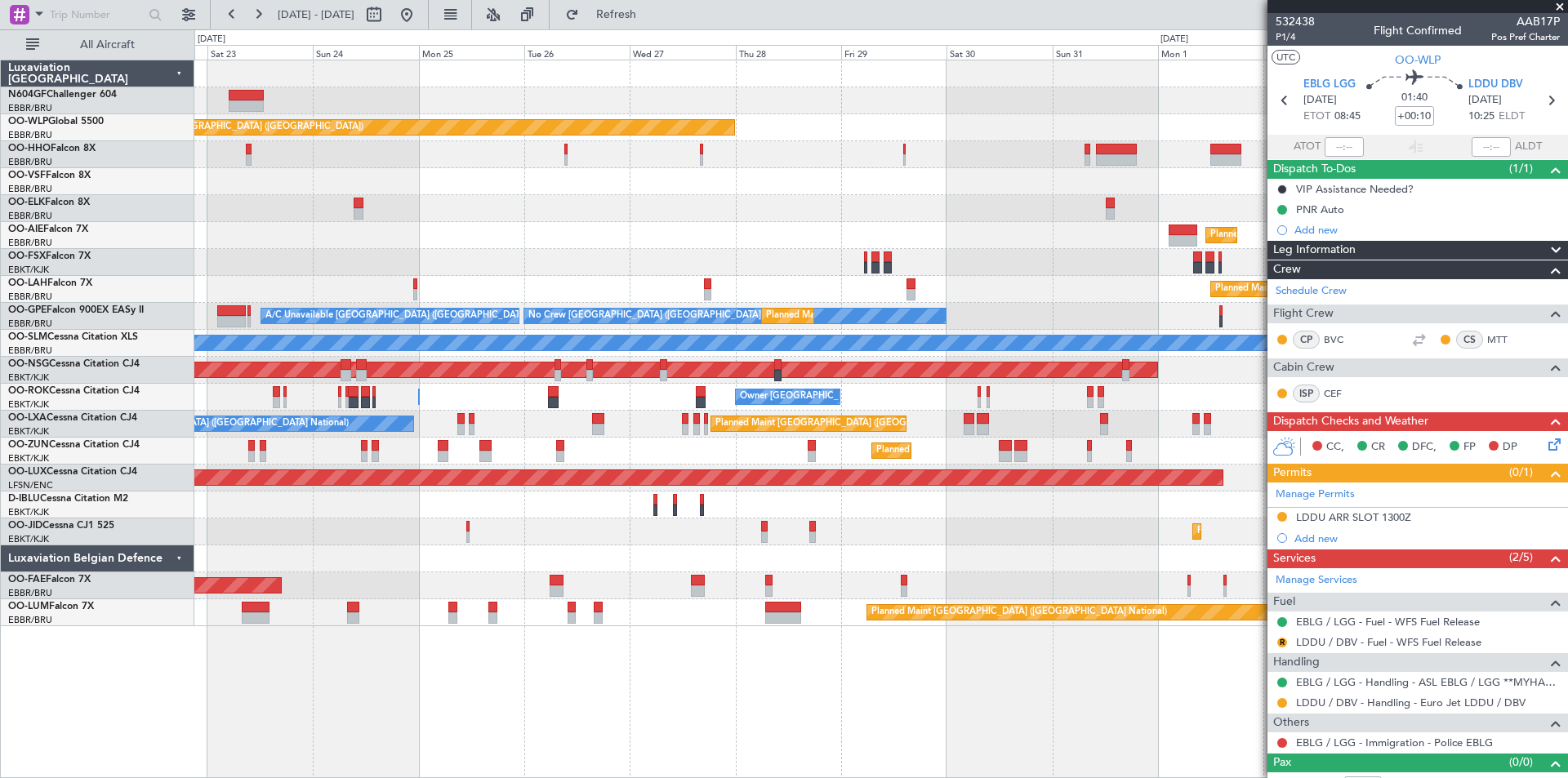
click at [406, 581] on div "Planned Maint Berlin (Brandenburg) Planned Maint London (Farnborough) Planned M…" at bounding box center [880, 342] width 1373 height 565
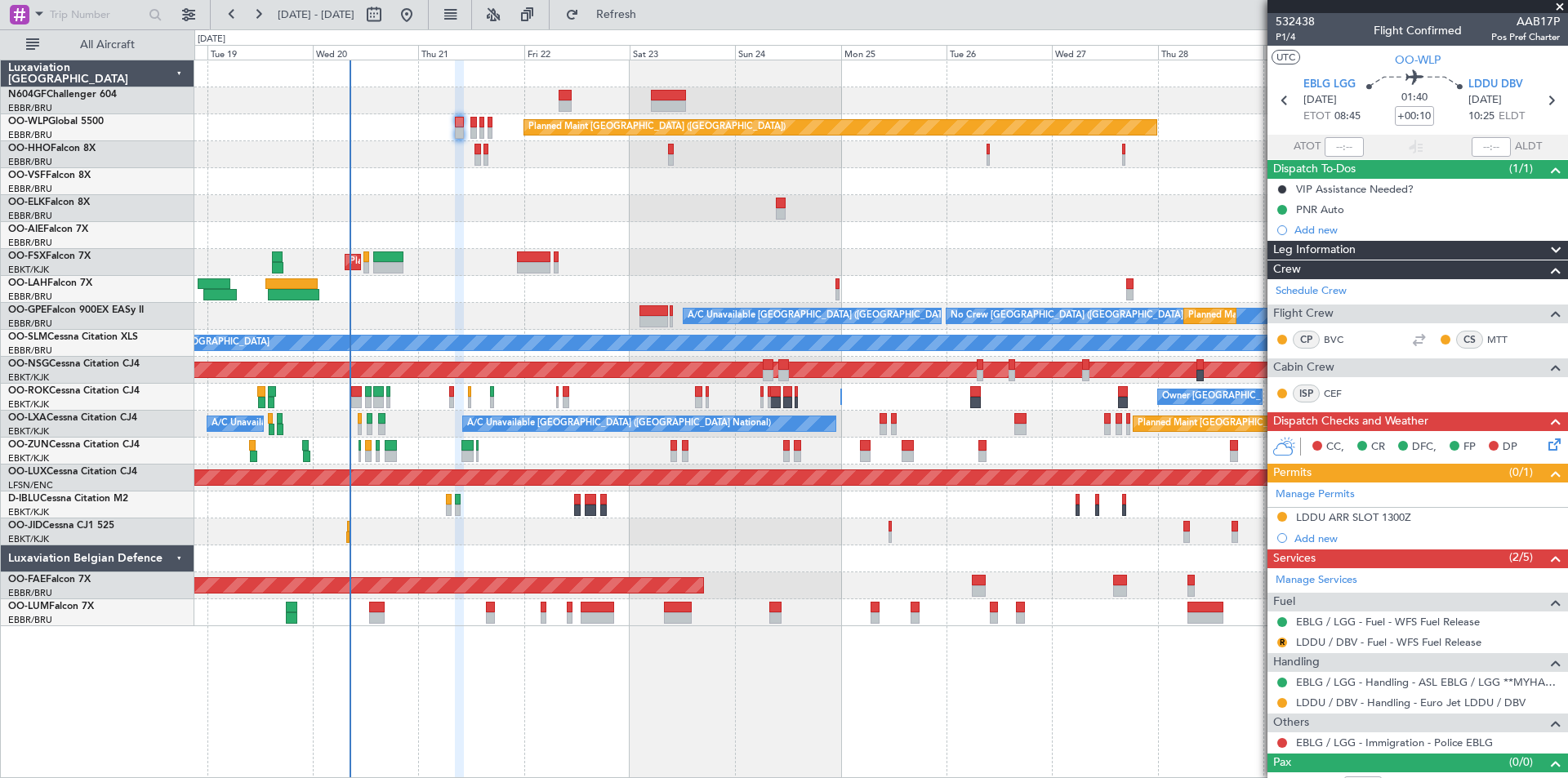
click at [926, 304] on div "Planned Maint Berlin (Brandenburg) AOG Maint Geneva (Cointrin) Planned Maint Lo…" at bounding box center [880, 342] width 1373 height 565
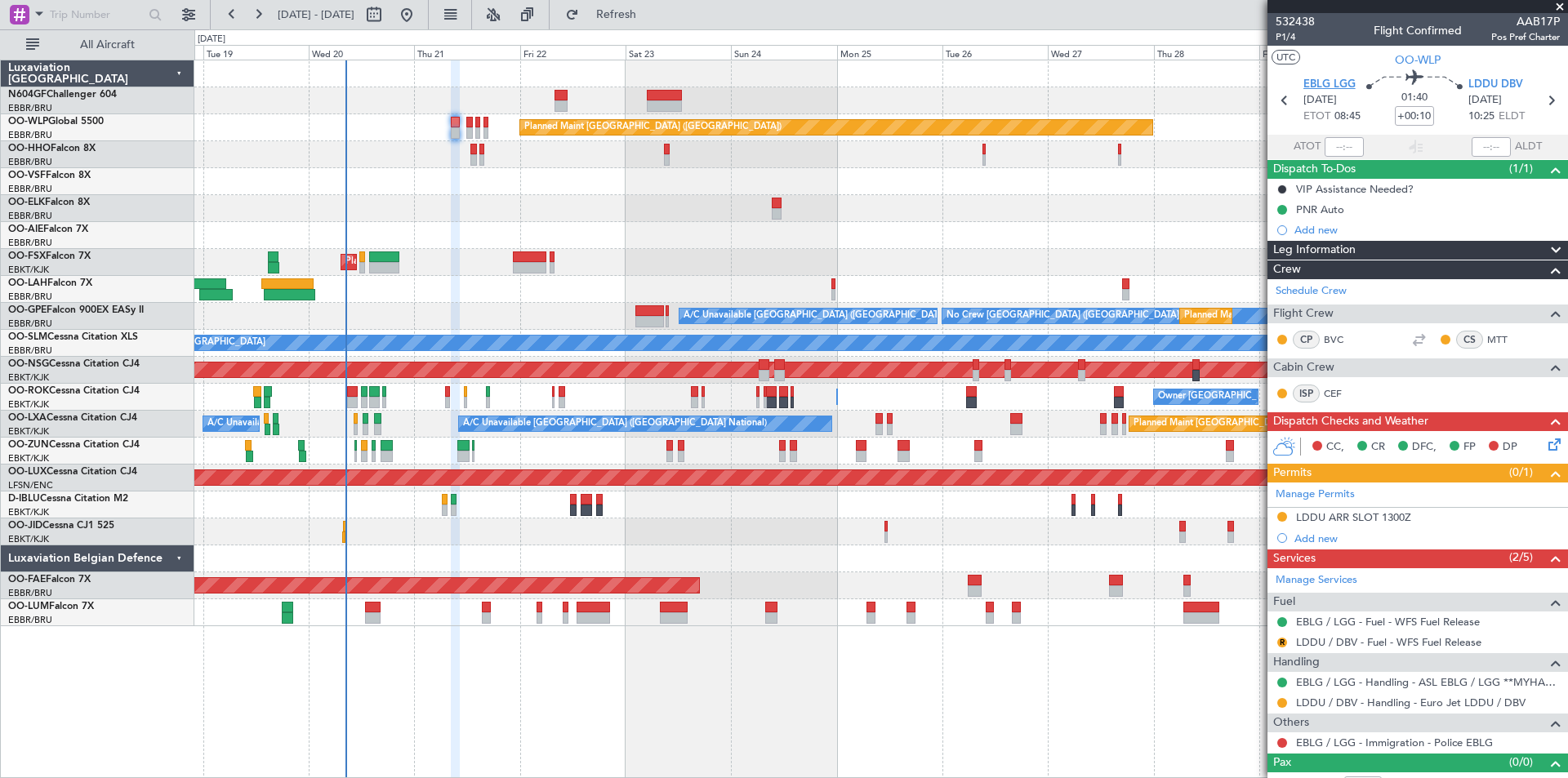
click at [1326, 82] on span "EBLG LGG" at bounding box center [1330, 85] width 53 height 16
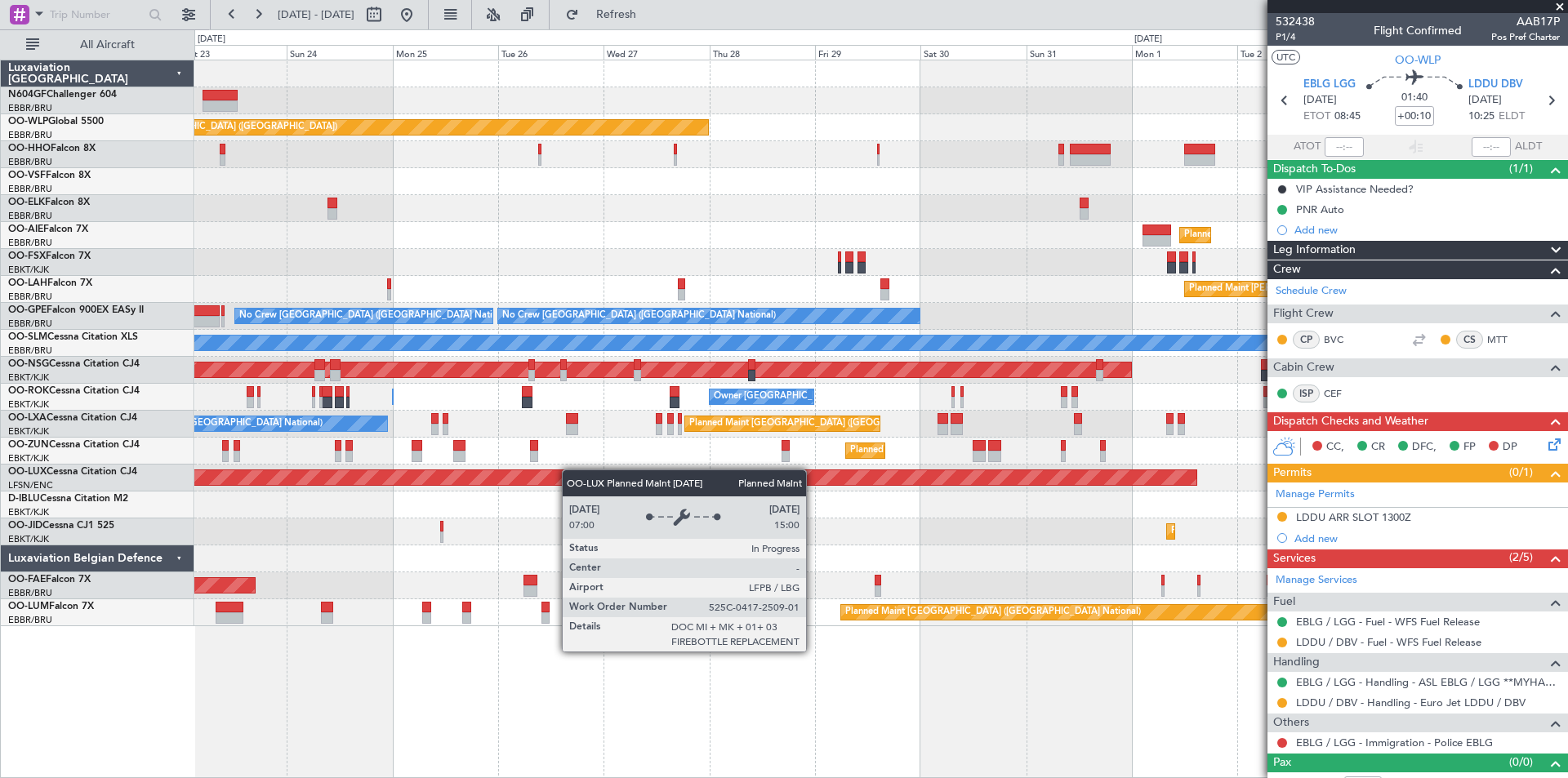
click at [568, 470] on div "Planned Maint Berlin (Brandenburg) Planned Maint Kortrijk-Wevelgem Planned Main…" at bounding box center [880, 342] width 1373 height 565
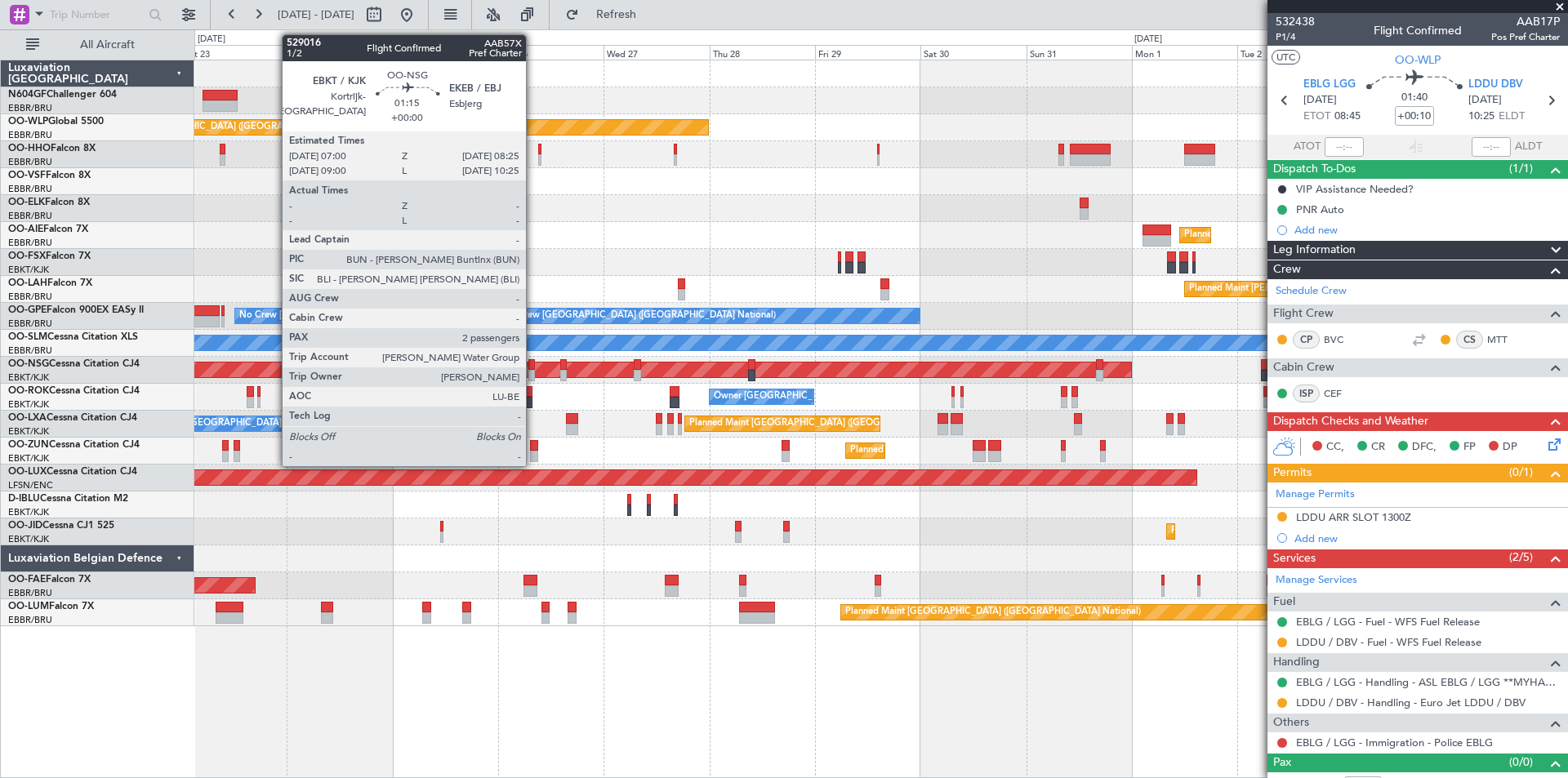
click at [533, 371] on div at bounding box center [532, 375] width 7 height 11
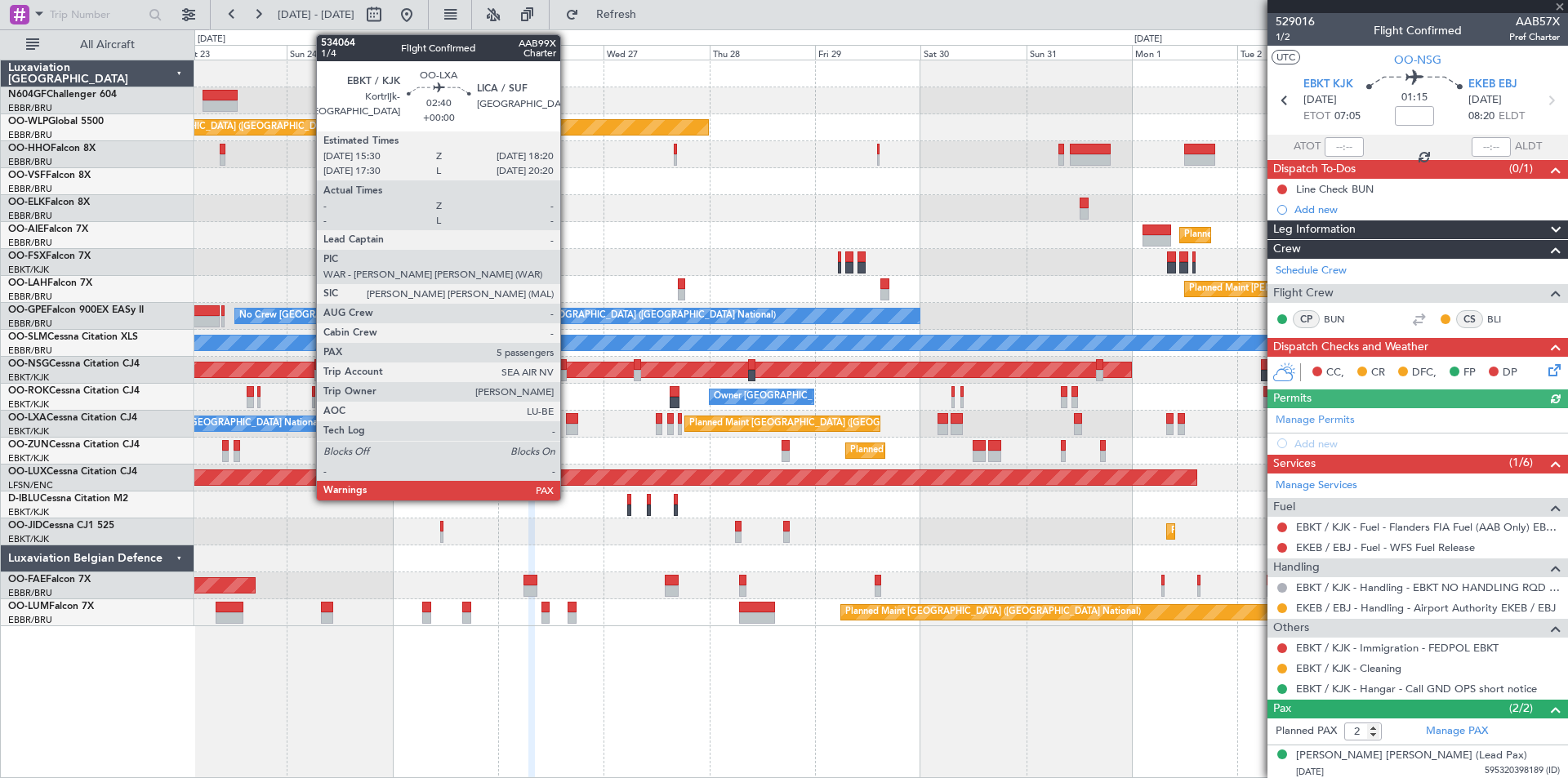
click at [569, 429] on div at bounding box center [572, 429] width 13 height 11
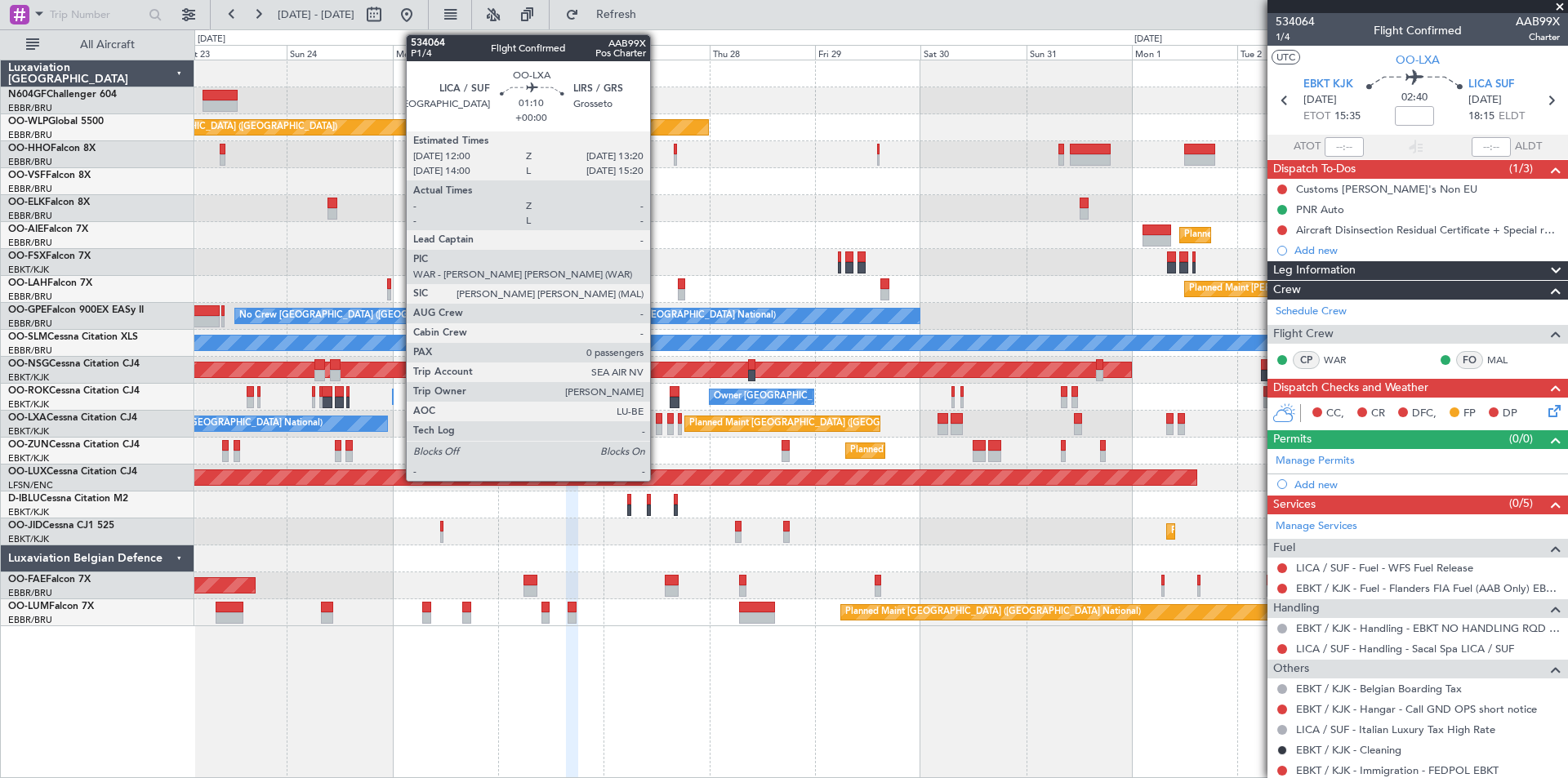
click at [657, 428] on div at bounding box center [659, 429] width 7 height 11
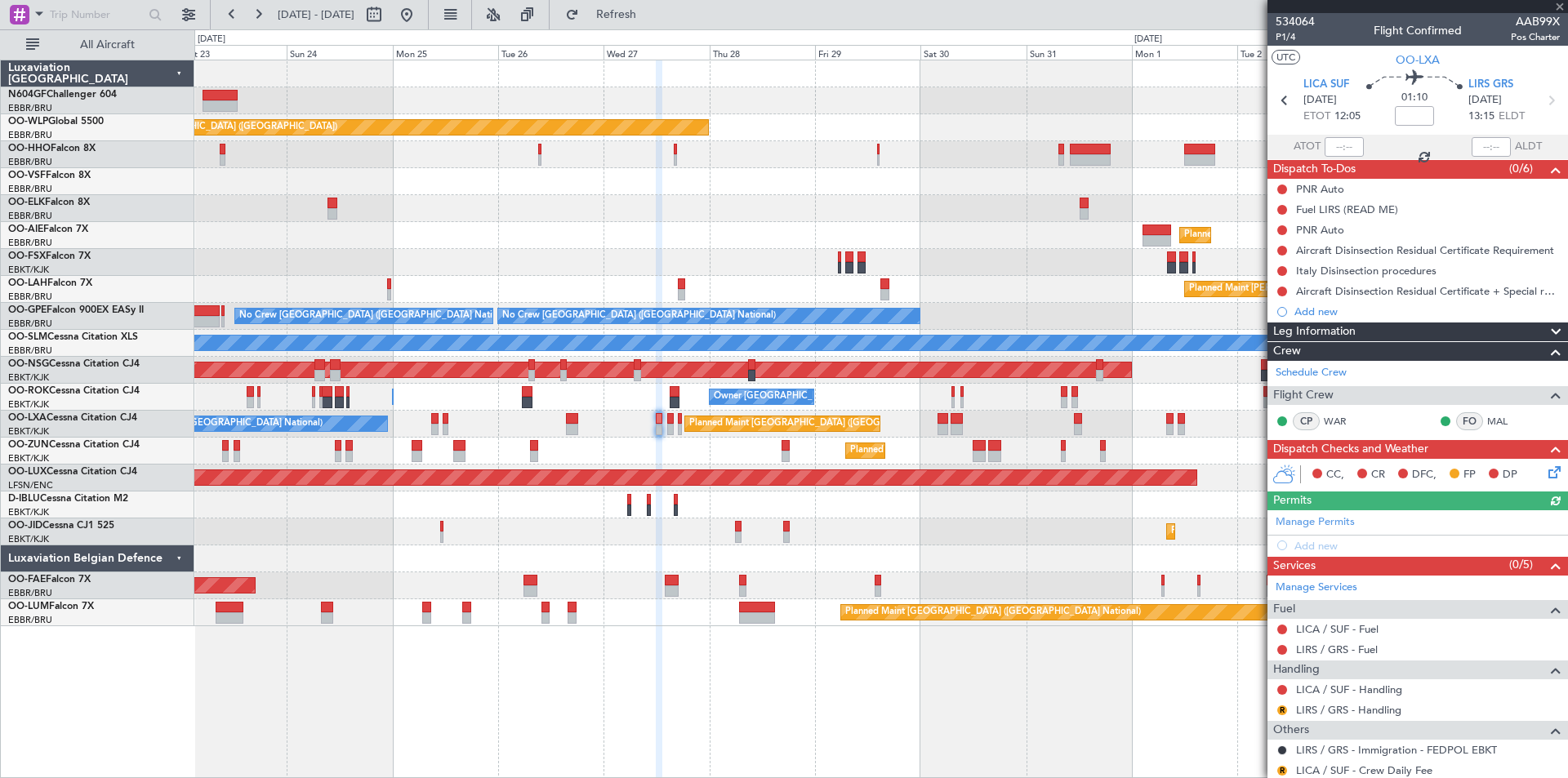
scroll to position [69, 0]
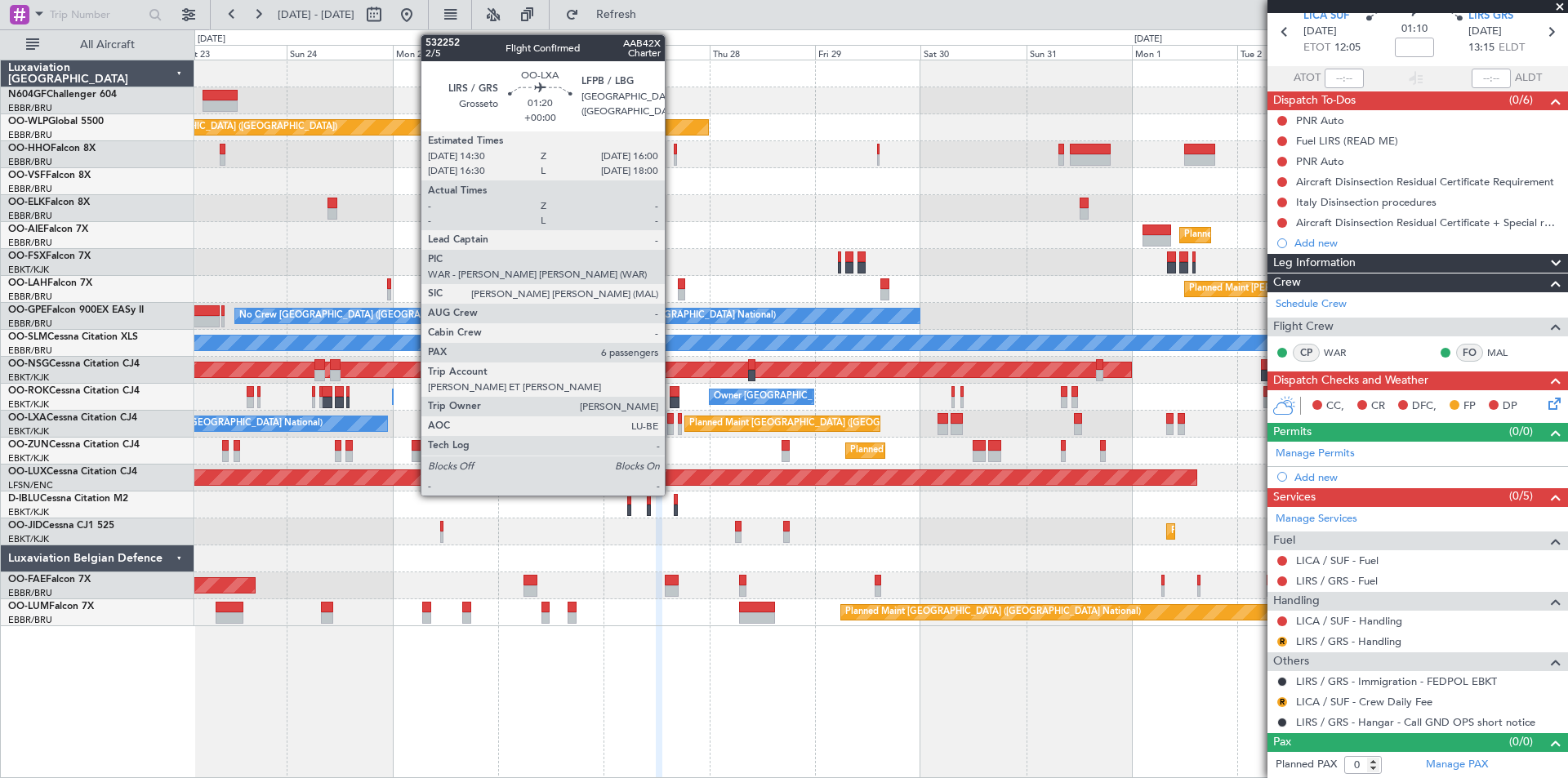
click at [672, 425] on div at bounding box center [671, 429] width 8 height 11
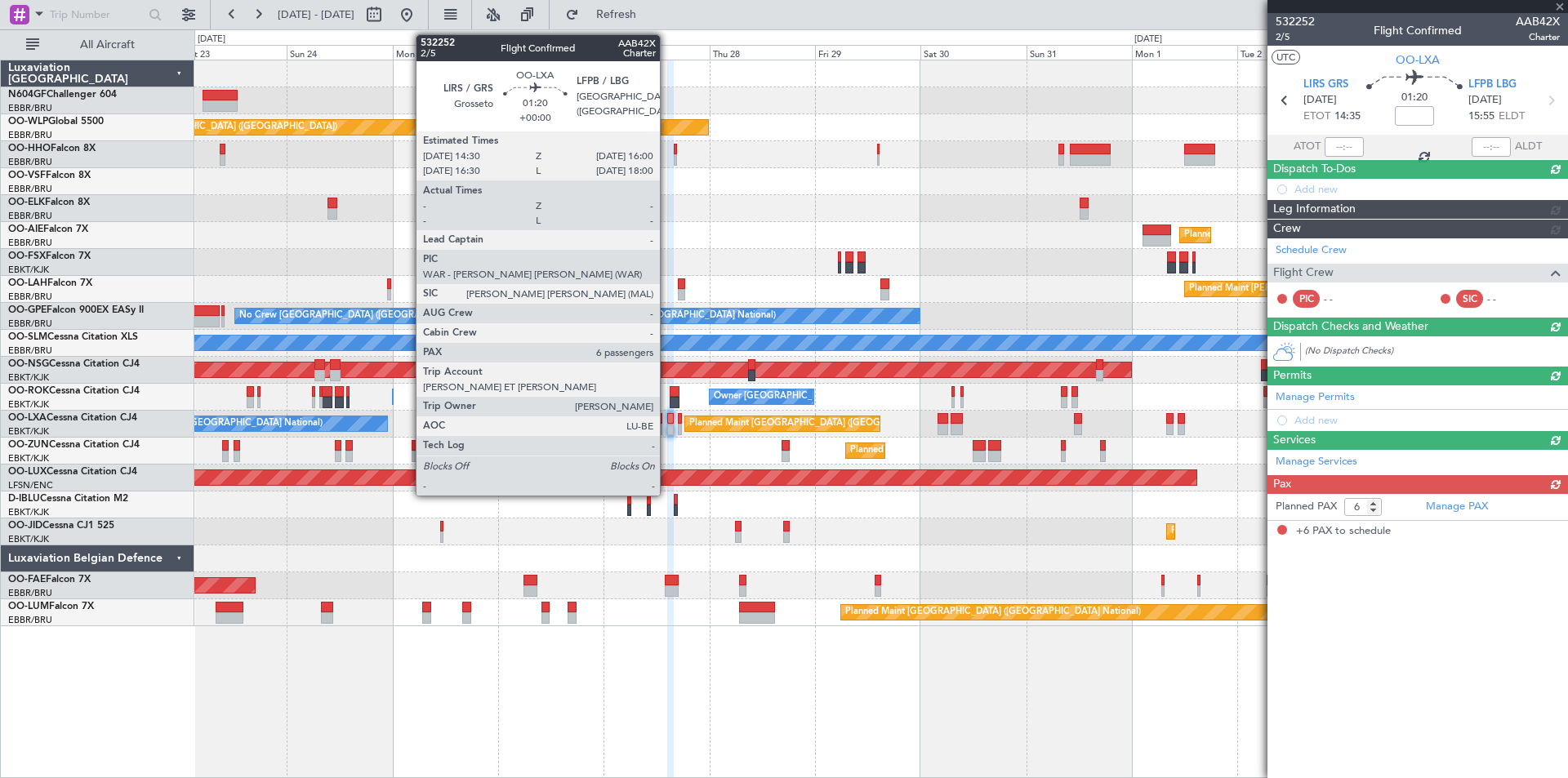
scroll to position [0, 0]
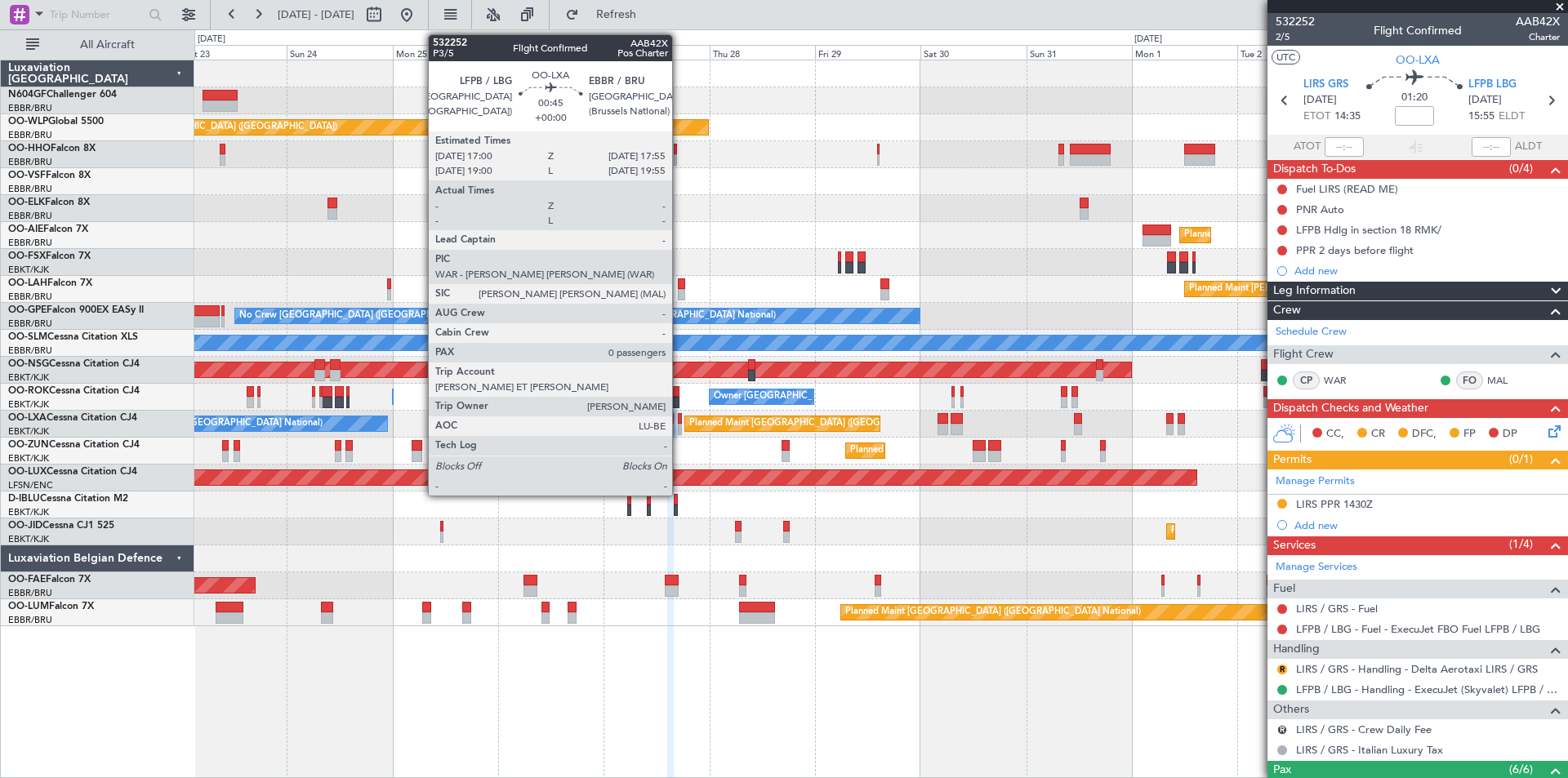
click at [679, 430] on div at bounding box center [679, 429] width 4 height 11
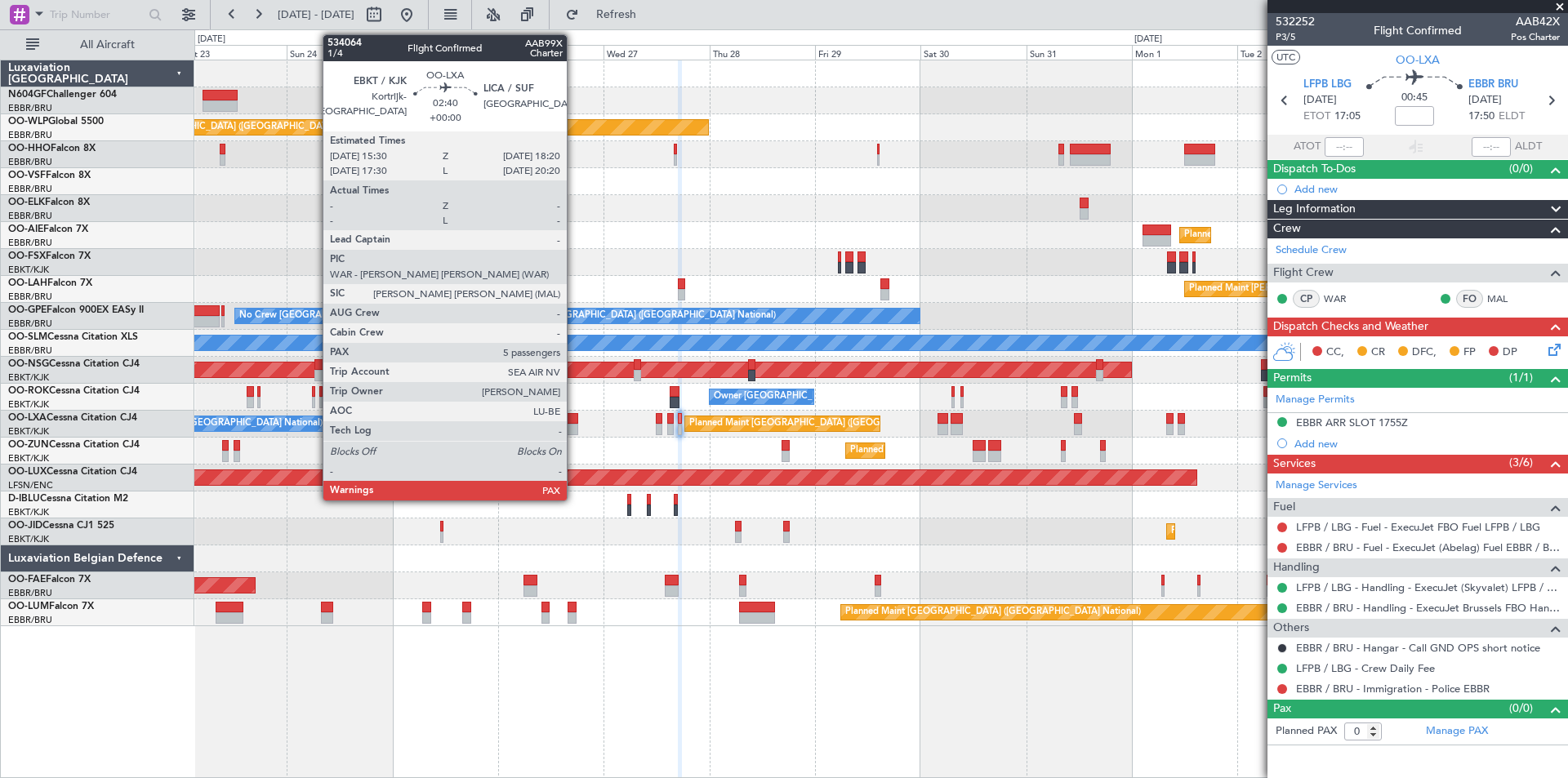
click at [573, 426] on div at bounding box center [572, 429] width 13 height 11
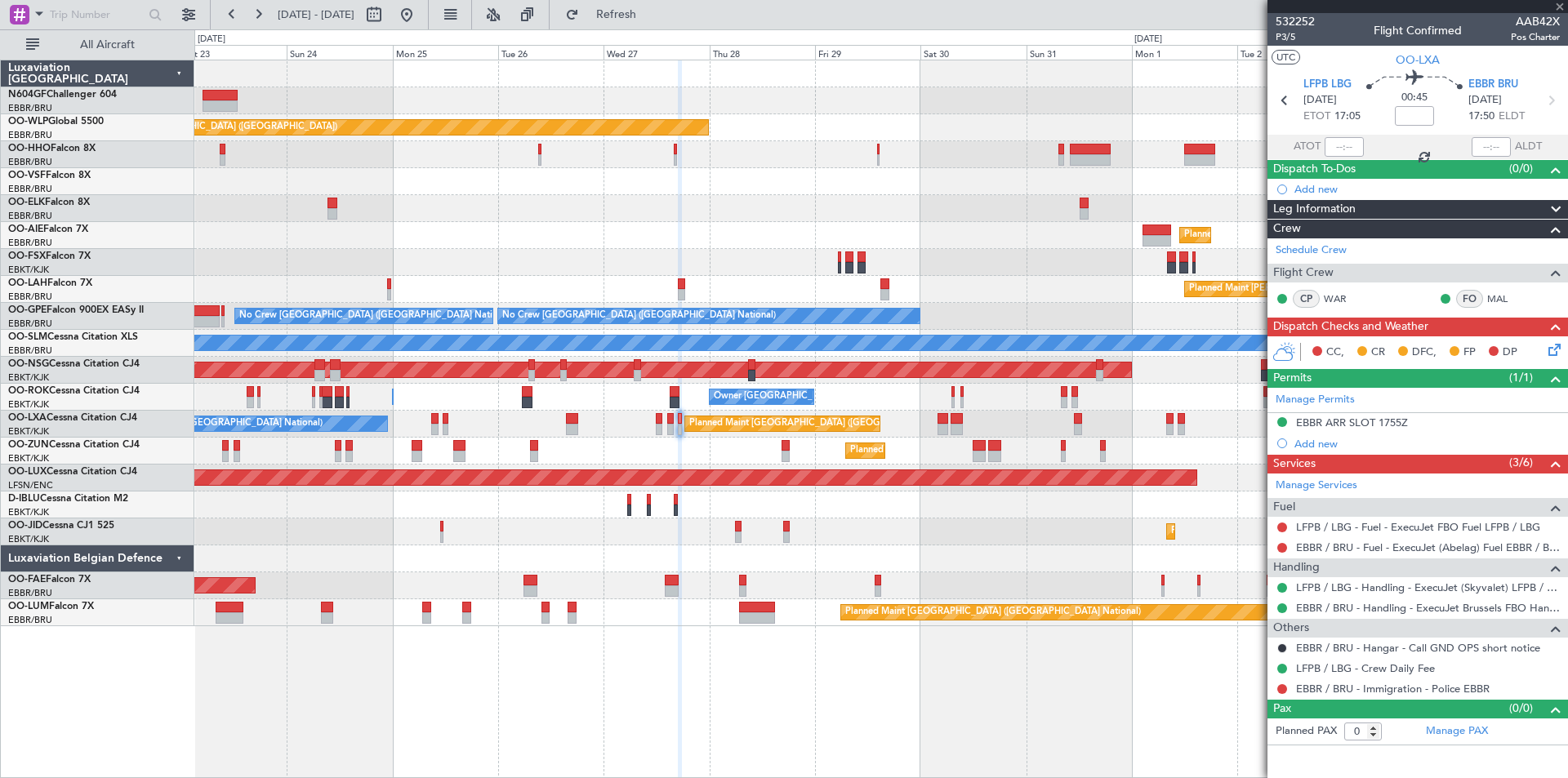
type input "5"
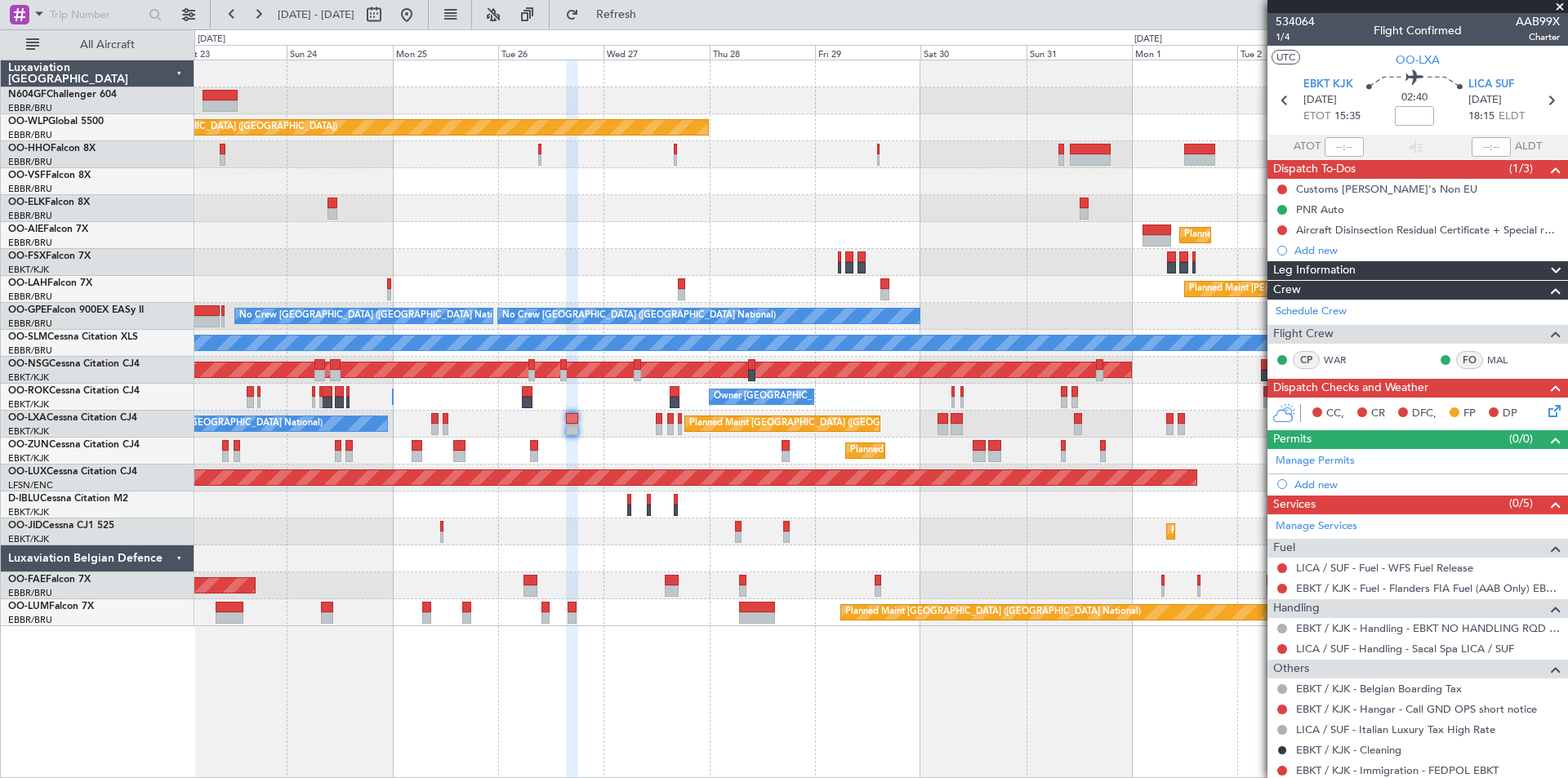
click at [1214, 342] on div "Planned Maint Berlin (Brandenburg) Planned Maint Kortrijk-Wevelgem Planned Main…" at bounding box center [880, 342] width 1373 height 565
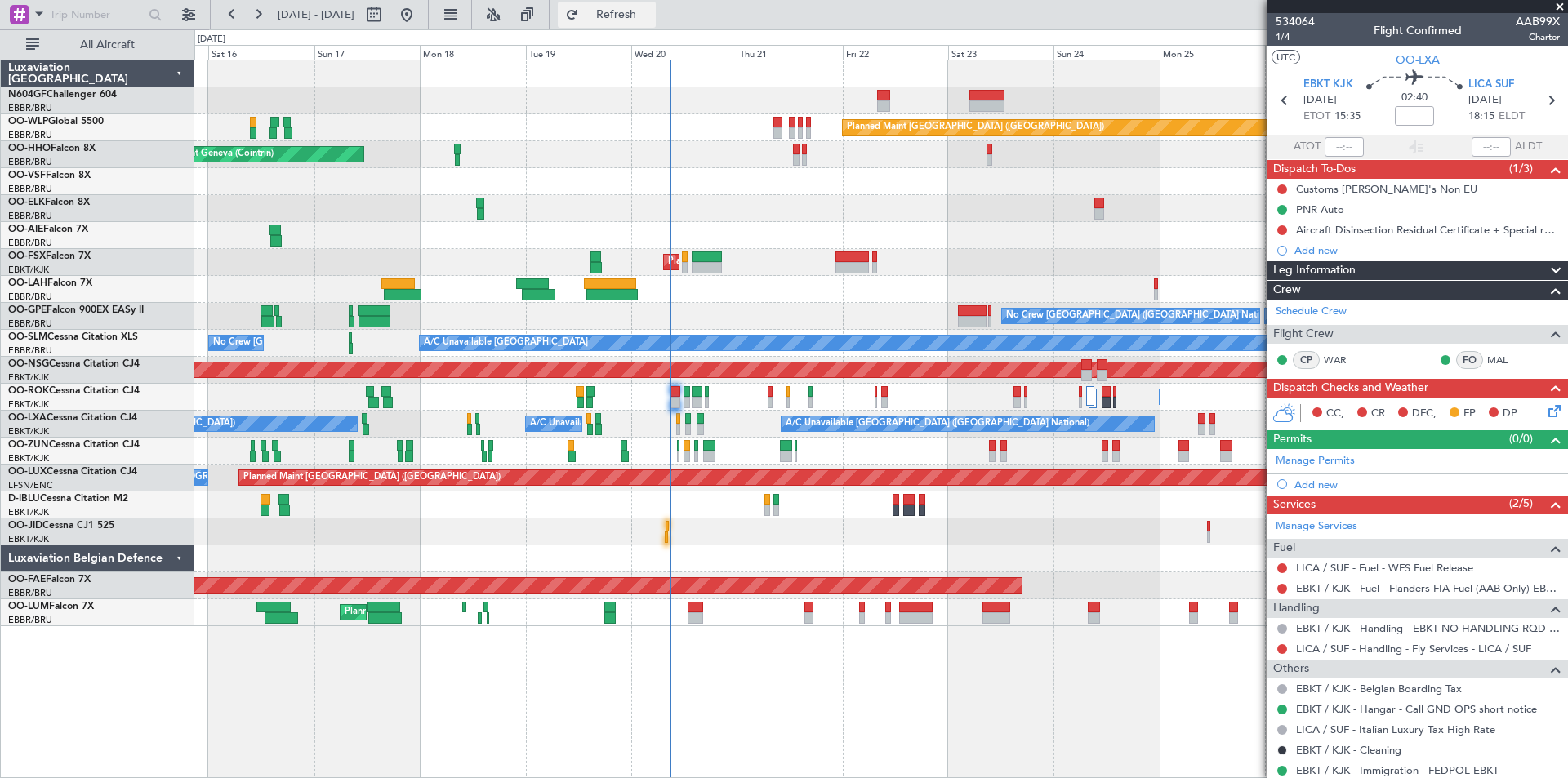
click at [651, 9] on span "Refresh" at bounding box center [617, 14] width 69 height 11
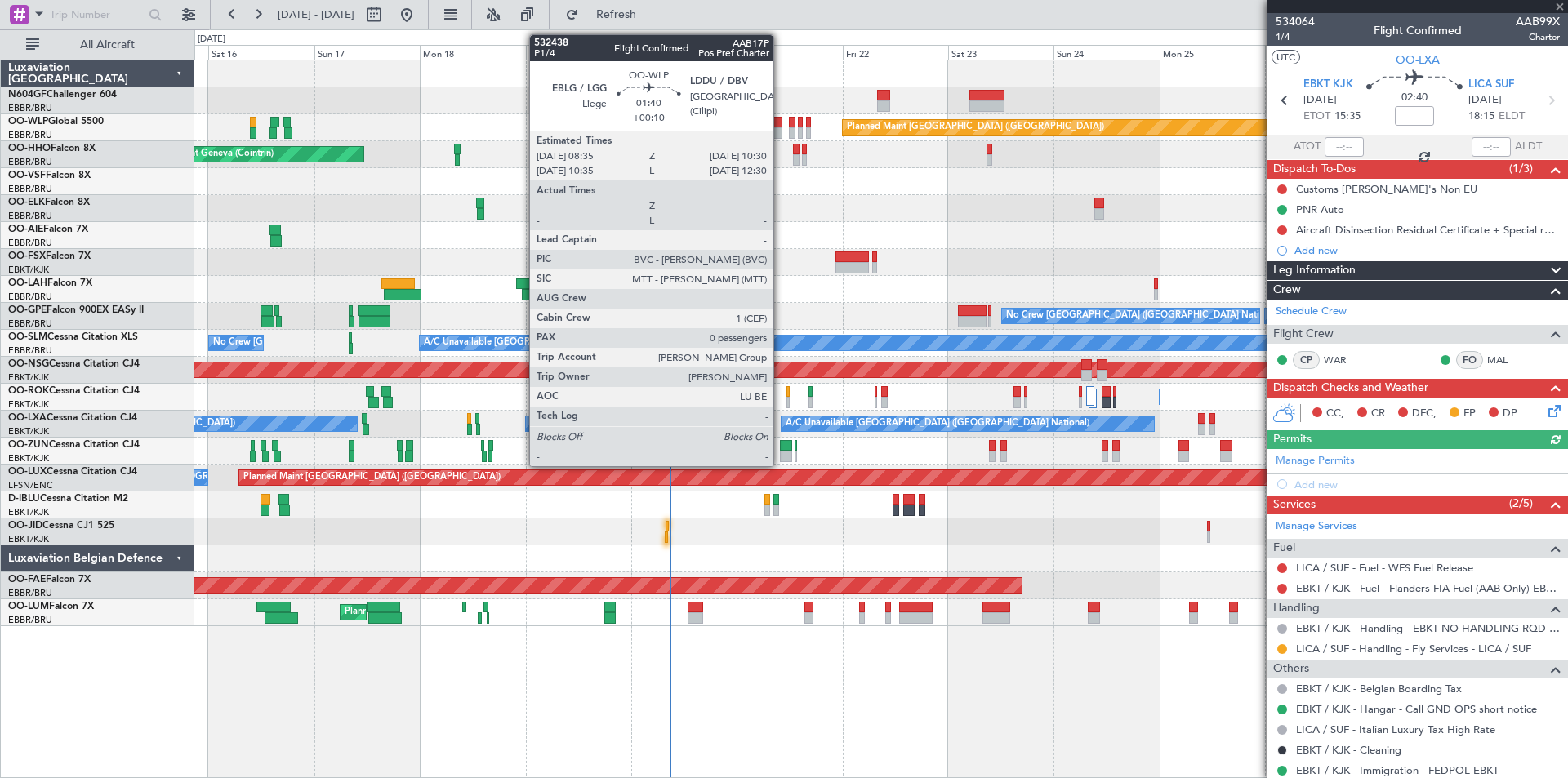
click at [781, 126] on div at bounding box center [778, 122] width 9 height 11
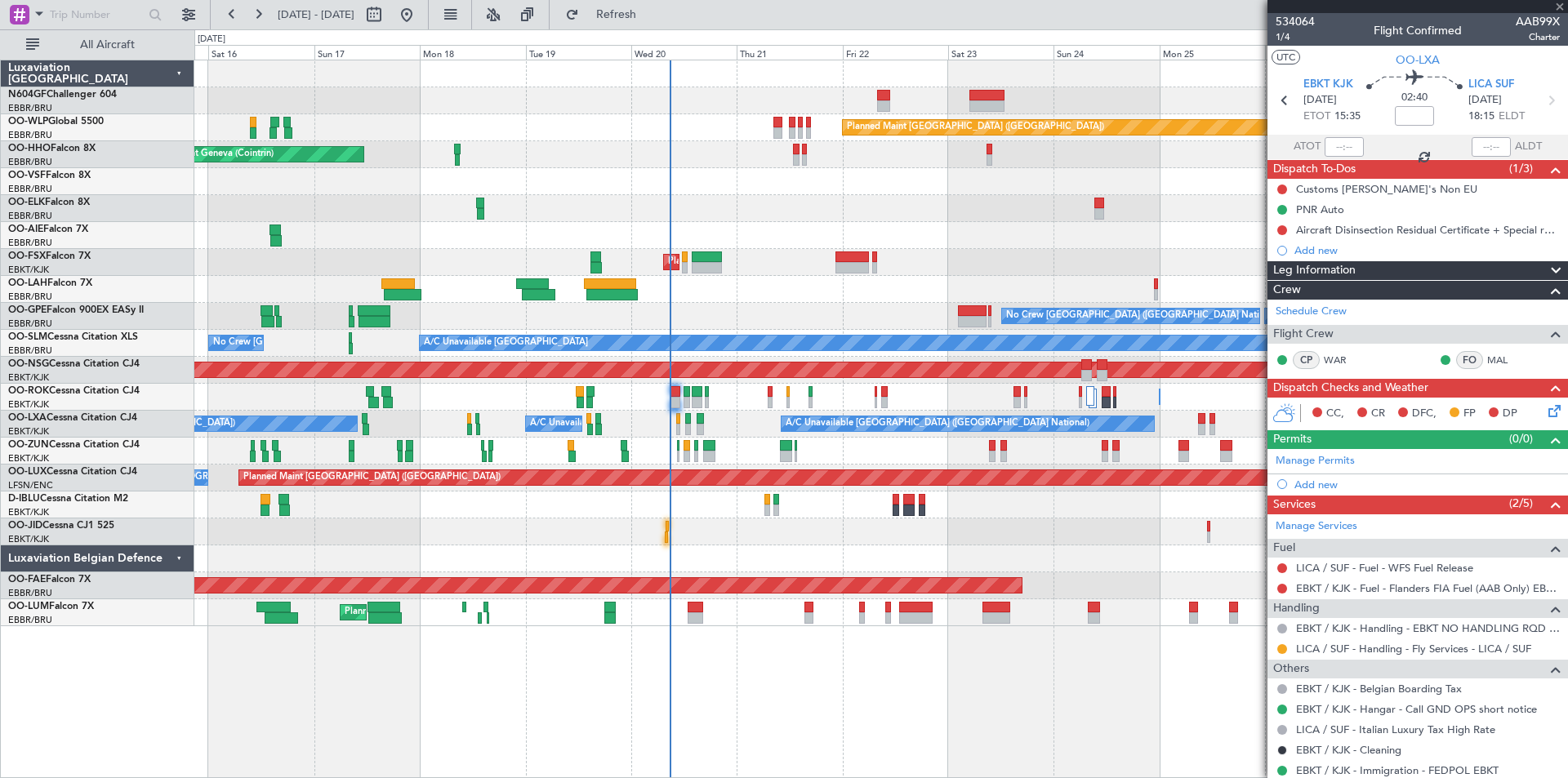
type input "+00:10"
type input "0"
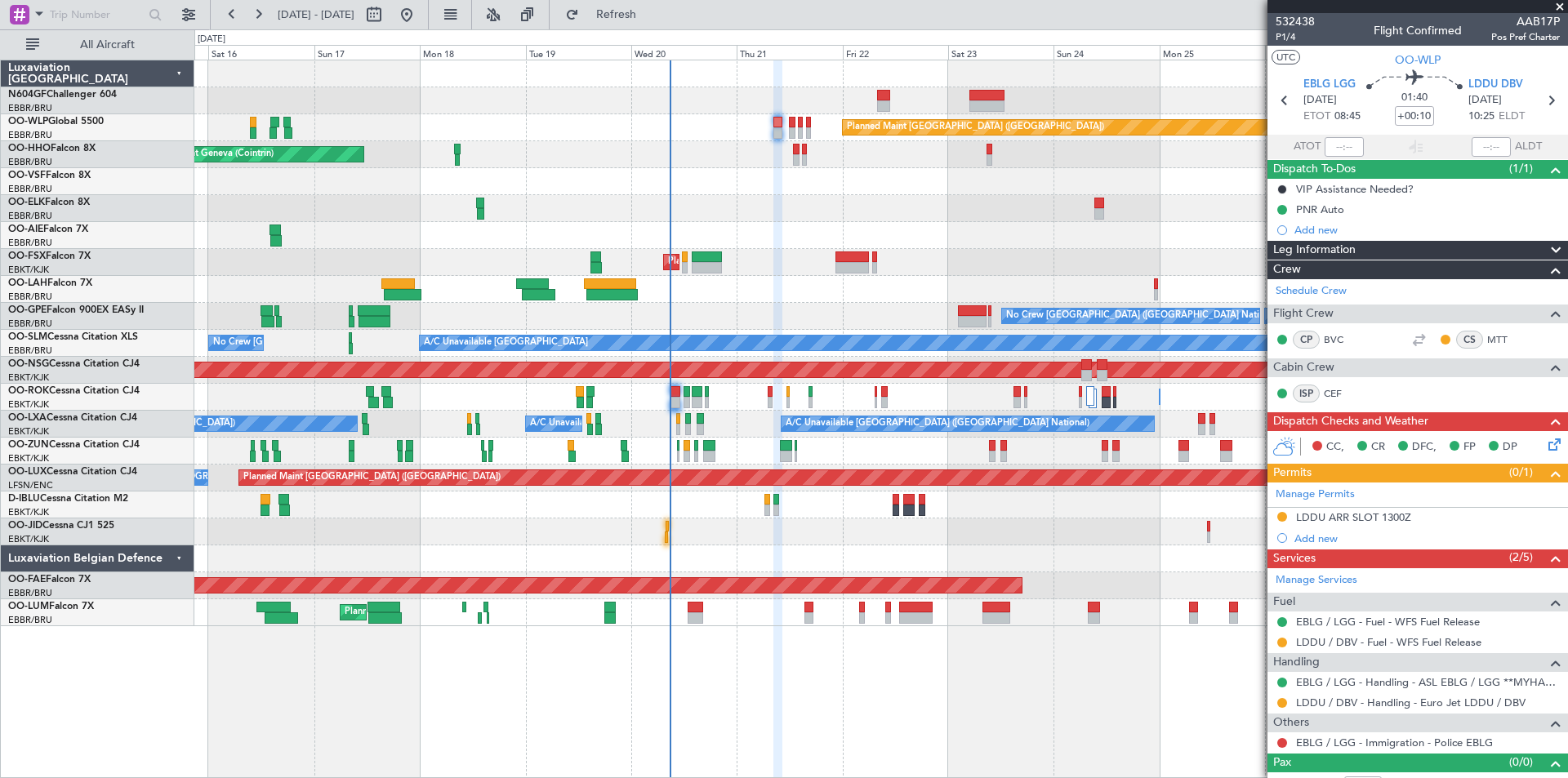
click at [677, 138] on div "Planned Maint [GEOGRAPHIC_DATA] ([GEOGRAPHIC_DATA])" at bounding box center [880, 128] width 1373 height 27
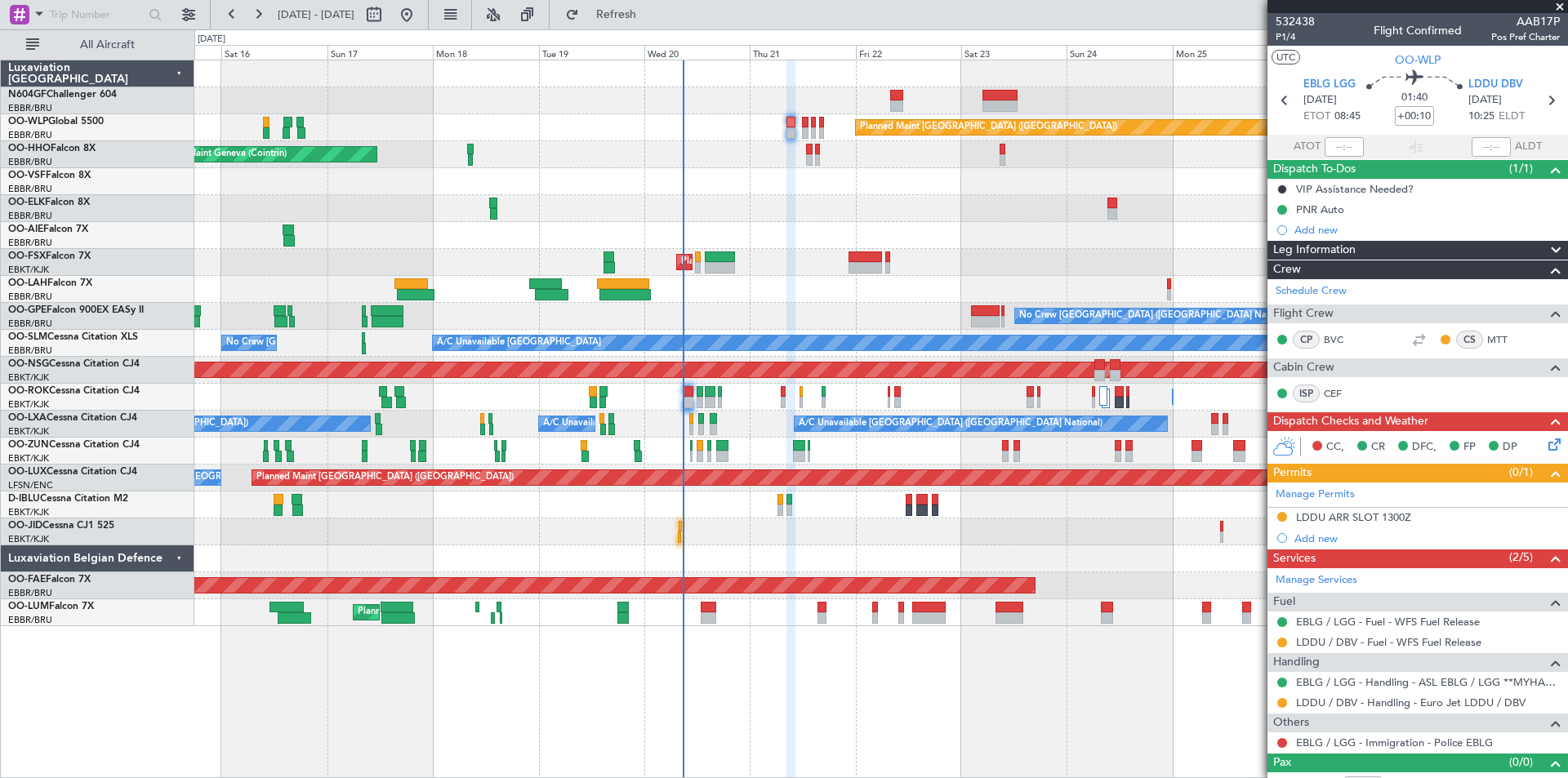
click at [703, 136] on div "Planned Maint [GEOGRAPHIC_DATA] ([GEOGRAPHIC_DATA])" at bounding box center [880, 128] width 1373 height 27
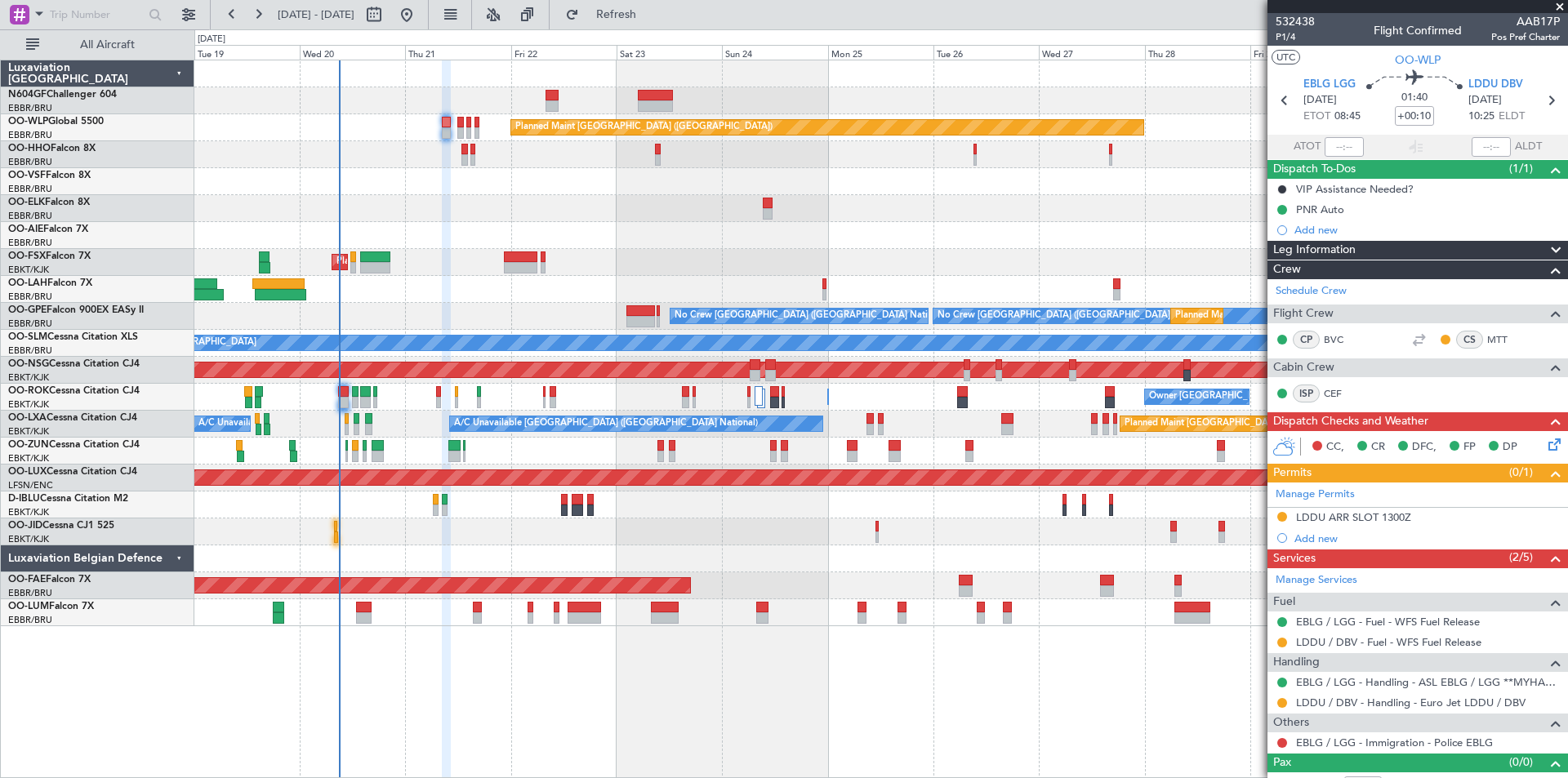
click at [568, 468] on div "Planned Maint Berlin (Brandenburg) AOG Maint Geneva (Cointrin) Planned Maint Lo…" at bounding box center [880, 342] width 1373 height 565
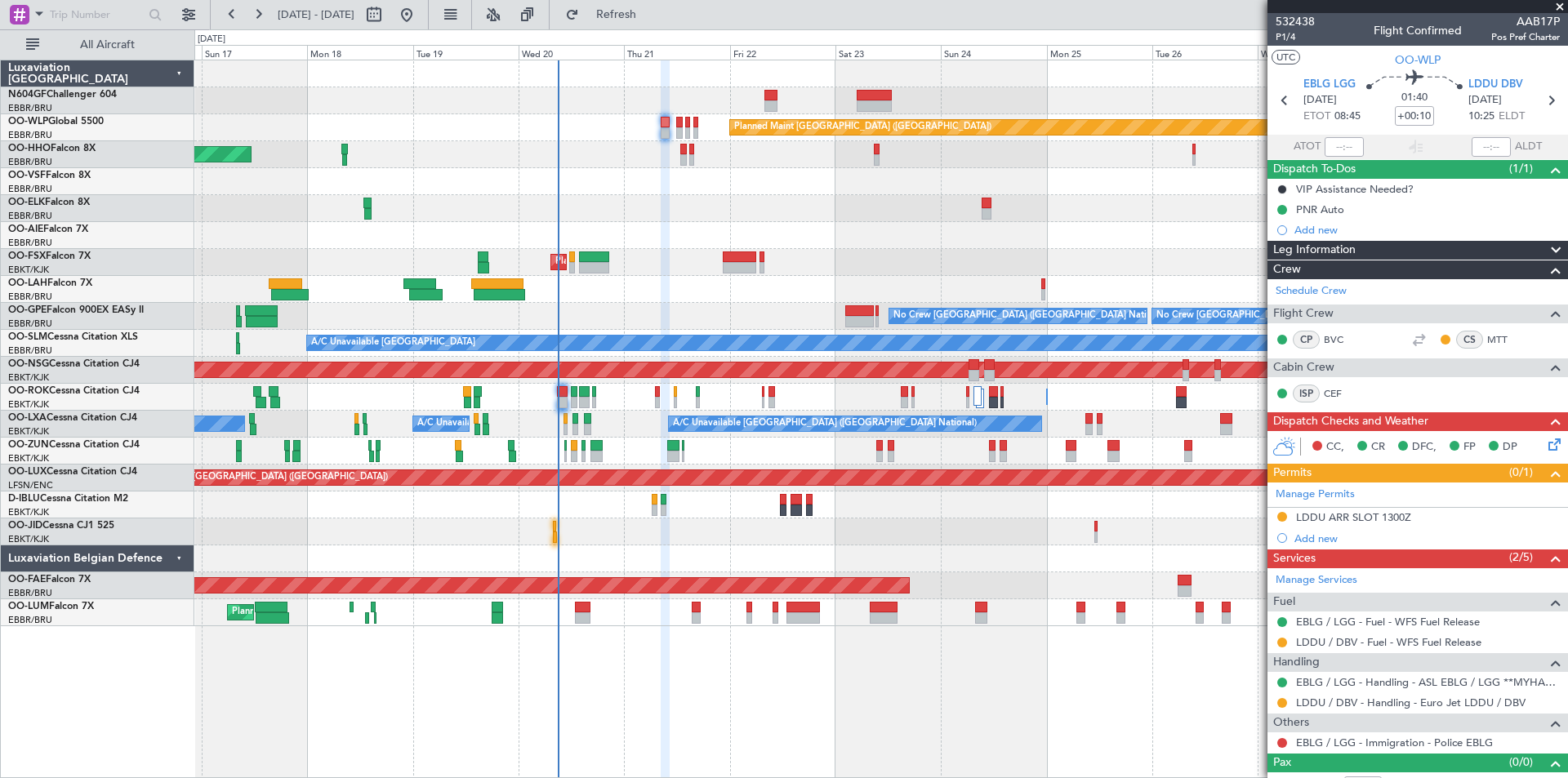
click at [690, 236] on div "Planned Maint Berlin (Brandenburg) AOG Maint Geneva (Cointrin) A/C Unavailable …" at bounding box center [880, 342] width 1373 height 565
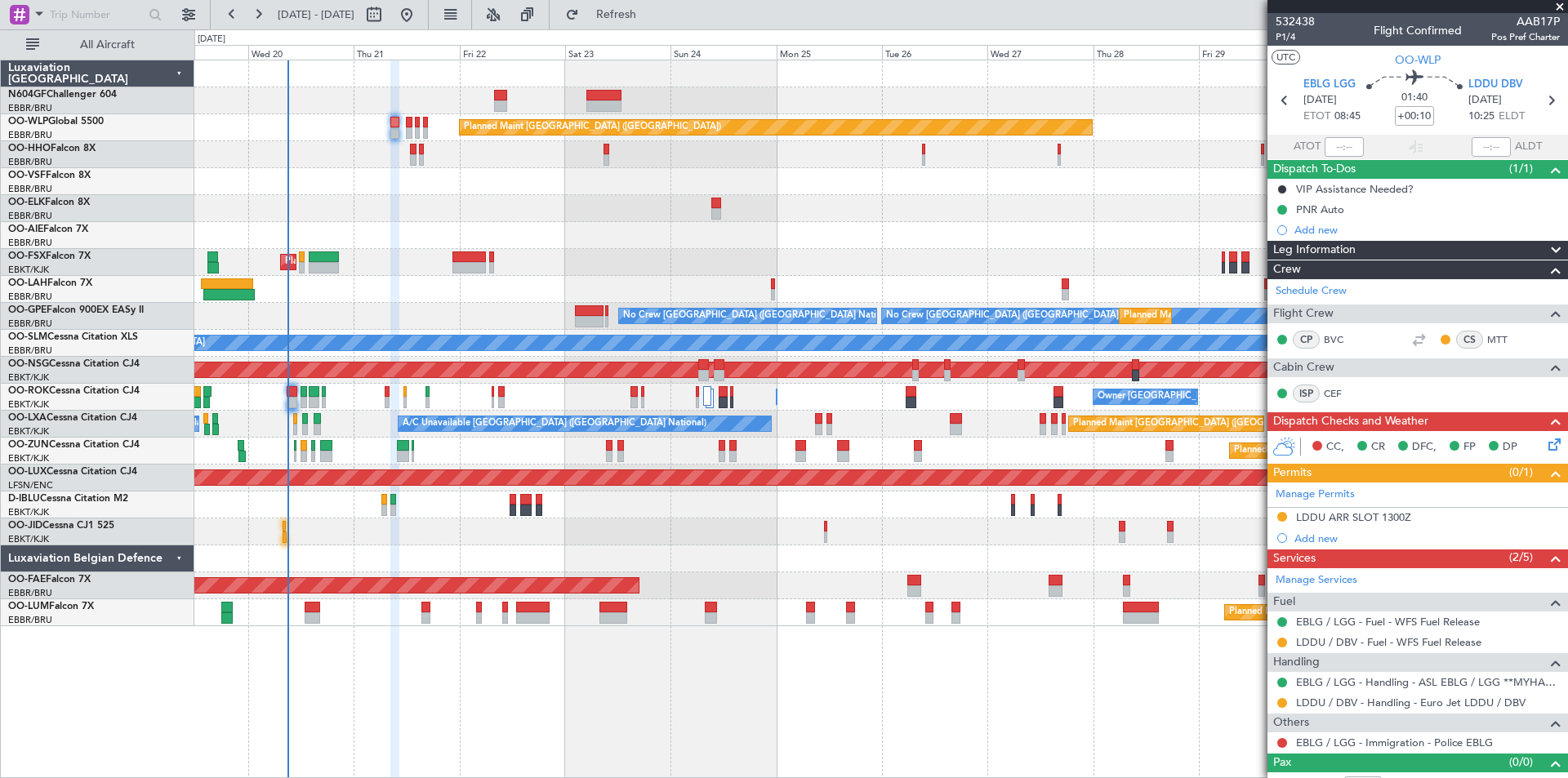
click at [536, 207] on div "Planned Maint Berlin (Brandenburg) AOG Maint Geneva (Cointrin) Planned Maint Lo…" at bounding box center [880, 342] width 1373 height 565
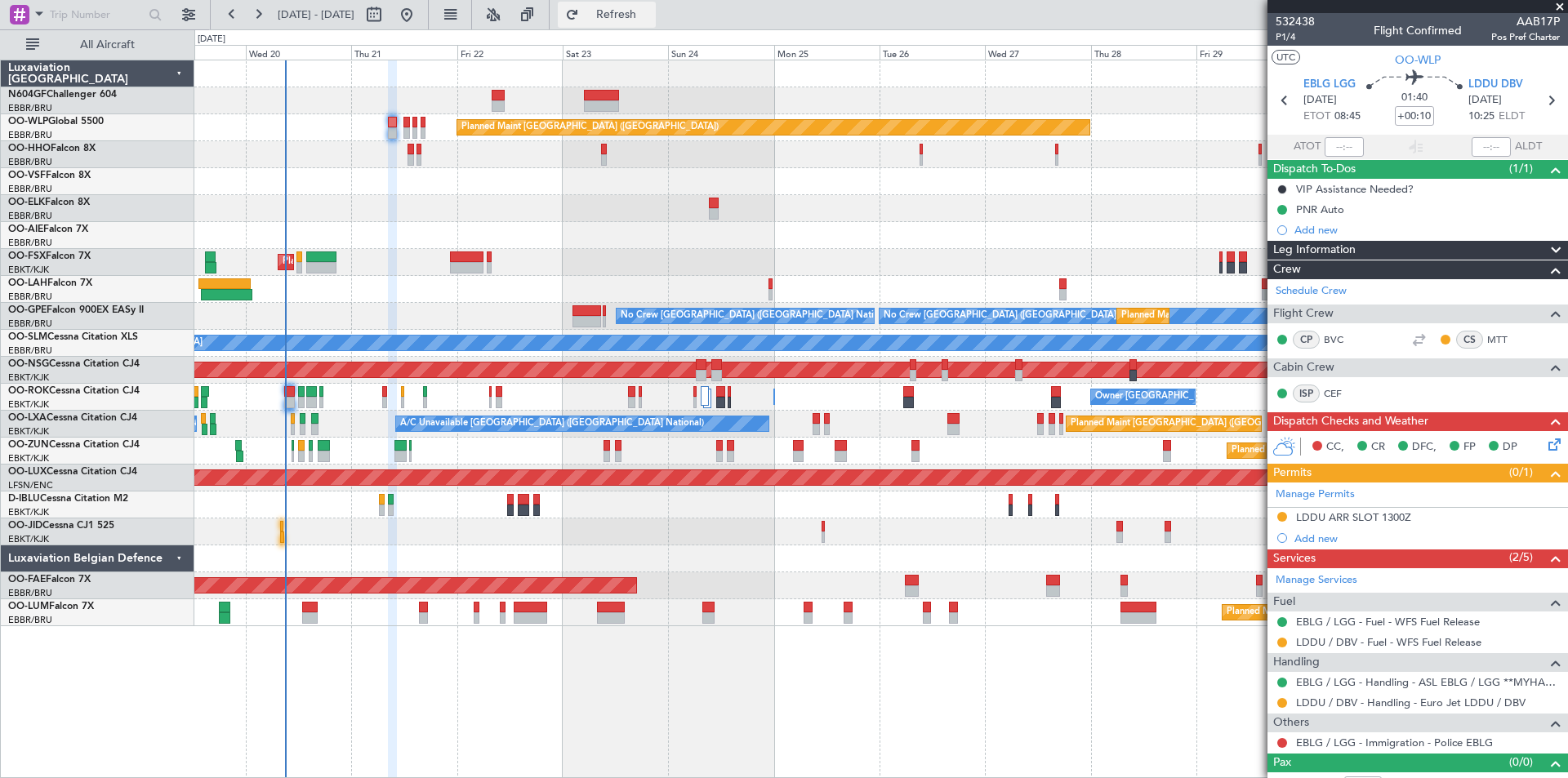
click at [636, 16] on span "Refresh" at bounding box center [617, 14] width 69 height 11
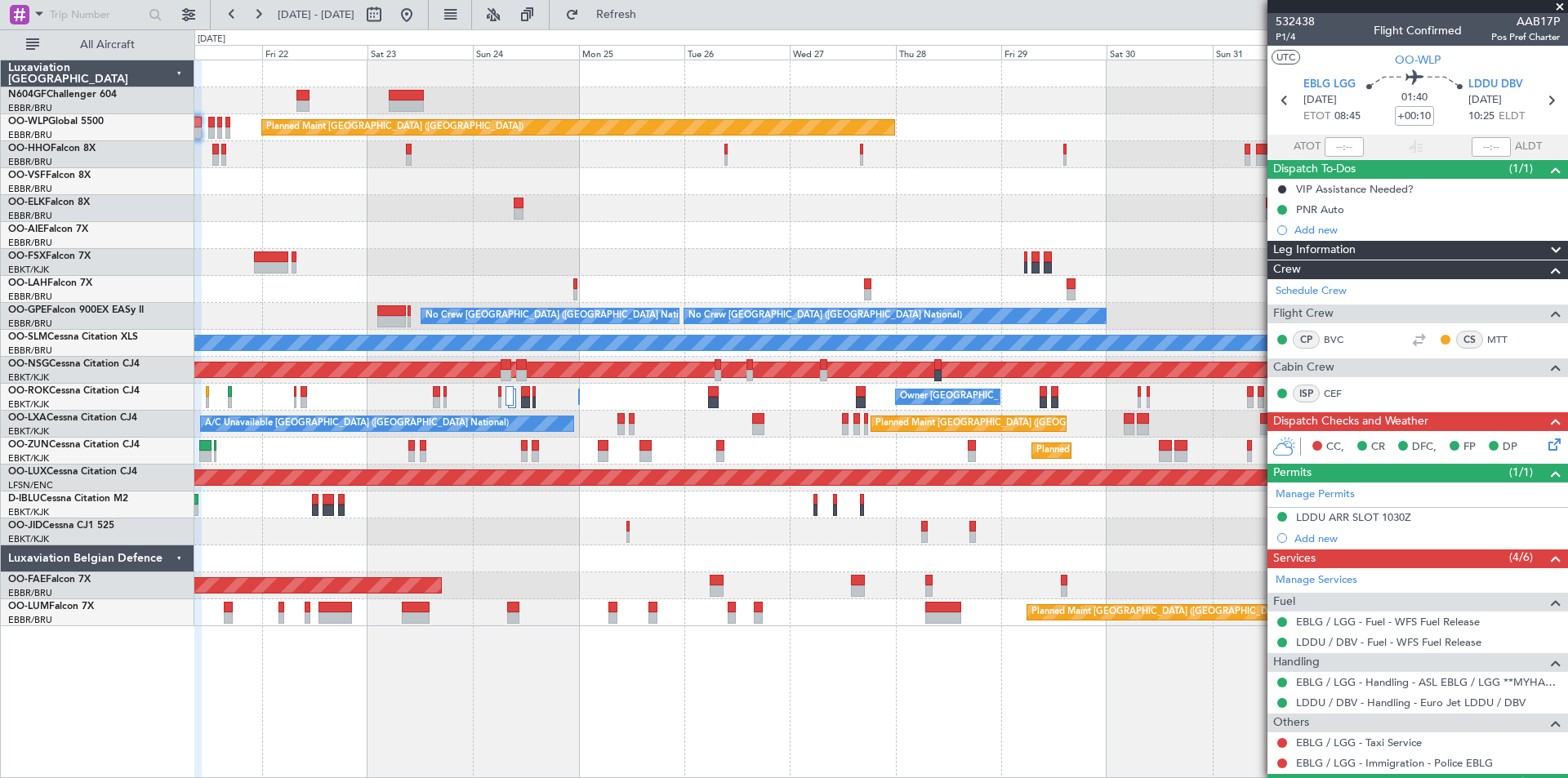
click at [791, 532] on div "Planned Maint Berlin (Brandenburg) Planned Maint London (Farnborough) Planned M…" at bounding box center [880, 342] width 1373 height 565
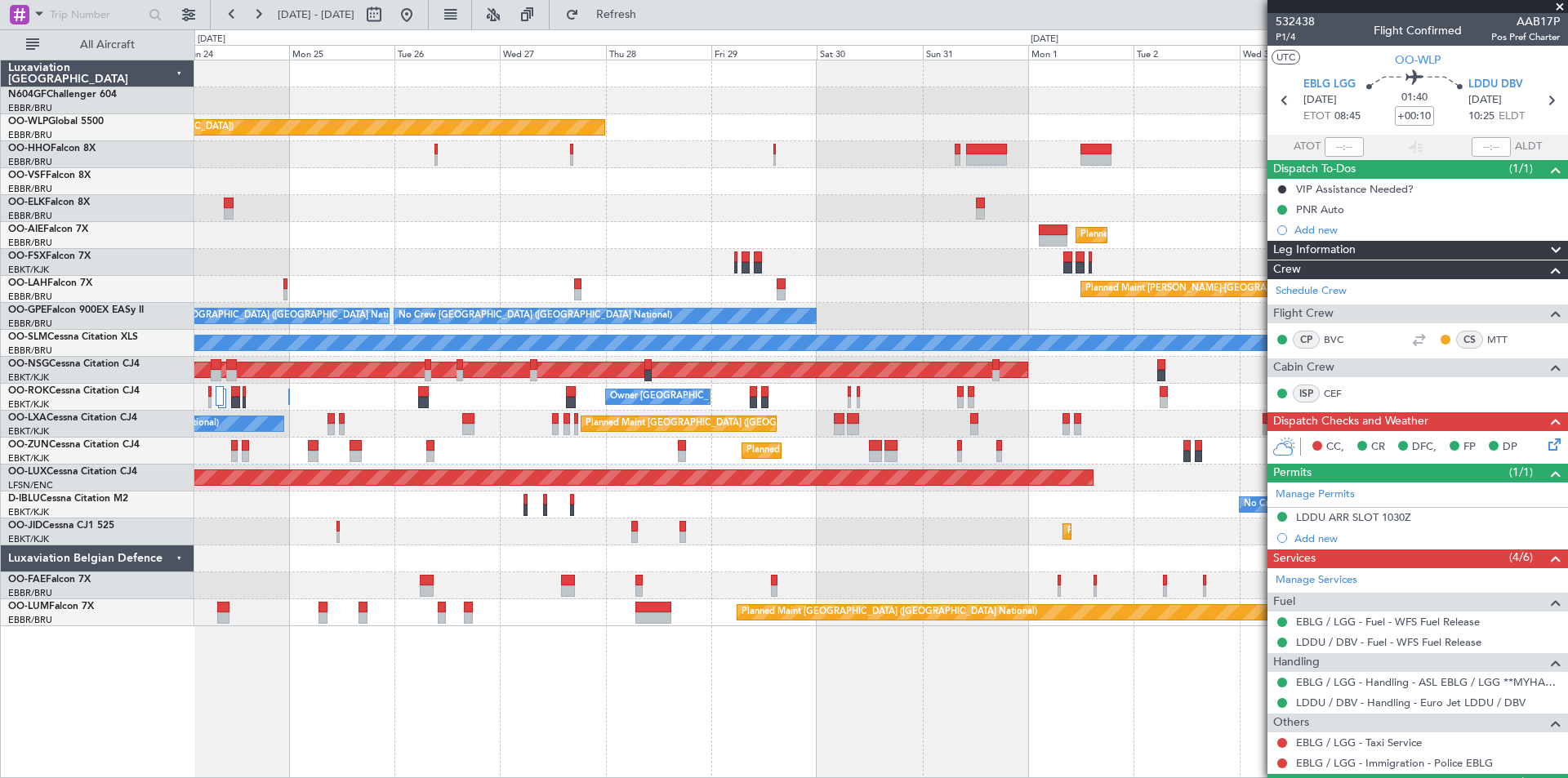
click at [568, 409] on div "Planned Maint Berlin (Brandenburg) Planned Maint Kortrijk-Wevelgem Planned Main…" at bounding box center [880, 342] width 1373 height 565
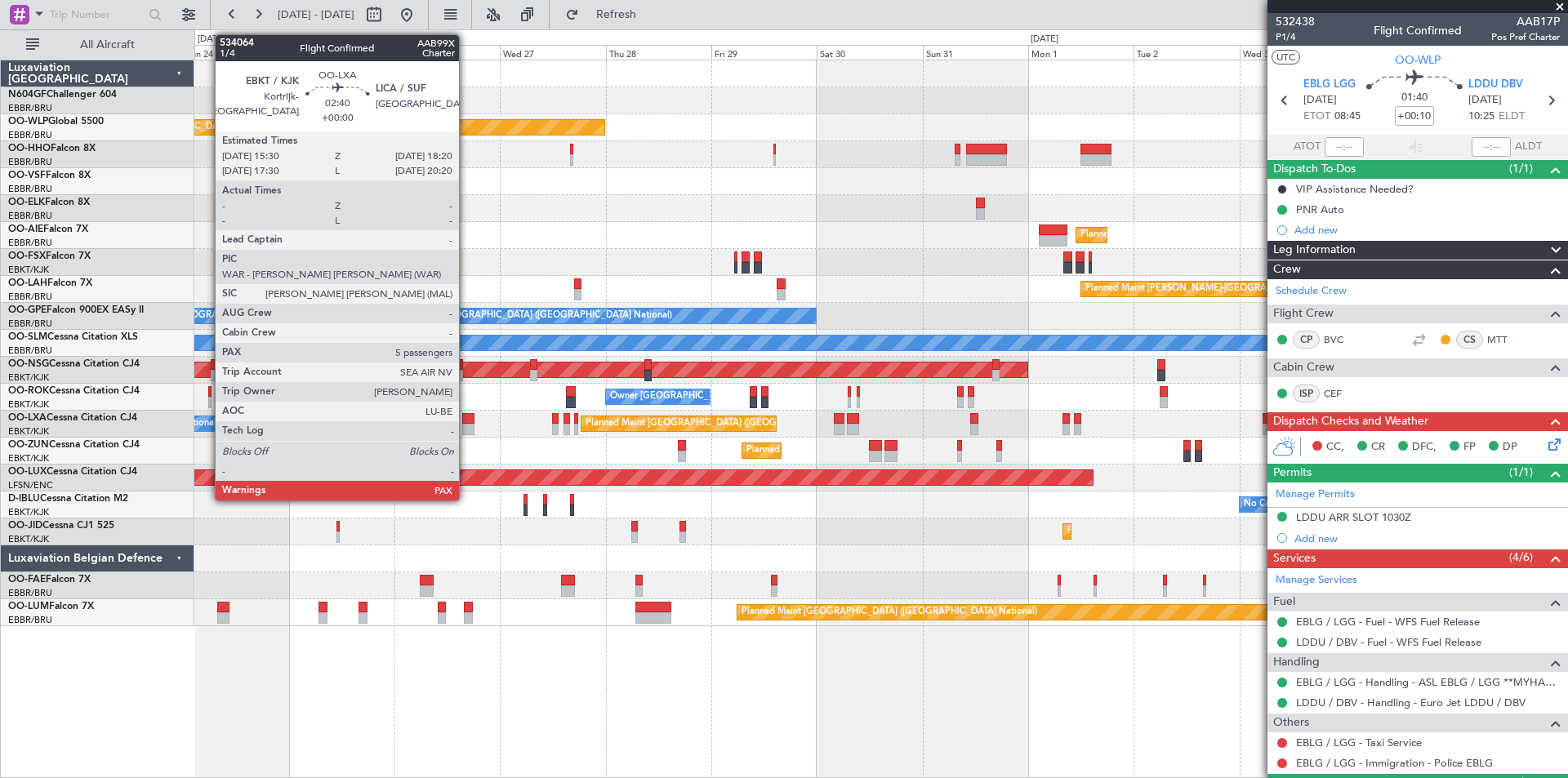
click at [466, 430] on div at bounding box center [468, 429] width 13 height 11
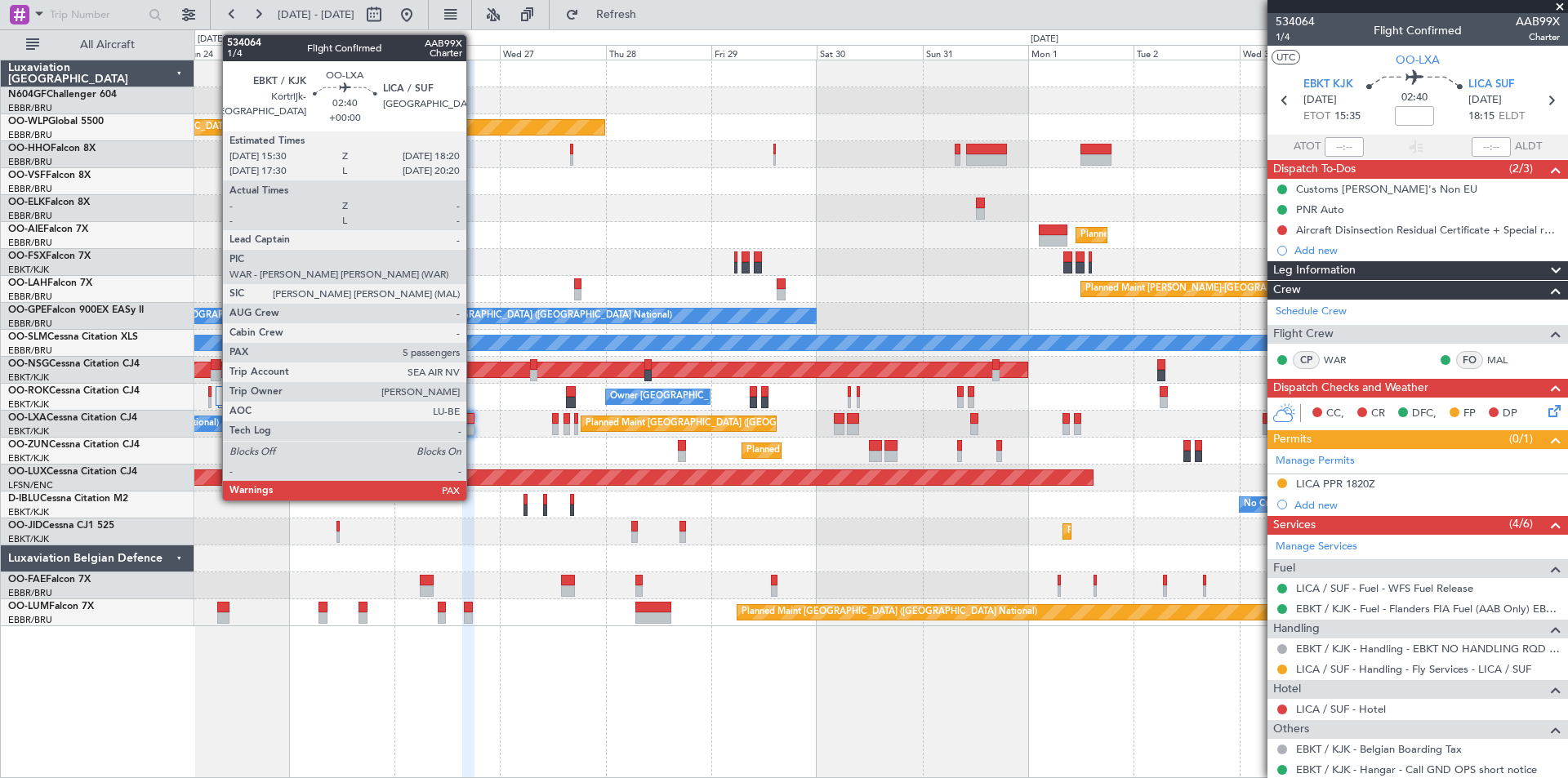
click at [474, 421] on div at bounding box center [468, 418] width 13 height 11
click at [466, 423] on div at bounding box center [468, 418] width 13 height 11
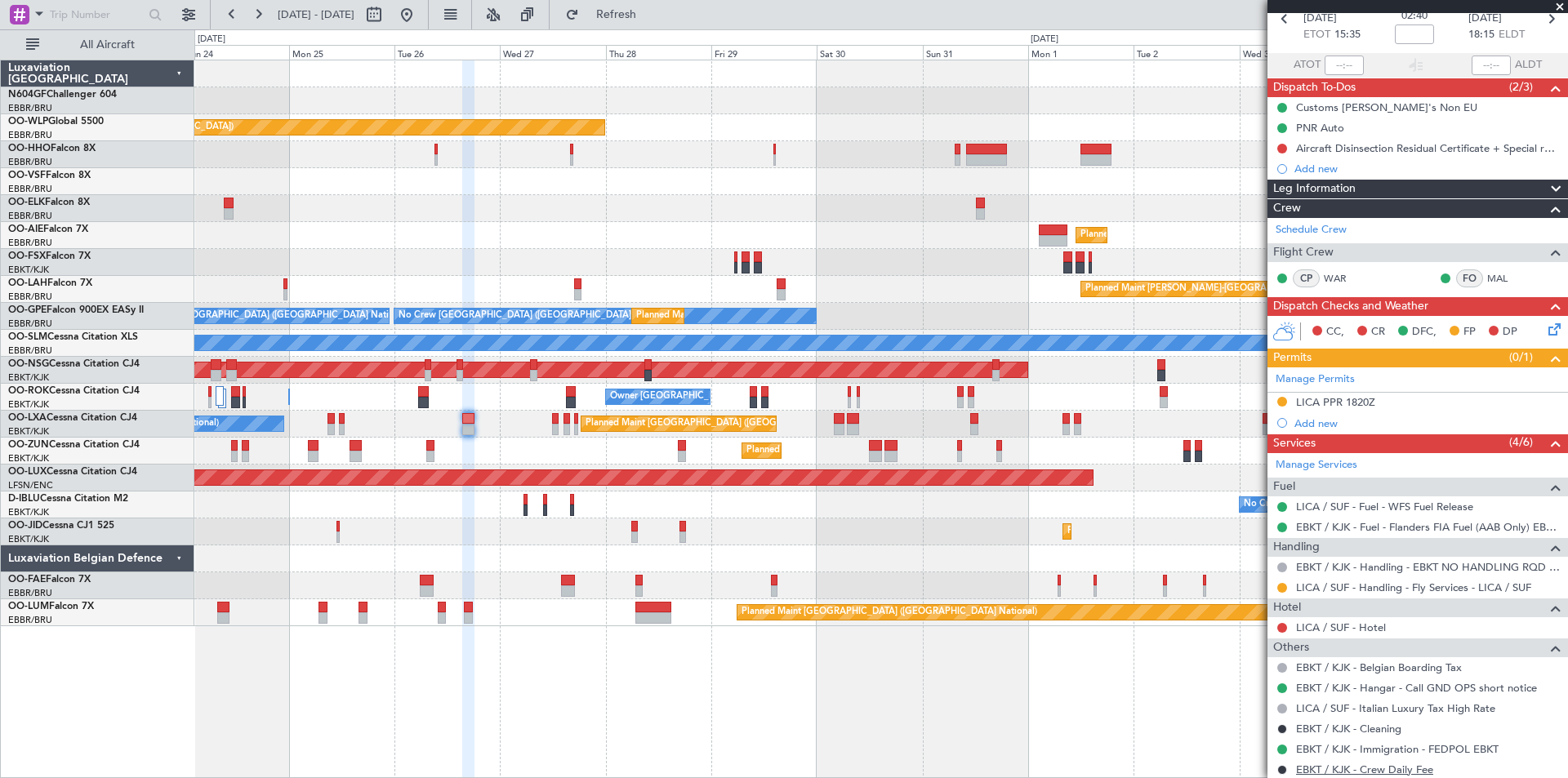
scroll to position [150, 0]
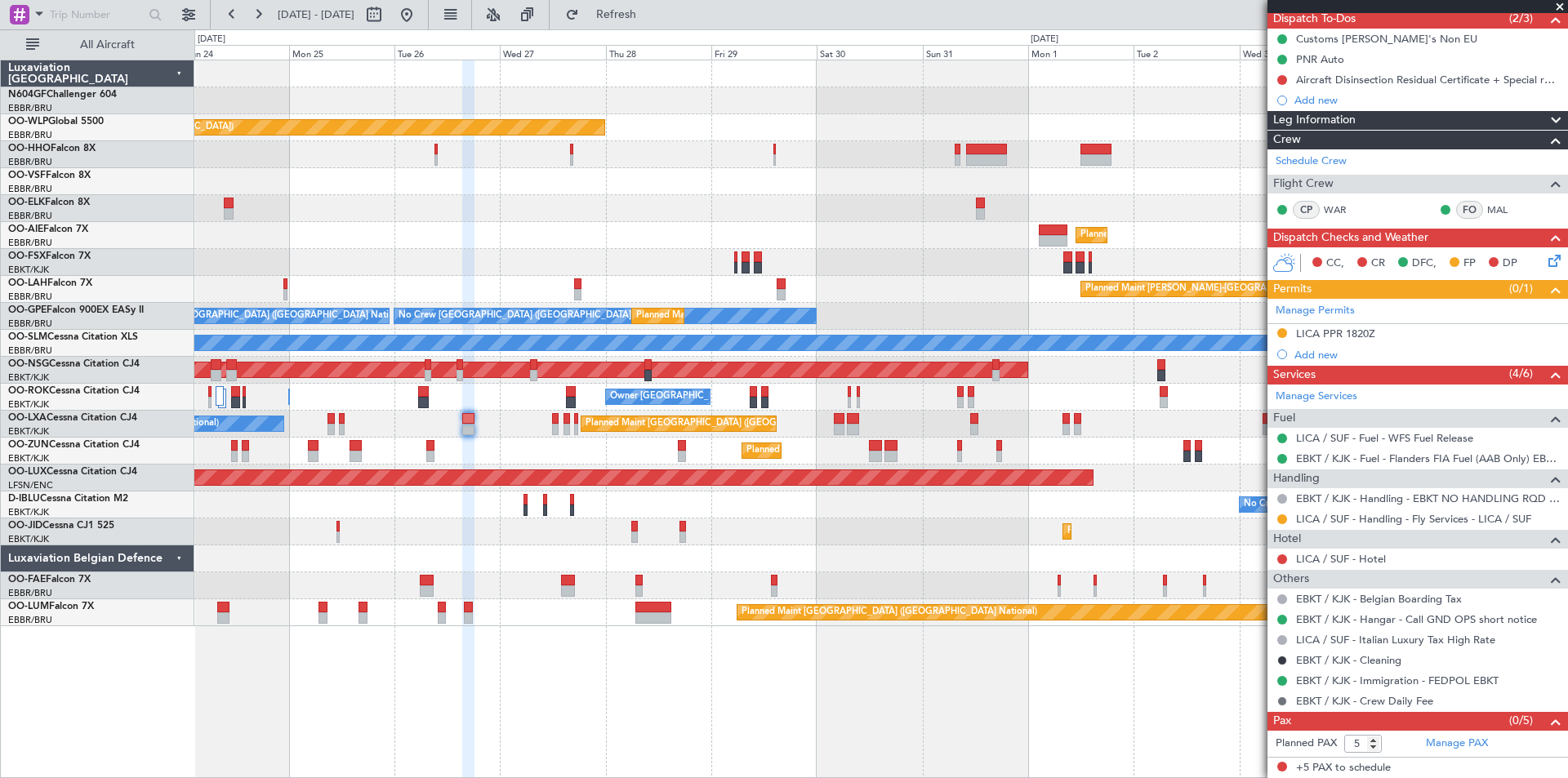
click at [1281, 701] on button at bounding box center [1282, 701] width 10 height 10
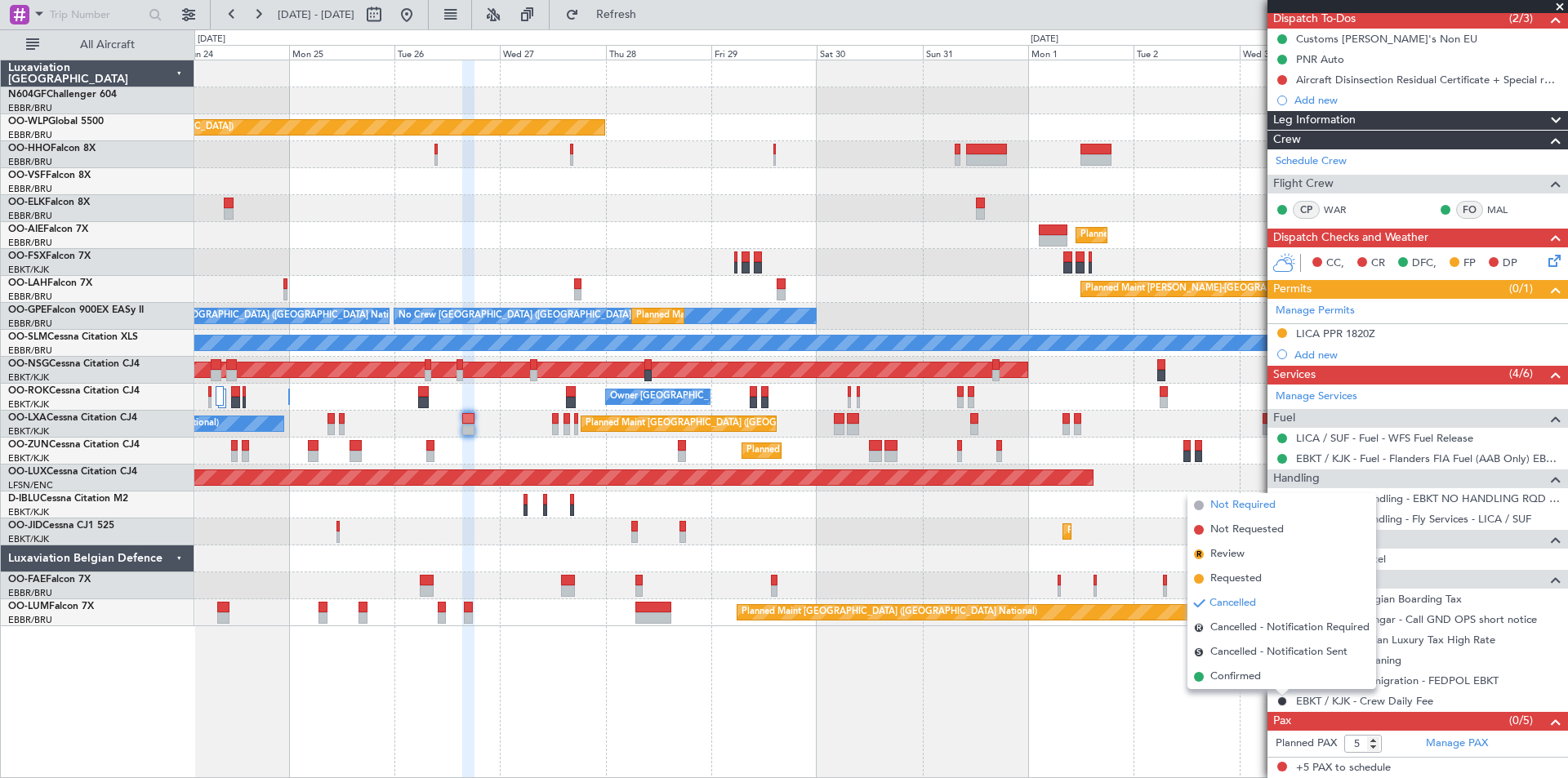
click at [1244, 507] on span "Not Required" at bounding box center [1242, 504] width 65 height 16
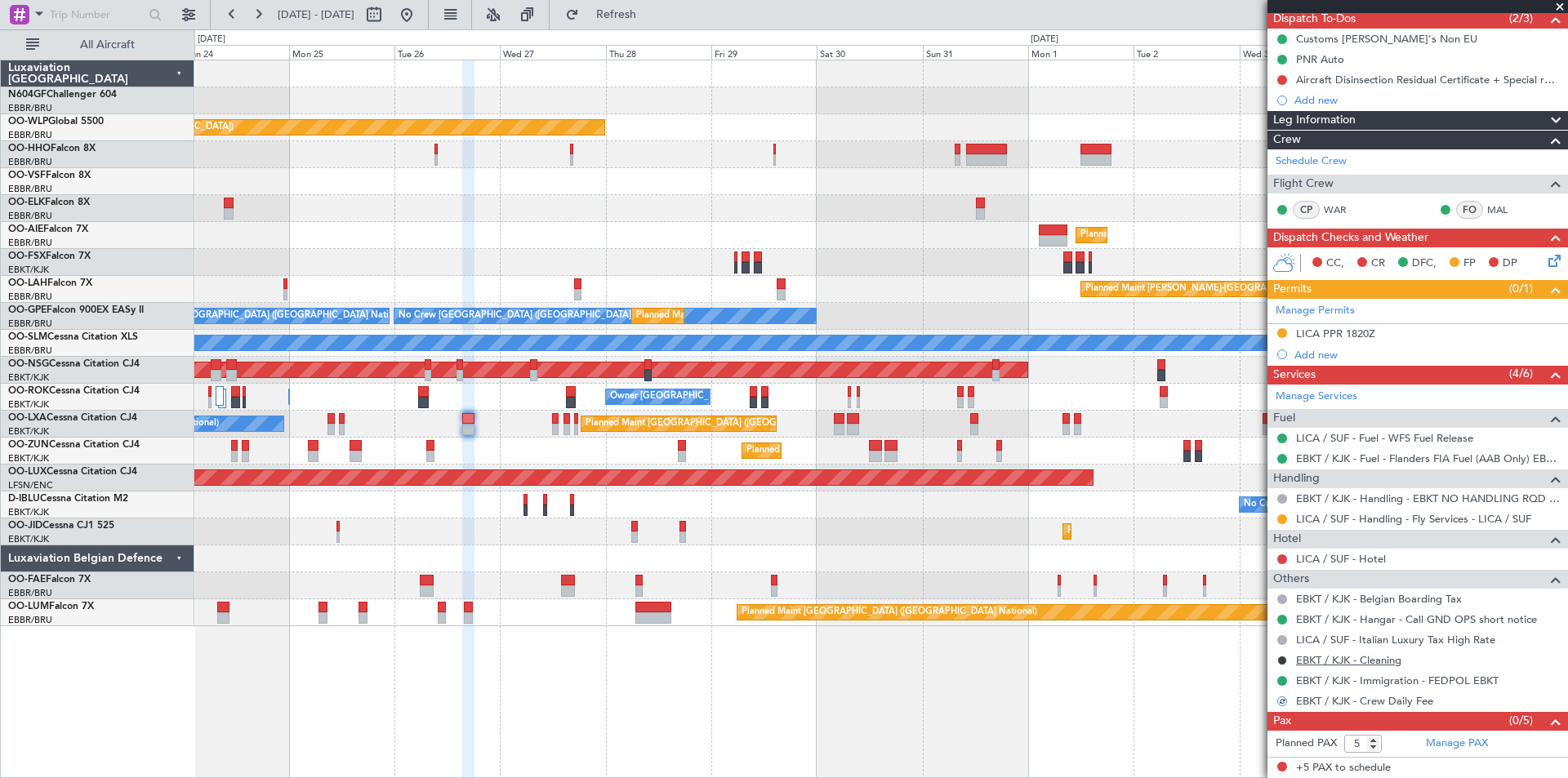
click at [1312, 655] on link "EBKT / KJK - Cleaning" at bounding box center [1348, 659] width 105 height 14
click at [1288, 665] on div "EBKT / KJK - Cleaning" at bounding box center [1418, 660] width 300 height 20
click at [1275, 659] on div at bounding box center [1281, 659] width 13 height 13
click at [1281, 660] on button at bounding box center [1282, 660] width 10 height 10
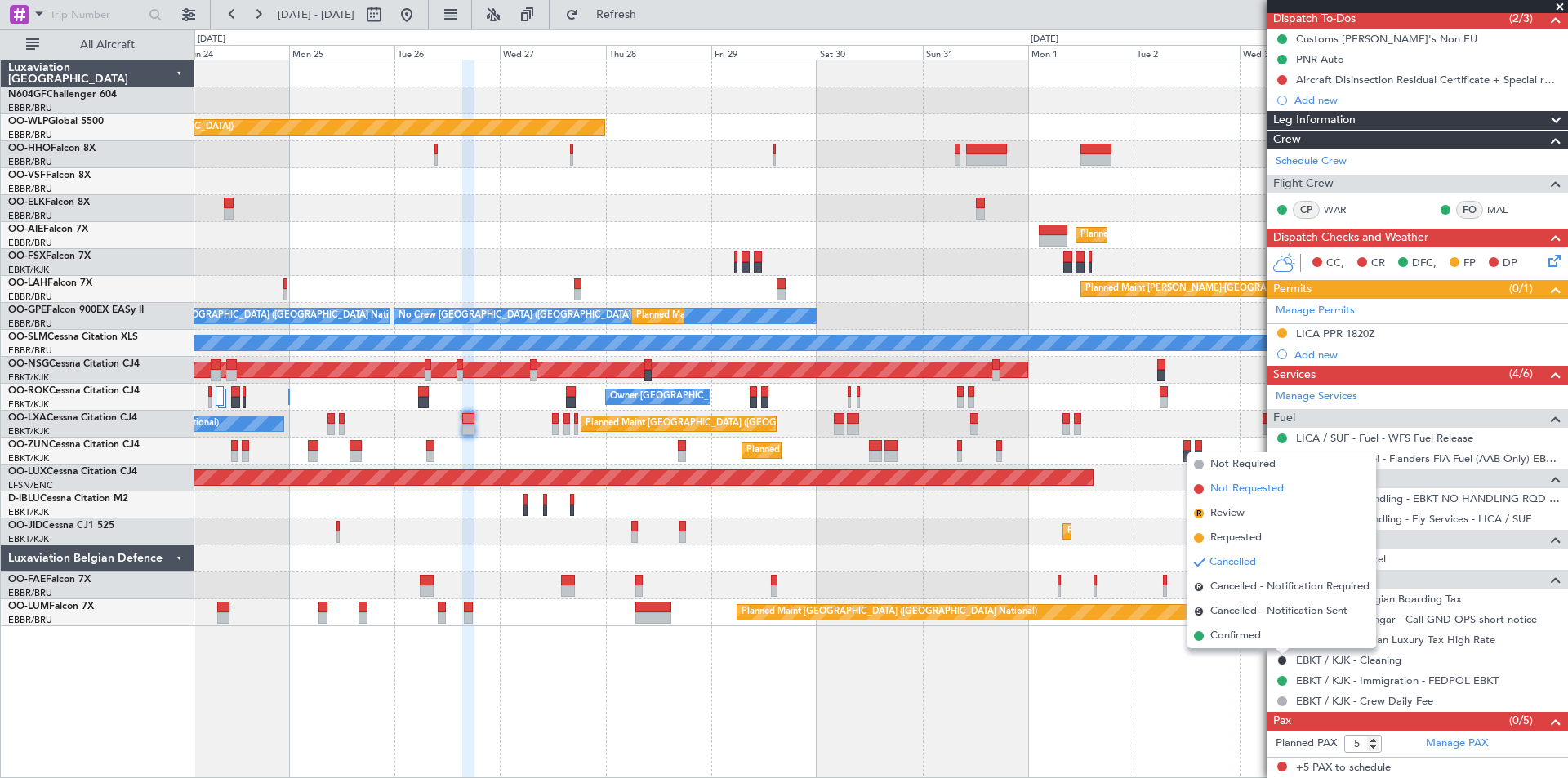
click at [1249, 486] on span "Not Requested" at bounding box center [1247, 488] width 74 height 16
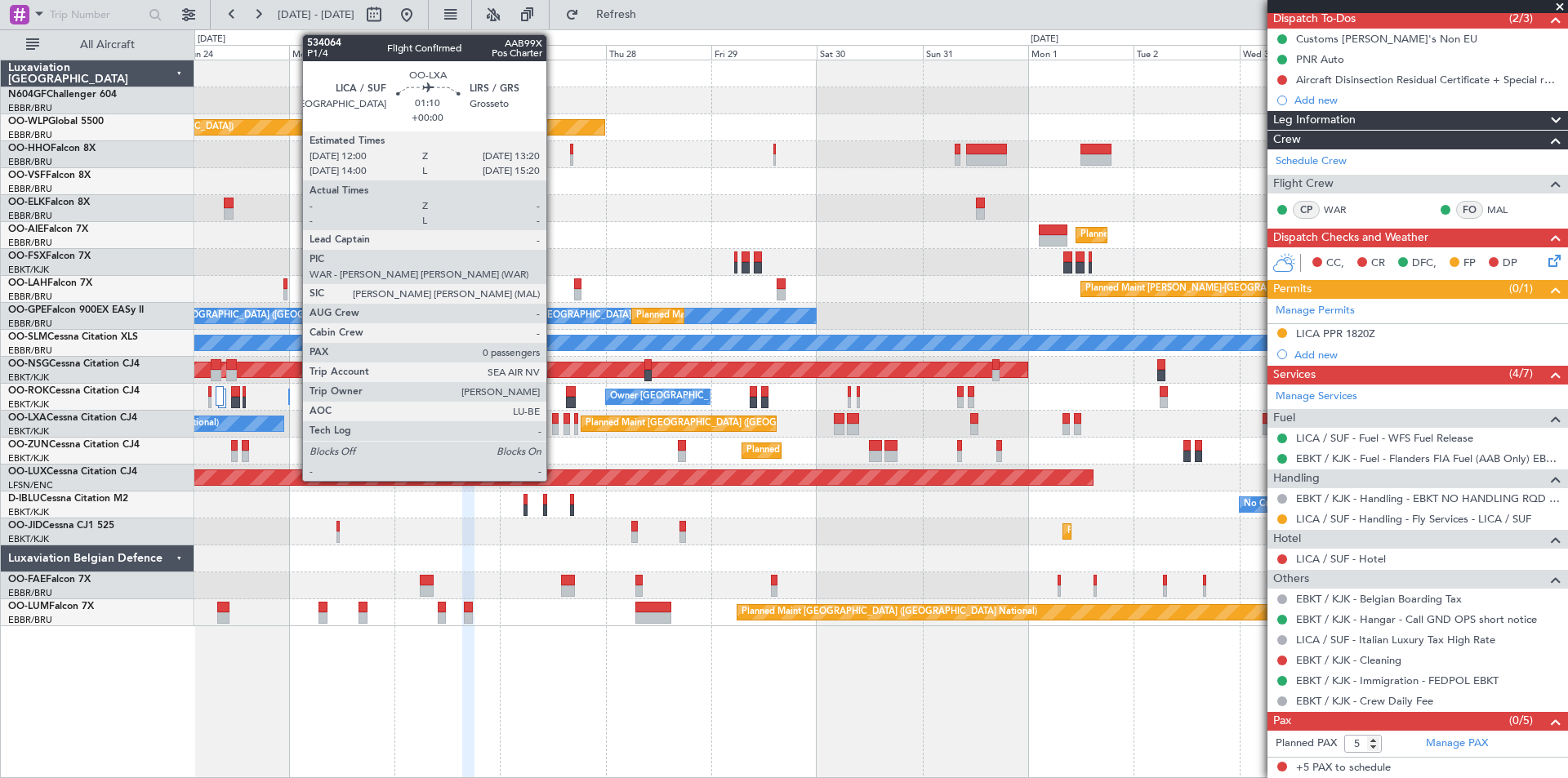
click at [554, 422] on div at bounding box center [555, 418] width 7 height 11
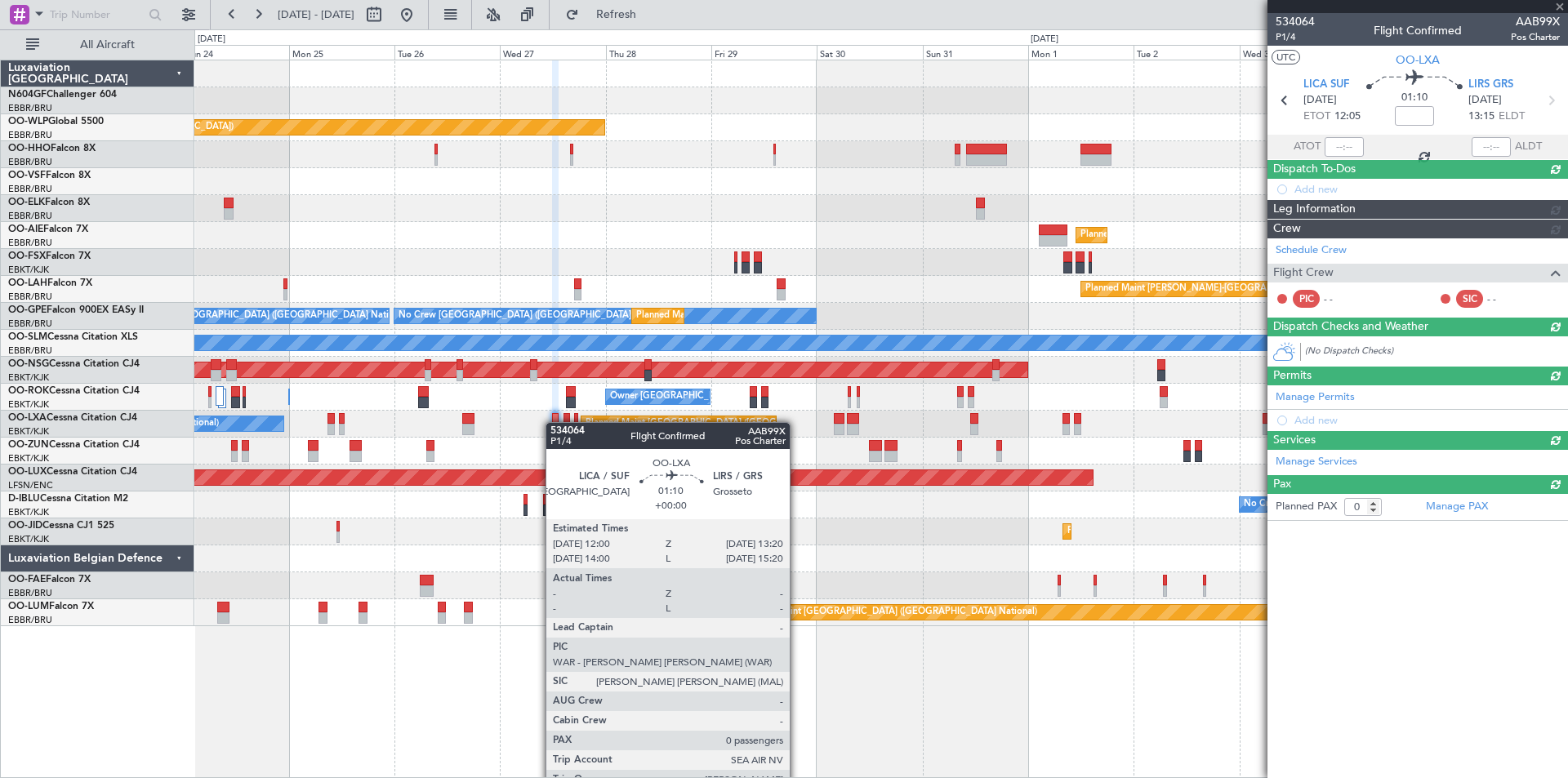
scroll to position [0, 0]
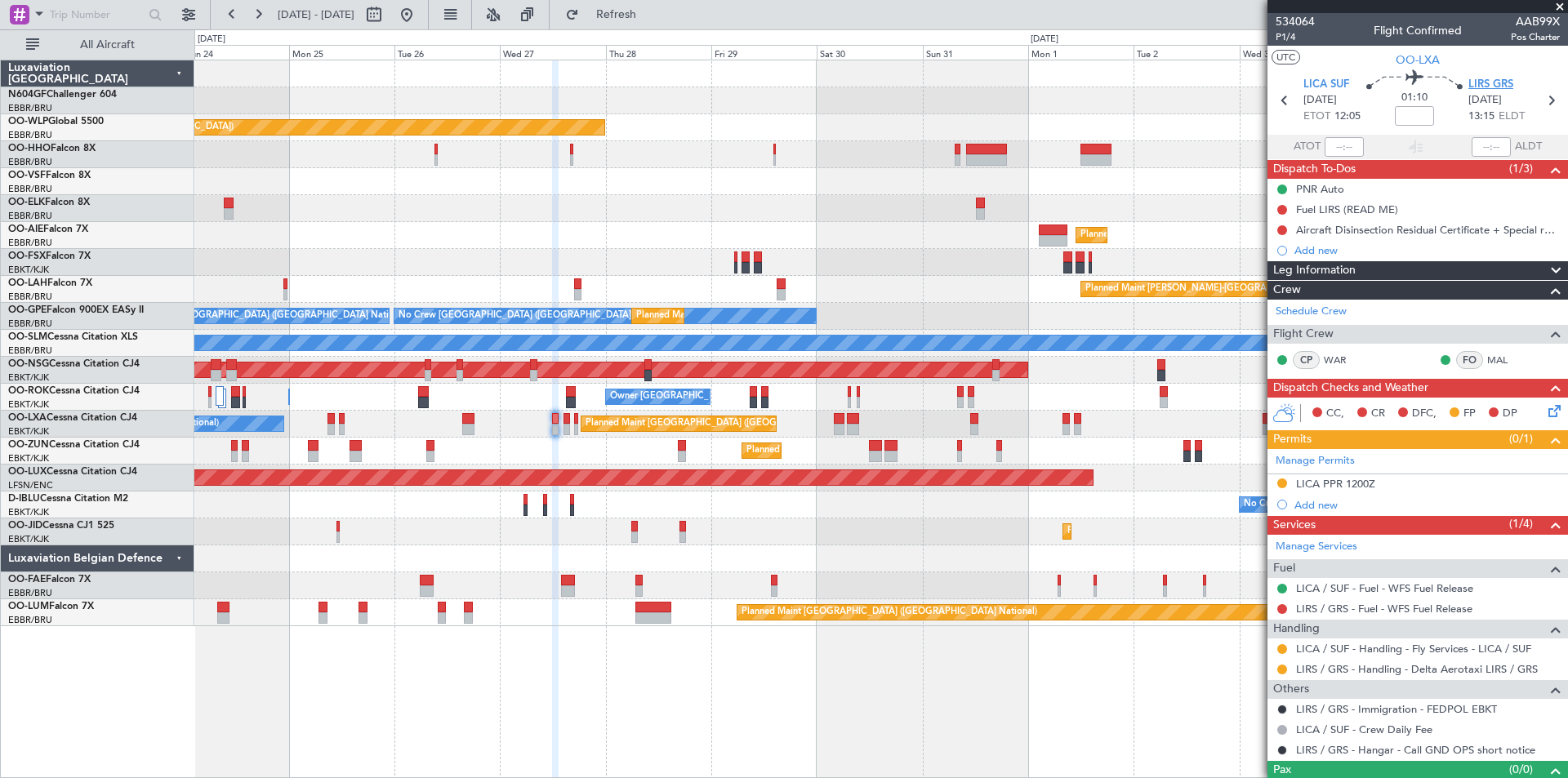
click at [1503, 81] on span "LIRS GRS" at bounding box center [1491, 85] width 45 height 16
click at [1297, 37] on span "P1/4" at bounding box center [1295, 37] width 39 height 14
click at [651, 20] on span "Refresh" at bounding box center [617, 14] width 69 height 11
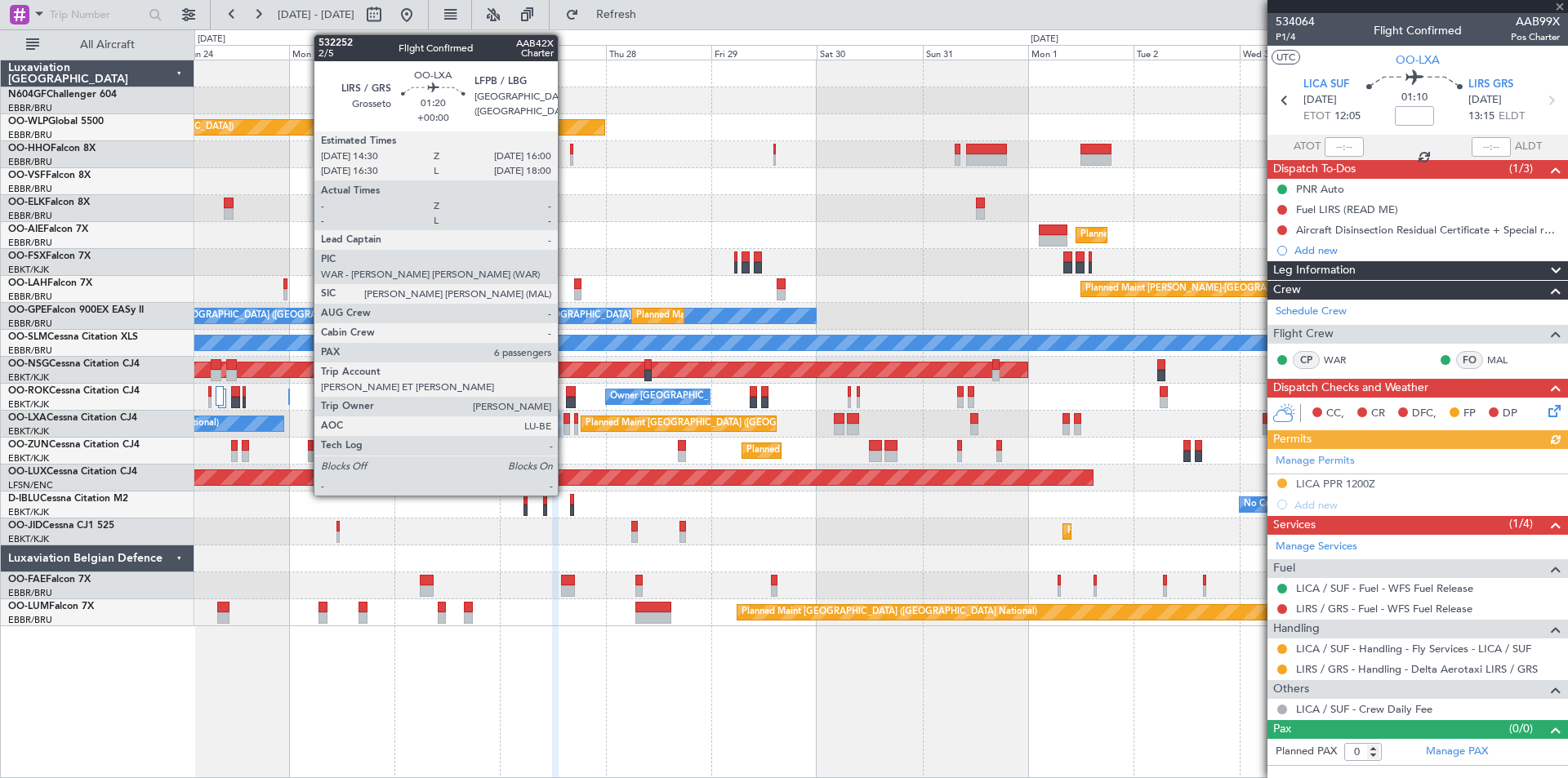
click at [565, 426] on div at bounding box center [567, 429] width 8 height 11
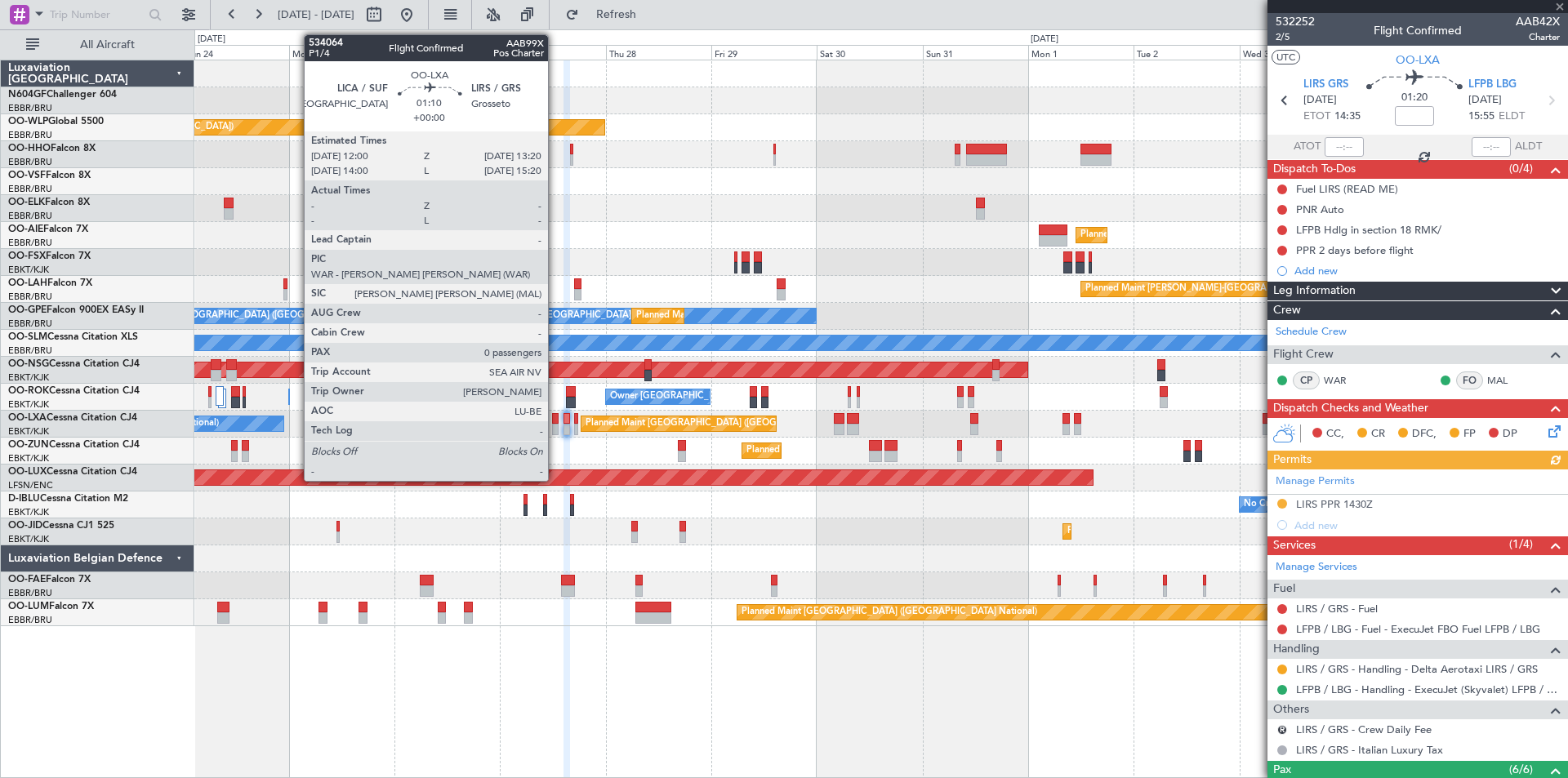
click at [556, 427] on div at bounding box center [555, 429] width 7 height 11
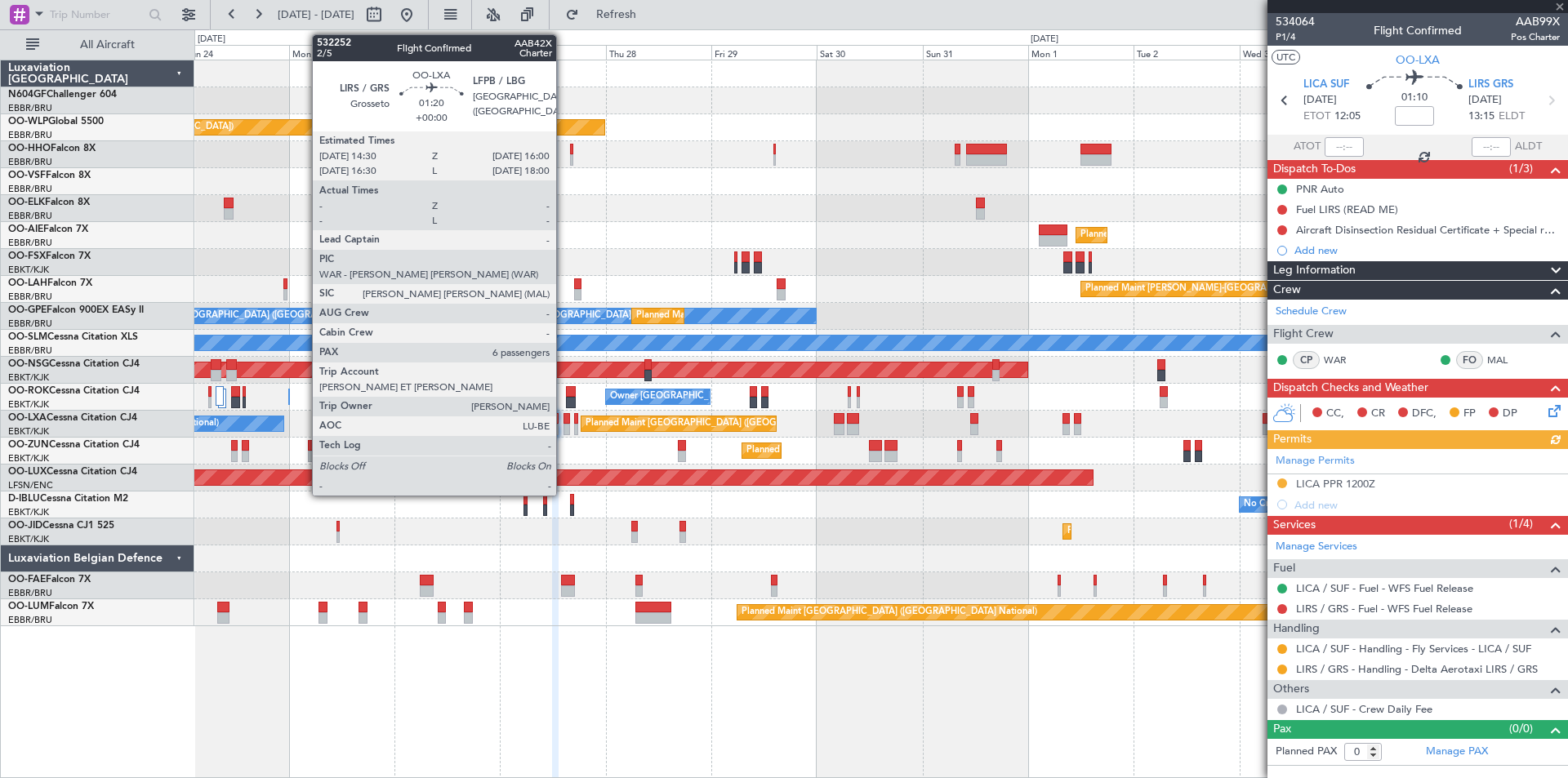
click at [564, 431] on div at bounding box center [567, 429] width 8 height 11
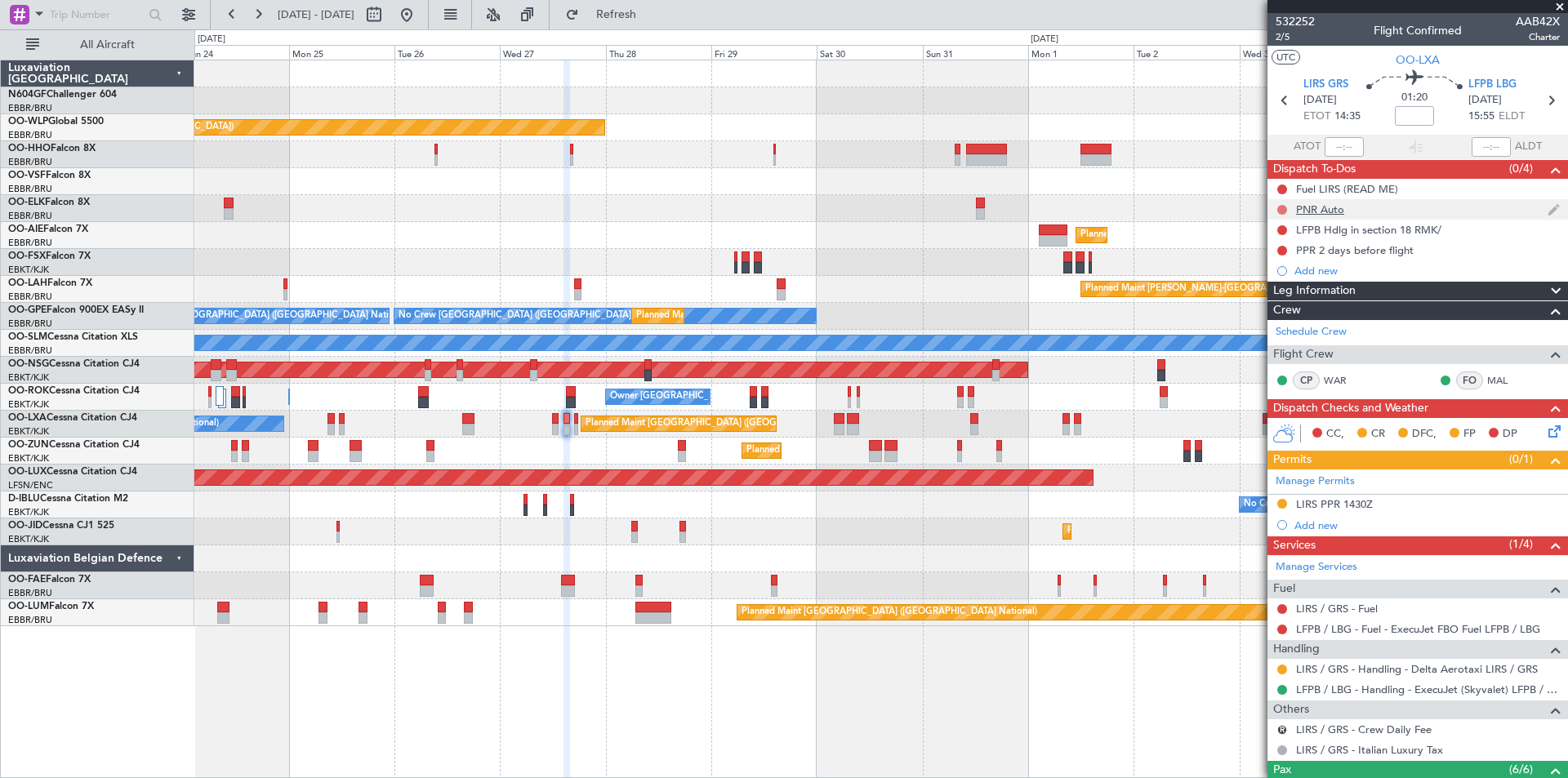
click at [1283, 208] on button at bounding box center [1282, 210] width 10 height 10
click at [1287, 284] on span "Completed" at bounding box center [1290, 281] width 54 height 16
click at [1448, 665] on link "LIRS / GRS - Handling - Delta Aerotaxi LIRS / GRS" at bounding box center [1416, 669] width 242 height 14
click at [1282, 731] on button "R" at bounding box center [1282, 730] width 10 height 10
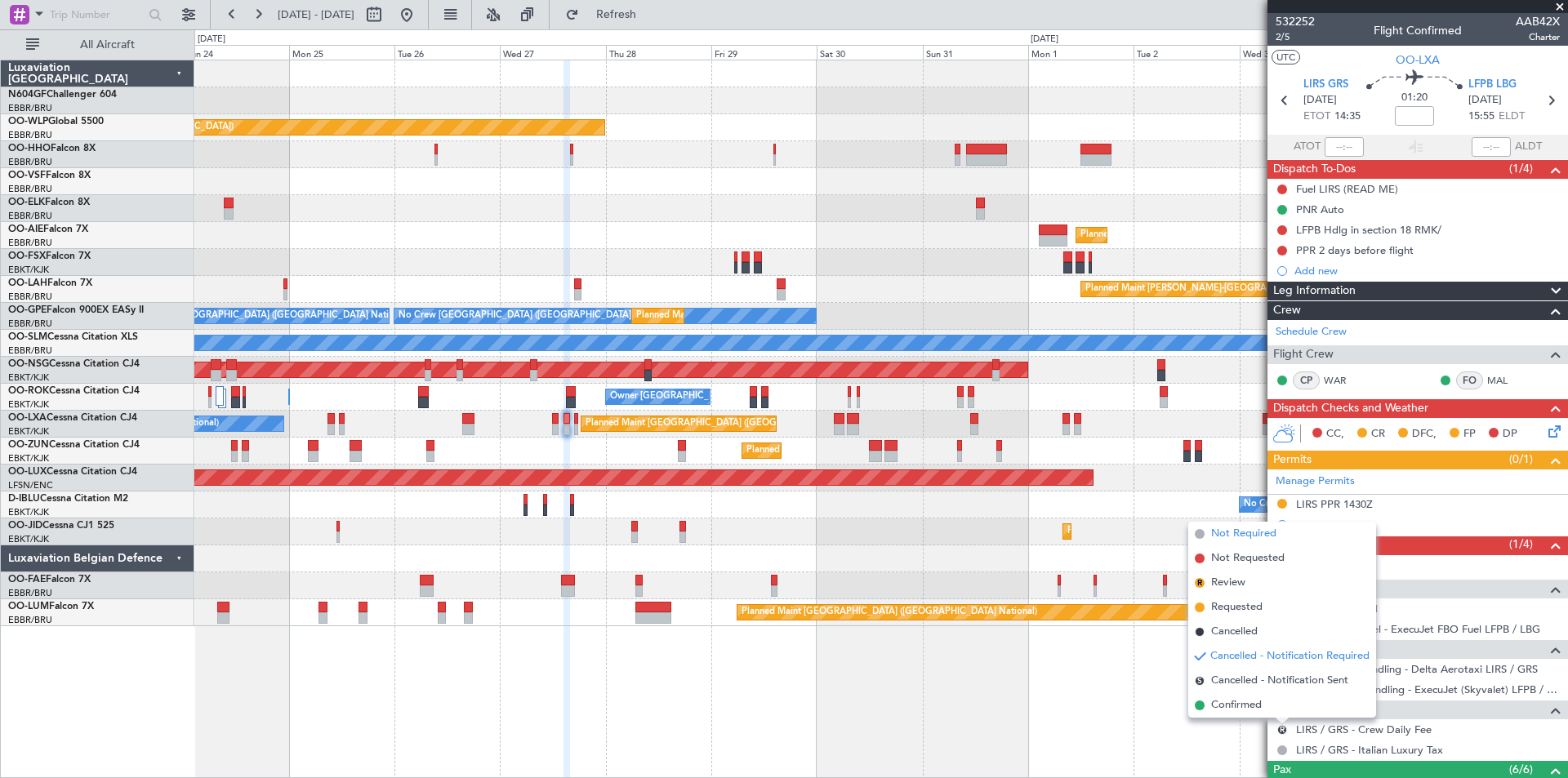
click at [1208, 533] on li "Not Required" at bounding box center [1282, 533] width 188 height 25
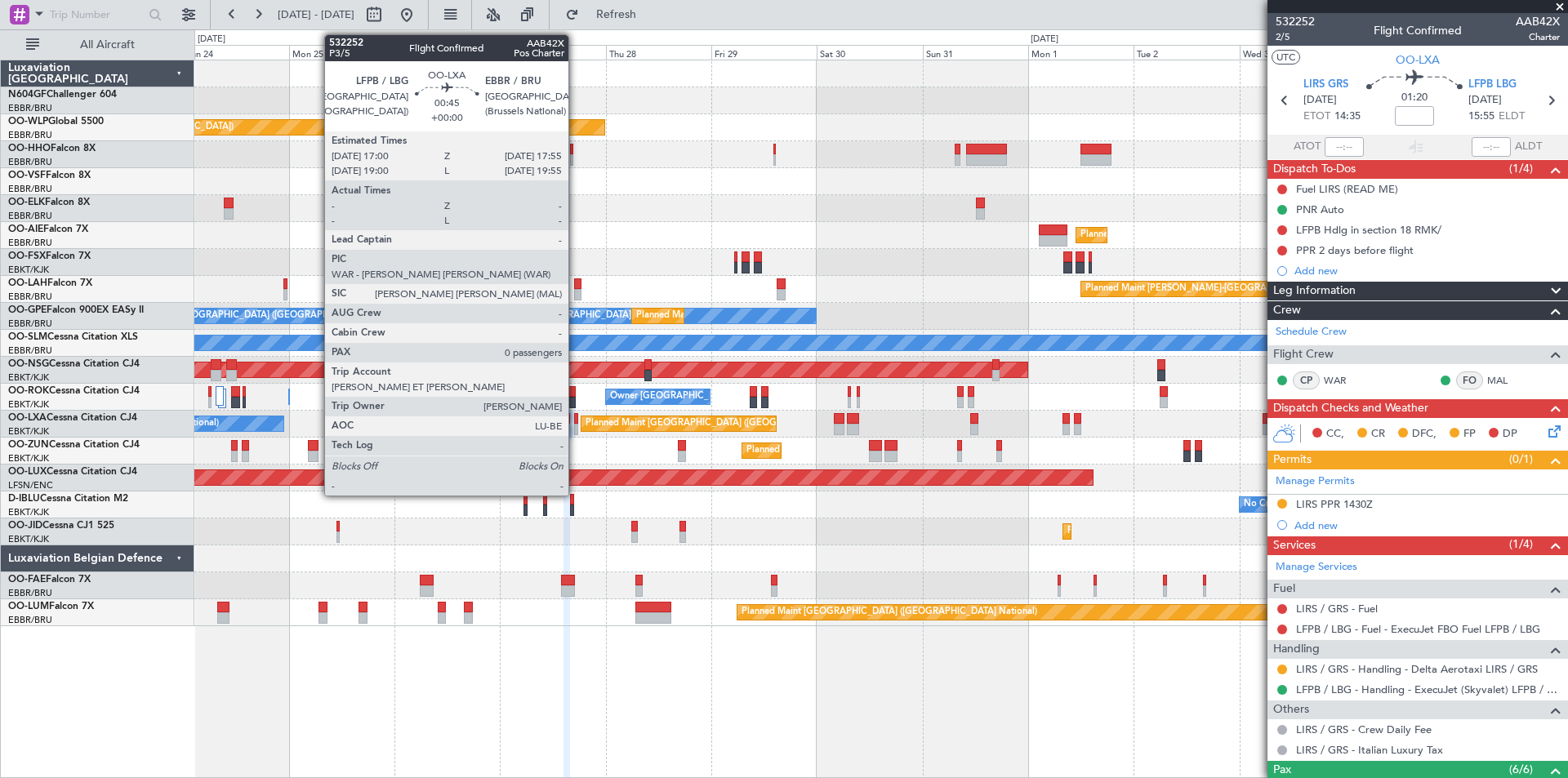
click at [576, 430] on div at bounding box center [576, 429] width 4 height 11
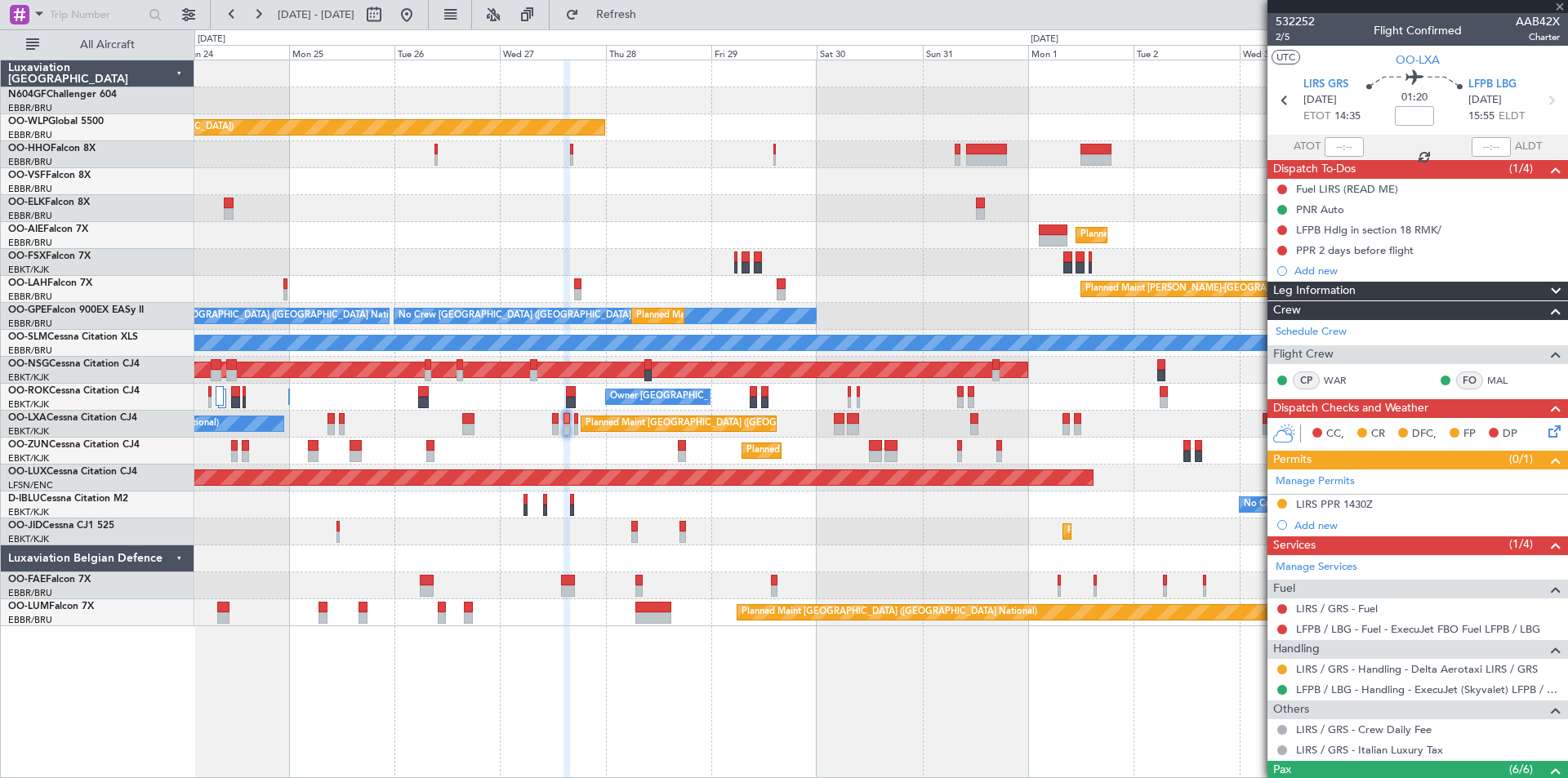
type input "0"
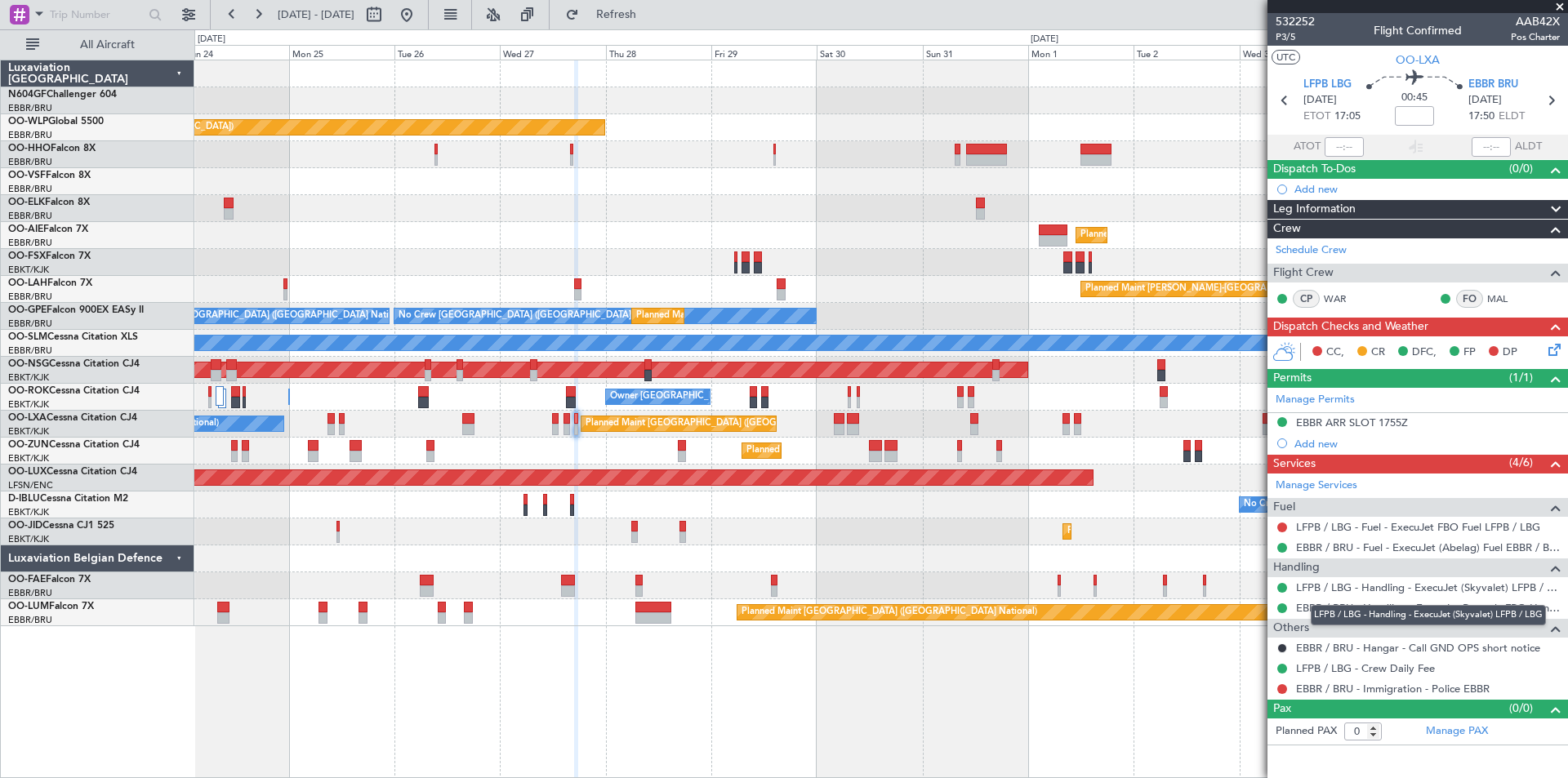
click at [1335, 608] on div "LFPB / LBG - Handling - ExecuJet (Skyvalet) LFPB / LBG" at bounding box center [1428, 615] width 235 height 20
click at [1430, 609] on link "EBBR / BRU - Handling - ExecuJet Brussels FBO Handling Abelag" at bounding box center [1427, 608] width 264 height 14
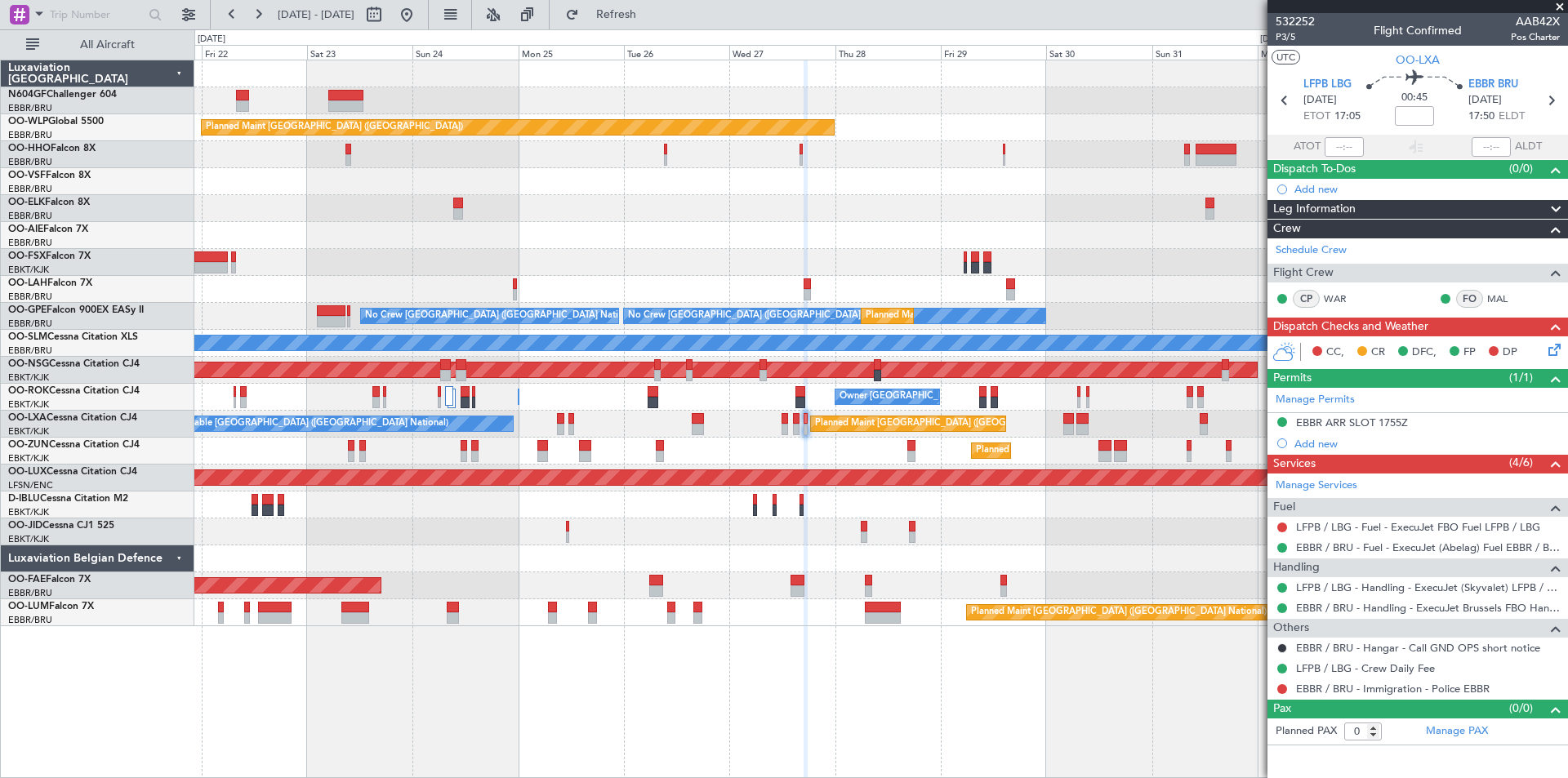
click at [1113, 497] on div "No Crew [GEOGRAPHIC_DATA] ([GEOGRAPHIC_DATA] National)" at bounding box center [880, 505] width 1373 height 27
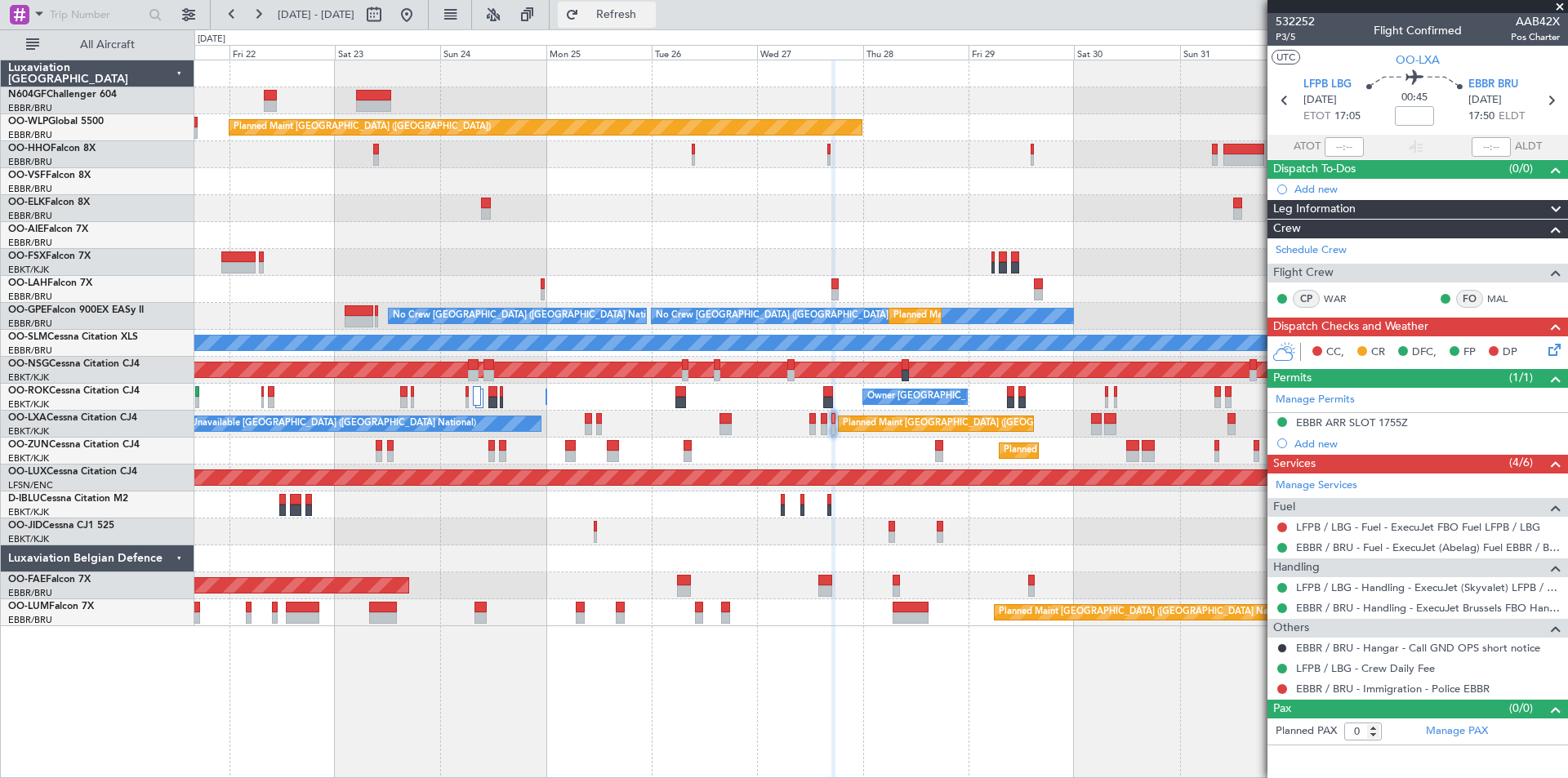
click at [651, 9] on span "Refresh" at bounding box center [617, 14] width 69 height 11
